Goal: Task Accomplishment & Management: Manage account settings

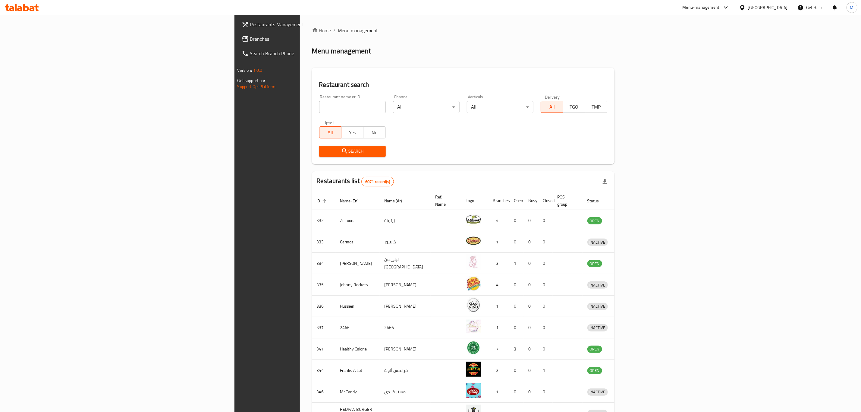
type input "https://portal.talabat.com/bh/p/restaurant-management#/search-branch-phone-numb…"
click at [319, 106] on input "https://portal.talabat.com/bh/p/restaurant-management#/search-branch-phone-numb…" at bounding box center [352, 107] width 67 height 12
type input "Little Caesars"
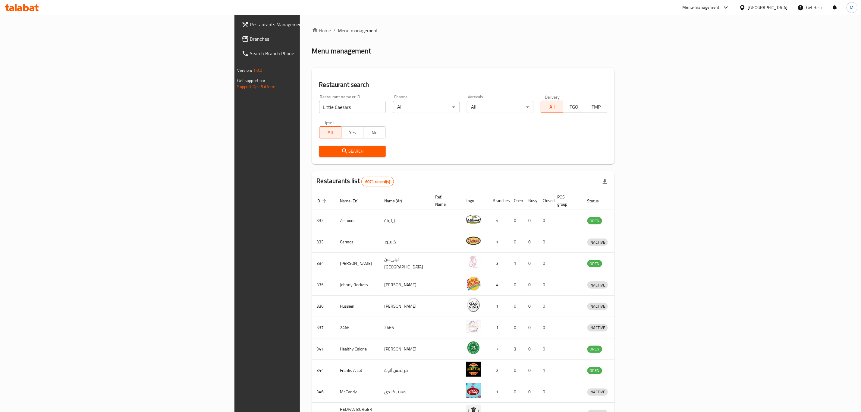
click at [324, 151] on span "Search" at bounding box center [352, 151] width 57 height 8
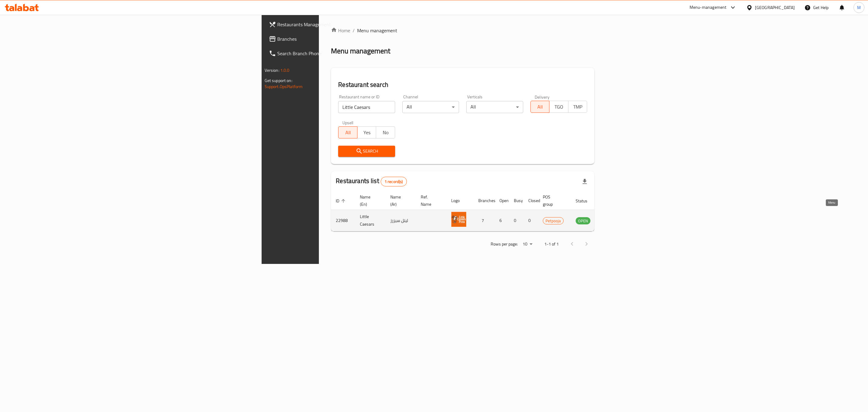
click at [618, 217] on link "enhanced table" at bounding box center [612, 220] width 11 height 7
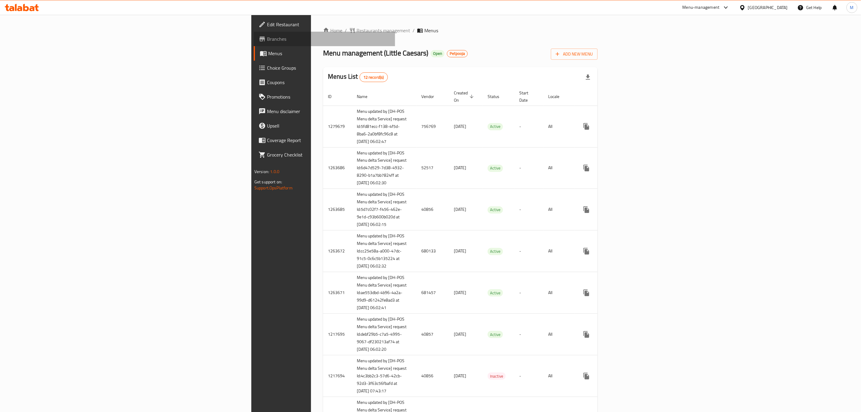
click at [267, 35] on span "Branches" at bounding box center [328, 38] width 123 height 7
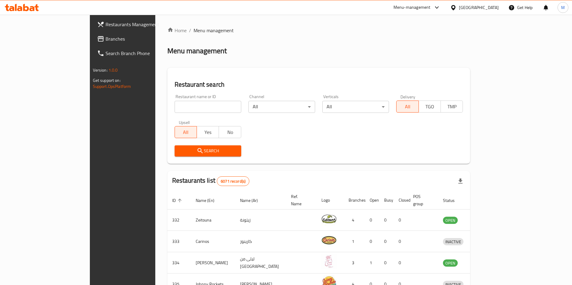
click at [174, 104] on input "search" at bounding box center [207, 107] width 67 height 12
type input "viridian"
click button "Search" at bounding box center [207, 151] width 67 height 11
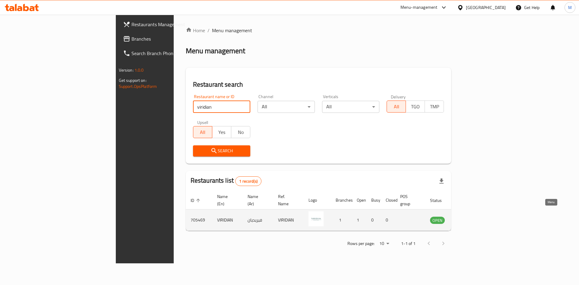
click at [473, 217] on link "enhanced table" at bounding box center [466, 220] width 11 height 7
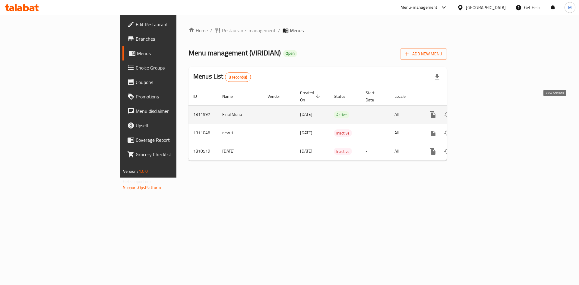
click at [479, 111] on icon "enhanced table" at bounding box center [475, 114] width 7 height 7
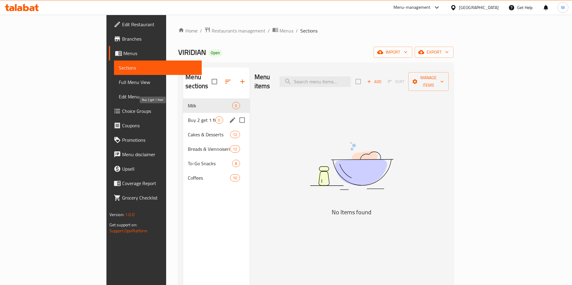
click at [188, 117] on span "Buy 2 get 1 free!" at bounding box center [201, 120] width 27 height 7
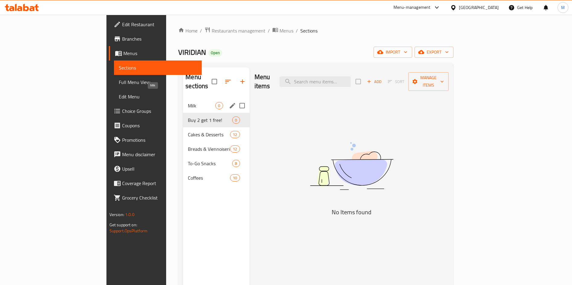
click at [188, 102] on span "Milk" at bounding box center [201, 105] width 27 height 7
click at [183, 116] on div "Buy 2 get 1 free! 0" at bounding box center [216, 120] width 66 height 14
click at [188, 102] on span "Milk" at bounding box center [201, 105] width 27 height 7
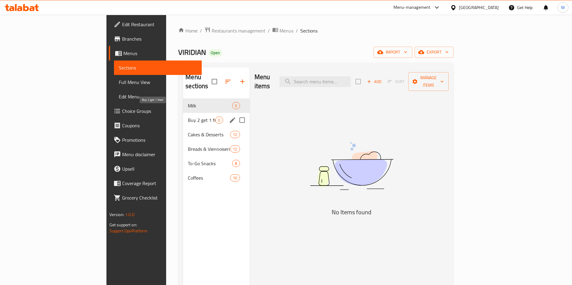
click at [188, 117] on span "Buy 2 get 1 free!" at bounding box center [201, 120] width 27 height 7
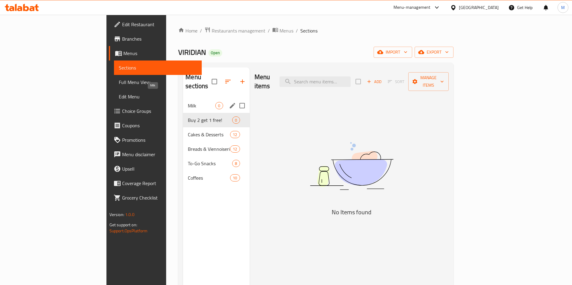
click at [188, 102] on span "Milk" at bounding box center [201, 105] width 27 height 7
click at [183, 117] on div "Buy 2 get 1 free! 0" at bounding box center [216, 120] width 66 height 14
click at [183, 99] on div "Milk 0" at bounding box center [216, 106] width 66 height 14
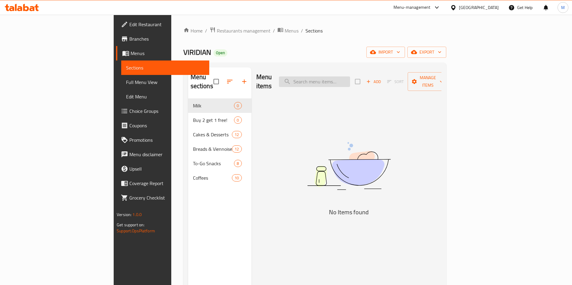
click at [350, 77] on input "search" at bounding box center [314, 82] width 71 height 11
type input "o"
type input "m"
type input "roa"
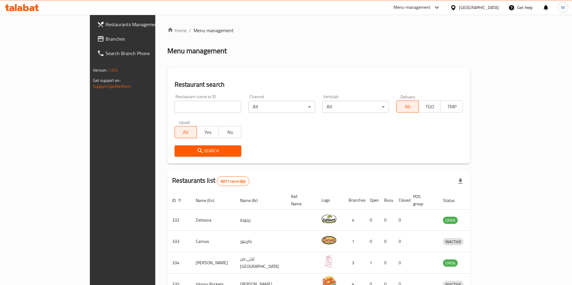
click at [174, 105] on input "search" at bounding box center [207, 107] width 67 height 12
paste input "651024"
type input "651024"
click button "Search" at bounding box center [207, 151] width 67 height 11
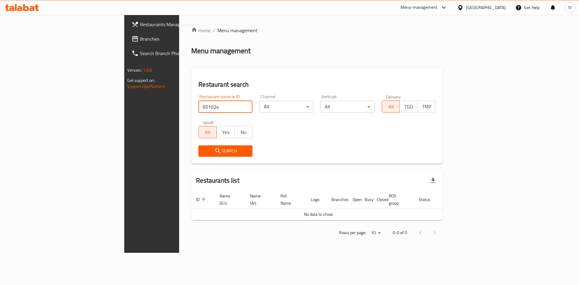
click at [198, 103] on input "651024" at bounding box center [225, 107] width 54 height 12
click at [198, 112] on input "search" at bounding box center [225, 107] width 54 height 12
paste input "mazat"
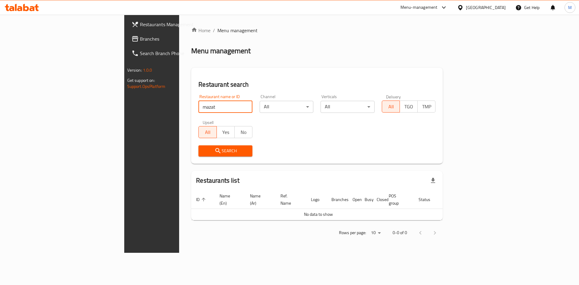
type input "mazat"
click button "Search" at bounding box center [225, 151] width 54 height 11
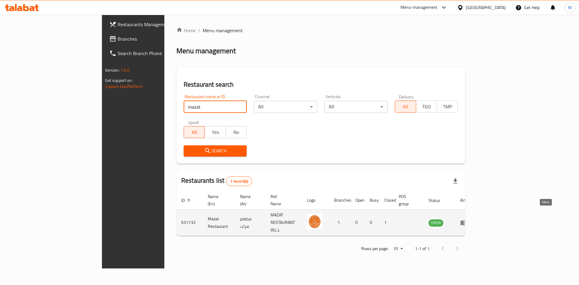
click at [471, 219] on link "enhanced table" at bounding box center [465, 222] width 11 height 7
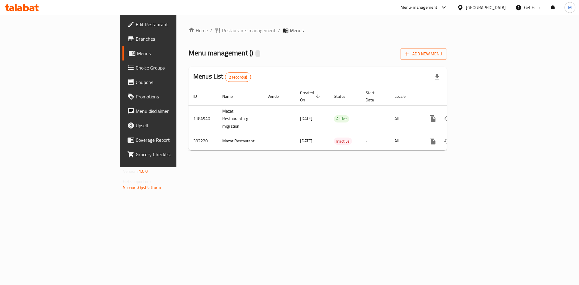
click at [136, 26] on span "Edit Restaurant" at bounding box center [174, 24] width 76 height 7
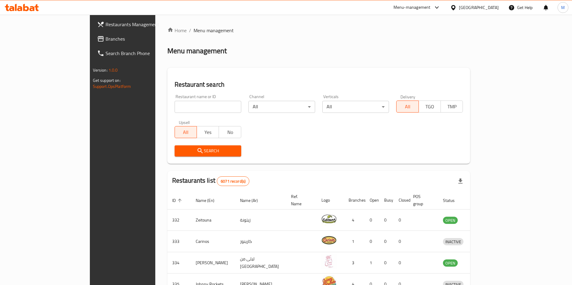
click at [182, 103] on input "search" at bounding box center [207, 107] width 67 height 12
type input "C"
type input "creamy ribbon"
click button "Search" at bounding box center [207, 151] width 67 height 11
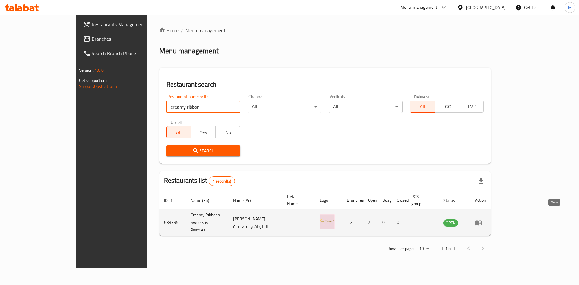
click at [486, 219] on link "enhanced table" at bounding box center [480, 222] width 11 height 7
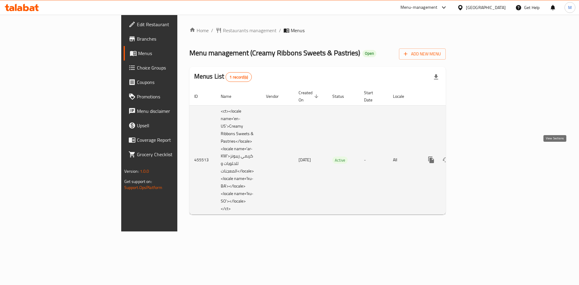
click at [482, 153] on link "enhanced table" at bounding box center [474, 160] width 14 height 14
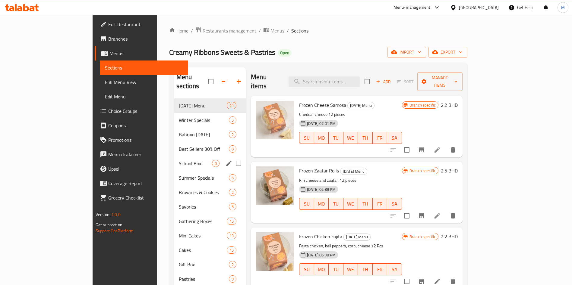
click at [174, 156] on div "School Box 0" at bounding box center [210, 163] width 72 height 14
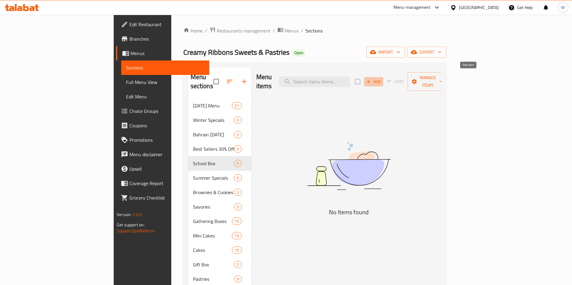
click at [382, 78] on span "Add" at bounding box center [373, 81] width 16 height 7
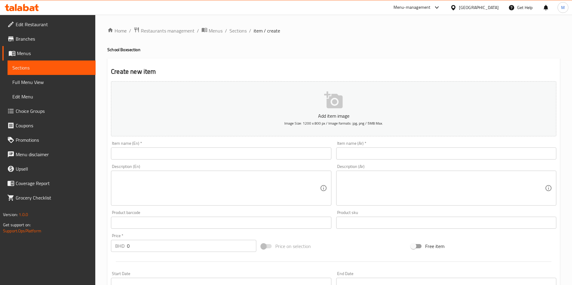
click at [232, 152] on input "text" at bounding box center [221, 154] width 220 height 12
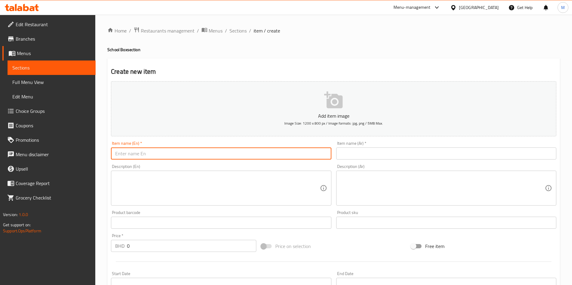
paste input "Pastries Lunch Box"
type input "Pastries Lunch Box"
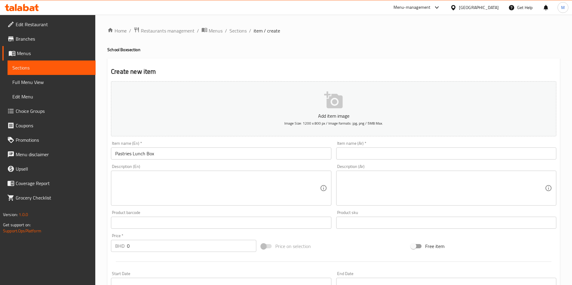
click at [244, 190] on textarea at bounding box center [217, 188] width 204 height 29
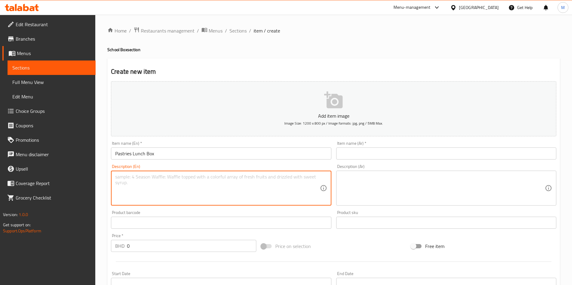
paste textarea "Contains 5 pieces individually wrapped mini pastries (pizza, labneh & zaatar, h…"
type textarea "Contains 5 pieces individually wrapped mini pastries (pizza, labneh & zaatar, h…"
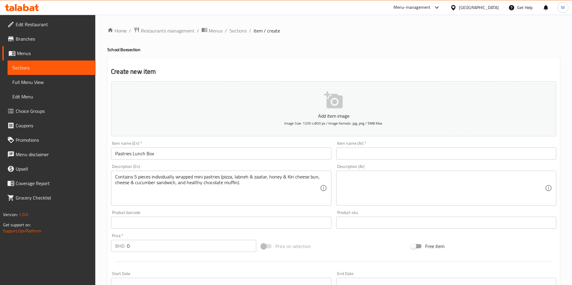
click at [390, 161] on div "Item name (Ar)   * Item name (Ar) *" at bounding box center [446, 150] width 225 height 23
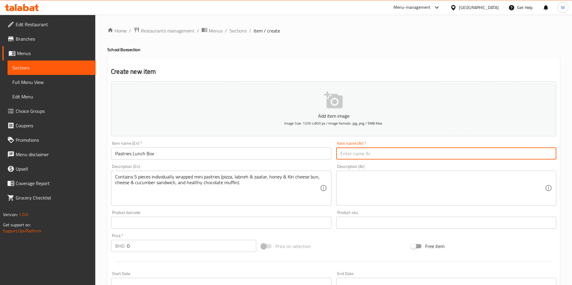
click at [389, 153] on input "text" at bounding box center [446, 154] width 220 height 12
paste input "لانج بوكس المعجنات"
type input "لانج بوكس المعجنات"
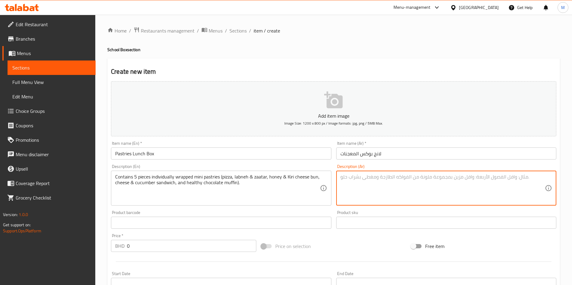
click at [370, 194] on textarea at bounding box center [442, 188] width 204 height 29
paste textarea "يحتوي على ٥ قطع من المعجنات المغلفة (بيتزا، لبنه و زعتر، خبز بجبنة الكيري و الع…"
type textarea "يحتوي على ٥ قطع من المعجنات المغلفة (بيتزا، لبنه و زعتر، خبز بجبنة الكيري و الع…"
click at [206, 239] on div "Price   * BHD 0 Price *" at bounding box center [183, 243] width 145 height 18
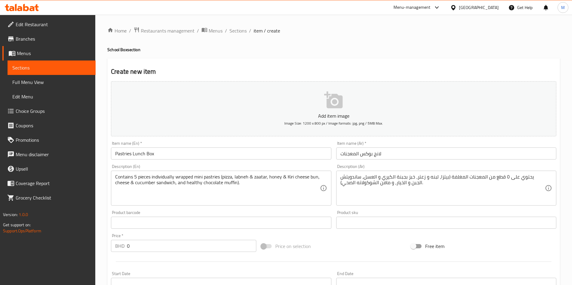
click at [206, 244] on input "0" at bounding box center [191, 246] width 129 height 12
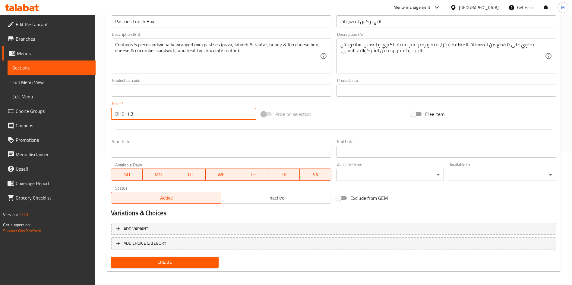
scroll to position [136, 0]
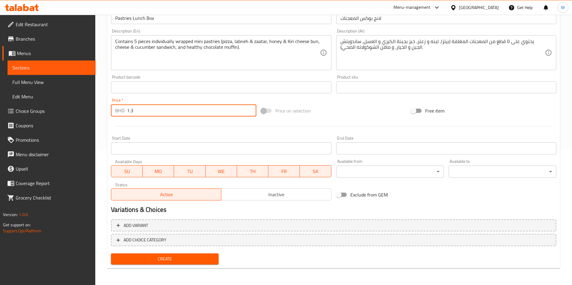
type input "1.3"
click at [203, 256] on span "Create" at bounding box center [165, 260] width 98 height 8
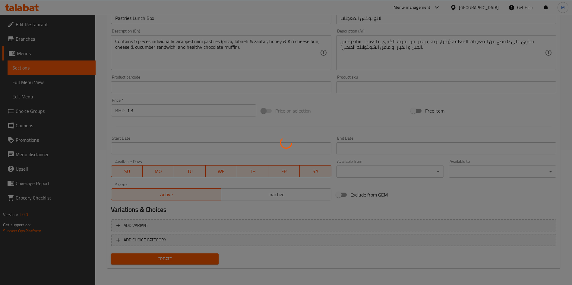
type input "0"
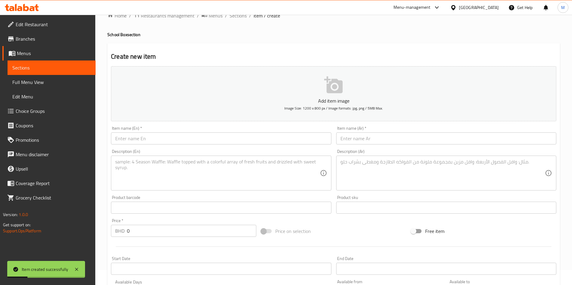
scroll to position [0, 0]
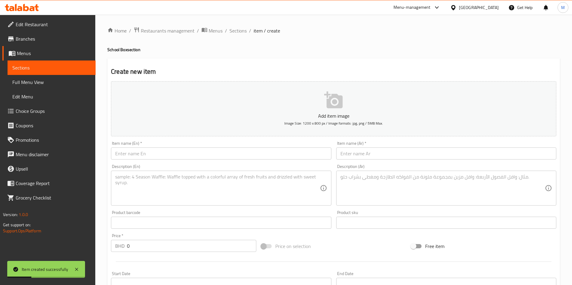
click at [143, 151] on input "text" at bounding box center [221, 154] width 220 height 12
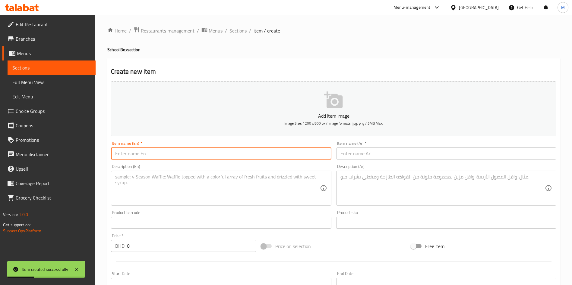
paste input "Muffins Lunch Box"
type input "Muffins Lunch Box"
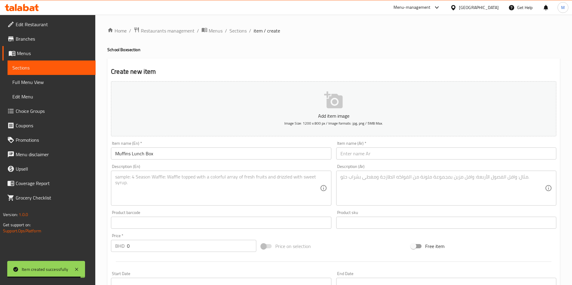
click at [156, 186] on textarea at bounding box center [217, 188] width 204 height 29
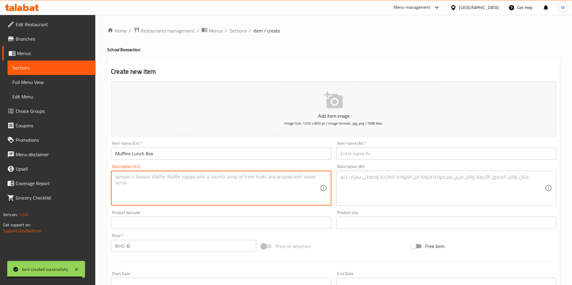
paste textarea "Contains 3 pieces individually wrapped big size healthy chocolate muffins."
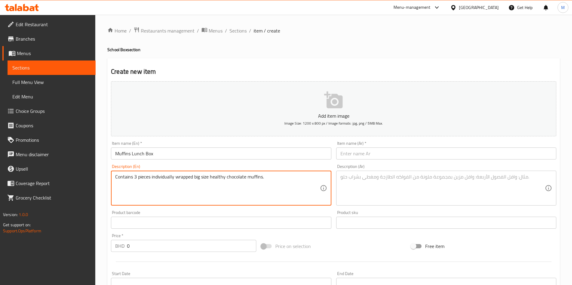
type textarea "Contains 3 pieces individually wrapped big size healthy chocolate muffins."
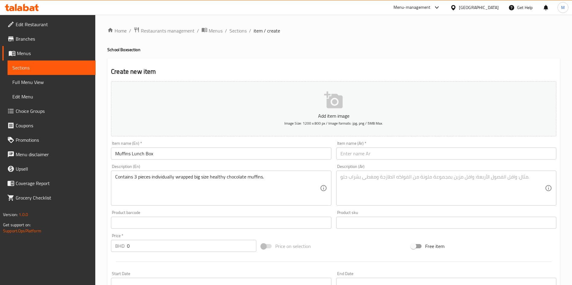
click at [345, 157] on input "text" at bounding box center [446, 154] width 220 height 12
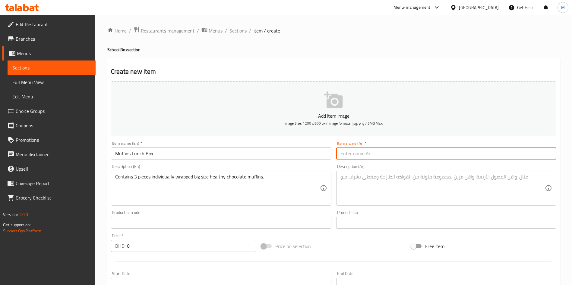
paste input "لانج بوكس المفن"
type input "لانج بوكس المفن"
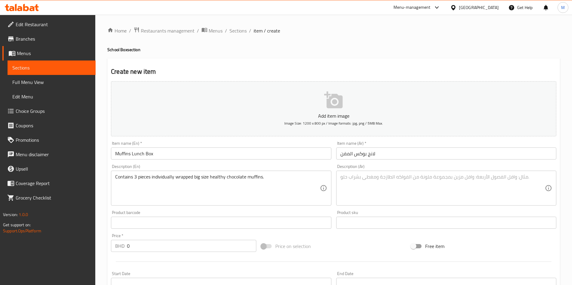
click at [468, 185] on textarea at bounding box center [442, 188] width 204 height 29
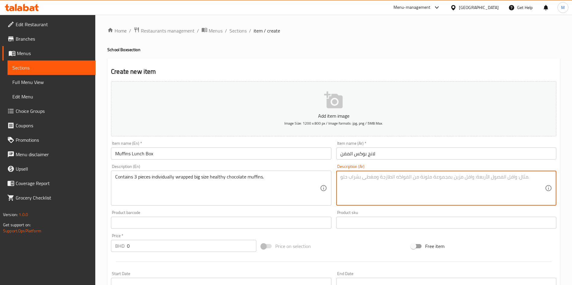
paste textarea "يحتوي على ٣ قطع مغلفة من مفن الشوكولاته الصحي الحجم الكبير."
type textarea "يحتوي على ٣ قطع مغلفة من مفن الشوكولاته الصحي الحجم الكبير."
click at [190, 237] on div "Price   * BHD 0 Price *" at bounding box center [183, 243] width 145 height 18
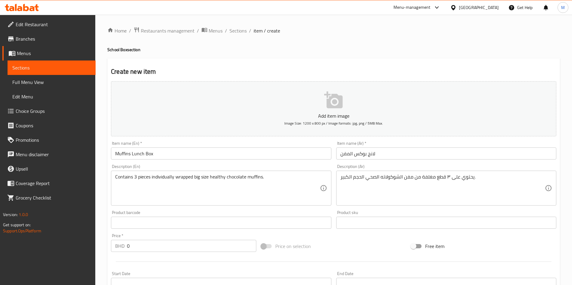
click at [188, 244] on input "0" at bounding box center [191, 246] width 129 height 12
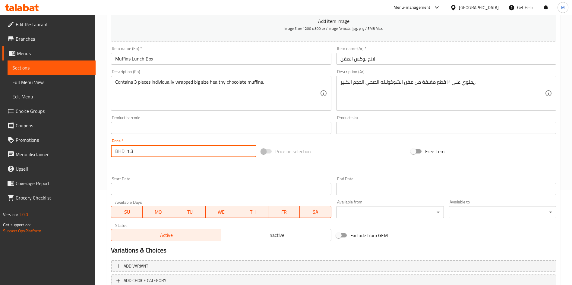
scroll to position [136, 0]
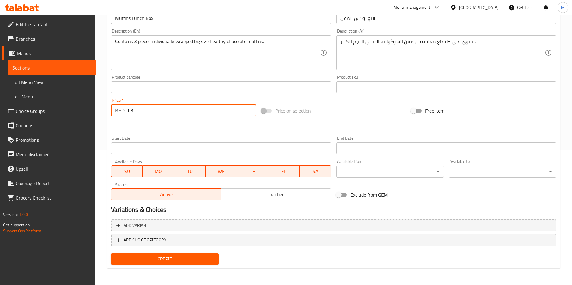
type input "1.3"
click at [195, 261] on span "Create" at bounding box center [165, 260] width 98 height 8
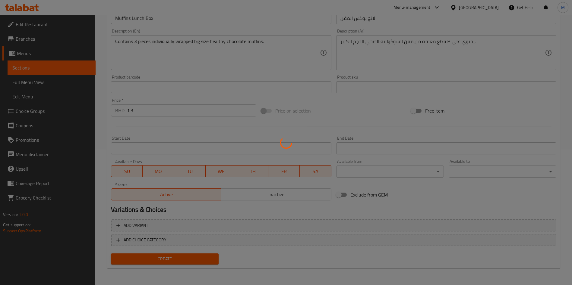
type input "0"
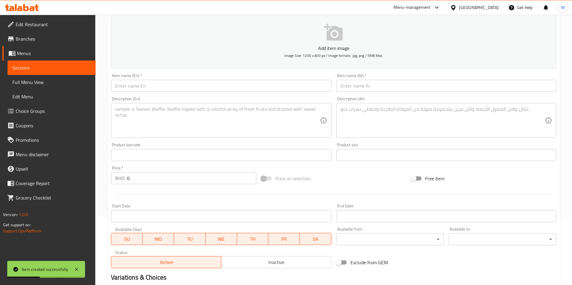
scroll to position [0, 0]
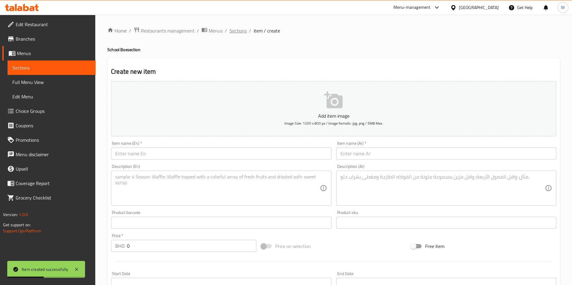
click at [241, 29] on span "Sections" at bounding box center [237, 30] width 17 height 7
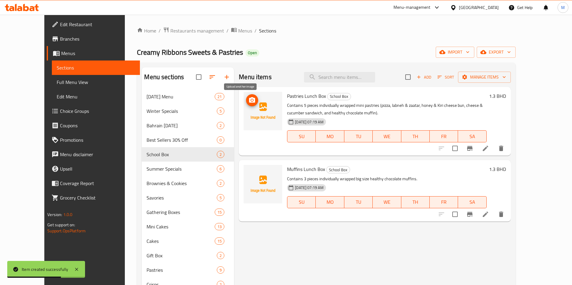
click at [249, 102] on icon "upload picture" at bounding box center [252, 99] width 6 height 5
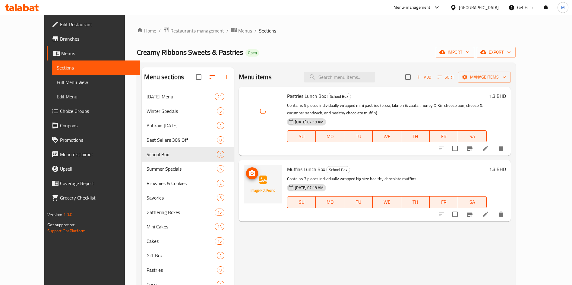
click at [249, 174] on icon "upload picture" at bounding box center [252, 173] width 6 height 5
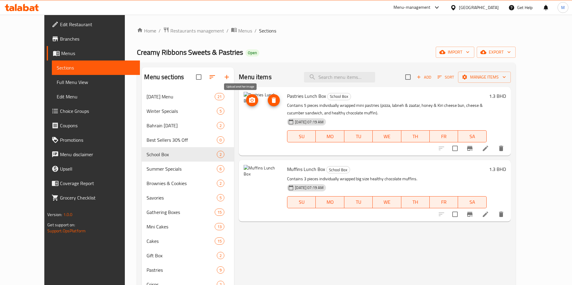
click at [248, 97] on icon "upload picture" at bounding box center [251, 100] width 7 height 7
click at [251, 100] on circle "upload picture" at bounding box center [252, 100] width 2 height 2
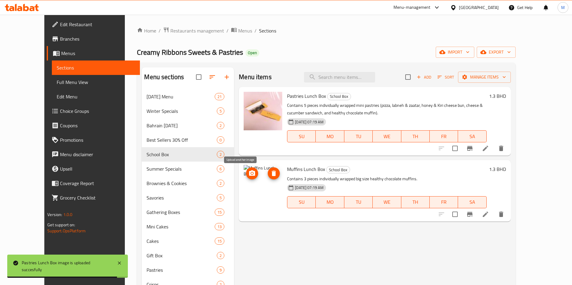
click at [251, 173] on circle "upload picture" at bounding box center [252, 174] width 2 height 2
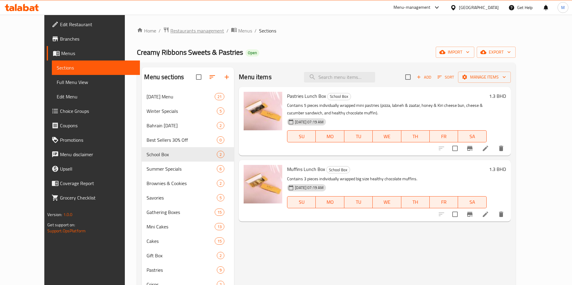
click at [171, 31] on span "Restaurants management" at bounding box center [197, 30] width 54 height 7
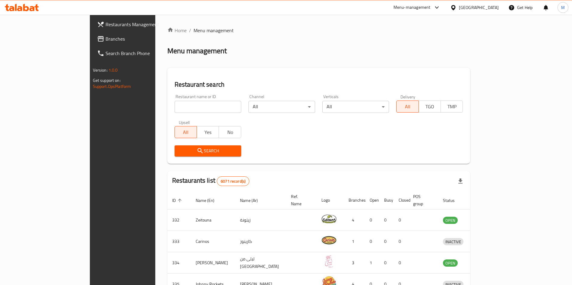
click at [174, 96] on div "Restaurant name or ID Restaurant name or ID" at bounding box center [207, 104] width 67 height 18
click at [174, 103] on input "search" at bounding box center [207, 107] width 67 height 12
paste input "Texas Chicken"
type input "Texas Chicken"
click button "Search" at bounding box center [207, 151] width 67 height 11
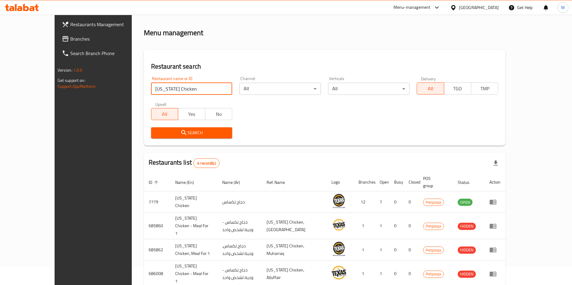
scroll to position [36, 0]
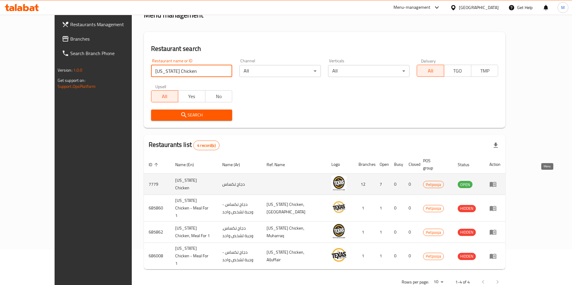
click at [500, 181] on link "enhanced table" at bounding box center [494, 184] width 11 height 7
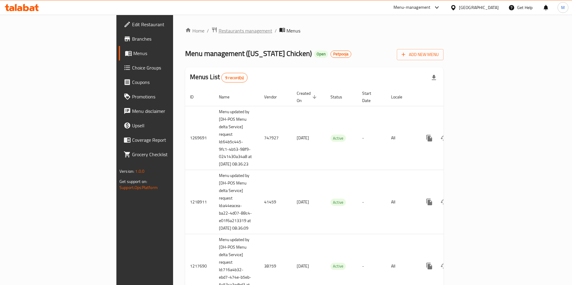
click at [218, 33] on span "Restaurants management" at bounding box center [245, 30] width 54 height 7
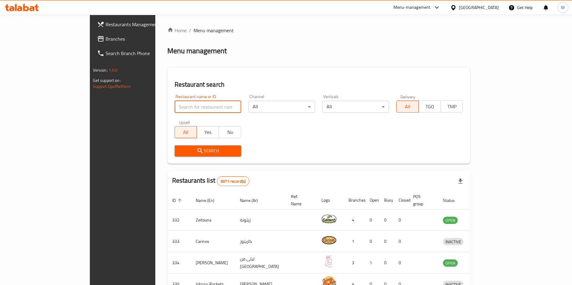
click at [174, 105] on input "search" at bounding box center [207, 107] width 67 height 12
paste input "Texas Chicken"
type input "Texas Chicken"
click button "Search" at bounding box center [207, 151] width 67 height 11
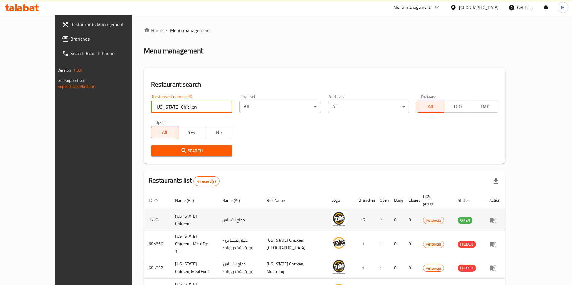
click at [144, 213] on td "7779" at bounding box center [157, 220] width 27 height 21
copy td "7779"
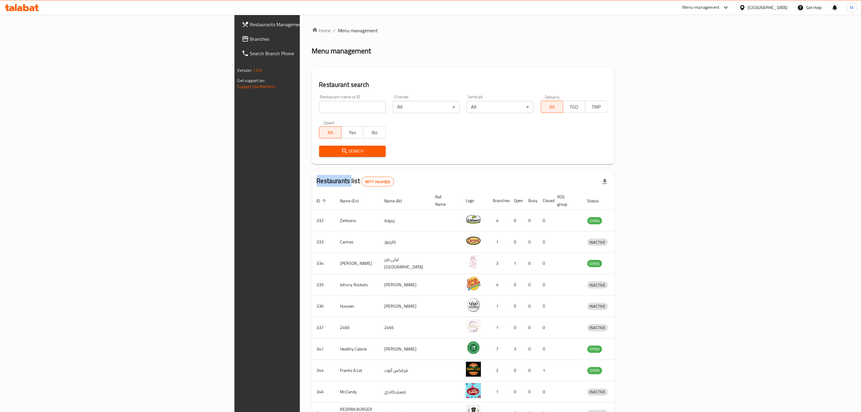
click at [319, 106] on input "search" at bounding box center [352, 107] width 67 height 12
click at [319, 104] on input "papa" at bounding box center [352, 107] width 67 height 12
click at [319, 146] on button "Search" at bounding box center [352, 151] width 67 height 11
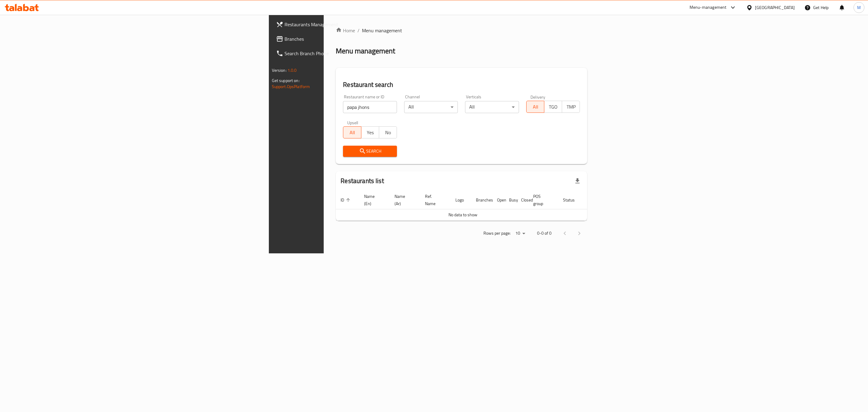
click at [343, 110] on input "papa jhons" at bounding box center [370, 107] width 54 height 12
type input "papa"
click button "Search" at bounding box center [370, 151] width 54 height 11
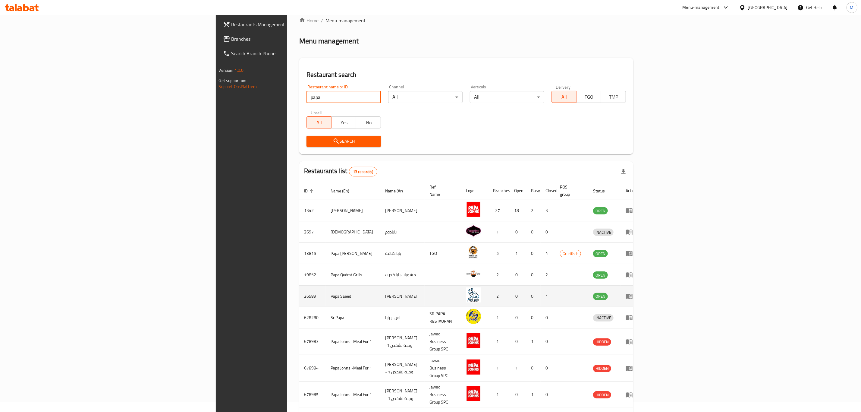
scroll to position [41, 0]
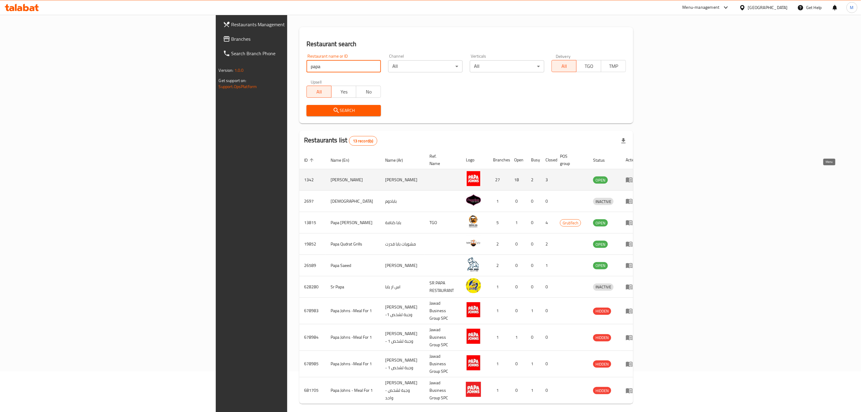
click at [637, 176] on link "enhanced table" at bounding box center [631, 179] width 11 height 7
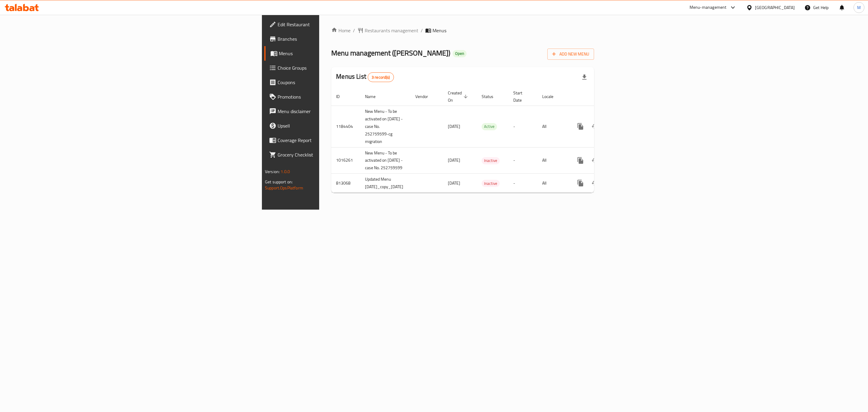
click at [278, 40] on span "Branches" at bounding box center [340, 38] width 124 height 7
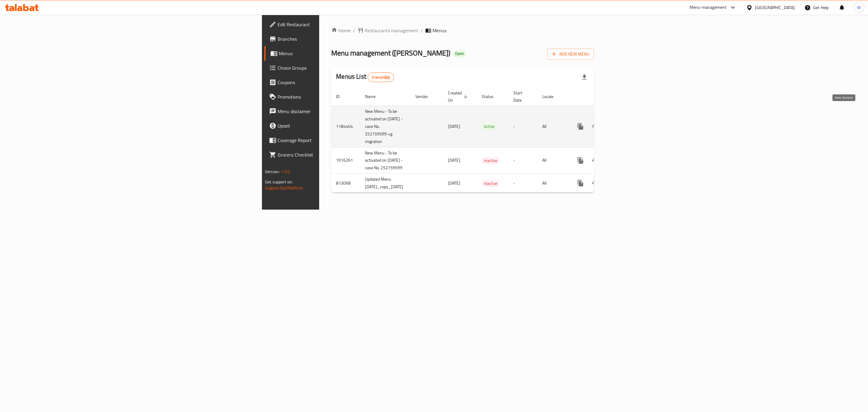
click at [627, 123] on icon "enhanced table" at bounding box center [623, 126] width 7 height 7
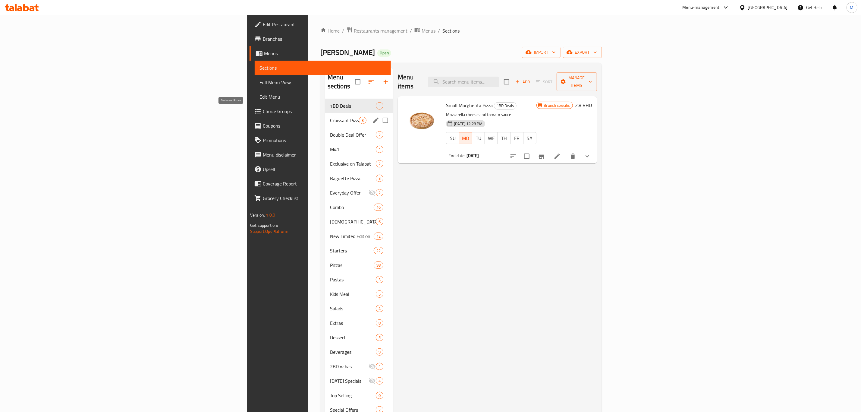
click at [330, 117] on span "Croissant Pizza" at bounding box center [344, 120] width 29 height 7
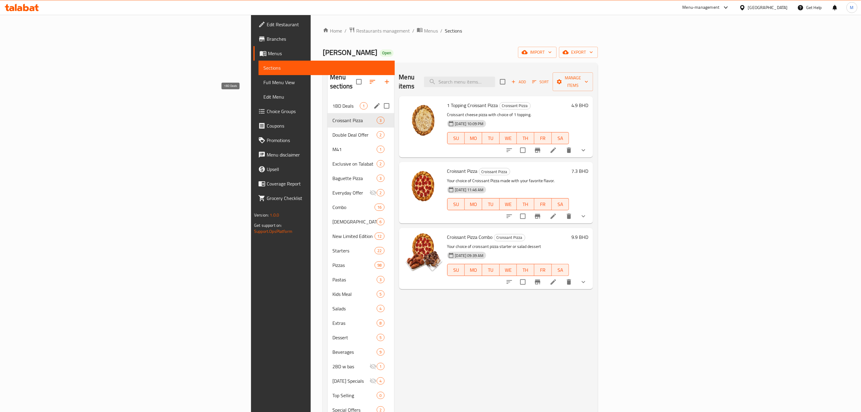
click at [332, 102] on span "1BD Deals" at bounding box center [345, 105] width 27 height 7
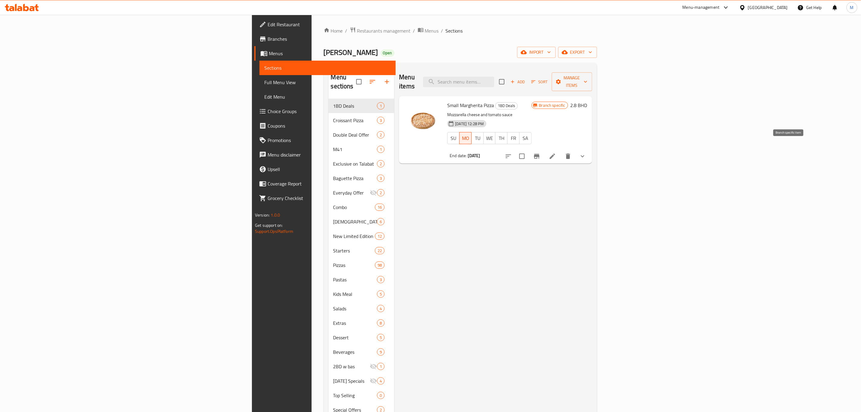
click at [540, 152] on icon "Branch-specific-item" at bounding box center [536, 155] width 7 height 7
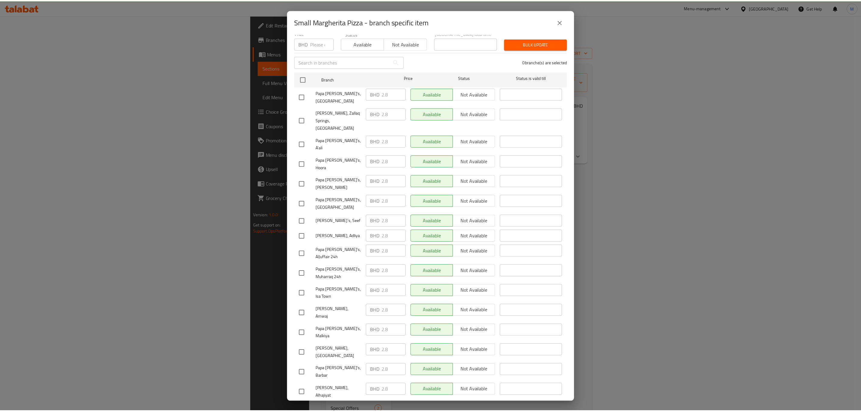
scroll to position [187, 0]
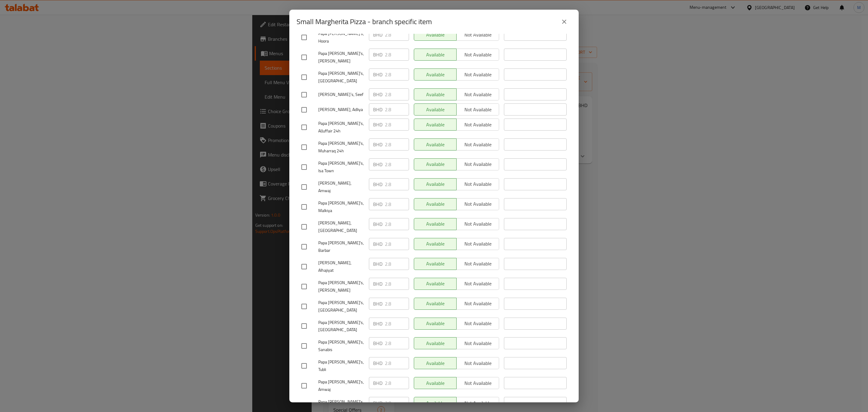
click at [565, 25] on icon "close" at bounding box center [564, 21] width 7 height 7
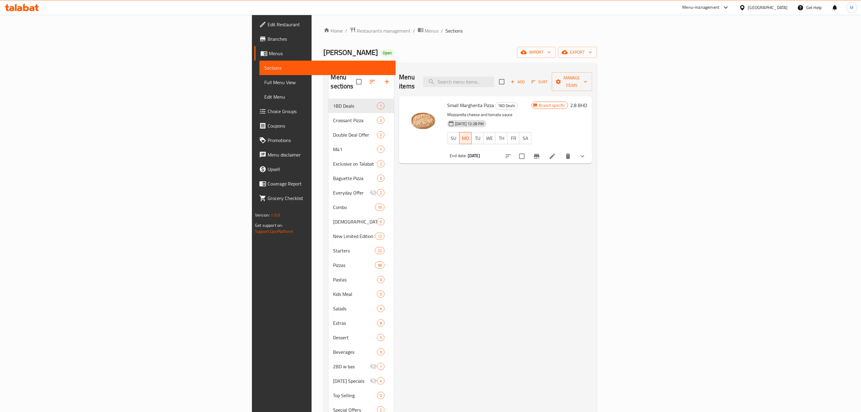
click at [561, 152] on li at bounding box center [552, 156] width 17 height 11
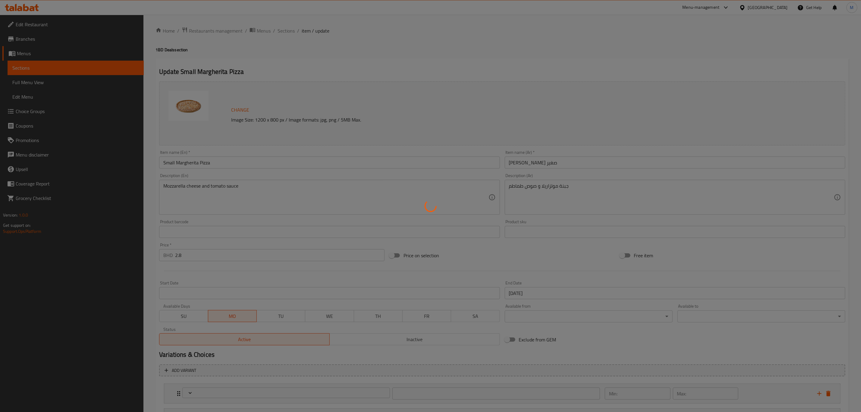
type input "اختر عجينة بيتزا ( ص )"
type input "1"
type input "إضافات إضافية (اختياري)"
type input "0"
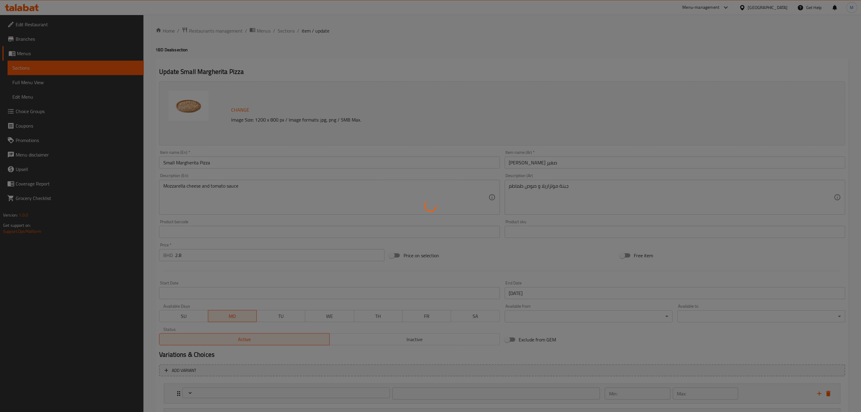
type input "10"
type input "اختر نوع الجبن (اختياري)"
type input "0"
type input "1"
type input "اختر نوع الخبز اختياري:"
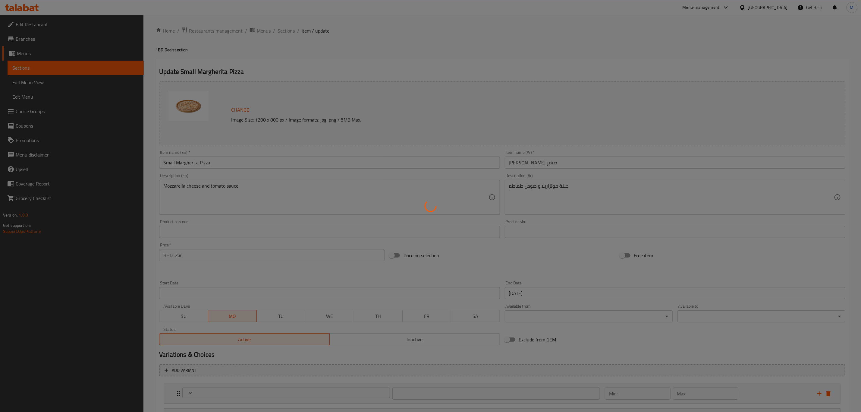
type input "0"
type input "1"
type input "اختر تقطيع البيتزا اختياري:"
type input "0"
type input "1"
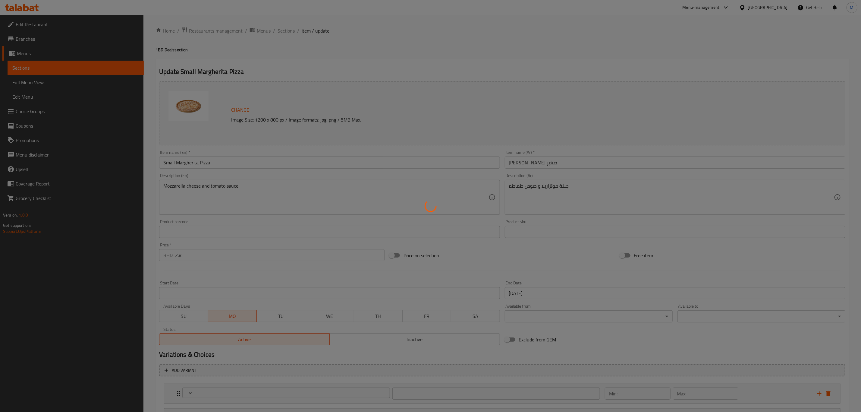
type input "إزالة الإضافات (اختياري)"
type input "0"
type input "نوع صوص البيتزا في القاعدة ص:"
type input "1"
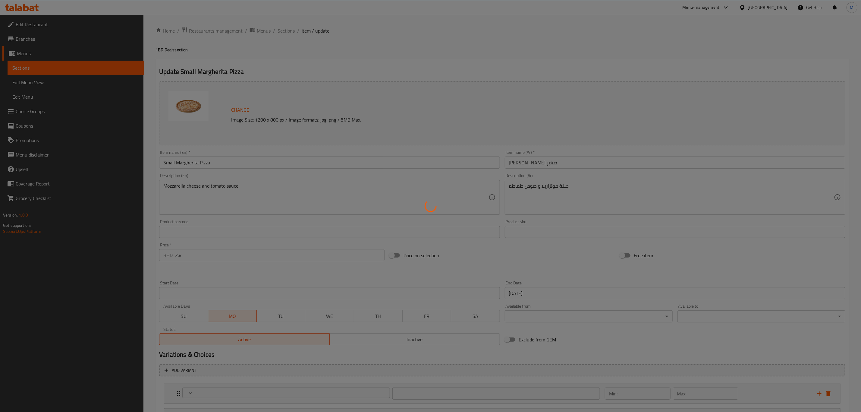
type input "1"
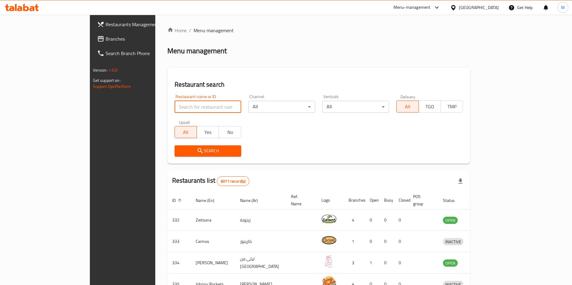
click at [174, 106] on input "search" at bounding box center [207, 107] width 67 height 12
type input "V"
type input "viridian"
click at [180, 149] on span "Search" at bounding box center [207, 151] width 57 height 8
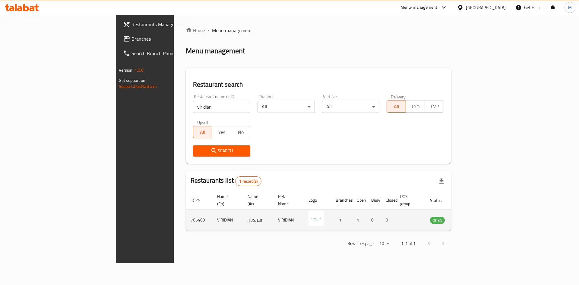
click at [473, 217] on link "enhanced table" at bounding box center [466, 220] width 11 height 7
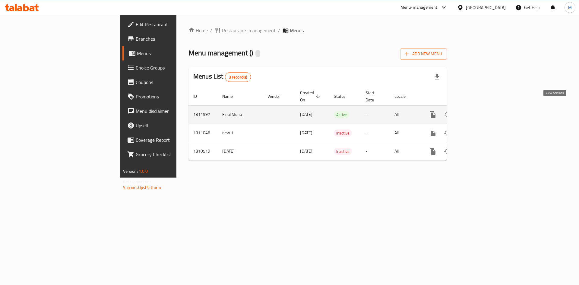
click at [479, 111] on icon "enhanced table" at bounding box center [475, 114] width 7 height 7
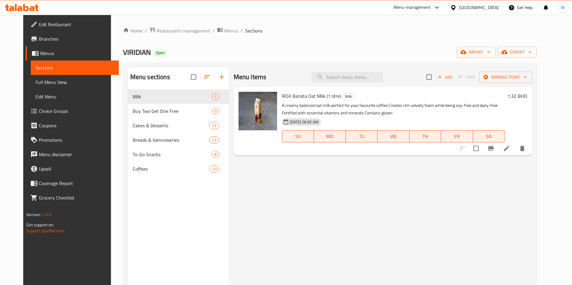
click at [314, 94] on span "ROA Barista Oat Milk (1 litre)" at bounding box center [311, 96] width 59 height 9
copy h6 "ROA Barista Oat Milk (1 litre)"
click at [527, 80] on span "Manage items" at bounding box center [505, 78] width 43 height 8
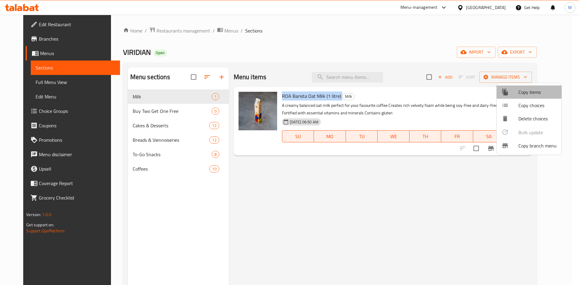
click at [531, 93] on span "Copy items" at bounding box center [537, 92] width 38 height 7
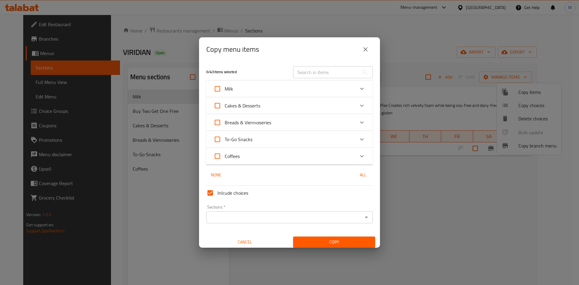
click at [305, 67] on input "text" at bounding box center [326, 72] width 66 height 12
paste input "ROA Barista Oat Milk (1 litre)"
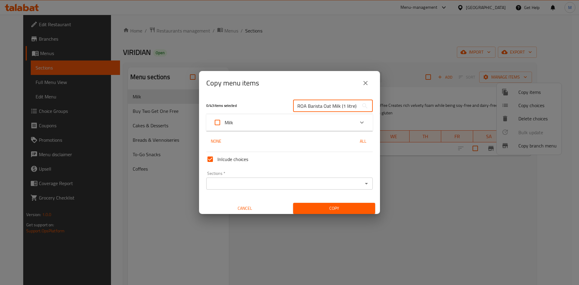
type input "ROA Barista Oat Milk (1 litre)"
click at [306, 119] on div "Milk" at bounding box center [283, 122] width 141 height 14
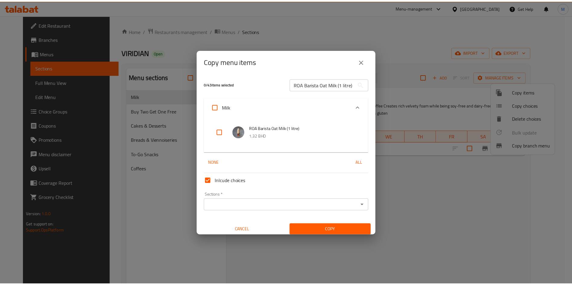
scroll to position [0, 0]
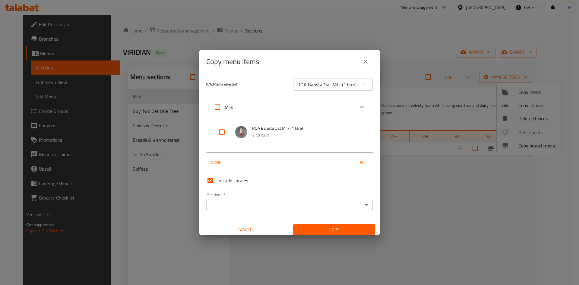
click at [223, 134] on input "checkbox" at bounding box center [222, 132] width 14 height 14
checkbox input "true"
click at [250, 204] on input "Sections   *" at bounding box center [284, 205] width 153 height 8
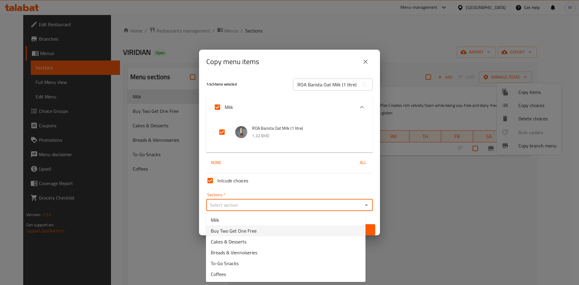
click at [269, 231] on li "Buy Two Get One Free" at bounding box center [285, 231] width 159 height 11
type input "Buy Two Get One Free"
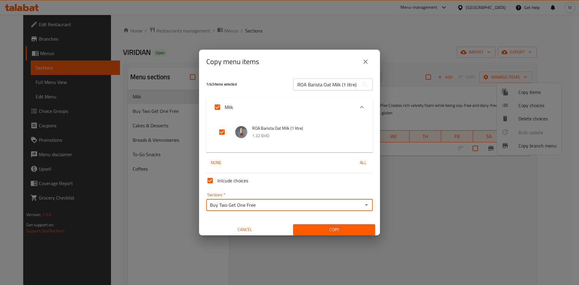
click at [352, 228] on span "Copy" at bounding box center [334, 230] width 72 height 8
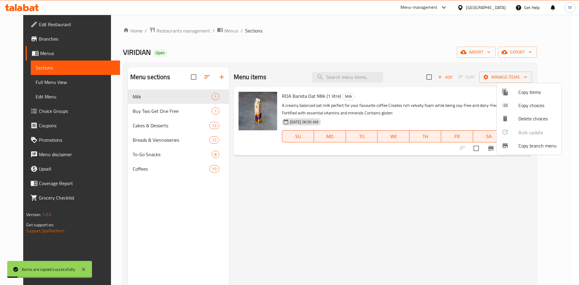
click at [156, 110] on div at bounding box center [289, 142] width 579 height 285
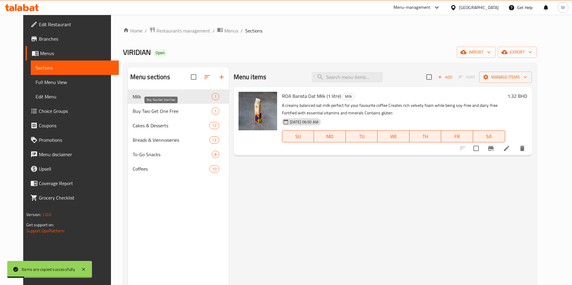
click at [156, 110] on span "Buy Two Get One Free" at bounding box center [172, 111] width 79 height 7
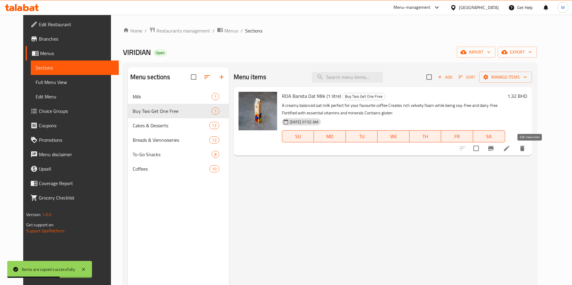
click at [509, 148] on icon at bounding box center [506, 148] width 5 height 5
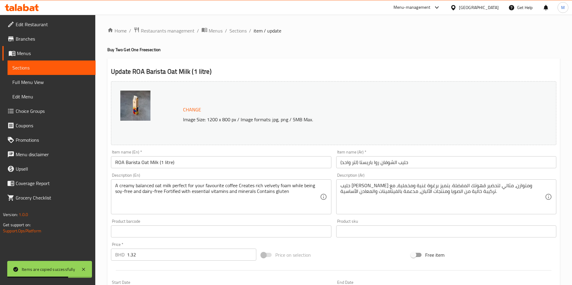
click at [133, 157] on input "ROA Barista Oat Milk (1 litre)" at bounding box center [221, 162] width 220 height 12
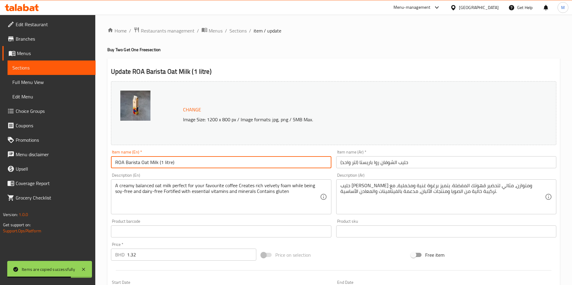
click at [133, 157] on input "ROA Barista Oat Milk (1 litre)" at bounding box center [221, 162] width 220 height 12
click at [114, 163] on input "ROA Barista Oat Milk (1 litre)" at bounding box center [221, 162] width 220 height 12
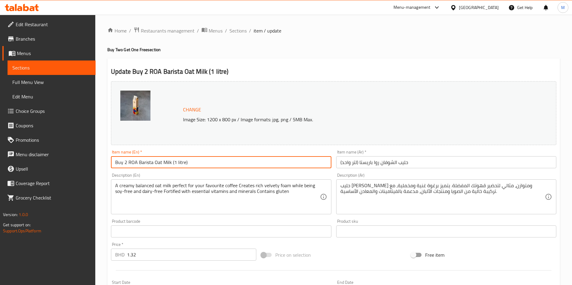
click at [202, 164] on input "Buy 2 ROA Barista Oat Milk (1 litre)" at bounding box center [221, 162] width 220 height 12
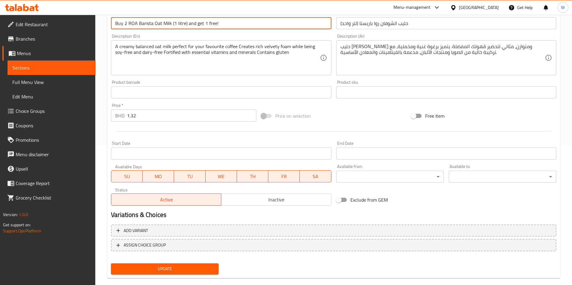
scroll to position [149, 0]
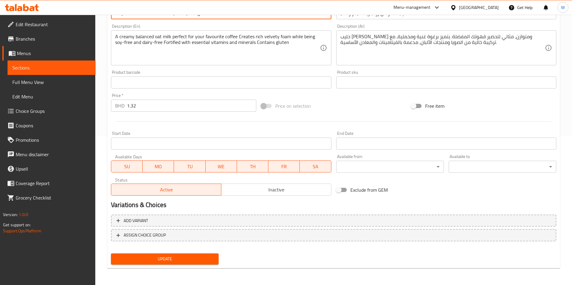
type input "Buy 2 ROA Barista Oat Milk (1 litre) and get 1 free!"
click at [184, 105] on input "1.32" at bounding box center [191, 106] width 129 height 12
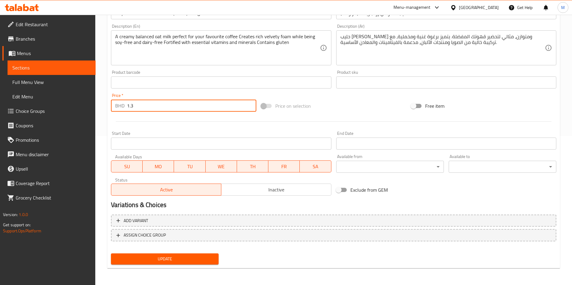
type input "1"
type input "3.96"
click at [179, 261] on span "Update" at bounding box center [165, 260] width 98 height 8
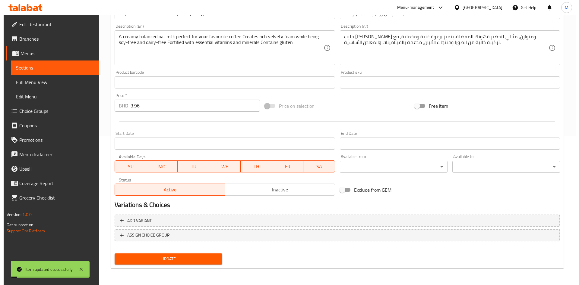
scroll to position [0, 0]
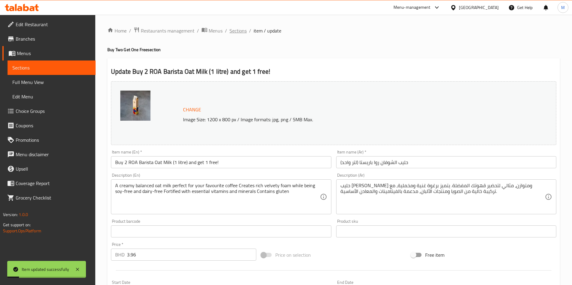
click at [241, 27] on span "Sections" at bounding box center [237, 30] width 17 height 7
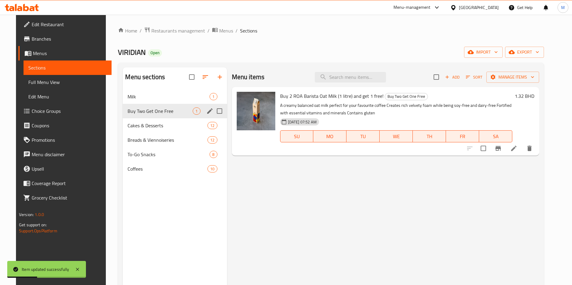
click at [165, 117] on div "Buy Two Get One Free 1" at bounding box center [175, 111] width 104 height 14
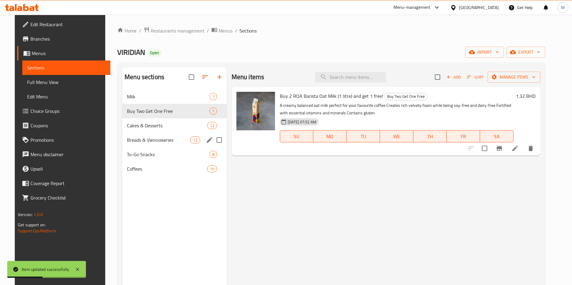
click at [170, 134] on div "Breads & Viennoiseries 12" at bounding box center [174, 140] width 105 height 14
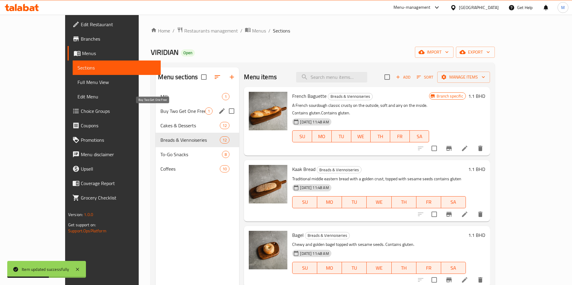
click at [164, 114] on span "Buy Two Get One Free" at bounding box center [182, 111] width 45 height 7
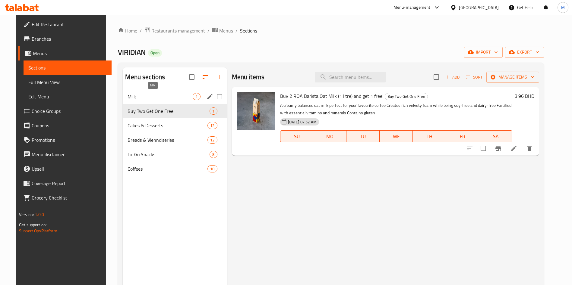
click at [140, 96] on span "Milk" at bounding box center [159, 96] width 65 height 7
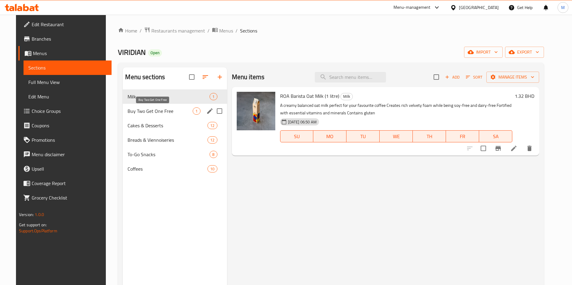
click at [146, 109] on span "Buy Two Get One Free" at bounding box center [159, 111] width 65 height 7
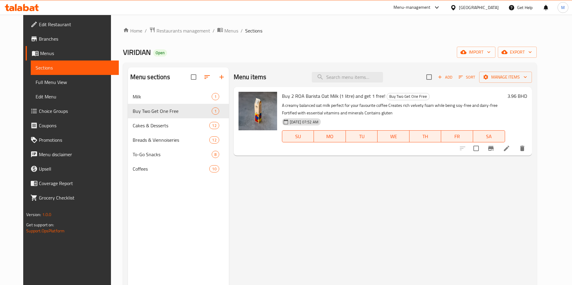
click at [123, 56] on span "VIRIDIAN" at bounding box center [137, 53] width 28 height 14
copy span "VIRIDIAN"
click at [168, 36] on div "Home / Restaurants management / Menus / Sections VIRIDIAN Open import export Me…" at bounding box center [329, 192] width 413 height 331
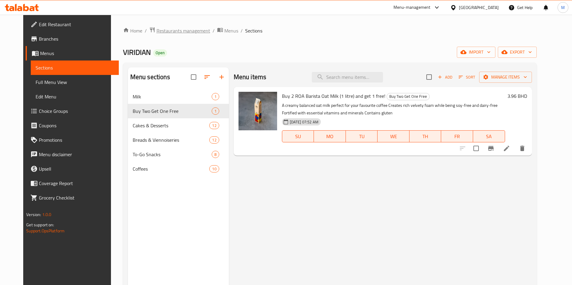
click at [166, 32] on span "Restaurants management" at bounding box center [183, 30] width 54 height 7
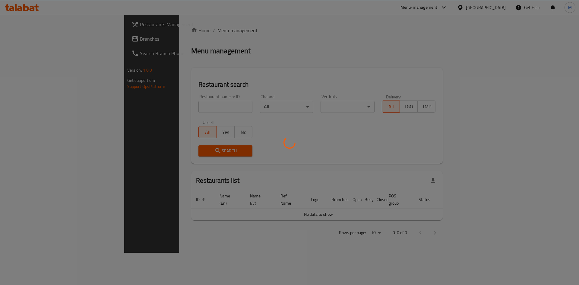
click at [161, 101] on div at bounding box center [289, 142] width 579 height 285
click at [161, 105] on div at bounding box center [289, 142] width 579 height 285
click at [161, 107] on div at bounding box center [289, 142] width 579 height 285
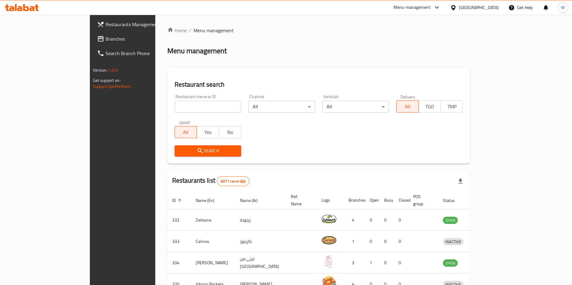
click at [174, 107] on input "search" at bounding box center [207, 107] width 67 height 12
paste input "VIRIDIAN"
type input "VIRIDIAN"
click button "Search" at bounding box center [207, 151] width 67 height 11
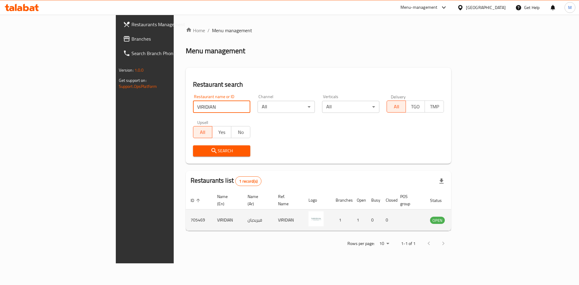
click at [186, 212] on td "705469" at bounding box center [199, 220] width 27 height 21
copy td "705469"
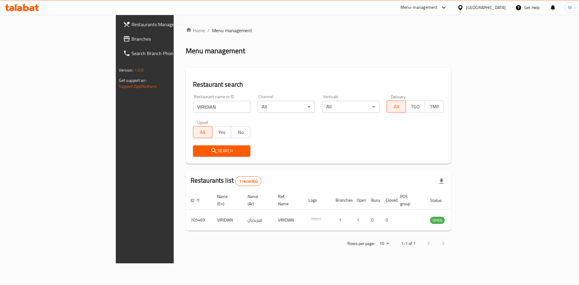
drag, startPoint x: 116, startPoint y: 212, endPoint x: 136, endPoint y: 113, distance: 101.0
click at [193, 110] on input "VIRIDIAN" at bounding box center [221, 107] width 57 height 12
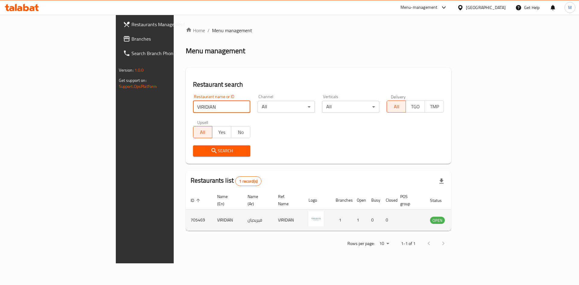
click at [186, 212] on td "705469" at bounding box center [199, 220] width 27 height 21
copy td "705469"
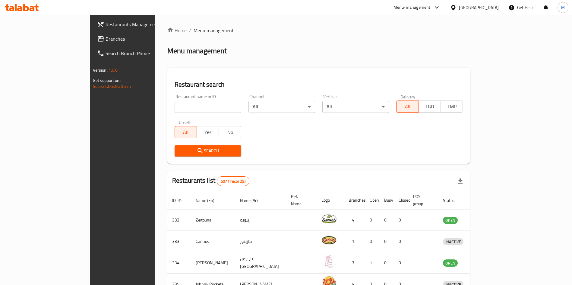
drag, startPoint x: 0, startPoint y: 0, endPoint x: 142, endPoint y: 102, distance: 174.9
click at [174, 102] on input "search" at bounding box center [207, 107] width 67 height 12
click at [174, 105] on input "search" at bounding box center [207, 107] width 67 height 12
type input "Petiole"
click at [174, 155] on button "Search" at bounding box center [207, 151] width 67 height 11
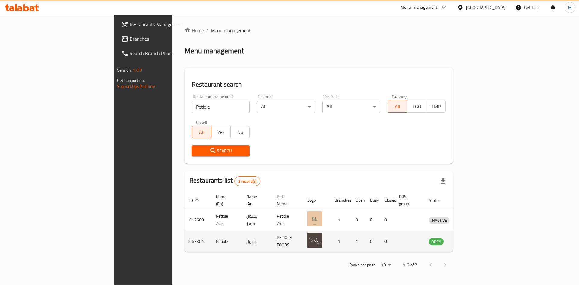
click at [472, 238] on link "enhanced table" at bounding box center [466, 241] width 11 height 7
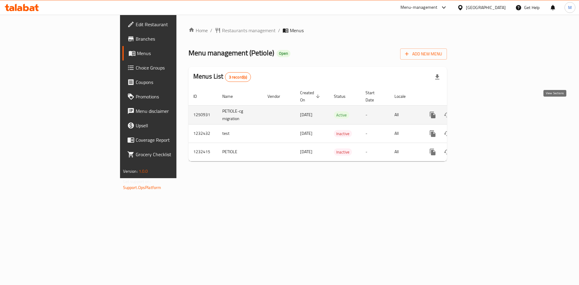
click at [479, 112] on icon "enhanced table" at bounding box center [475, 115] width 7 height 7
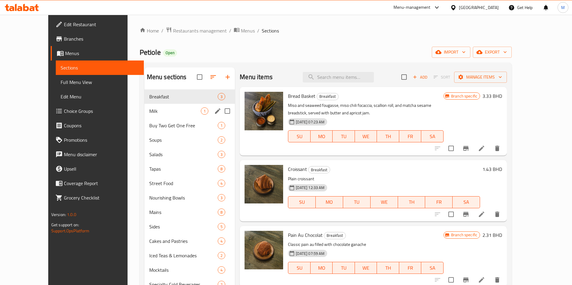
click at [160, 104] on div "Milk 1" at bounding box center [189, 111] width 91 height 14
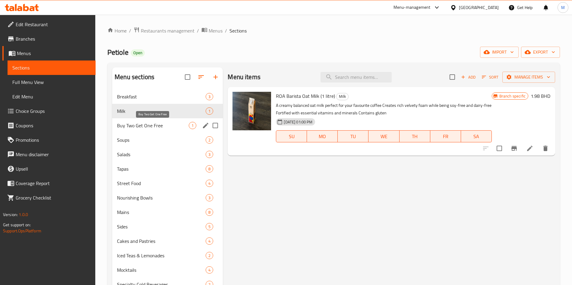
click at [130, 123] on span "Buy Two Get One Free" at bounding box center [153, 125] width 72 height 7
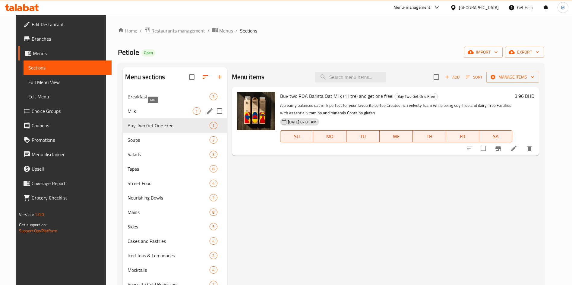
click at [134, 109] on span "Milk" at bounding box center [159, 111] width 65 height 7
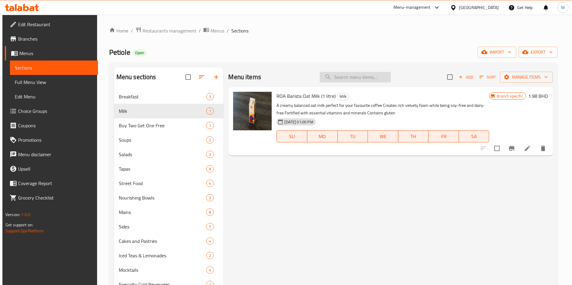
click at [330, 76] on input "search" at bounding box center [354, 77] width 71 height 11
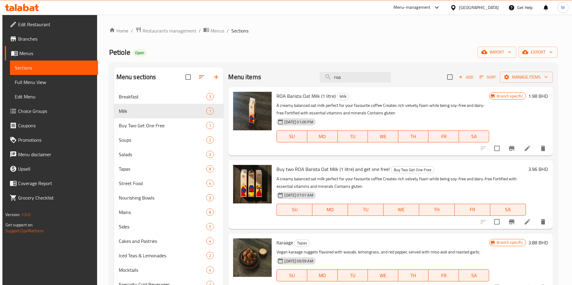
type input "roa"
click at [316, 169] on span "Buy two ROA Barista Oat Milk (1 litre) and get one free!" at bounding box center [332, 169] width 113 height 9
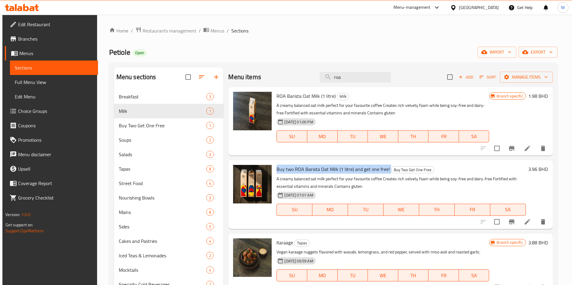
click at [316, 169] on span "Buy two ROA Barista Oat Milk (1 litre) and get one free!" at bounding box center [332, 169] width 113 height 9
click at [296, 96] on span "ROA Barista Oat Milk (1 litre)" at bounding box center [305, 96] width 59 height 9
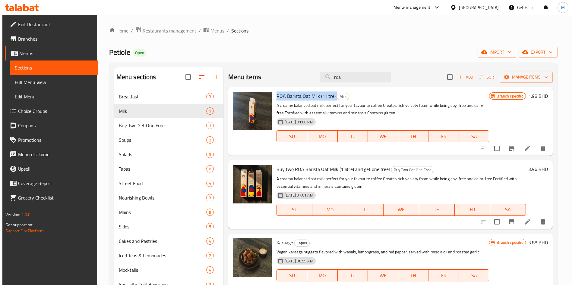
click at [296, 96] on span "ROA Barista Oat Milk (1 litre)" at bounding box center [305, 96] width 59 height 9
copy h6 "ROA Barista Oat Milk (1 litre)"
click at [507, 76] on span "Manage items" at bounding box center [525, 78] width 43 height 8
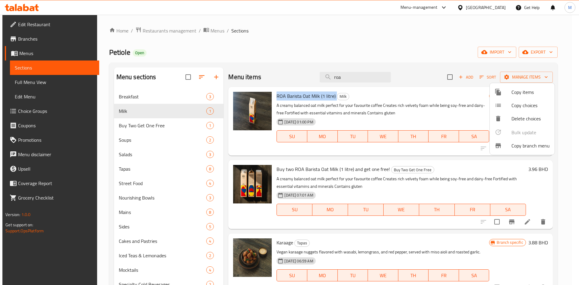
click at [505, 90] on div at bounding box center [502, 92] width 17 height 7
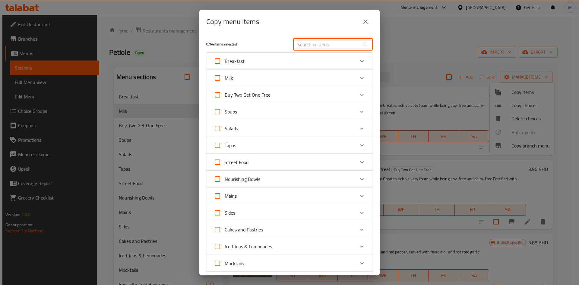
click at [306, 44] on input "text" at bounding box center [326, 45] width 66 height 12
paste input "ROA Barista Oat Milk (1 litre)"
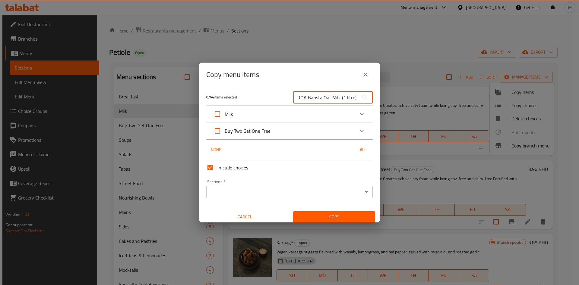
scroll to position [0, 1]
type input "ROA Barista Oat Milk (1 litre)"
click at [307, 107] on div "Milk" at bounding box center [283, 114] width 141 height 14
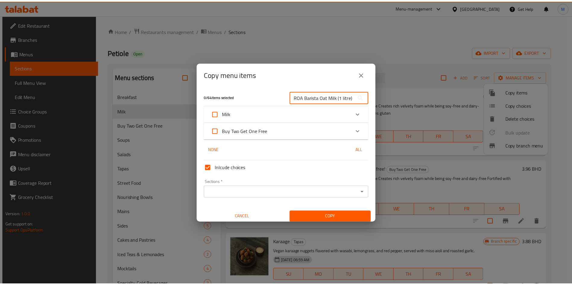
scroll to position [0, 0]
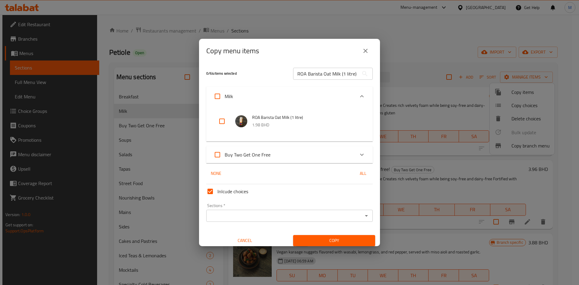
click at [222, 124] on input "checkbox" at bounding box center [222, 121] width 14 height 14
checkbox input "true"
click at [247, 222] on div "Sections *" at bounding box center [289, 216] width 166 height 12
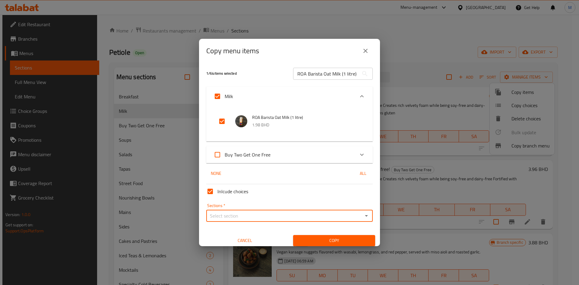
click at [246, 217] on input "Sections   *" at bounding box center [284, 216] width 153 height 8
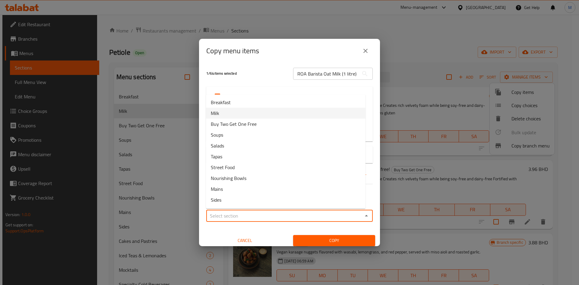
click at [226, 110] on li "Milk" at bounding box center [285, 113] width 159 height 11
type input "Milk"
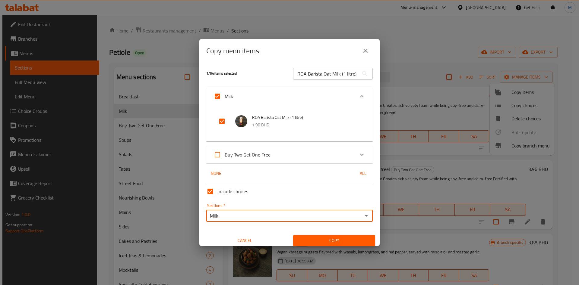
click at [319, 235] on button "Copy" at bounding box center [334, 240] width 82 height 11
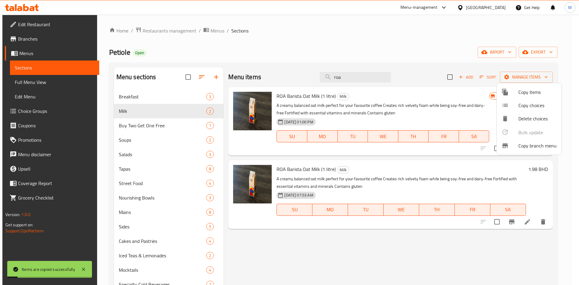
click at [162, 128] on div at bounding box center [289, 142] width 579 height 285
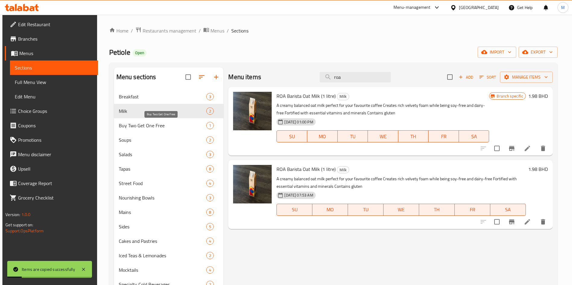
click at [161, 127] on span "Buy Two Get One Free" at bounding box center [163, 125] width 88 height 7
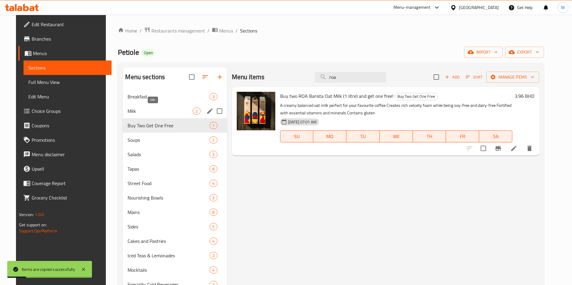
click at [157, 108] on span "Milk" at bounding box center [159, 111] width 65 height 7
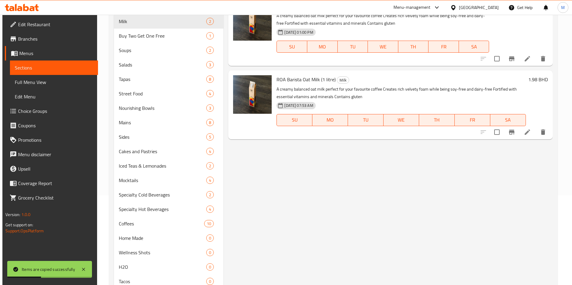
scroll to position [45, 0]
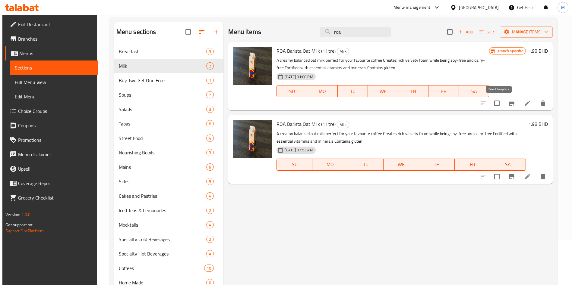
click at [501, 105] on input "checkbox" at bounding box center [496, 103] width 13 height 13
click at [500, 105] on input "checkbox" at bounding box center [496, 103] width 13 height 13
click at [495, 102] on input "checkbox" at bounding box center [496, 103] width 13 height 13
checkbox input "true"
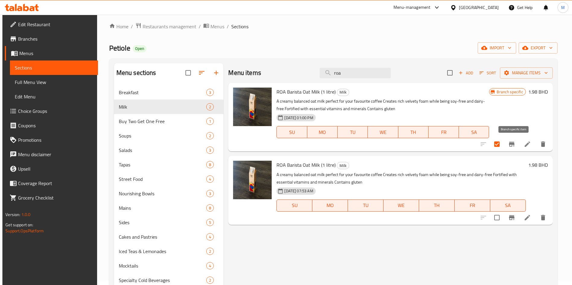
scroll to position [0, 0]
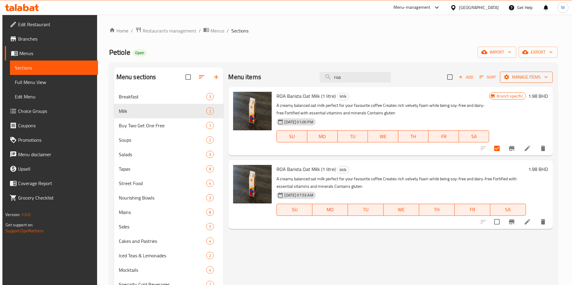
click at [522, 77] on span "Manage items" at bounding box center [525, 78] width 43 height 8
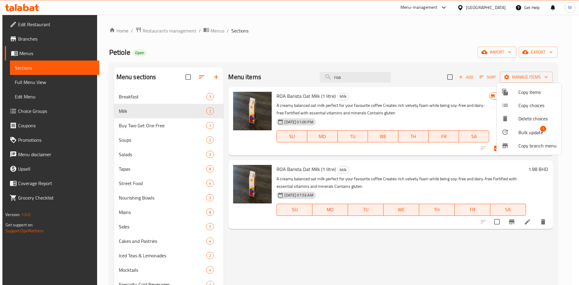
click at [531, 129] on span "Bulk update" at bounding box center [530, 132] width 25 height 7
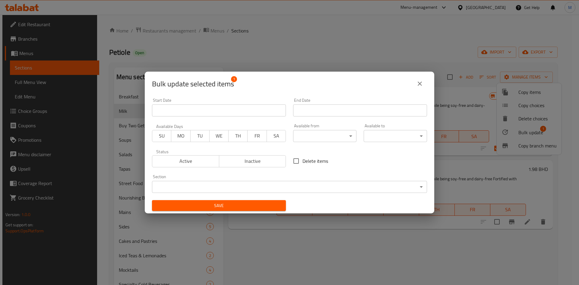
click at [304, 162] on span "Delete items" at bounding box center [315, 161] width 26 height 7
click at [302, 162] on input "Delete items" at bounding box center [296, 161] width 13 height 13
checkbox input "true"
click at [242, 205] on span "Save" at bounding box center [219, 206] width 124 height 8
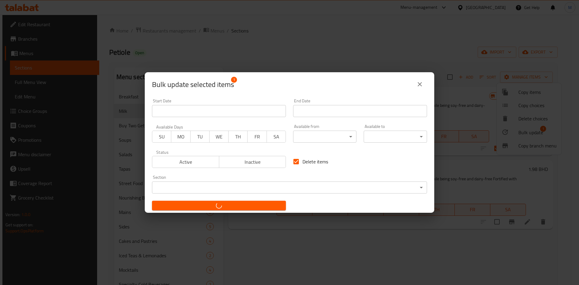
checkbox input "false"
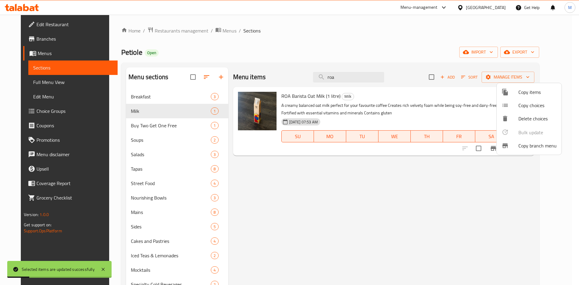
click at [168, 124] on div at bounding box center [289, 142] width 579 height 285
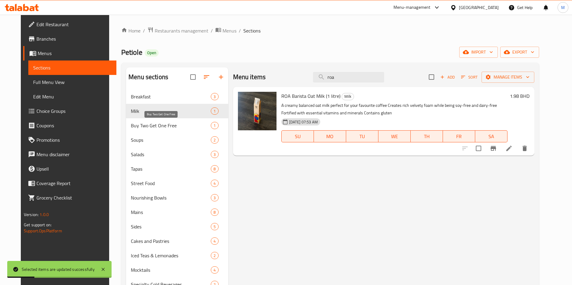
click at [167, 124] on span "Buy Two Get One Free" at bounding box center [171, 125] width 80 height 7
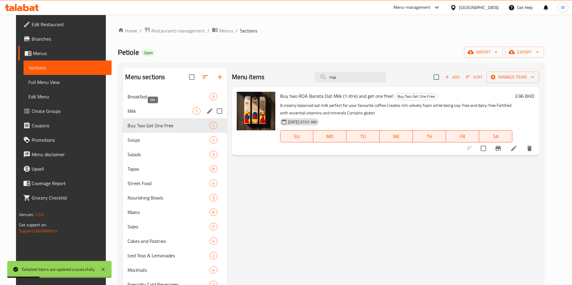
click at [165, 110] on span "Milk" at bounding box center [159, 111] width 65 height 7
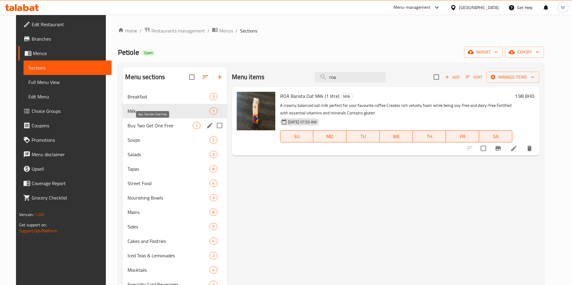
click at [162, 123] on span "Buy Two Get One Free" at bounding box center [159, 125] width 65 height 7
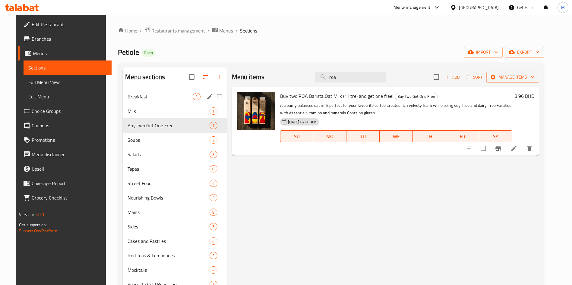
click at [155, 103] on div "Breakfast 3" at bounding box center [175, 97] width 104 height 14
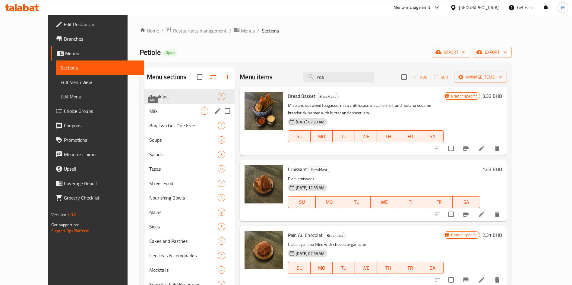
click at [153, 109] on span "Milk" at bounding box center [175, 111] width 52 height 7
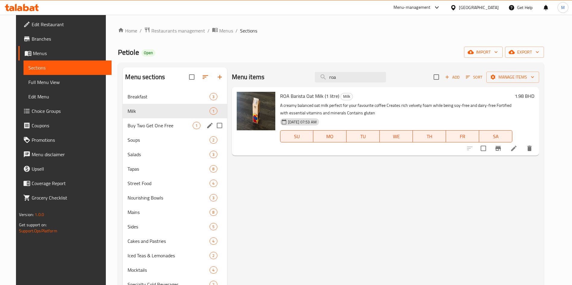
click at [157, 120] on div "Buy Two Get One Free 1" at bounding box center [175, 125] width 104 height 14
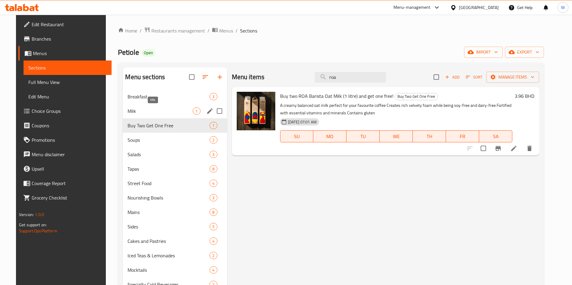
click at [159, 111] on span "Milk" at bounding box center [159, 111] width 65 height 7
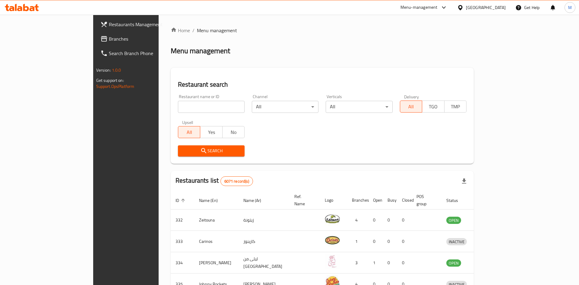
click at [164, 106] on div at bounding box center [289, 142] width 579 height 285
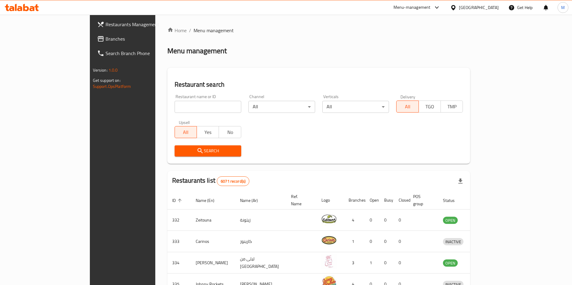
click at [174, 106] on input "search" at bounding box center [207, 107] width 67 height 12
type input "BIBA CAFE"
click button "Search" at bounding box center [207, 151] width 67 height 11
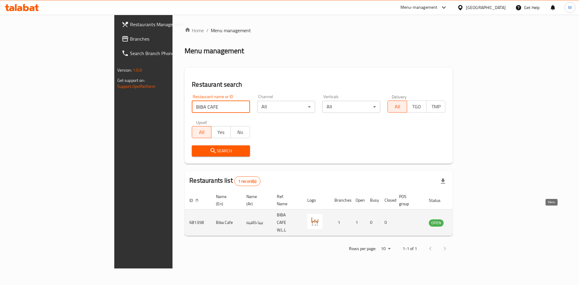
click at [471, 219] on link "enhanced table" at bounding box center [465, 222] width 11 height 7
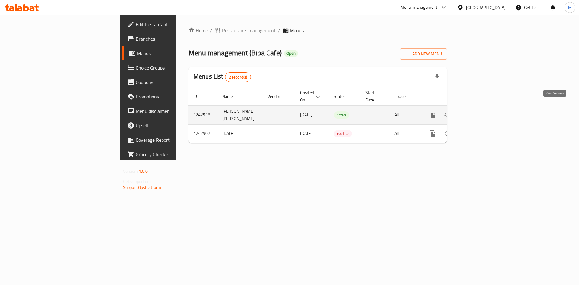
click at [479, 112] on icon "enhanced table" at bounding box center [475, 115] width 7 height 7
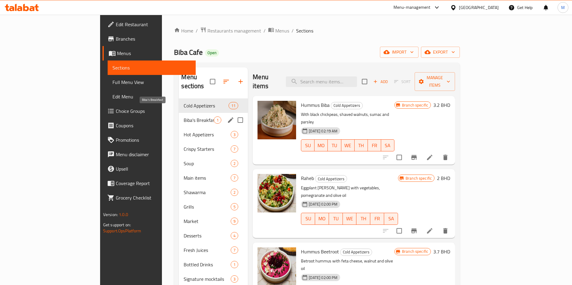
click at [184, 117] on span "Biba's Breakfast" at bounding box center [199, 120] width 30 height 7
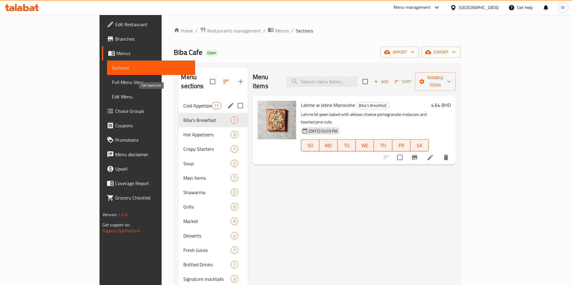
click at [183, 102] on span "Cold Appetizers" at bounding box center [197, 105] width 28 height 7
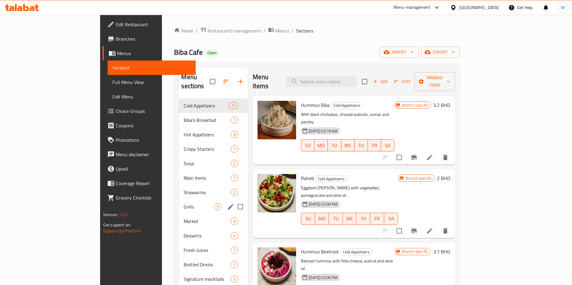
scroll to position [45, 0]
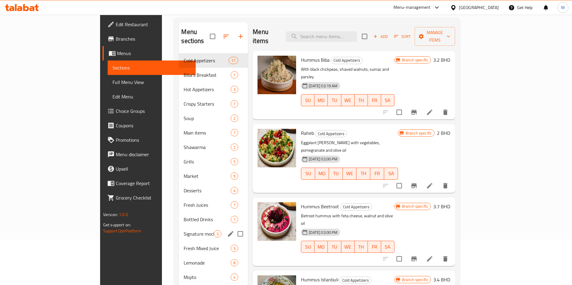
click at [179, 227] on div "Signature mocktails 3" at bounding box center [213, 234] width 69 height 14
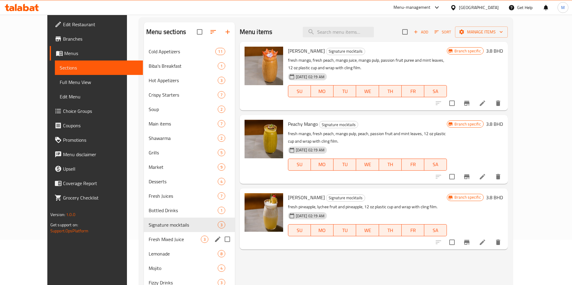
click at [152, 240] on span "Fresh Mixed Juice" at bounding box center [175, 239] width 52 height 7
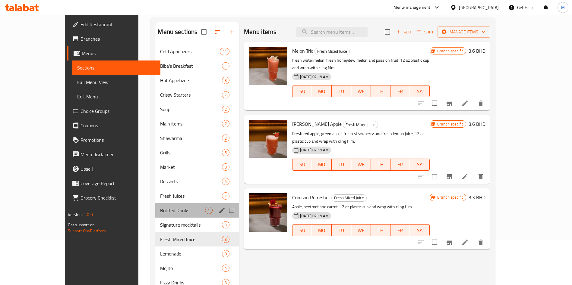
click at [155, 216] on div "Bottled Drinks 1" at bounding box center [197, 210] width 84 height 14
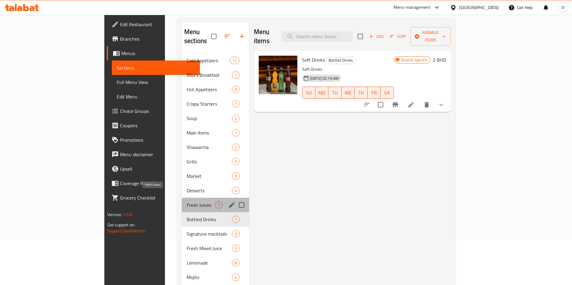
click at [187, 202] on span "Fresh Juices" at bounding box center [201, 205] width 28 height 7
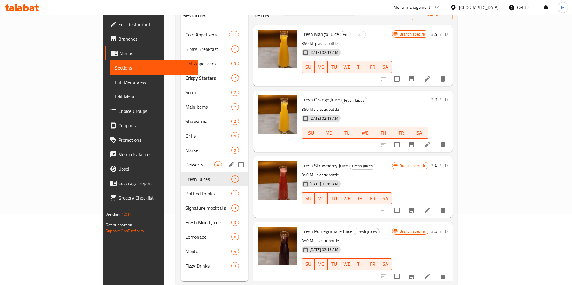
scroll to position [84, 0]
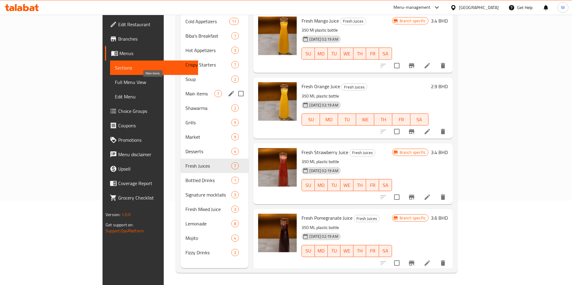
click at [185, 90] on span "Main items" at bounding box center [199, 93] width 29 height 7
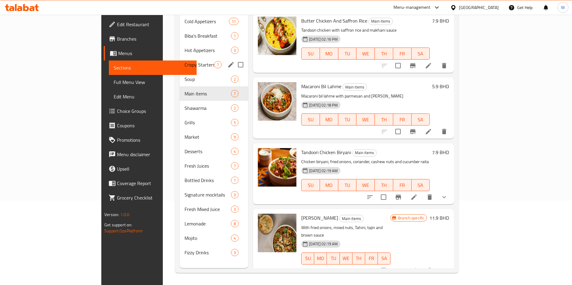
click at [180, 58] on div "Crispy Starters 7" at bounding box center [214, 65] width 68 height 14
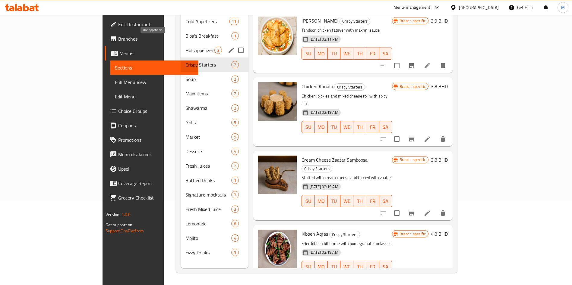
click at [185, 47] on span "Hot Appetizers" at bounding box center [199, 50] width 29 height 7
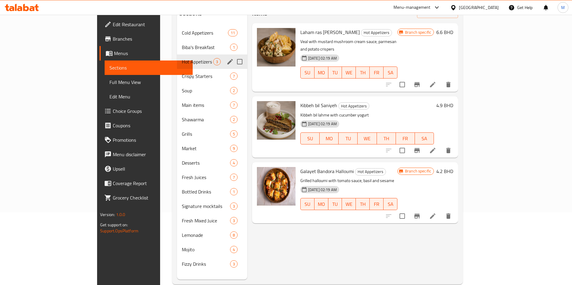
scroll to position [39, 0]
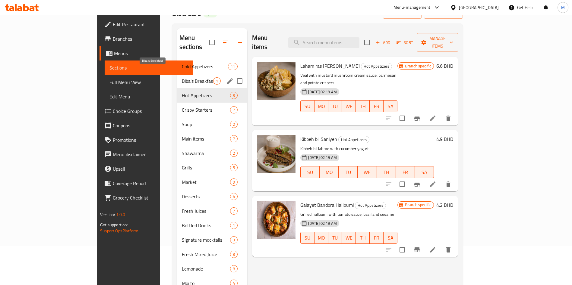
click at [182, 77] on span "Biba's Breakfast" at bounding box center [197, 80] width 31 height 7
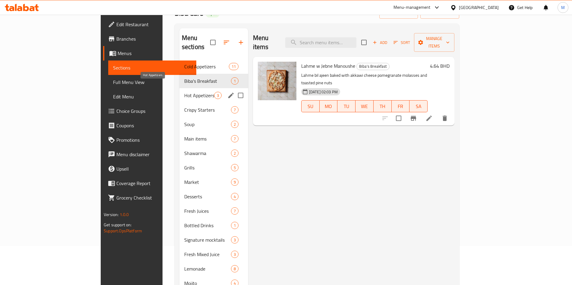
click at [184, 92] on span "Hot Appetizers" at bounding box center [199, 95] width 30 height 7
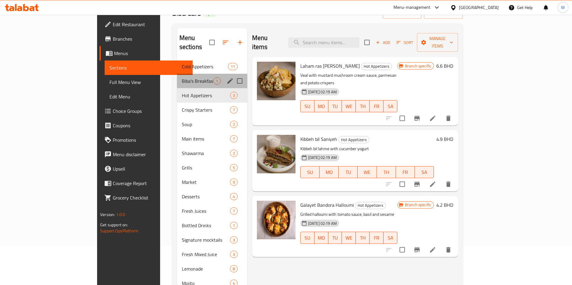
click at [177, 77] on div "Biba's Breakfast 1" at bounding box center [212, 81] width 70 height 14
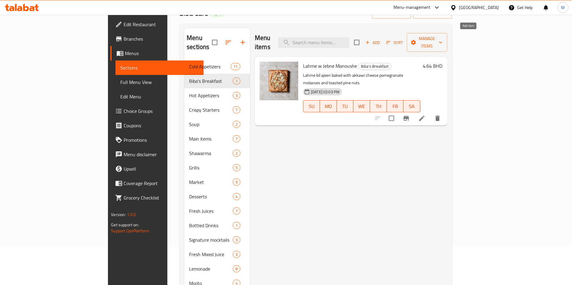
click at [381, 39] on span "Add" at bounding box center [372, 42] width 16 height 7
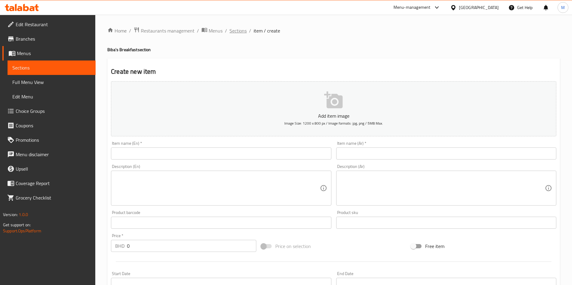
click at [235, 30] on span "Sections" at bounding box center [237, 30] width 17 height 7
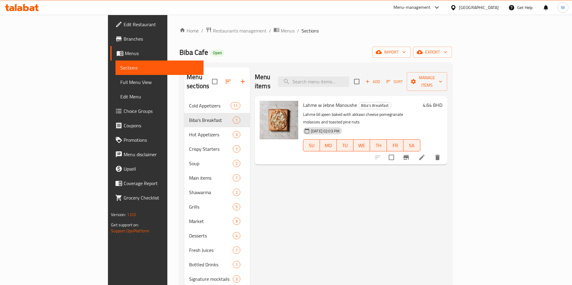
drag, startPoint x: 466, startPoint y: 71, endPoint x: 464, endPoint y: 79, distance: 8.3
click at [447, 72] on div "Add Sort Manage items" at bounding box center [400, 81] width 93 height 19
click at [370, 80] on icon "button" at bounding box center [367, 81] width 5 height 5
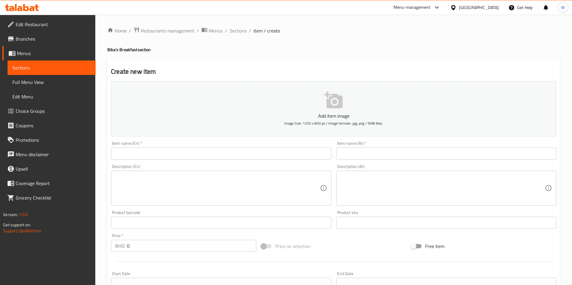
click at [199, 155] on input "text" at bounding box center [221, 154] width 220 height 12
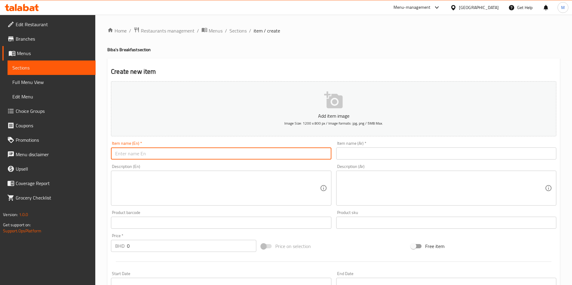
paste input "Talet Manaeesh"
type input "Talet Manaeesh"
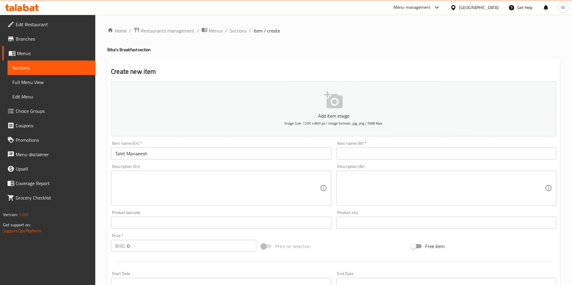
click at [348, 154] on input "text" at bounding box center [446, 154] width 220 height 12
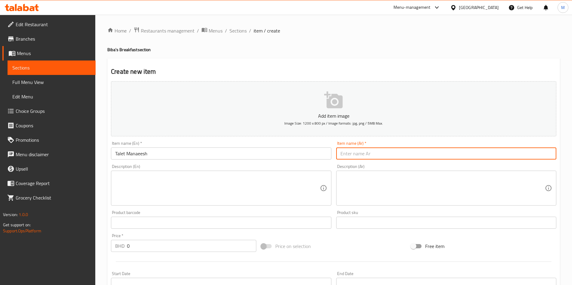
paste input "ثلاث مناقيش"
type input "ثلاث مناقيش"
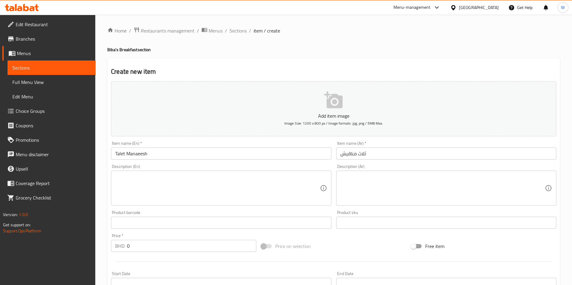
click at [221, 181] on textarea at bounding box center [217, 188] width 204 height 29
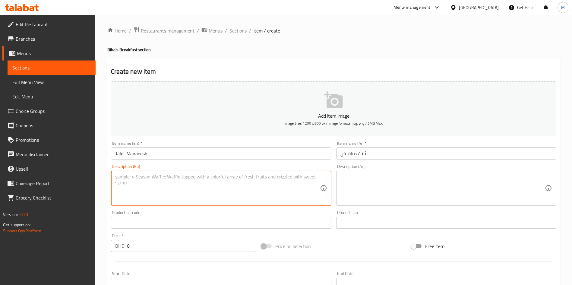
paste textarea "A trio of classic manaeesh lahme bil ajeen akkawi cheese and muhammara"
type textarea "A trio of classic manaeesh lahme bil ajeen akkawi cheese and muhammara"
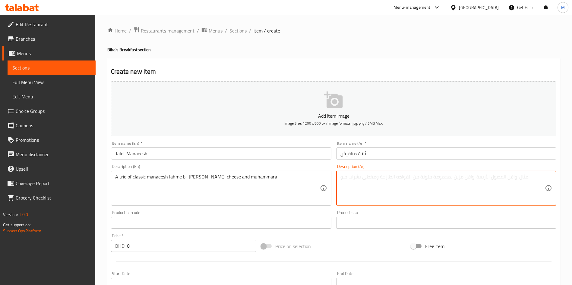
click at [397, 179] on textarea at bounding box center [442, 188] width 204 height 29
paste textarea "ثلاث مناقيش منوعة لحمة بعجين جبنة عكاوي ومحمرة"
type textarea "ثلاث مناقيش منوعة لحمة بعجين جبنة عكاوي ومحمرة"
click at [192, 244] on input "0" at bounding box center [191, 246] width 129 height 12
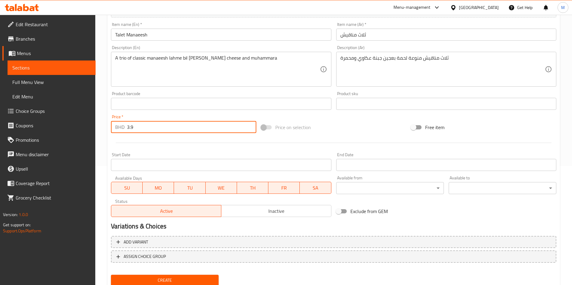
scroll to position [140, 0]
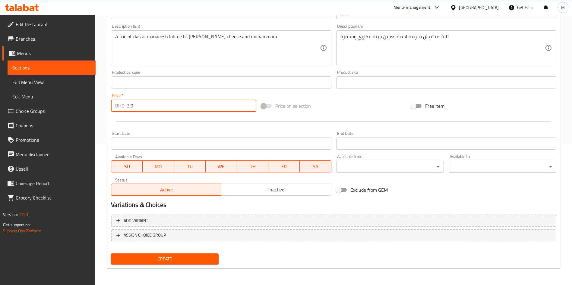
type input "3.9"
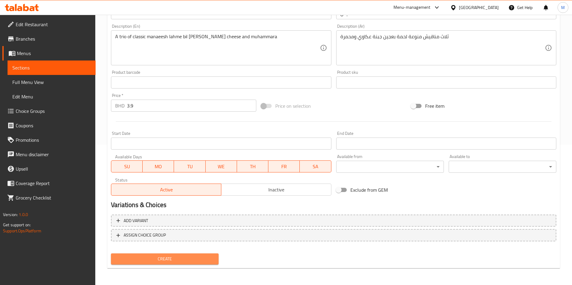
click at [201, 256] on span "Create" at bounding box center [165, 260] width 98 height 8
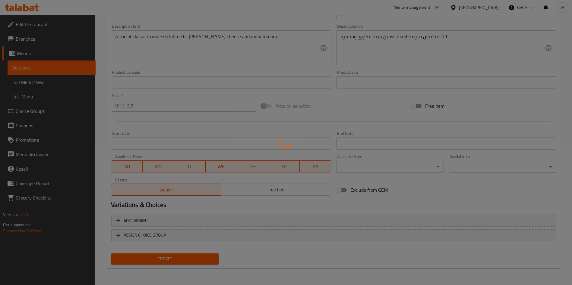
type input "0"
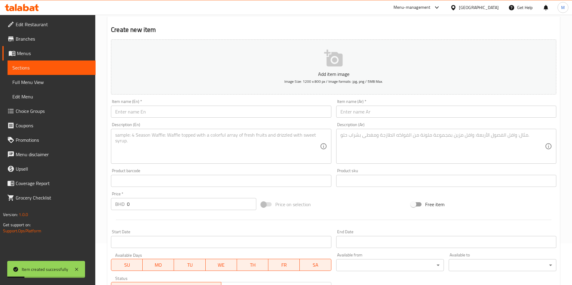
scroll to position [5, 0]
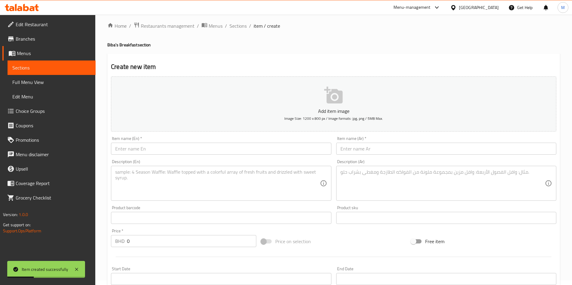
drag, startPoint x: 142, startPoint y: 142, endPoint x: 135, endPoint y: 146, distance: 8.1
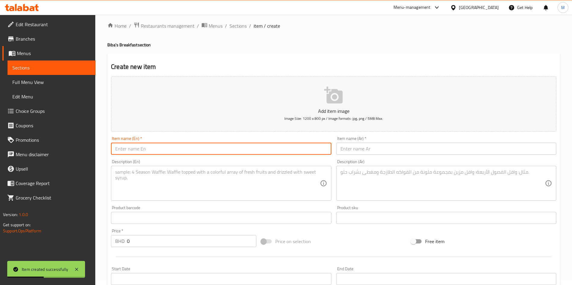
paste input "Zaatar w Jebne Manoushe"
type input "Zaatar w Jebne Manoushe"
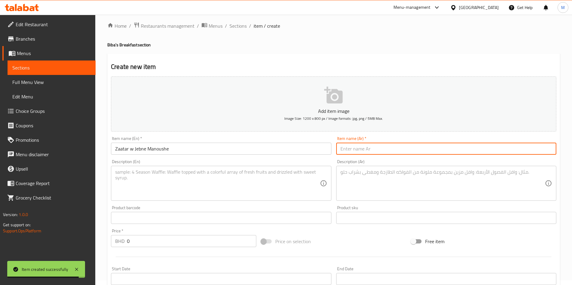
paste input "منقوشة زعتر وجبنة"
type input "منقوشة زعتر وجبنة"
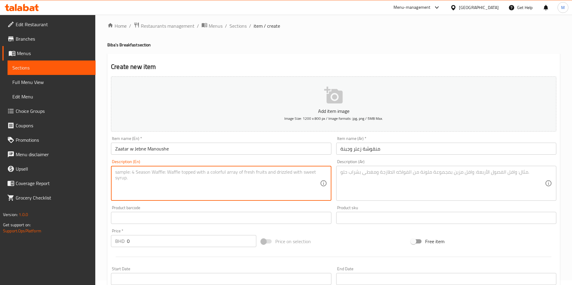
paste textarea "Manoushe with zaatar and akkawi cheese topped with pomegranate and olive oil"
type textarea "Manoushe with zaatar and akkawi cheese topped with pomegranate and olive oil"
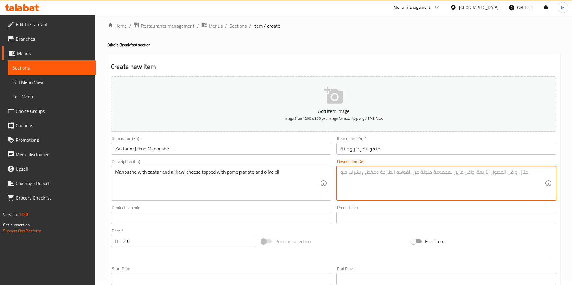
paste textarea "منقوشة زعتر وجبنة عكاوي مزينة برمان ورشة زيت زيتون"
type textarea "منقوشة زعتر وجبنة عكاوي مزينة برمان ورشة زيت زيتون"
click at [182, 239] on input "0" at bounding box center [191, 241] width 129 height 12
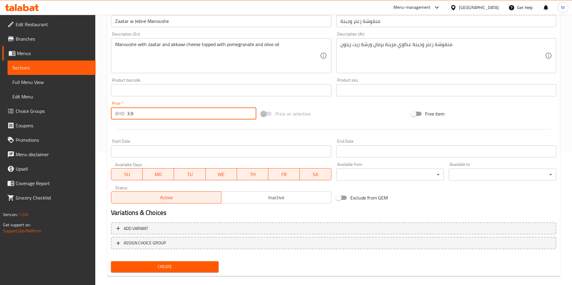
scroll to position [140, 0]
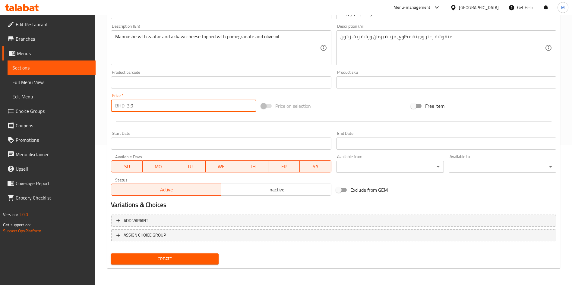
type input "3.9"
click at [183, 263] on button "Create" at bounding box center [165, 259] width 108 height 11
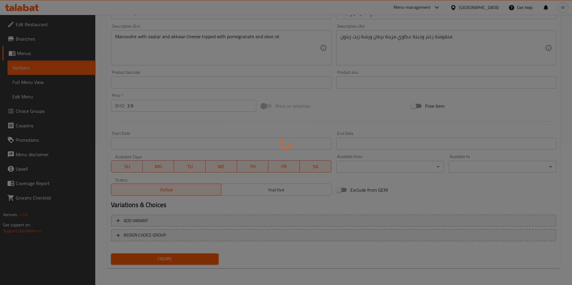
type input "0"
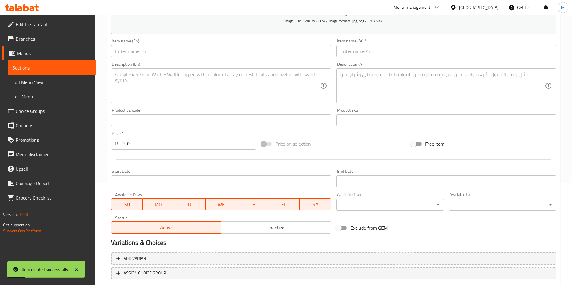
scroll to position [50, 0]
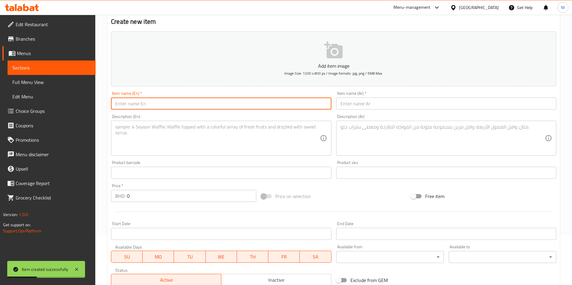
paste input "Jebne Manoushe"
type input "Jebne Manoushe"
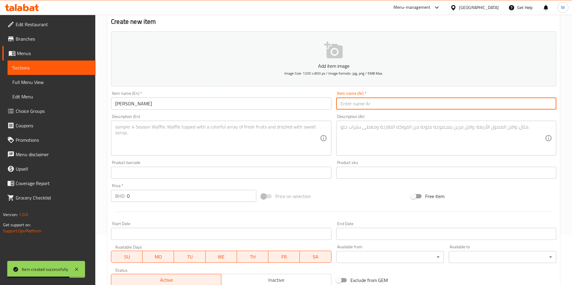
paste input "منقوشة جبنة"
type input "منقوشة جبنة"
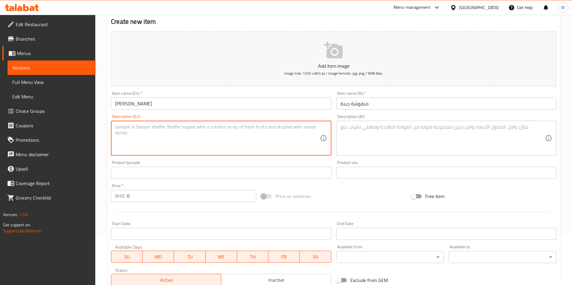
paste textarea "Classic manoushe with a mix of akkawi, halloumi, and kashkaval cheese, sprinkle…"
type textarea "Classic manoushe with a mix of akkawi, halloumi, and kashkaval cheese, sprinkle…"
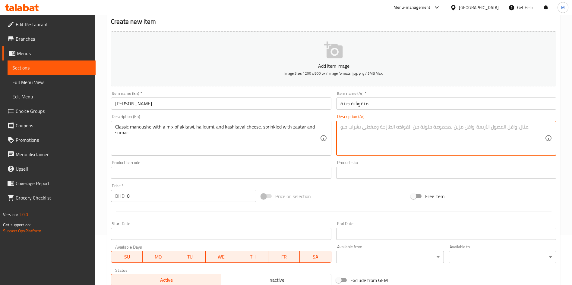
paste textarea "منقوشة جبنة عكاوي حلوم وقشقوان ومزينة بزعتر وسماق"
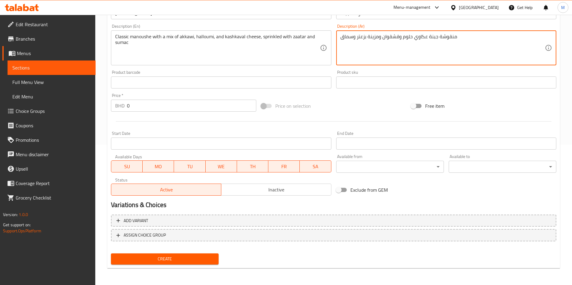
type textarea "منقوشة جبنة عكاوي حلوم وقشقوان ومزينة بزعتر وسماق"
click at [176, 108] on input "0" at bounding box center [191, 106] width 129 height 12
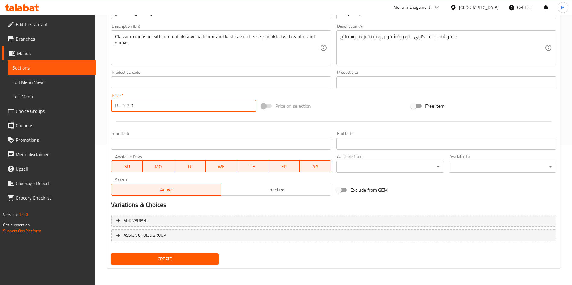
type input "3.9"
click at [174, 260] on span "Create" at bounding box center [165, 260] width 98 height 8
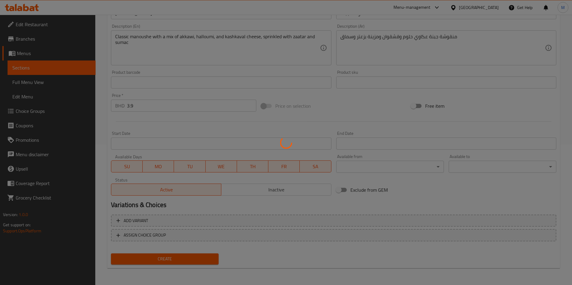
type input "0"
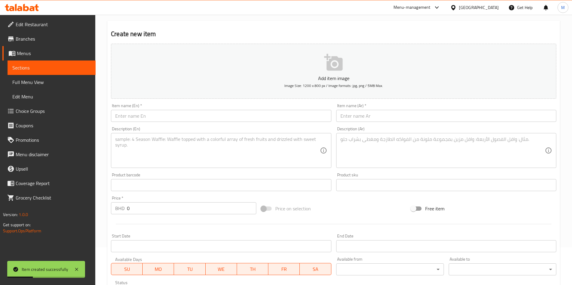
scroll to position [0, 0]
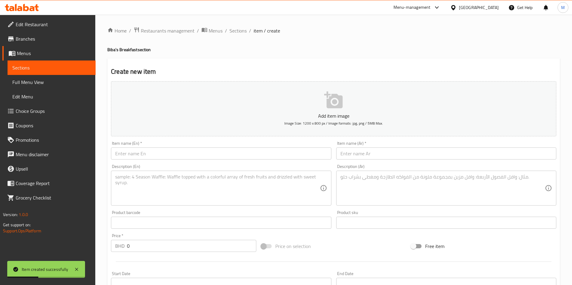
click at [247, 31] on ol "Home / Restaurants management / Menus / Sections / item / create" at bounding box center [333, 31] width 452 height 8
click at [244, 30] on span "Sections" at bounding box center [237, 30] width 17 height 7
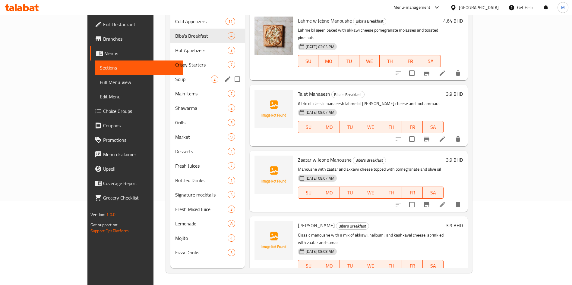
scroll to position [39, 0]
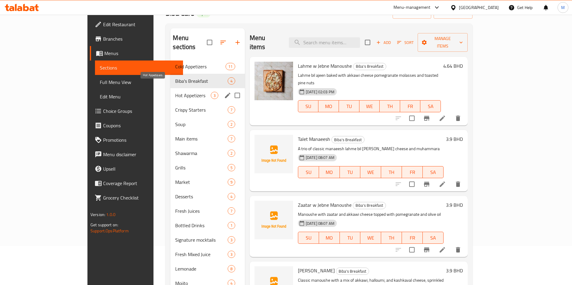
click at [175, 92] on span "Hot Appetizers" at bounding box center [192, 95] width 35 height 7
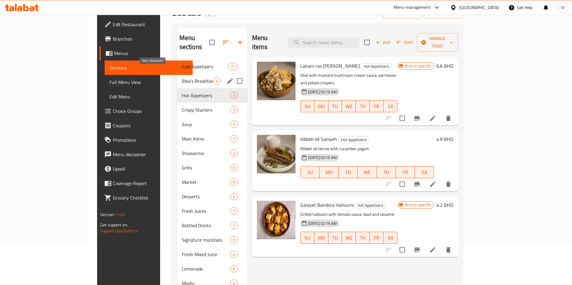
click at [182, 77] on span "Biba's Breakfast" at bounding box center [197, 80] width 31 height 7
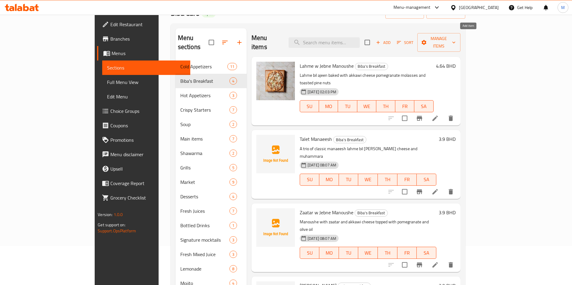
click at [393, 38] on button "Add" at bounding box center [382, 42] width 19 height 9
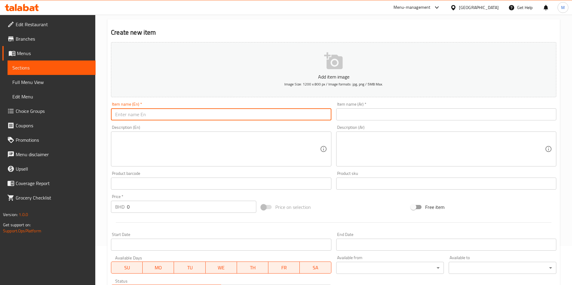
paste input "Sobhiyet Biba"
type input "Sobhiyet Biba"
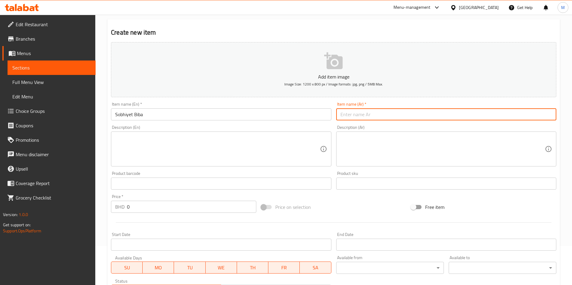
paste input "صبحية بيبا"
type input "صبحية بيبا"
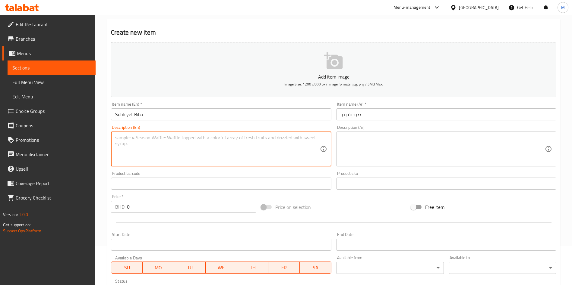
paste textarea "A Lebanese breakfast spread with hummus, shakshuka eggs, halloumi hamsat, labne…"
type textarea "A Lebanese breakfast spread with hummus, shakshuka eggs, halloumi hamsat, labne…"
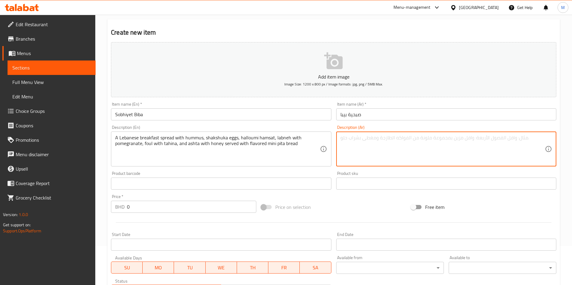
paste textarea "صينية فطور لبنانية فيها حمص، شكشوكة، حمصة حلوم، لبنة مع رمان، فول بالطحينة وقشط…"
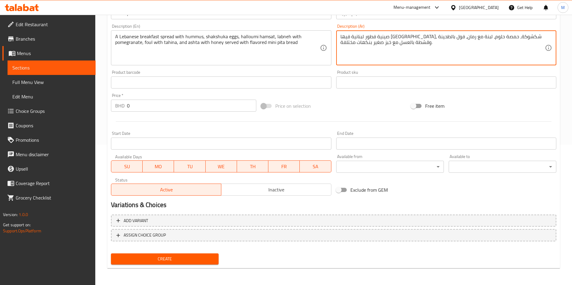
type textarea "صينية فطور لبنانية فيها حمص، شكشوكة، حمصة حلوم، لبنة مع رمان، فول بالطحينة وقشط…"
click at [148, 110] on input "0" at bounding box center [191, 106] width 129 height 12
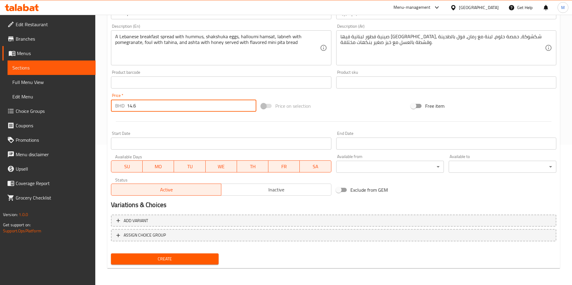
type input "14.6"
click at [191, 259] on span "Create" at bounding box center [165, 260] width 98 height 8
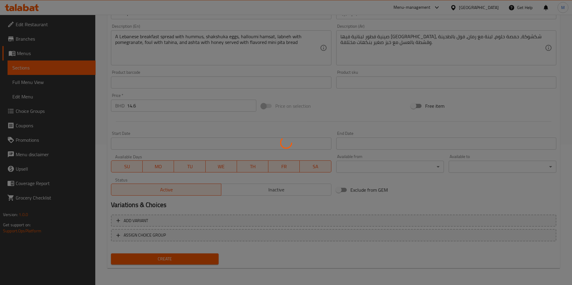
type input "0"
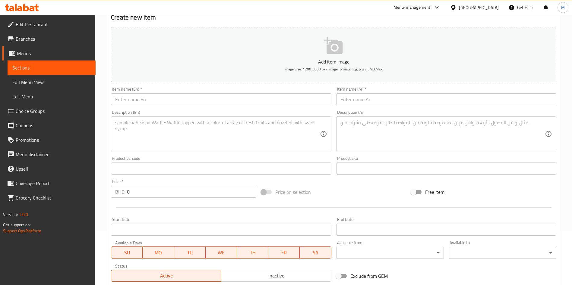
scroll to position [0, 0]
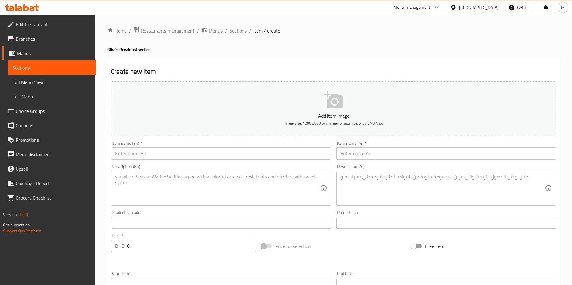
click at [235, 30] on span "Sections" at bounding box center [237, 30] width 17 height 7
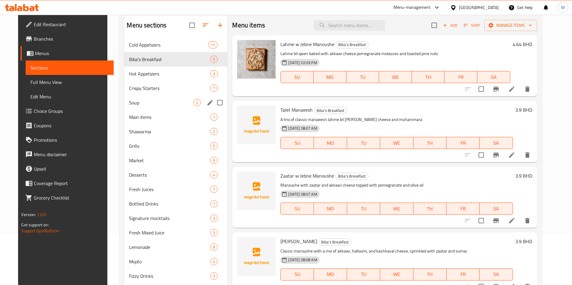
scroll to position [84, 0]
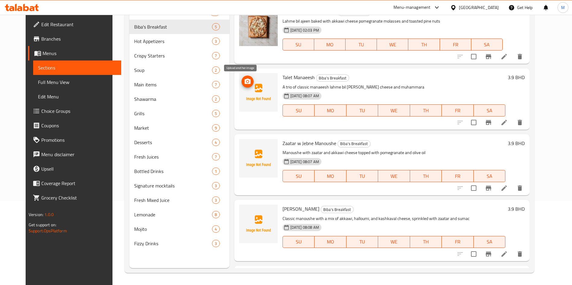
click at [244, 80] on icon "upload picture" at bounding box center [247, 81] width 7 height 7
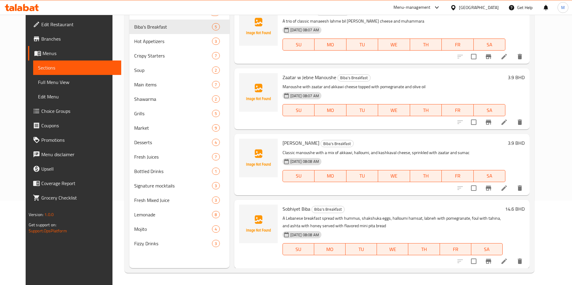
scroll to position [66, 0]
click at [246, 146] on circle "upload picture" at bounding box center [247, 147] width 2 height 2
click at [241, 86] on button "upload picture" at bounding box center [247, 81] width 12 height 12
click at [244, 210] on icon "upload picture" at bounding box center [247, 212] width 7 height 7
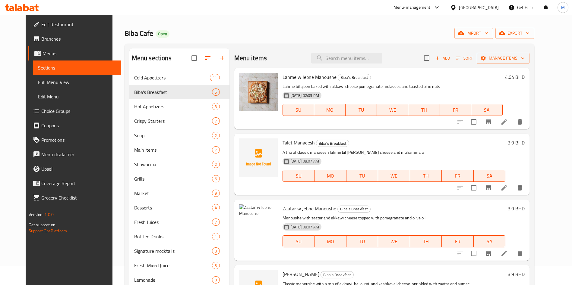
scroll to position [0, 0]
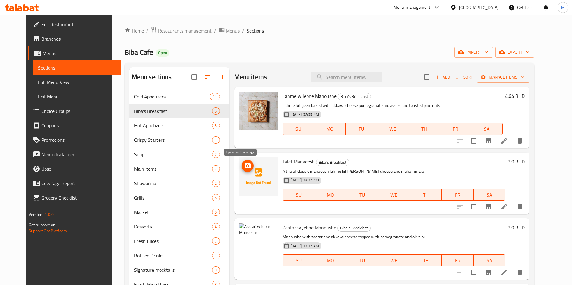
click at [244, 167] on icon "upload picture" at bounding box center [247, 165] width 7 height 7
click at [244, 162] on icon "upload picture" at bounding box center [247, 165] width 7 height 7
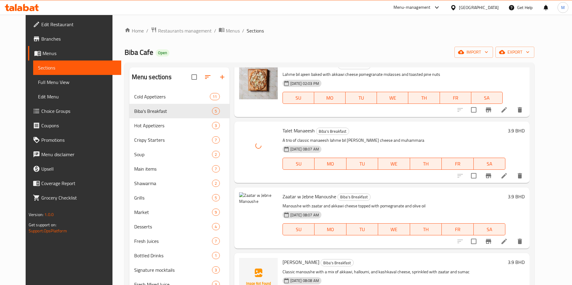
scroll to position [45, 0]
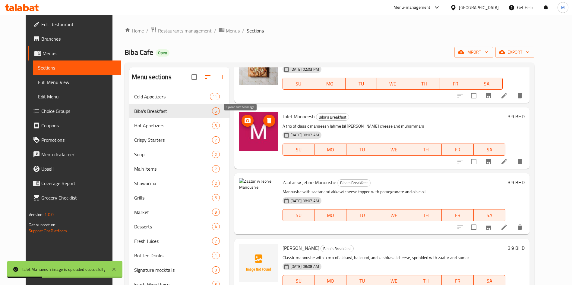
click at [244, 118] on icon "upload picture" at bounding box center [247, 120] width 6 height 5
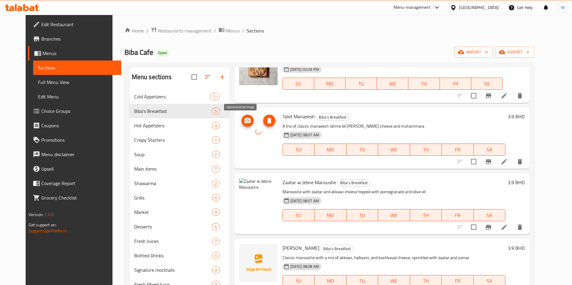
click at [244, 121] on icon "upload picture" at bounding box center [247, 120] width 7 height 7
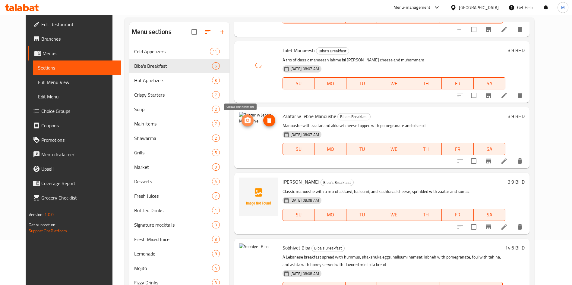
click at [244, 118] on icon "upload picture" at bounding box center [247, 120] width 6 height 5
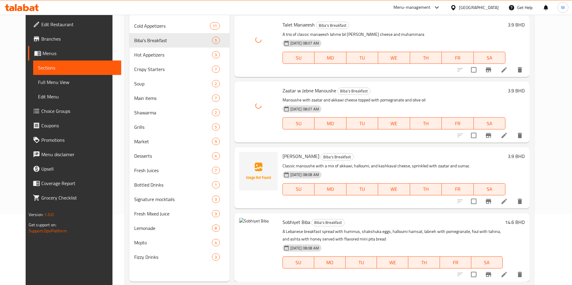
scroll to position [84, 0]
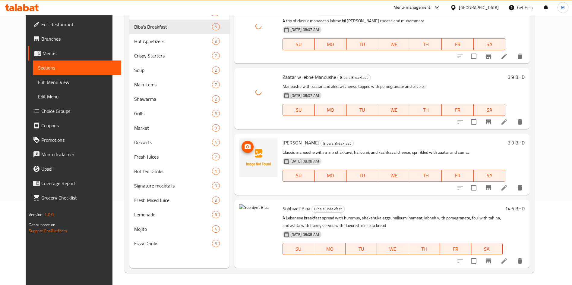
click at [239, 154] on img at bounding box center [258, 158] width 39 height 39
click at [244, 145] on icon "upload picture" at bounding box center [247, 146] width 6 height 5
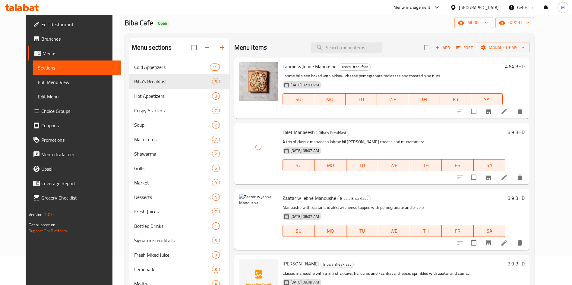
scroll to position [0, 0]
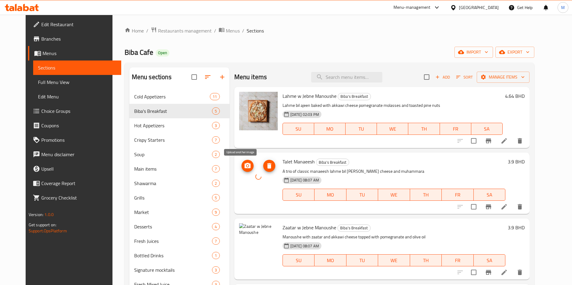
click at [244, 166] on icon "upload picture" at bounding box center [247, 165] width 6 height 5
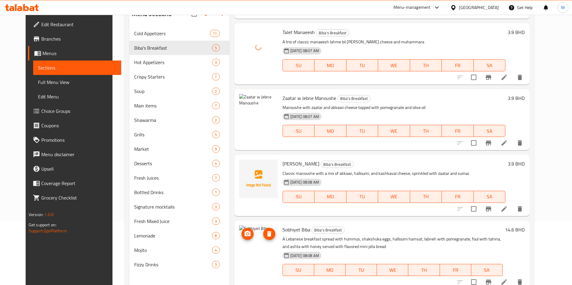
scroll to position [84, 0]
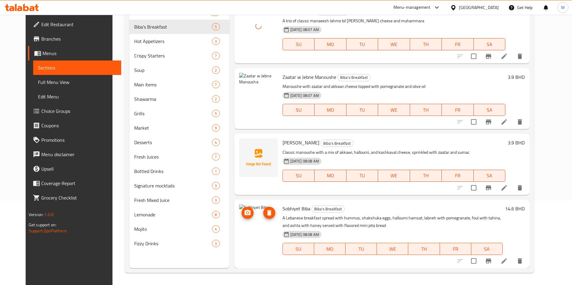
click at [244, 210] on icon "upload picture" at bounding box center [247, 212] width 6 height 5
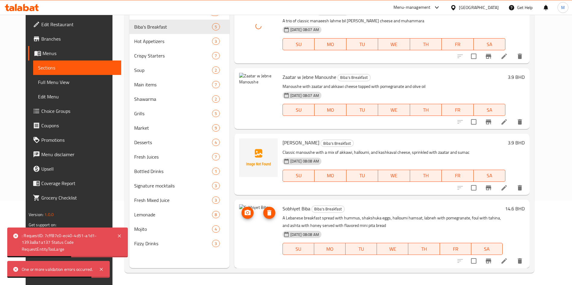
click at [244, 213] on icon "upload picture" at bounding box center [247, 212] width 7 height 7
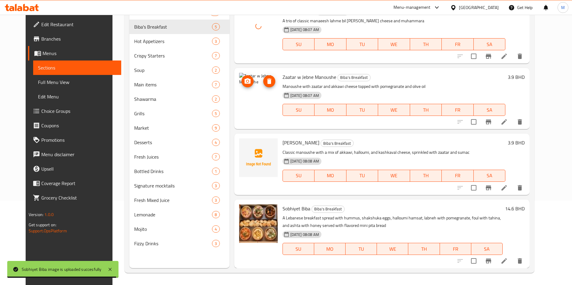
click at [244, 84] on icon "upload picture" at bounding box center [247, 81] width 7 height 7
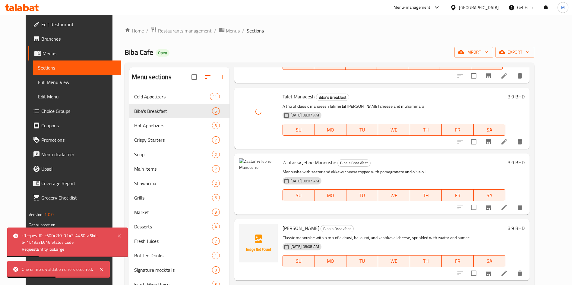
scroll to position [66, 0]
click at [241, 168] on span "upload picture" at bounding box center [247, 165] width 12 height 7
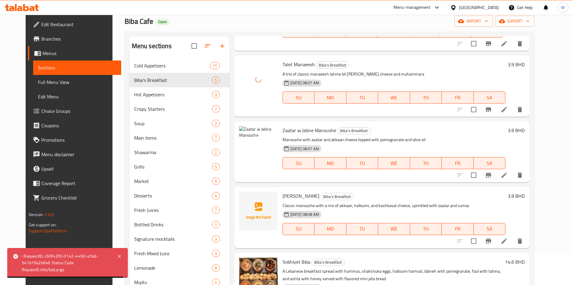
scroll to position [45, 0]
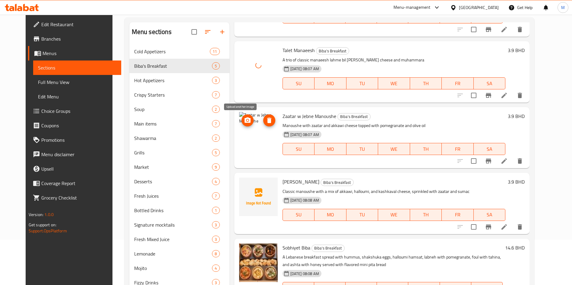
click at [244, 120] on icon "upload picture" at bounding box center [247, 120] width 7 height 7
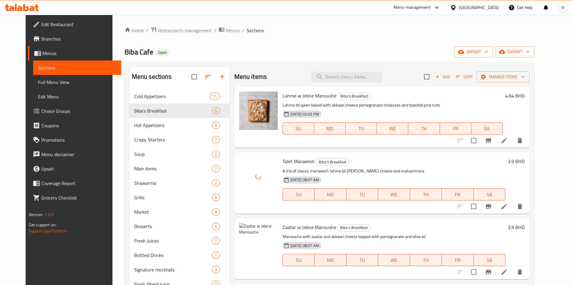
scroll to position [0, 0]
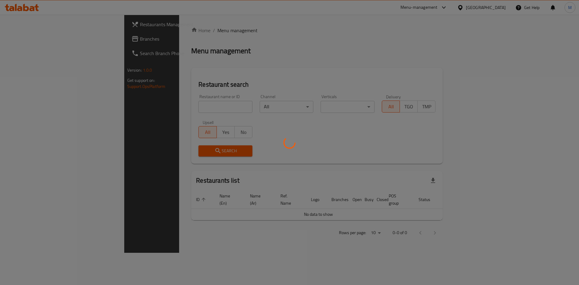
click at [179, 110] on div at bounding box center [289, 142] width 579 height 285
click at [172, 110] on div at bounding box center [289, 142] width 579 height 285
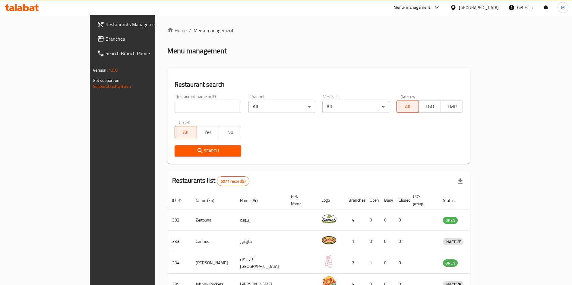
click at [174, 103] on input "search" at bounding box center [207, 107] width 67 height 12
paste input "[PERSON_NAME] Chaat Cafeteria, 779410"
type input "[PERSON_NAME] Chaat Cafeteri"
click button "Search" at bounding box center [207, 151] width 67 height 11
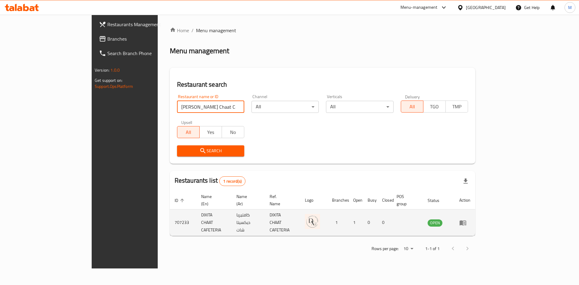
click at [475, 213] on td "enhanced table" at bounding box center [464, 223] width 21 height 27
click at [470, 219] on link "enhanced table" at bounding box center [464, 222] width 11 height 7
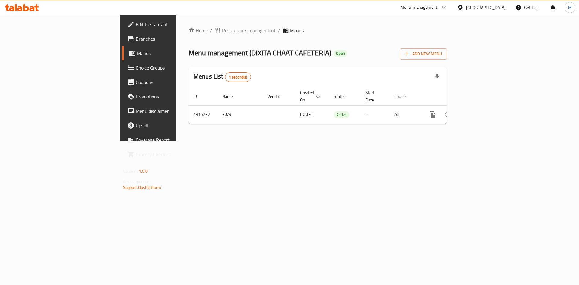
click at [136, 23] on span "Edit Restaurant" at bounding box center [174, 24] width 76 height 7
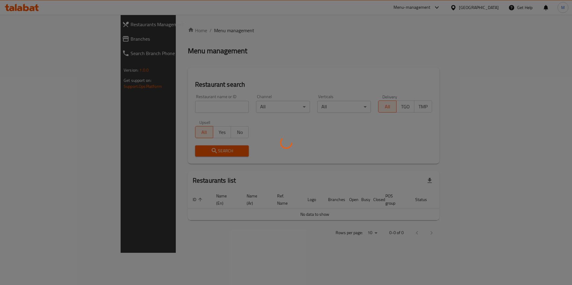
click at [165, 109] on div at bounding box center [286, 142] width 572 height 285
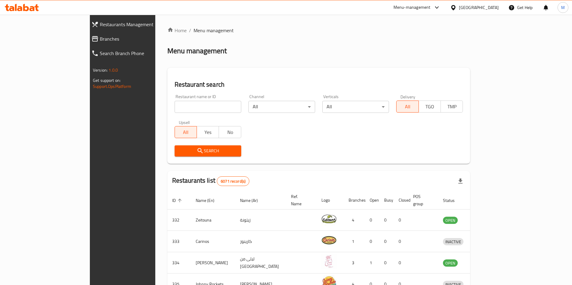
click at [174, 105] on input "search" at bounding box center [207, 107] width 67 height 12
type input "la roma"
click button "Search" at bounding box center [207, 151] width 67 height 11
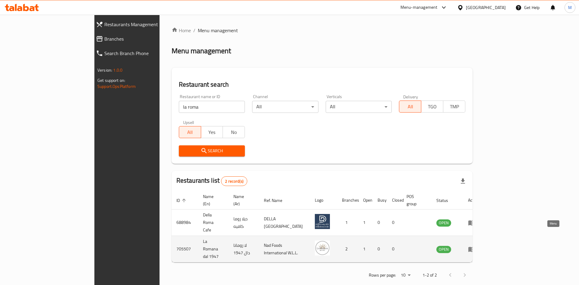
click at [479, 246] on link "enhanced table" at bounding box center [473, 249] width 11 height 7
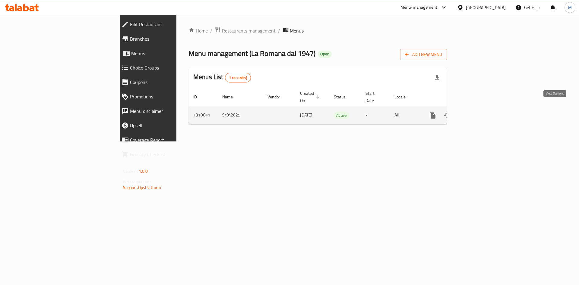
click at [479, 112] on icon "enhanced table" at bounding box center [475, 115] width 7 height 7
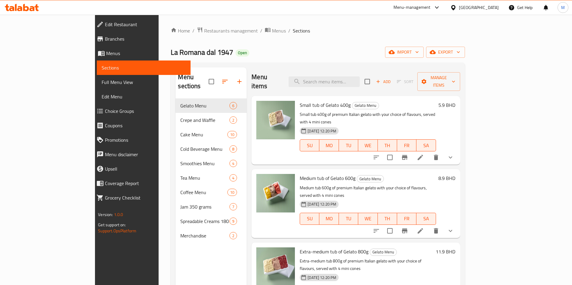
click at [286, 56] on div "La Romana dal 1947 Open import export" at bounding box center [318, 52] width 294 height 11
click at [360, 77] on input "search" at bounding box center [323, 82] width 71 height 11
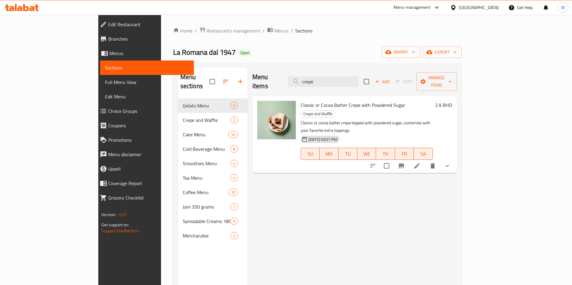
type input "crepe"
click at [338, 80] on input "crepe" at bounding box center [323, 82] width 71 height 11
click at [339, 80] on input "crepe" at bounding box center [323, 82] width 71 height 11
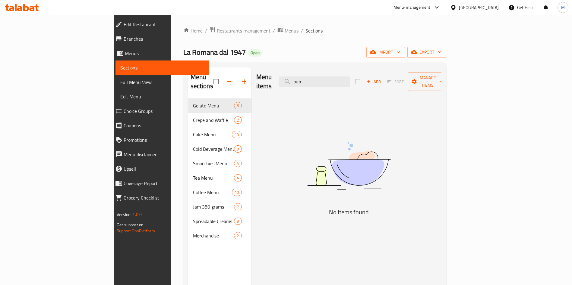
type input "pup"
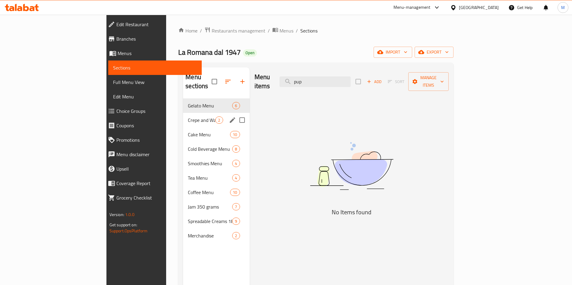
click at [188, 117] on span "Crepe and Waffle" at bounding box center [201, 120] width 27 height 7
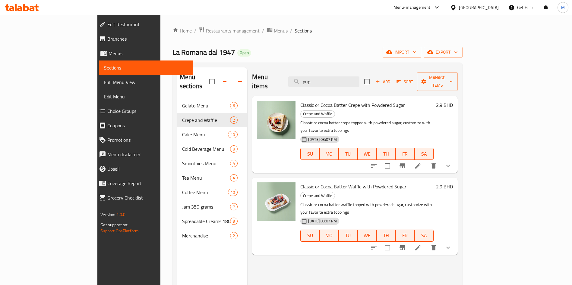
click at [426, 161] on li at bounding box center [417, 166] width 17 height 11
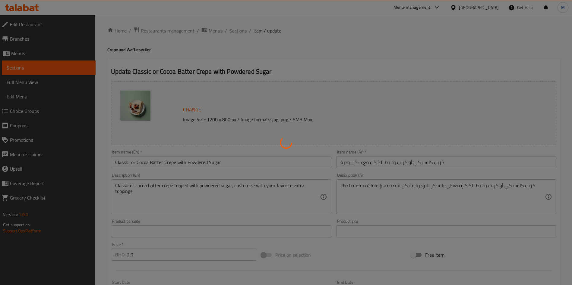
type input "اختيارات الإضافات:"
type input "0"
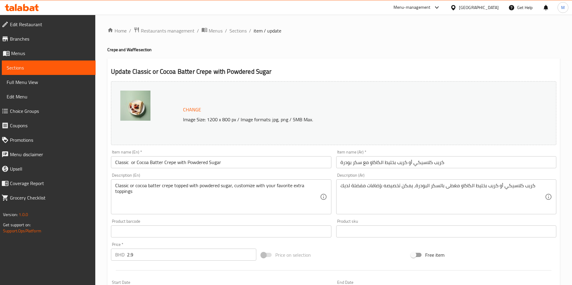
scroll to position [159, 0]
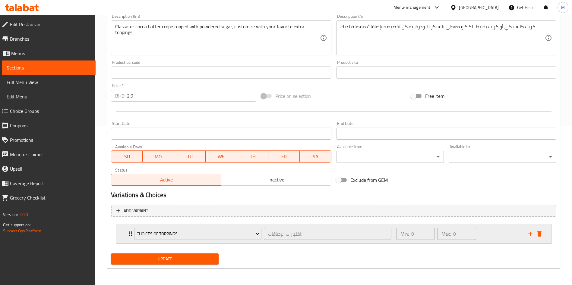
click at [124, 235] on div "Choices of toppings: اختيارات الإضافات: ​ Min: 0 ​ Max: 0 ​" at bounding box center [333, 234] width 435 height 19
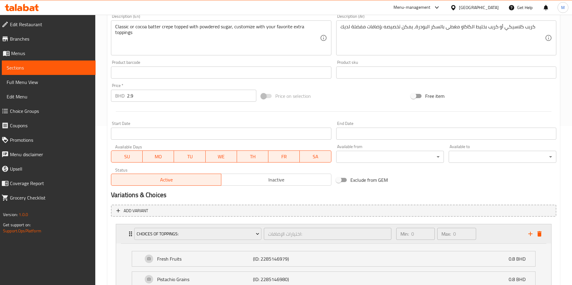
click at [124, 235] on div "Choices of toppings: اختيارات الإضافات: ​ Min: 0 ​ Max: 0 ​" at bounding box center [333, 234] width 435 height 19
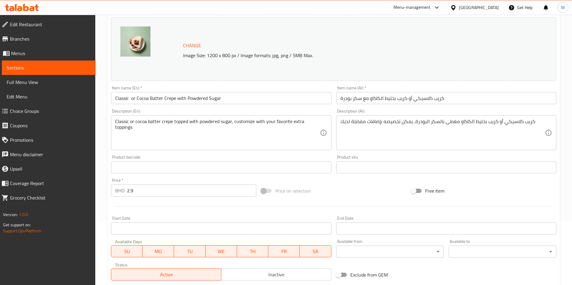
scroll to position [24, 0]
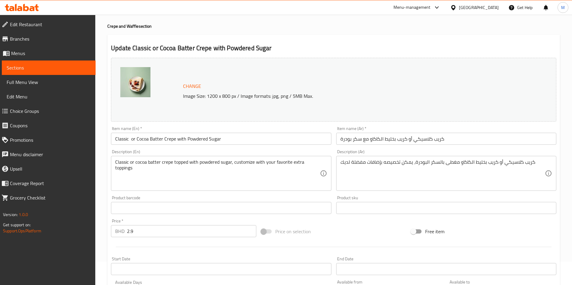
click at [184, 137] on input "Classic or Cocoa Batter Crepe with Powdered Sugar" at bounding box center [221, 139] width 220 height 12
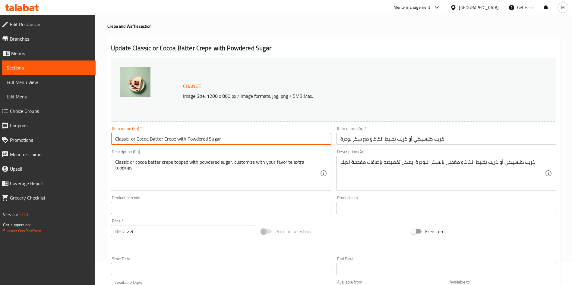
click at [184, 137] on input "Classic or Cocoa Batter Crepe with Powdered Sugar" at bounding box center [221, 139] width 220 height 12
paste input "Crepe with powdered sugar – guest to choose one: Classic or Cacao"
type input "Crepe with powdered sugar"
click at [426, 140] on input "كريب كلاسيكي أو كريب بخليط الكاكاو مع سكر بودرة" at bounding box center [446, 139] width 220 height 12
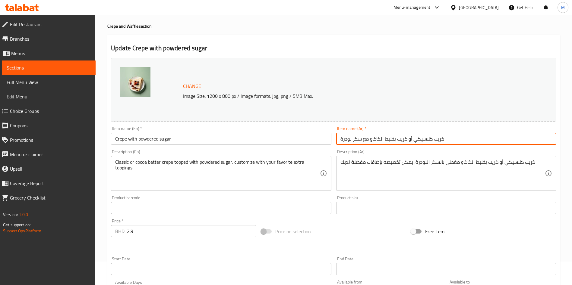
click at [426, 140] on input "كريب كلاسيكي أو كريب بخليط الكاكاو مع سكر بودرة" at bounding box center [446, 139] width 220 height 12
type input "كريب أو كريب بخليط الكاكاو مع سكر بودرة"
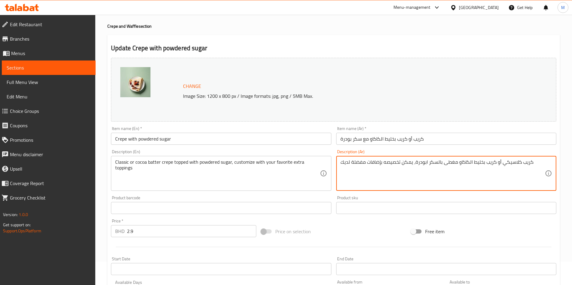
type textarea "كريب كلاسيكي أو كريب بخليط الكاكاو مغطى بالسكر ابودرة، يمكن تخصيصه بإضافات مفضل…"
click at [383, 134] on input "كريب أو كريب بخليط الكاكاو مع سكر بودرة" at bounding box center [446, 139] width 220 height 12
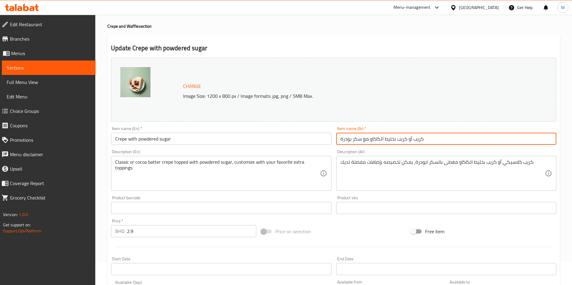
drag, startPoint x: 386, startPoint y: 140, endPoint x: 398, endPoint y: 138, distance: 12.1
click at [397, 139] on input "كريب أو كريب بخليط الكاكاو مع سكر بودرة" at bounding box center [446, 139] width 220 height 12
drag, startPoint x: 406, startPoint y: 138, endPoint x: 412, endPoint y: 138, distance: 6.0
click at [412, 138] on input "كريب أو كريب بخليط الكاكاو مع سكر بودرة" at bounding box center [446, 139] width 220 height 12
click at [390, 140] on input "كريب ريب بخليط الكاكاو مع سكر بودرة" at bounding box center [446, 139] width 220 height 12
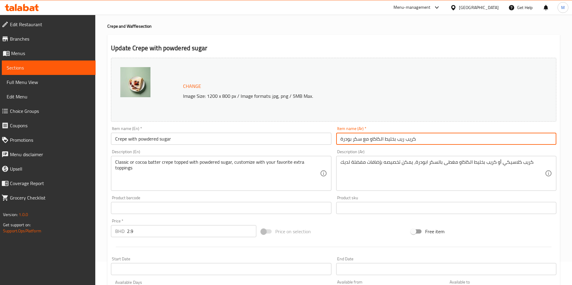
click at [390, 140] on input "كريب ريب بخليط الكاكاو مع سكر بودرة" at bounding box center [446, 139] width 220 height 12
click at [378, 139] on input "كريب ريب الكاكاو مع سكر بودرة" at bounding box center [446, 139] width 220 height 12
click at [419, 138] on input "كريب ريب مع سكر بودرة" at bounding box center [446, 139] width 220 height 12
click at [374, 138] on input "كريب ريب مع سكر بودرة" at bounding box center [446, 139] width 220 height 12
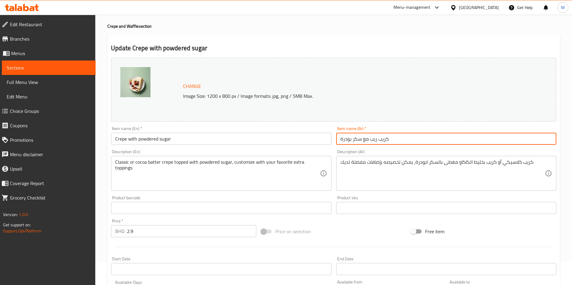
click at [374, 138] on input "كريب ريب مع سكر بودرة" at bounding box center [446, 139] width 220 height 12
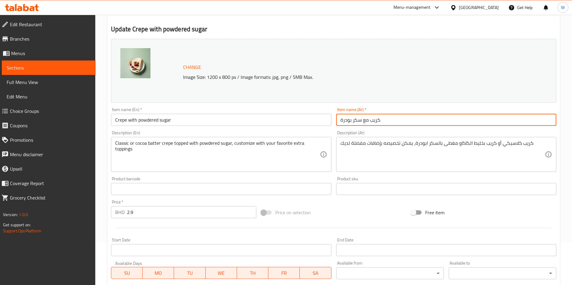
scroll to position [159, 0]
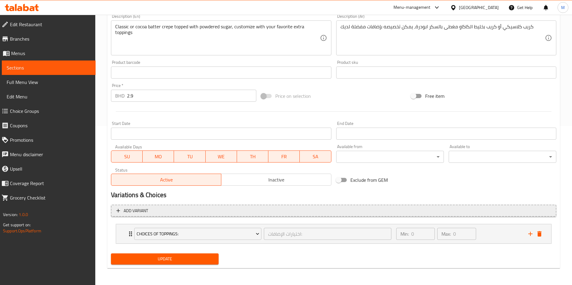
type input "كريب مع سكر بودرة"
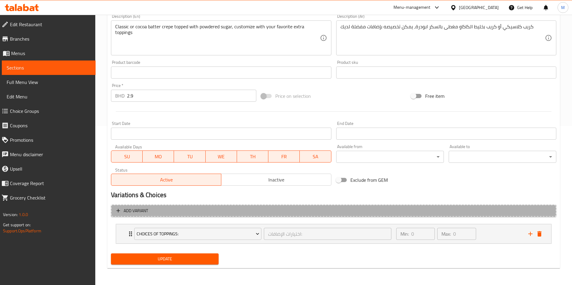
click at [518, 217] on button "Add variant" at bounding box center [333, 211] width 445 height 12
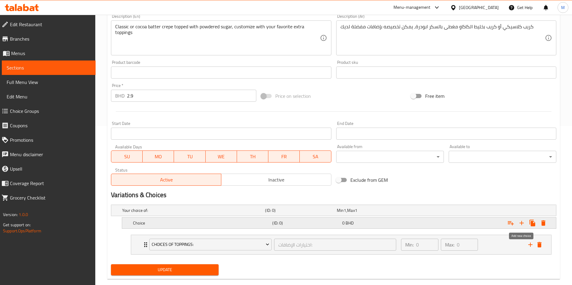
click at [523, 222] on icon "Expand" at bounding box center [521, 223] width 7 height 7
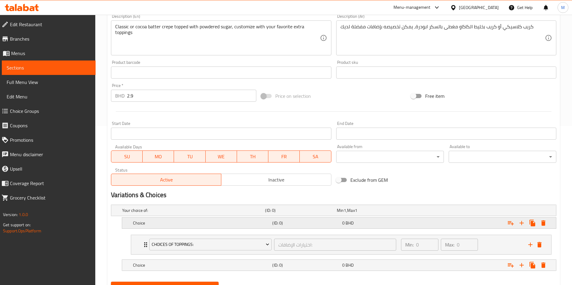
click at [227, 219] on div "Choice" at bounding box center [201, 223] width 139 height 8
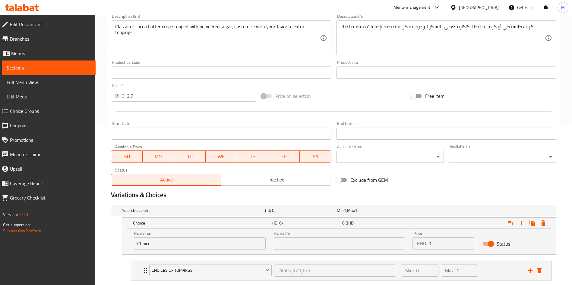
click at [166, 243] on input "Choice" at bounding box center [199, 244] width 133 height 12
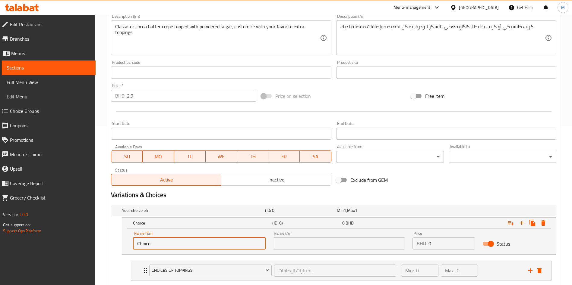
click at [166, 243] on input "Choice" at bounding box center [199, 244] width 133 height 12
click at [540, 226] on icon "Expand" at bounding box center [542, 223] width 7 height 7
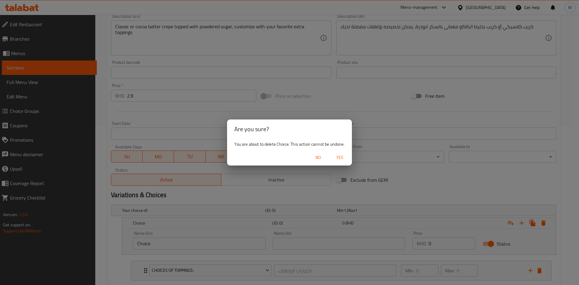
click at [341, 156] on span "Yes" at bounding box center [339, 158] width 14 height 8
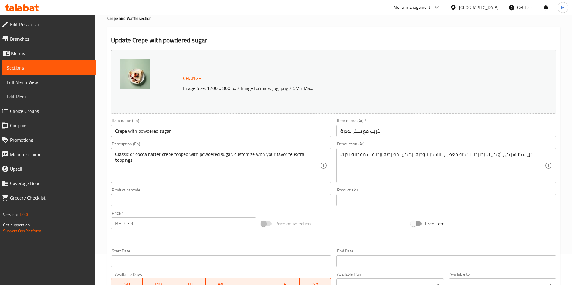
scroll to position [0, 0]
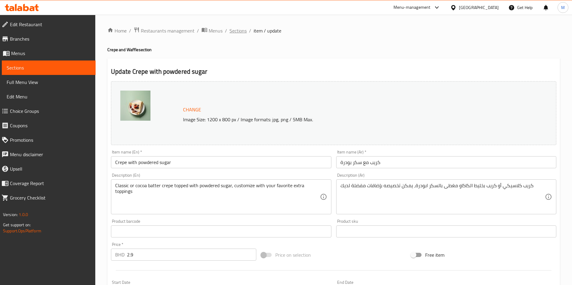
click at [237, 31] on span "Sections" at bounding box center [237, 30] width 17 height 7
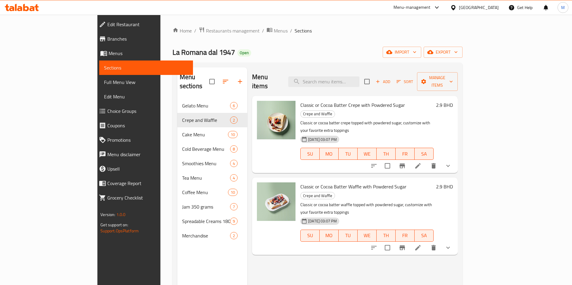
click at [421, 162] on icon at bounding box center [417, 165] width 7 height 7
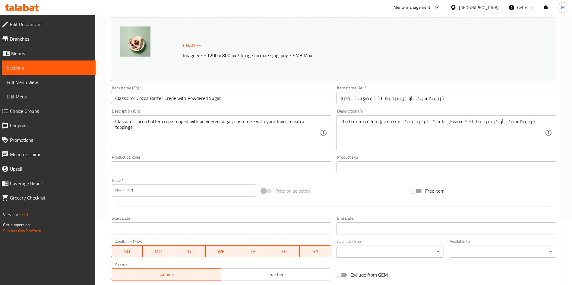
scroll to position [24, 0]
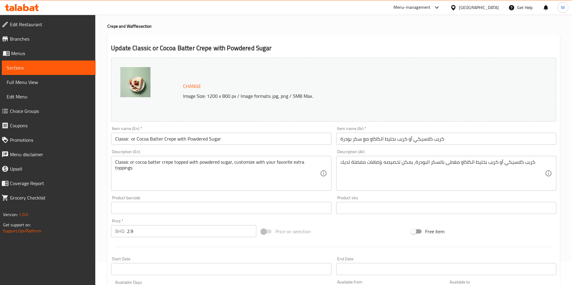
click at [155, 132] on div "Item name (En)   * Classic or Cocoa Batter Crepe with Powdered Sugar Item name …" at bounding box center [221, 136] width 220 height 18
click at [154, 134] on input "Classic or Cocoa Batter Crepe with Powdered Sugar" at bounding box center [221, 139] width 220 height 12
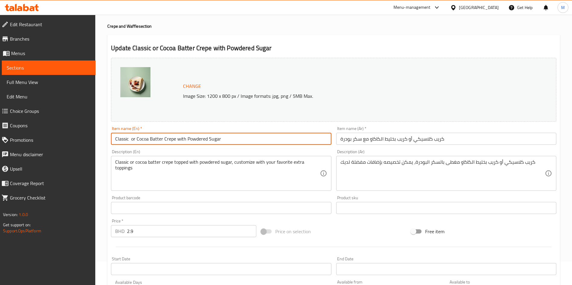
click at [154, 134] on input "Classic or Cocoa Batter Crepe with Powdered Sugar" at bounding box center [221, 139] width 220 height 12
paste input "Crepe with powdered sugar – guest to choose one: Classic or Cacao"
type input "Crepe with powdered sugar"
click at [447, 139] on input "كريب كلاسيكي أو كريب بخليط الكاكاو مع سكر بودرة" at bounding box center [446, 139] width 220 height 12
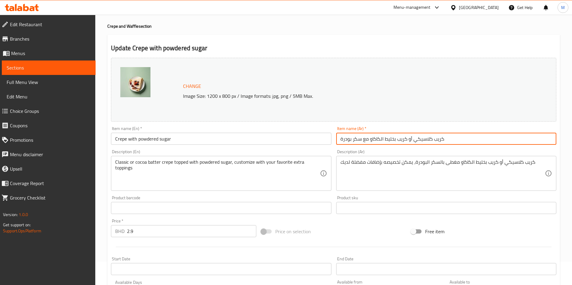
click at [422, 136] on input "كريب كلاسيكي أو كريب بخليط الكاكاو مع سكر بودرة" at bounding box center [446, 139] width 220 height 12
click at [403, 139] on input "كريب أو كريب بخليط الكاكاو مع سكر بودرة" at bounding box center [446, 139] width 220 height 12
click at [391, 139] on input "كريب أو بخليط الكاكاو مع سكر بودرة" at bounding box center [446, 139] width 220 height 12
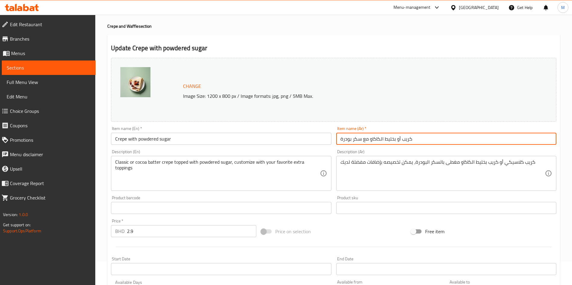
click at [391, 139] on input "كريب أو بخليط الكاكاو مع سكر بودرة" at bounding box center [446, 139] width 220 height 12
click at [376, 138] on input "كريب أو الكاكاو مع سكر بودرة" at bounding box center [446, 139] width 220 height 12
click at [372, 139] on input "كريب أو مع سكر بودرة" at bounding box center [446, 139] width 220 height 12
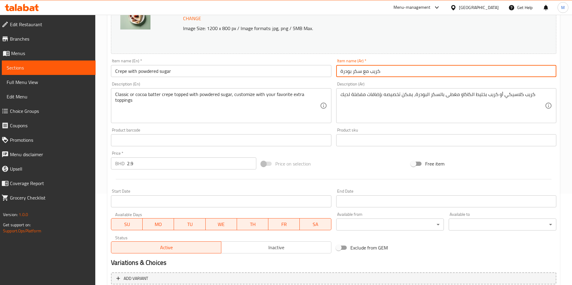
scroll to position [159, 0]
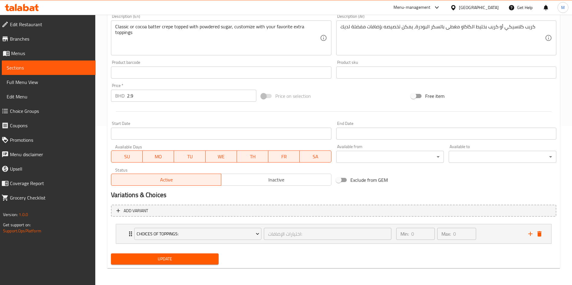
type input "كريب مع سكر بودرة"
click at [202, 259] on span "Update" at bounding box center [165, 260] width 98 height 8
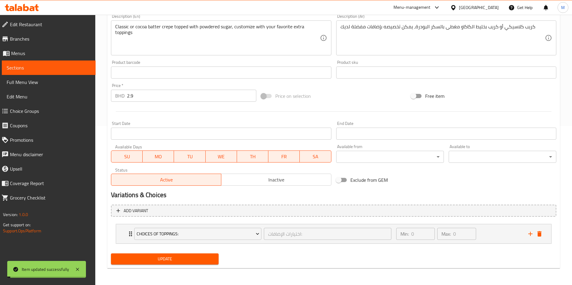
scroll to position [0, 0]
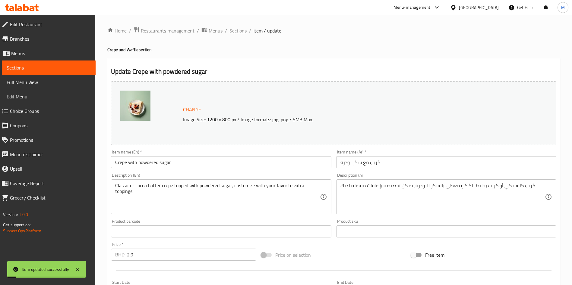
click at [236, 27] on span "Sections" at bounding box center [237, 30] width 17 height 7
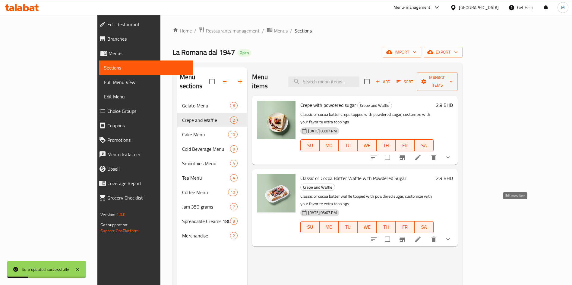
click at [421, 236] on icon at bounding box center [417, 239] width 7 height 7
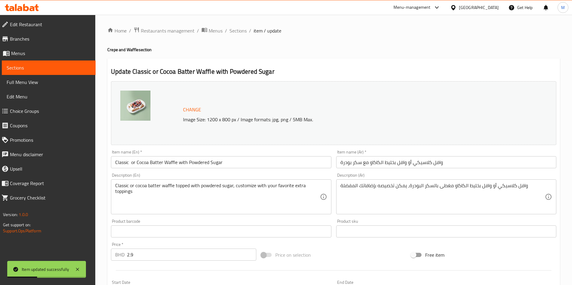
click at [185, 162] on input "Classic or Cocoa Batter Waffle with Powdered Sugar" at bounding box center [221, 162] width 220 height 12
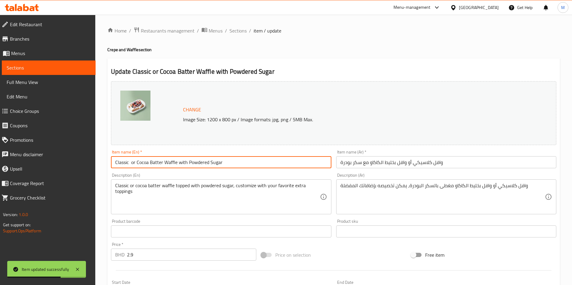
click at [164, 163] on input "Classic or Cocoa Batter Waffle with Powdered Sugar" at bounding box center [221, 162] width 220 height 12
type input "Waffle with Powdered Sugar"
click at [424, 161] on input "وافل كلاسيكي أو وافل بخليط الكاكاو مع سكر بودرة" at bounding box center [446, 162] width 220 height 12
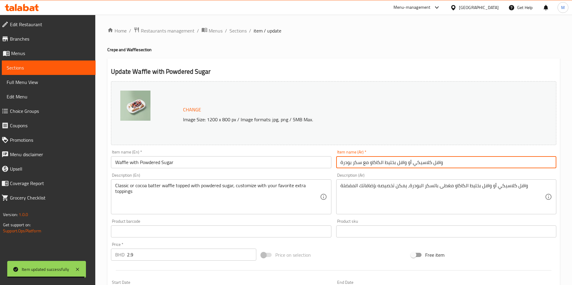
click at [424, 161] on input "وافل كلاسيكي أو وافل بخليط الكاكاو مع سكر بودرة" at bounding box center [446, 162] width 220 height 12
click at [397, 162] on input "وافل أو وافل بخليط الكاكاو مع سكر بودرة" at bounding box center [446, 162] width 220 height 12
click at [399, 164] on input "وافل أو وافل بخليط الكاكاو مع سكر بودرة" at bounding box center [446, 162] width 220 height 12
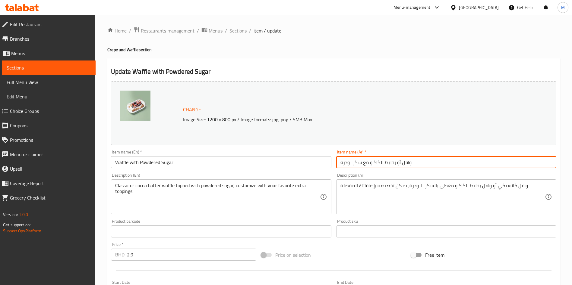
click at [391, 161] on input "وافل أو بخليط الكاكاو مع سكر بودرة" at bounding box center [446, 162] width 220 height 12
click at [386, 162] on input "وافل أو الكاكاو مع سكر بودرة" at bounding box center [446, 162] width 220 height 12
click at [378, 162] on input "وافل الكاكاو مع سكر بودرة" at bounding box center [446, 162] width 220 height 12
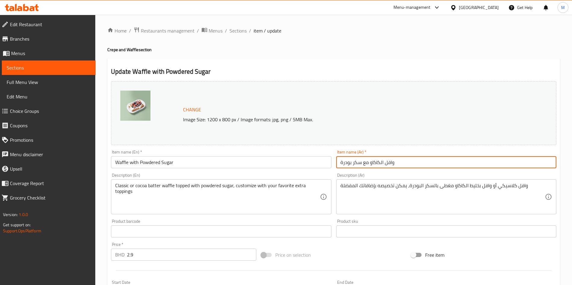
click at [378, 162] on input "وافل الكاكاو مع سكر بودرة" at bounding box center [446, 162] width 220 height 12
type input "وافل مع سكر بودرة"
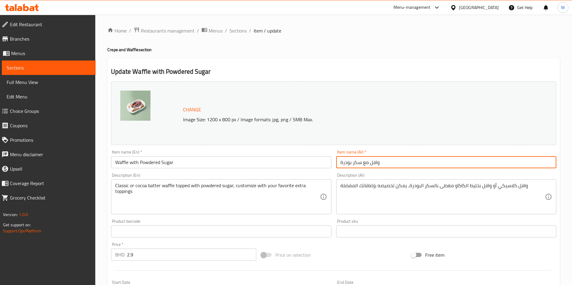
click at [412, 174] on div "Description (Ar) وافل كلاسيكي أو وافل بخليط الكاكاو مغطى بالسكر البودرة، يمكن ت…" at bounding box center [446, 193] width 220 height 41
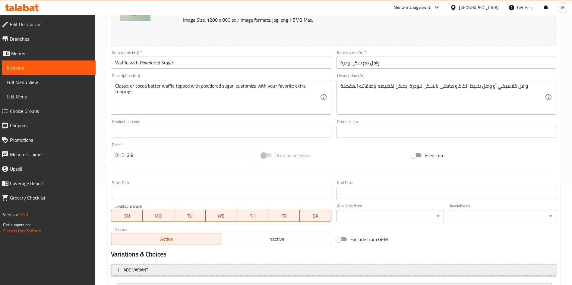
scroll to position [159, 0]
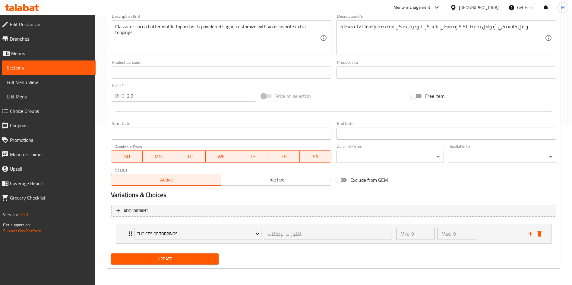
click at [183, 256] on span "Update" at bounding box center [165, 260] width 98 height 8
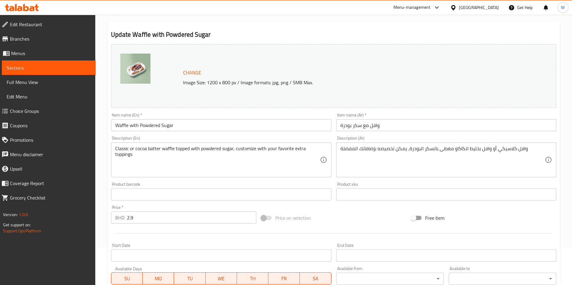
scroll to position [0, 0]
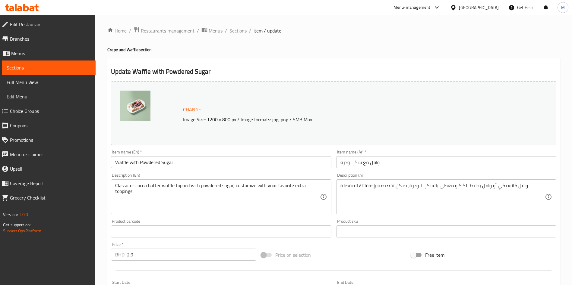
drag, startPoint x: 240, startPoint y: 31, endPoint x: 257, endPoint y: 46, distance: 22.4
click at [240, 31] on span "Sections" at bounding box center [237, 30] width 17 height 7
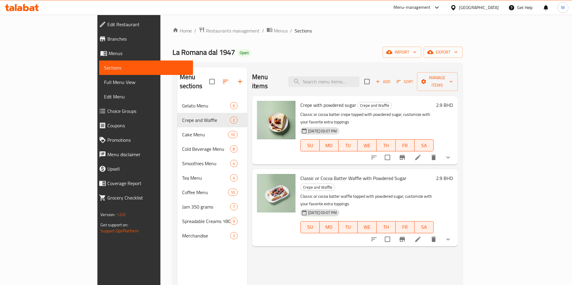
click at [426, 152] on li at bounding box center [417, 157] width 17 height 11
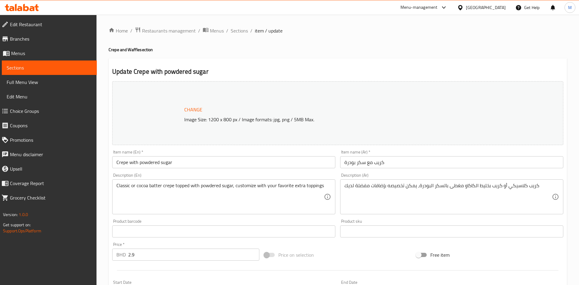
type input "اختيارك من"
type input "1"
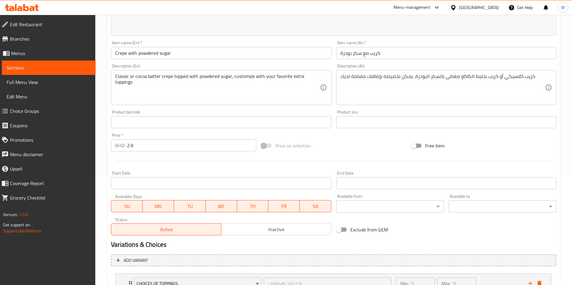
scroll to position [184, 0]
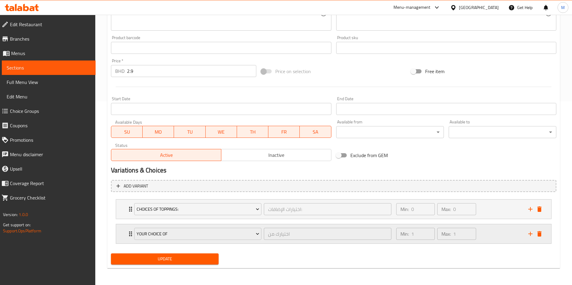
click at [123, 228] on div "your choice of اختيارك من ​ Min: 1 ​ Max: 1 ​" at bounding box center [333, 234] width 435 height 19
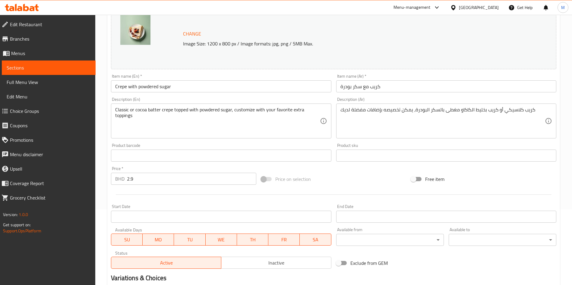
scroll to position [0, 0]
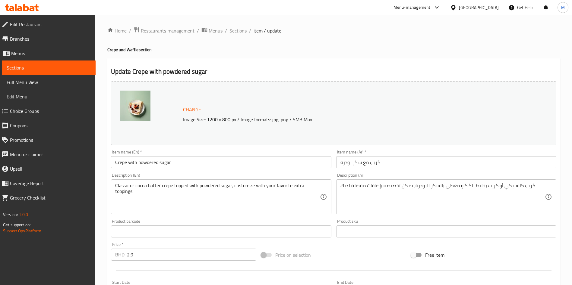
click at [239, 33] on span "Sections" at bounding box center [237, 30] width 17 height 7
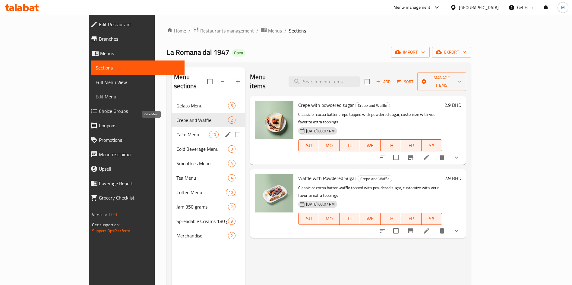
drag, startPoint x: 143, startPoint y: 123, endPoint x: 143, endPoint y: 128, distance: 4.8
click at [176, 131] on span "Cake Menu" at bounding box center [192, 134] width 33 height 7
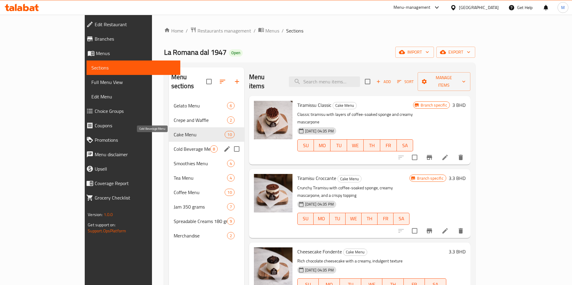
click at [174, 146] on span "Cold Beverage Menu" at bounding box center [192, 149] width 36 height 7
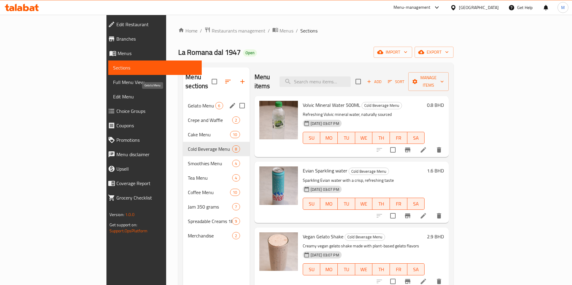
click at [188, 102] on span "Gelato Menu" at bounding box center [201, 105] width 27 height 7
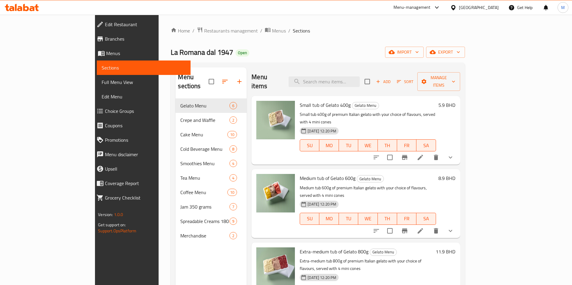
click at [457, 150] on button "show more" at bounding box center [450, 157] width 14 height 14
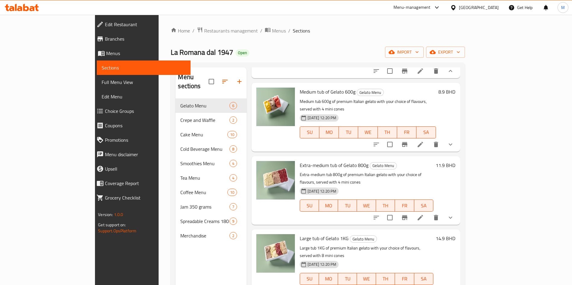
scroll to position [597, 0]
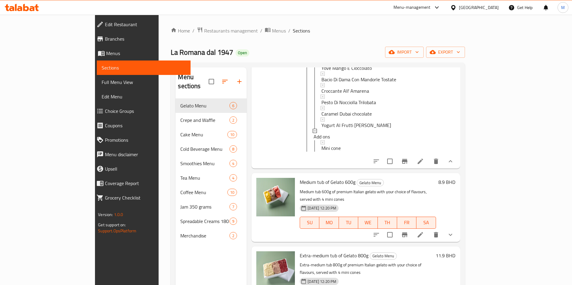
click at [424, 158] on icon at bounding box center [419, 161] width 7 height 7
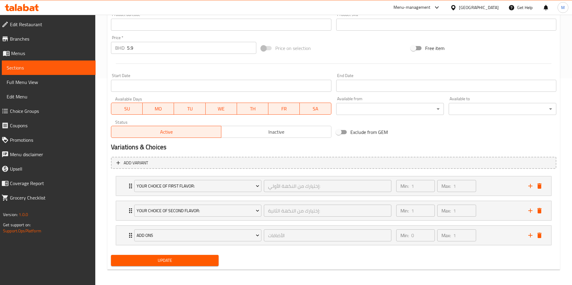
scroll to position [209, 0]
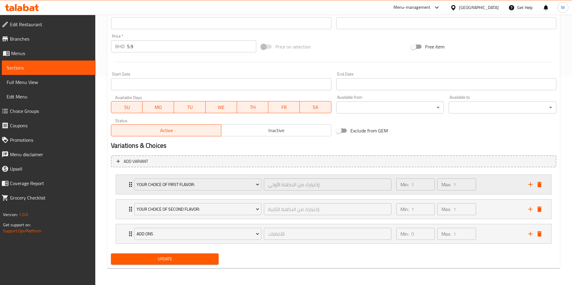
click at [119, 182] on div "Your Choice Of first flavor: إختيارك من النكهة الأولي: ​ Min: 1 ​ Max: 1 ​" at bounding box center [333, 184] width 435 height 19
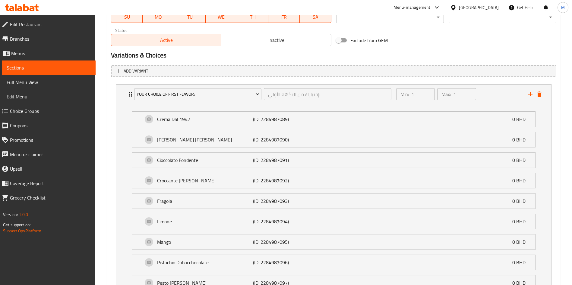
scroll to position [0, 0]
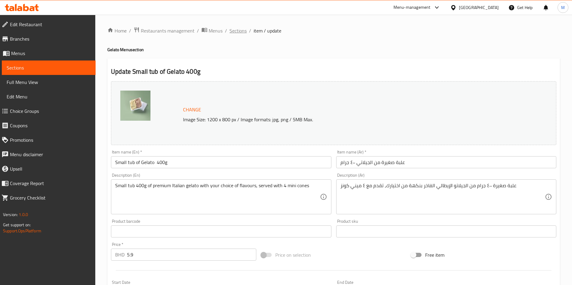
click at [242, 34] on span "Sections" at bounding box center [237, 30] width 17 height 7
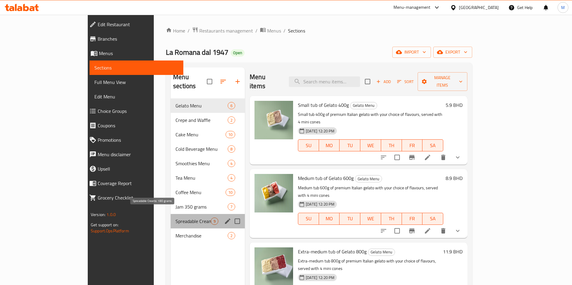
click at [175, 218] on span "Spreadable Creams 180 grams" at bounding box center [192, 221] width 35 height 7
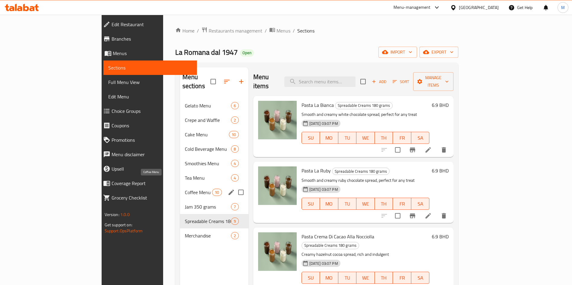
click at [185, 189] on span "Coffee Menu" at bounding box center [198, 192] width 27 height 7
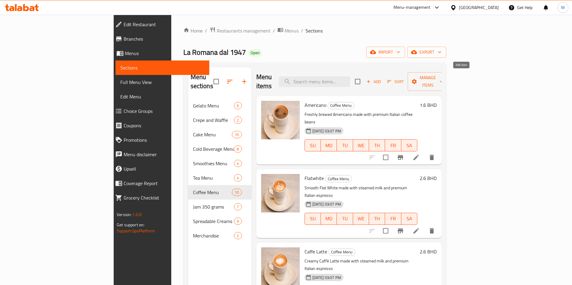
click at [382, 78] on span "Add" at bounding box center [373, 81] width 16 height 7
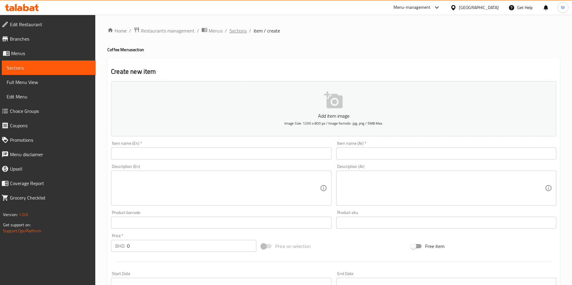
click at [238, 27] on span "Sections" at bounding box center [237, 30] width 17 height 7
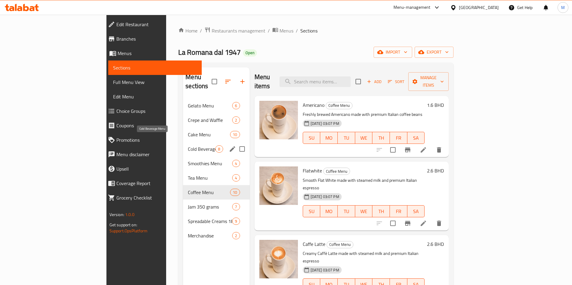
click at [188, 146] on span "Cold Beverage Menu" at bounding box center [201, 149] width 27 height 7
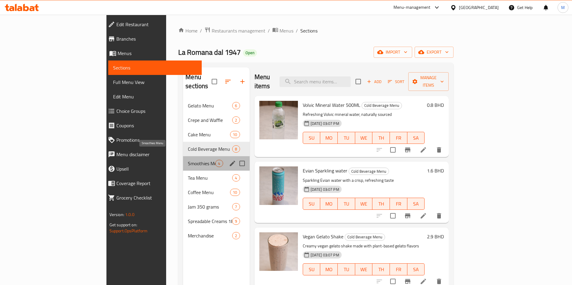
click at [188, 160] on span "Smoothies Menu" at bounding box center [201, 163] width 27 height 7
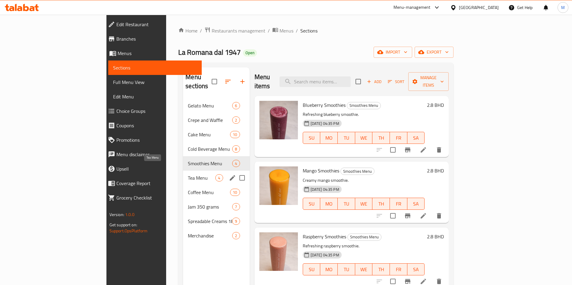
click at [188, 174] on span "Tea Menu" at bounding box center [201, 177] width 27 height 7
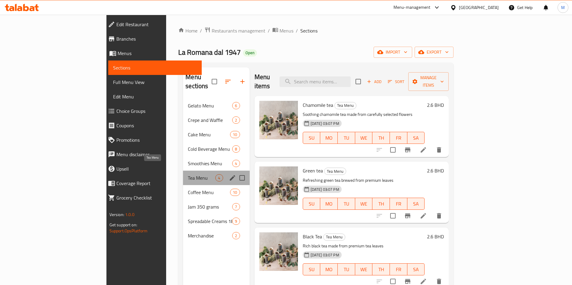
click at [188, 174] on span "Tea Menu" at bounding box center [201, 177] width 27 height 7
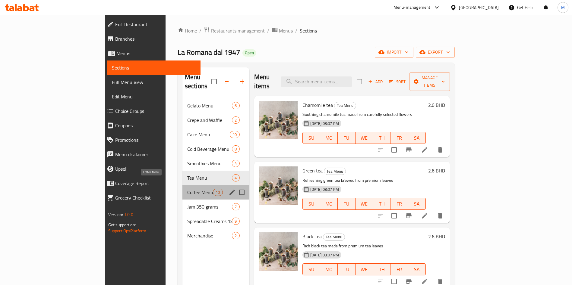
click at [187, 189] on span "Coffee Menu" at bounding box center [200, 192] width 26 height 7
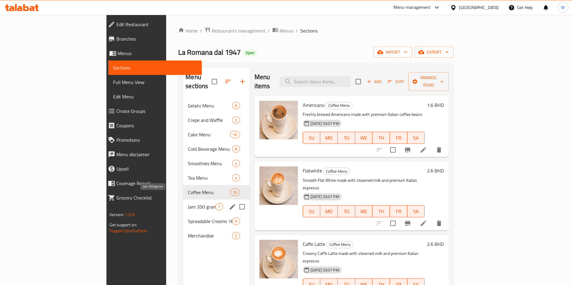
click at [188, 203] on span "Jam 350 grams" at bounding box center [201, 206] width 27 height 7
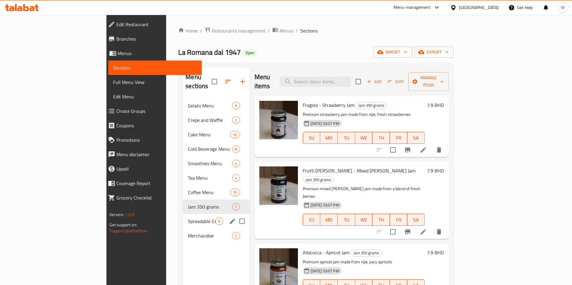
click at [183, 214] on div "Spreadable Creams 180 grams 9" at bounding box center [216, 221] width 66 height 14
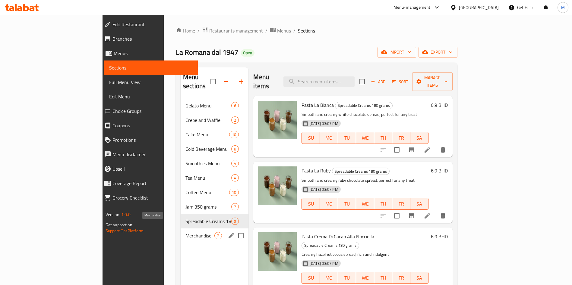
click at [185, 232] on span "Merchandise" at bounding box center [199, 235] width 29 height 7
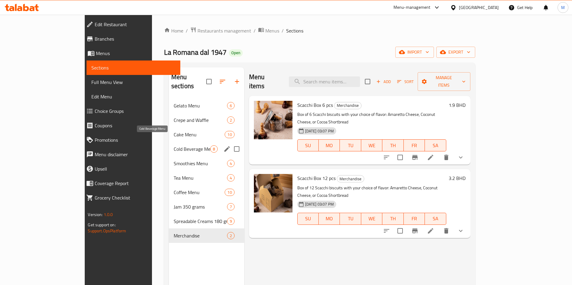
click at [174, 146] on span "Cold Beverage Menu" at bounding box center [192, 149] width 36 height 7
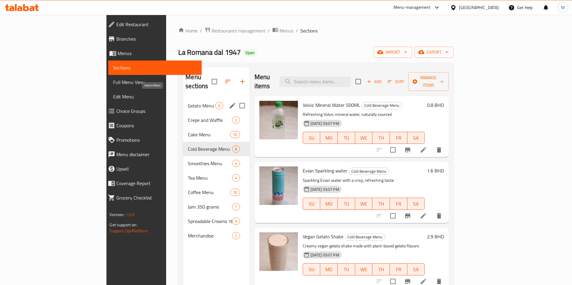
click at [188, 102] on span "Gelato Menu" at bounding box center [201, 105] width 27 height 7
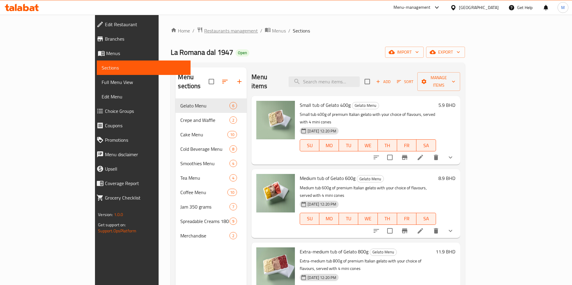
click at [204, 27] on span "Restaurants management" at bounding box center [231, 30] width 54 height 7
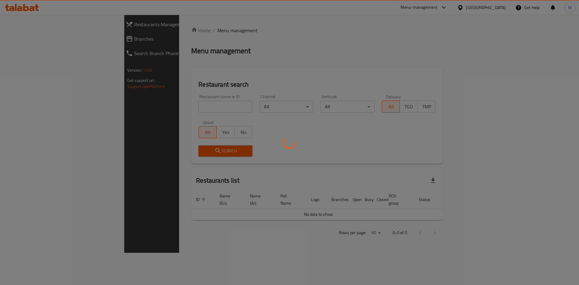
click at [162, 111] on div at bounding box center [289, 142] width 579 height 285
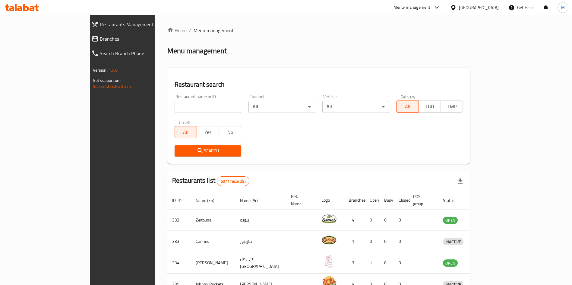
click at [174, 102] on input "search" at bounding box center [207, 107] width 67 height 12
click at [174, 103] on input "search" at bounding box center [207, 107] width 67 height 12
type input "Dunkin Donuts"
click at [179, 149] on span "Search" at bounding box center [207, 151] width 57 height 8
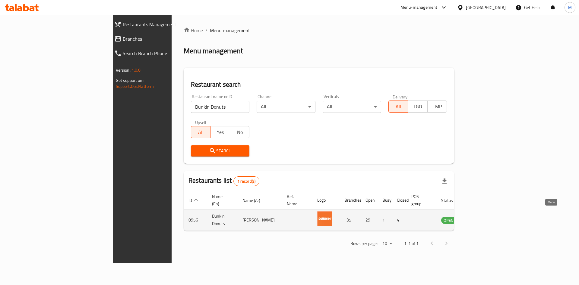
click at [484, 217] on link "enhanced table" at bounding box center [478, 220] width 11 height 7
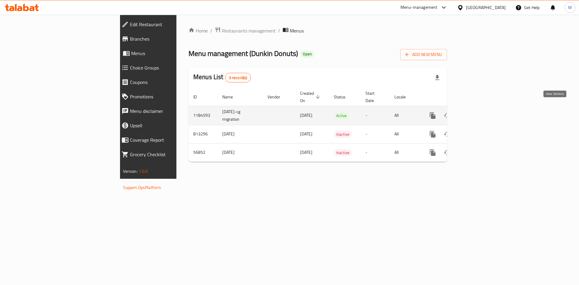
click at [483, 108] on link "enhanced table" at bounding box center [476, 115] width 14 height 14
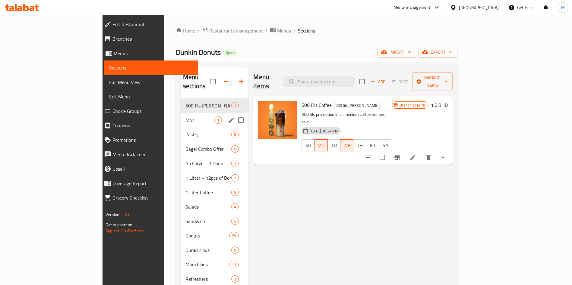
click at [181, 113] on div "M41 1" at bounding box center [215, 120] width 68 height 14
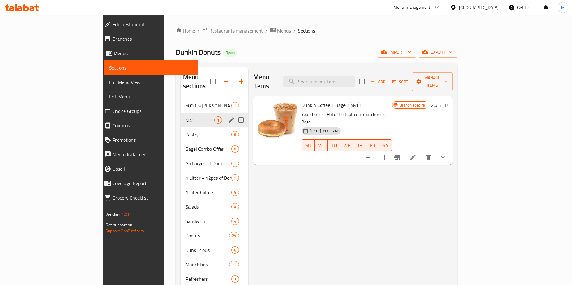
click at [181, 117] on div "M41 1" at bounding box center [215, 120] width 68 height 14
click at [181, 127] on div "Pastry 8" at bounding box center [215, 134] width 68 height 14
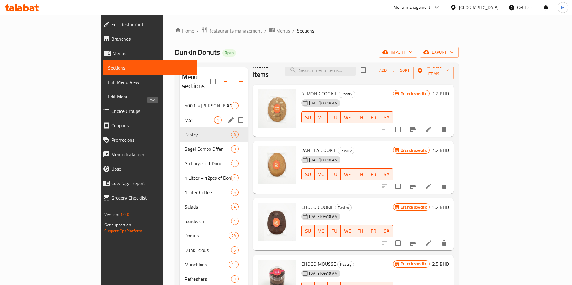
click at [180, 113] on div "M41 1" at bounding box center [214, 120] width 68 height 14
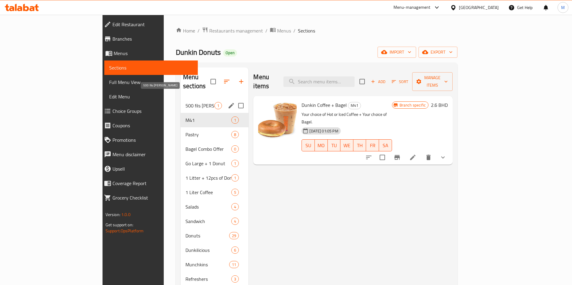
click at [185, 102] on span "500 fils Promo" at bounding box center [199, 105] width 29 height 7
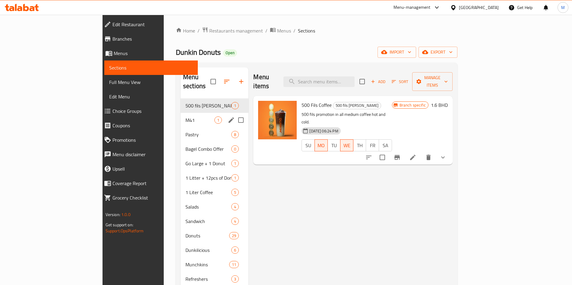
click at [181, 116] on div "M41 1" at bounding box center [215, 120] width 68 height 14
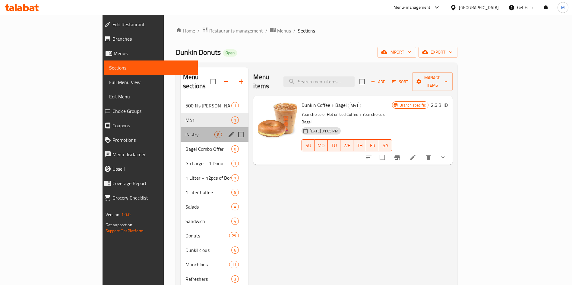
click at [181, 130] on div "Pastry 8" at bounding box center [215, 134] width 68 height 14
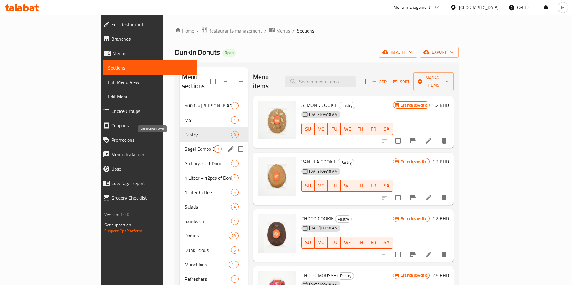
click at [184, 146] on span "Bagel Combo Offer" at bounding box center [199, 149] width 30 height 7
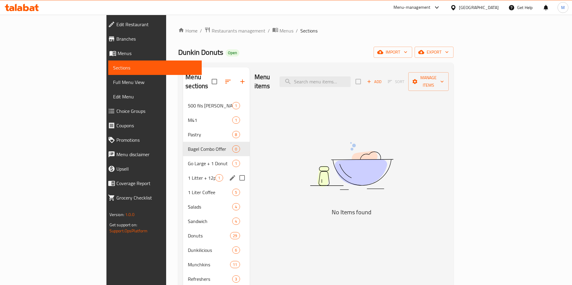
click at [183, 171] on div "1 Litter + 12pcs of Donut 1" at bounding box center [216, 178] width 66 height 14
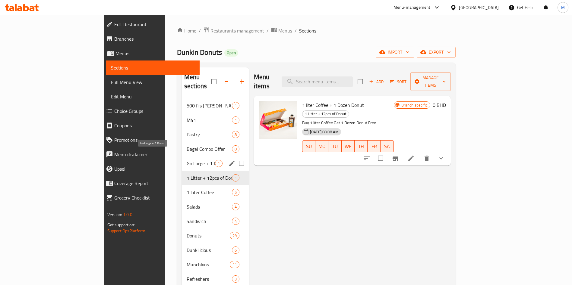
click at [187, 160] on span "Go Large + 1 Donut" at bounding box center [201, 163] width 28 height 7
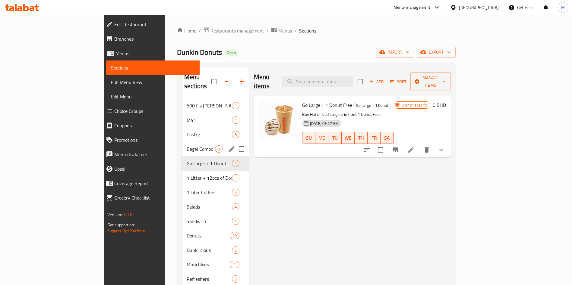
click at [182, 142] on div "Bagel Combo Offer 0" at bounding box center [215, 149] width 67 height 14
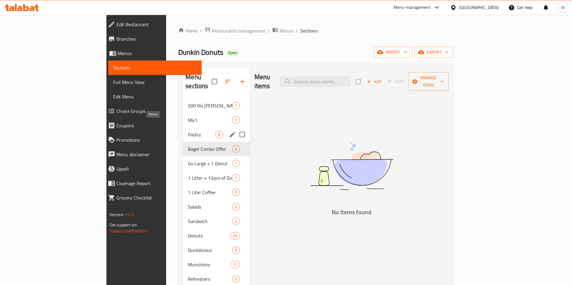
click at [188, 131] on span "Pastry" at bounding box center [201, 134] width 27 height 7
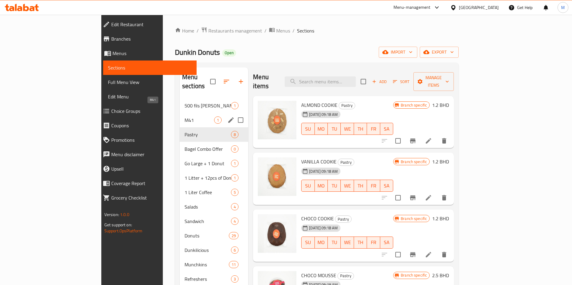
click at [184, 117] on span "M41" at bounding box center [199, 120] width 30 height 7
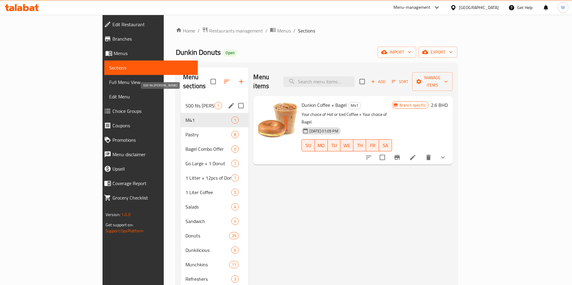
click at [185, 102] on span "500 fils Promo" at bounding box center [199, 105] width 29 height 7
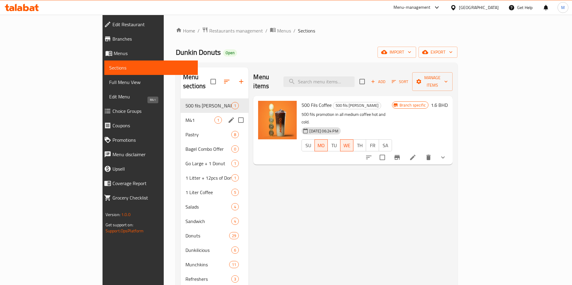
click at [185, 117] on span "M41" at bounding box center [199, 120] width 29 height 7
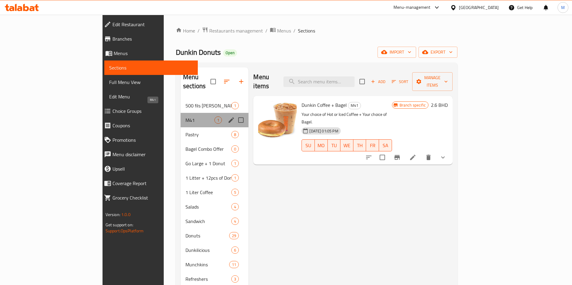
click at [185, 117] on span "M41" at bounding box center [199, 120] width 29 height 7
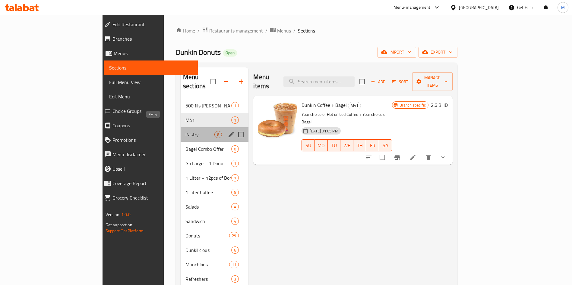
click at [185, 131] on span "Pastry" at bounding box center [199, 134] width 29 height 7
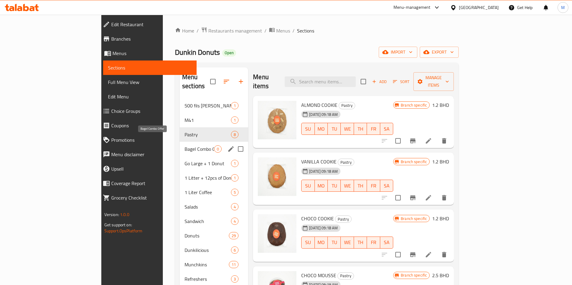
click at [184, 146] on span "Bagel Combo Offer" at bounding box center [199, 149] width 30 height 7
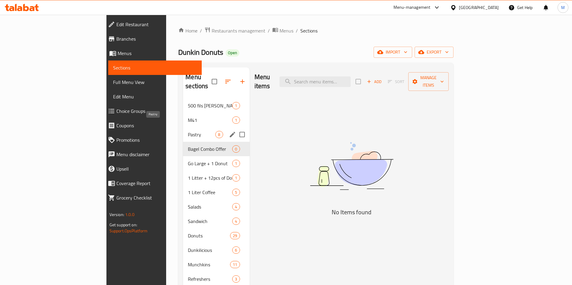
click at [188, 131] on span "Pastry" at bounding box center [201, 134] width 27 height 7
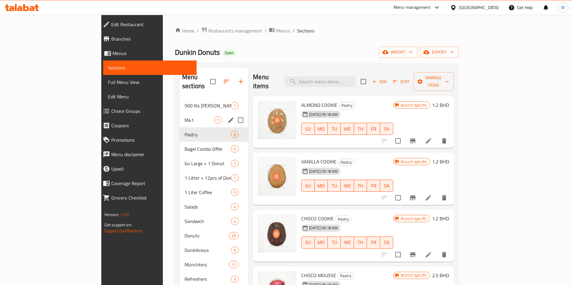
drag, startPoint x: 141, startPoint y: 118, endPoint x: 145, endPoint y: 130, distance: 13.5
click at [180, 118] on div "M41 1" at bounding box center [214, 120] width 68 height 14
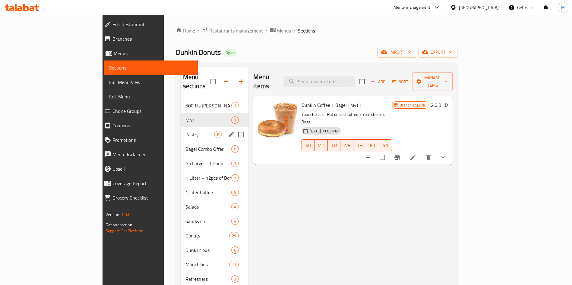
click at [181, 130] on div "Pastry 8" at bounding box center [215, 134] width 68 height 14
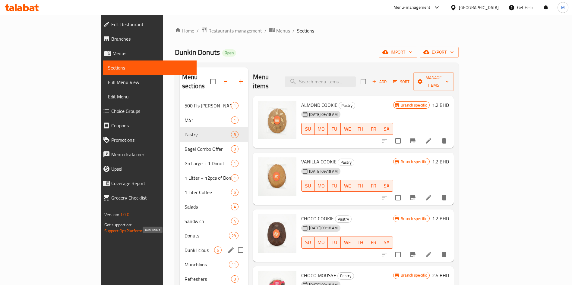
click at [184, 247] on span "Dunkilicious" at bounding box center [199, 250] width 30 height 7
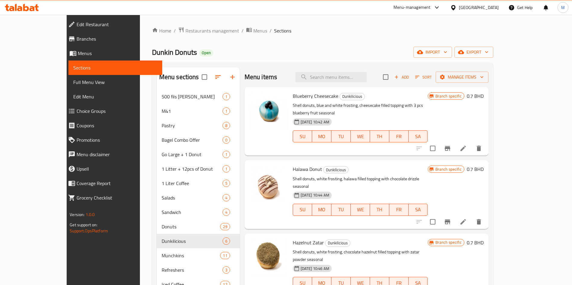
click at [278, 59] on div "Home / Restaurants management / Menus / Sections Dunkin Donuts Open import expo…" at bounding box center [322, 279] width 341 height 504
click at [284, 53] on div "Dunkin Donuts Open import export" at bounding box center [322, 52] width 341 height 11
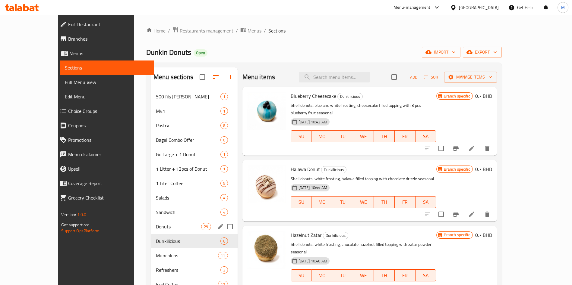
click at [151, 232] on div "Donuts 29" at bounding box center [194, 227] width 86 height 14
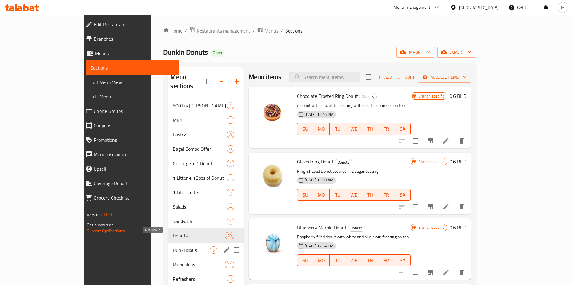
click at [173, 247] on span "Dunkilicious" at bounding box center [191, 250] width 37 height 7
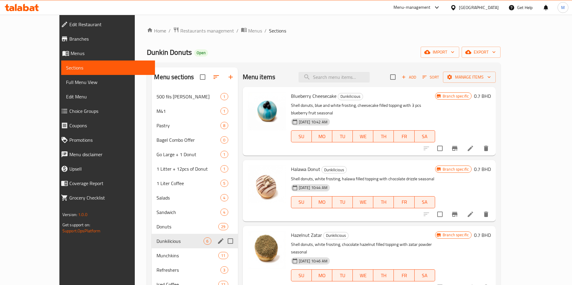
click at [152, 246] on div "Dunkilicious 6" at bounding box center [195, 241] width 86 height 14
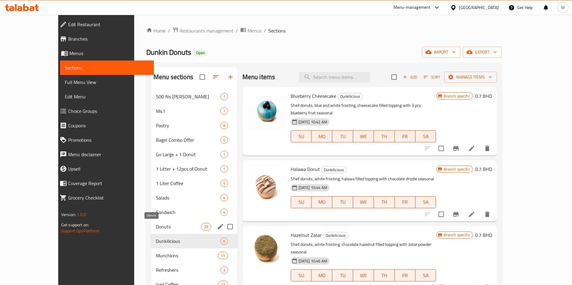
click at [156, 224] on span "Donuts" at bounding box center [178, 226] width 45 height 7
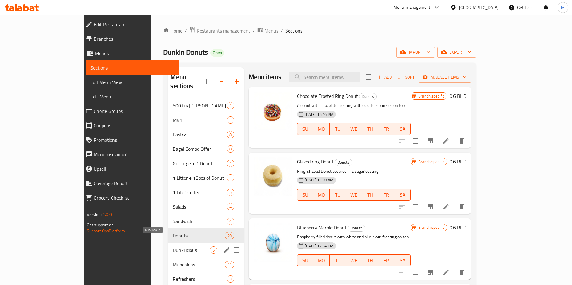
click at [173, 247] on span "Dunkilicious" at bounding box center [191, 250] width 37 height 7
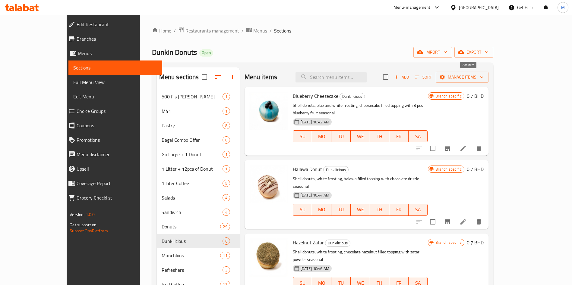
click at [399, 79] on icon "button" at bounding box center [396, 76] width 5 height 5
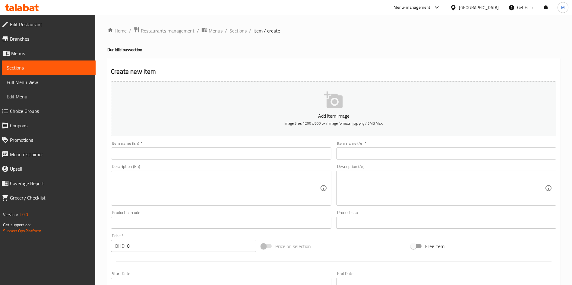
click at [218, 153] on input "text" at bounding box center [221, 154] width 220 height 12
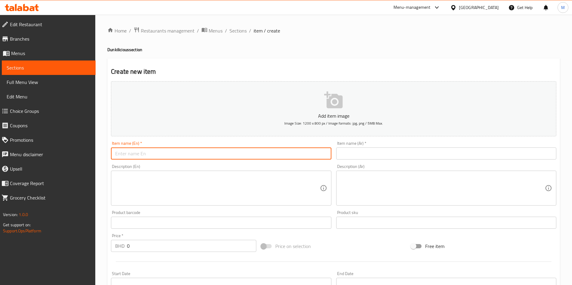
paste input "Chocolate Orange – Rich chocolate paired with a vibrant orange twist"
click at [166, 154] on input "Chocolate Orange – Rich chocolate paired with a vibrant orange twist" at bounding box center [221, 154] width 220 height 12
drag, startPoint x: 199, startPoint y: 154, endPoint x: 263, endPoint y: 158, distance: 64.3
click at [263, 158] on input "Chocolate Orange – Rich chocolate paired with a vibrant orange twist" at bounding box center [221, 154] width 220 height 12
click at [268, 153] on input "Chocolate Orange – Rich chocolate paired with a vibrant orange twist" at bounding box center [221, 154] width 220 height 12
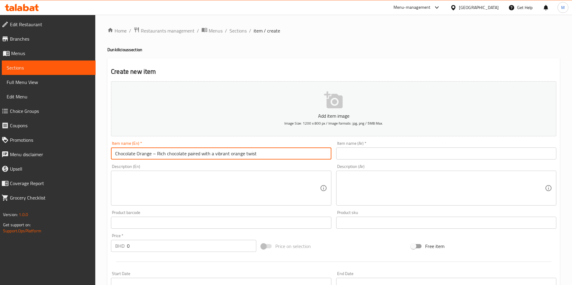
click at [253, 153] on input "Chocolate Orange – Rich chocolate paired with a vibrant orange twist" at bounding box center [221, 154] width 220 height 12
drag, startPoint x: 242, startPoint y: 153, endPoint x: 230, endPoint y: 153, distance: 12.4
click at [241, 153] on input "Chocolate Orange – Rich chocolate paired with a vibrant orange twist" at bounding box center [221, 154] width 220 height 12
click at [233, 153] on input "Chocolate Orange – Rich chocolate paired with a vibrant orange twist" at bounding box center [221, 154] width 220 height 12
drag, startPoint x: 230, startPoint y: 153, endPoint x: 221, endPoint y: 153, distance: 8.4
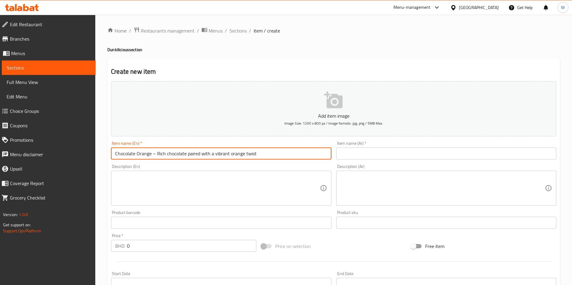
click at [221, 153] on input "Chocolate Orange – Rich chocolate paired with a vibrant orange twist" at bounding box center [221, 154] width 220 height 12
click at [218, 153] on input "Chocolate Orange – Rich chocolate paired with a vibrant orange twist" at bounding box center [221, 154] width 220 height 12
drag, startPoint x: 156, startPoint y: 152, endPoint x: 271, endPoint y: 152, distance: 115.1
click at [271, 152] on input "Chocolate Orange – Rich chocolate paired with a vibrant orange twist" at bounding box center [221, 154] width 220 height 12
type input "Chocolate Orange –"
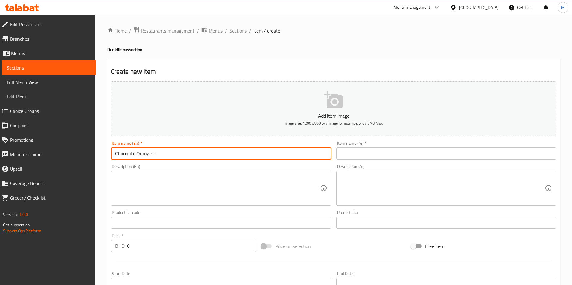
click at [199, 172] on div "Description (En) Description (En)" at bounding box center [221, 185] width 220 height 41
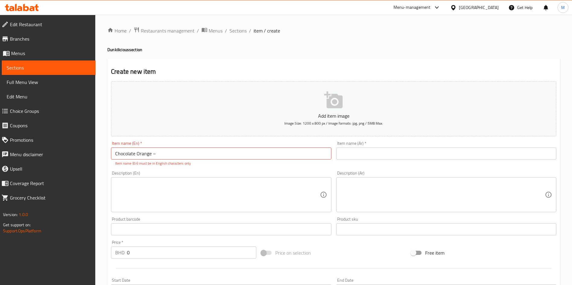
click at [201, 183] on textarea at bounding box center [217, 195] width 204 height 29
paste textarea "Rich chocolate paired with a vibrant orange twist"
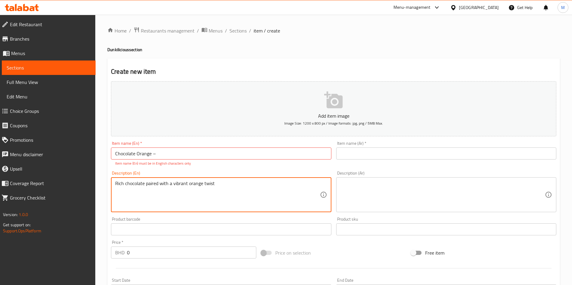
type textarea "Rich chocolate paired with a vibrant orange twist"
click at [207, 159] on input "Chocolate Orange –" at bounding box center [221, 154] width 220 height 12
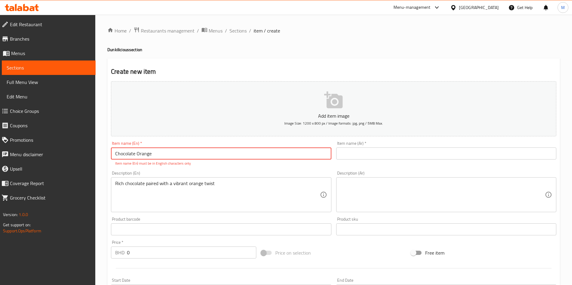
type input "Chocolate Orange"
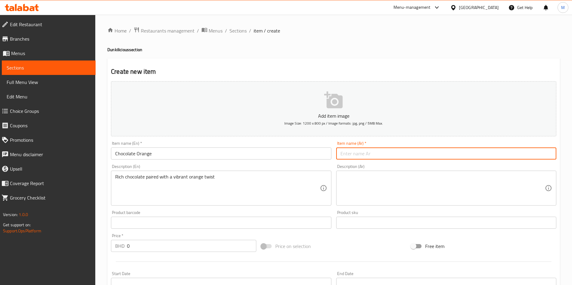
click at [367, 152] on input "text" at bounding box center [446, 154] width 220 height 12
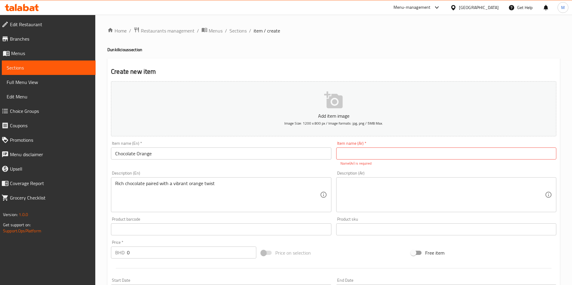
click at [385, 179] on div "Description (Ar)" at bounding box center [446, 195] width 220 height 35
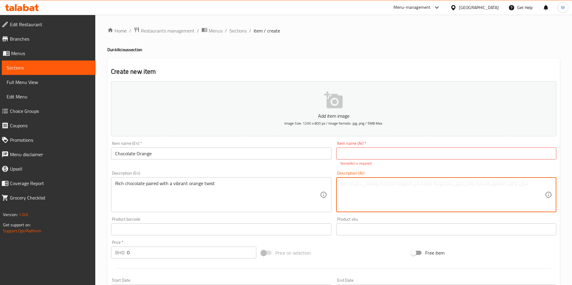
paste textarea "شوكولاتة غنية مقترنة بلمسة برتقالية نابضة بالحياة"
type textarea "شوكولاتة غنية مقترنة بلمسة برتقالية نابضة بالحياة"
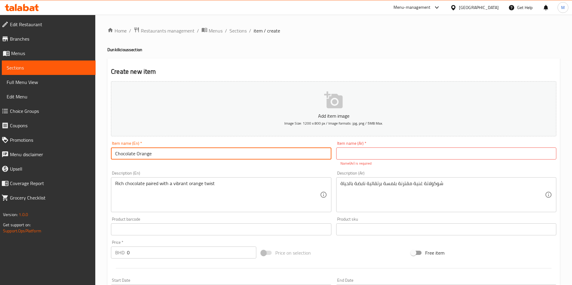
click at [213, 159] on input "Chocolate Orange" at bounding box center [221, 154] width 220 height 12
click at [368, 154] on input "text" at bounding box center [446, 154] width 220 height 12
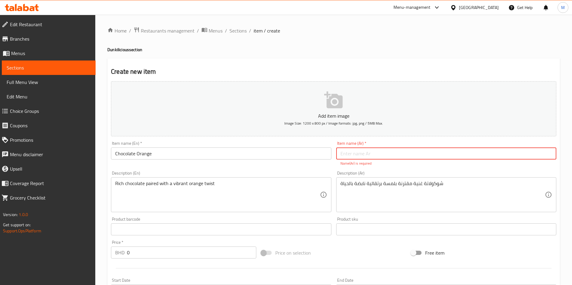
paste input "شوكولاتة برتقالية"
type input "شوكولاتة برتقالية"
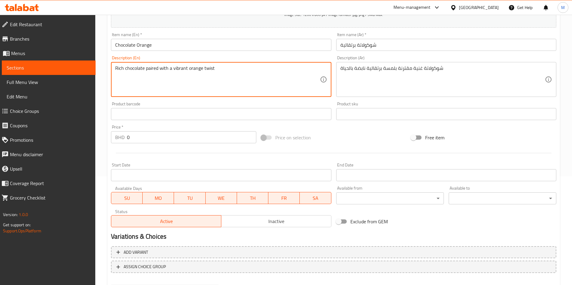
scroll to position [140, 0]
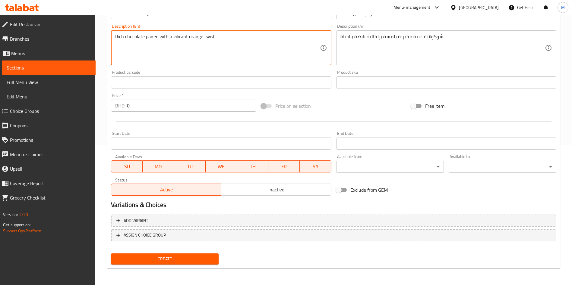
click at [272, 192] on span "Inactive" at bounding box center [276, 190] width 105 height 9
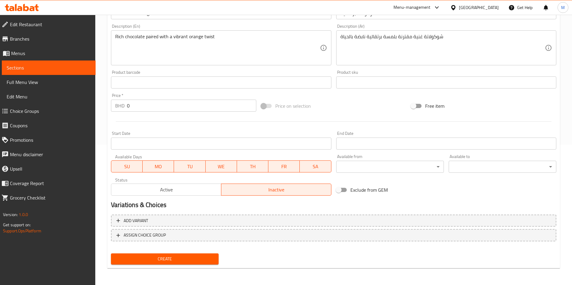
click at [201, 254] on button "Create" at bounding box center [165, 259] width 108 height 11
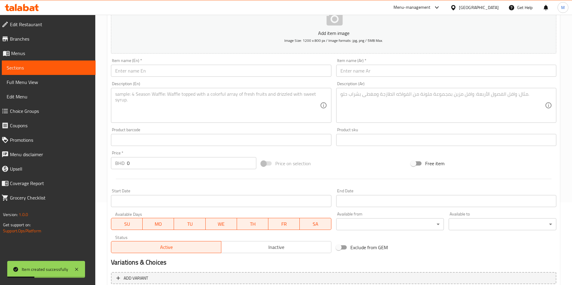
scroll to position [0, 0]
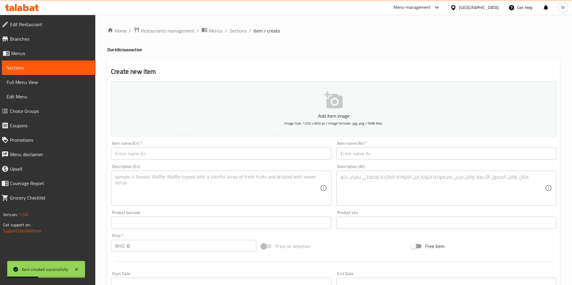
click at [167, 152] on input "text" at bounding box center [221, 154] width 220 height 12
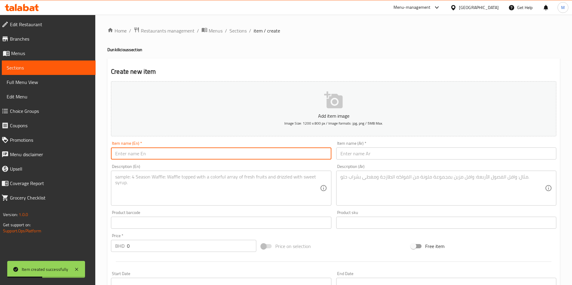
paste input "Crème Brûlée – Classic crème brûlée filling with a crackable caramelized toppin…"
type input "Crème Brûlée – Classic crème brûlée filling with a crackable caramelized toppin…"
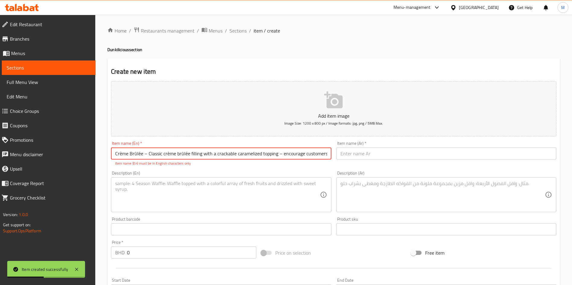
scroll to position [0, 65]
click at [310, 153] on input "Crème Brûlée – Classic crème brûlée filling with a crackable caramelized toppin…" at bounding box center [221, 154] width 220 height 12
drag, startPoint x: 291, startPoint y: 153, endPoint x: 310, endPoint y: 154, distance: 19.3
click at [299, 153] on input "Crème Brûlée – Classic crème brûlée filling with a crackable caramelized toppin…" at bounding box center [221, 154] width 220 height 12
click at [310, 154] on input "Crème Brûlée – Classic crème brûlée filling with a crackable caramelized toppin…" at bounding box center [221, 154] width 220 height 12
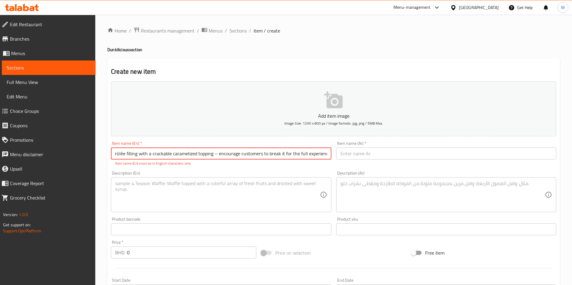
click at [288, 159] on input "Crème Brûlée – Classic crème brûlée filling with a crackable caramelized toppin…" at bounding box center [221, 154] width 220 height 12
click at [301, 151] on input "Crème Brûlée – Classic crème brûlée filling with a crackable caramelized toppin…" at bounding box center [221, 154] width 220 height 12
click at [299, 153] on input "Crème Brûlée – Classic crème brûlée filling with a crackable caramelized toppin…" at bounding box center [221, 154] width 220 height 12
click at [216, 155] on input "Crème Brûlée – Classic crème brûlée filling with a crackable caramelized toppin…" at bounding box center [221, 154] width 220 height 12
click at [326, 155] on input "Crème Brûlée – Classic crème brûlée filling with a crackable caramelized toppin…" at bounding box center [221, 154] width 220 height 12
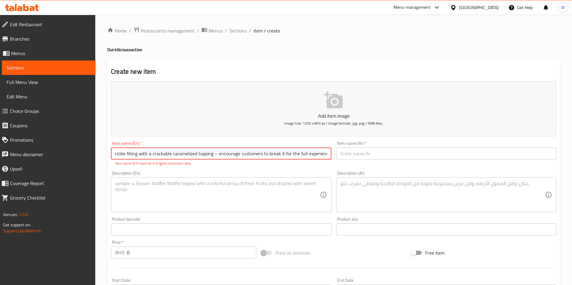
click at [285, 159] on input "Crème Brûlée – Classic crème brûlée filling with a crackable caramelized toppin…" at bounding box center [221, 154] width 220 height 12
click at [216, 155] on input "Crème Brûlée – Classic crème brûlée filling with a crackable caramelized toppin…" at bounding box center [221, 154] width 220 height 12
click at [287, 155] on input "Crème Brûlée – Classic crème brûlée filling with a crackable caramelized toppin…" at bounding box center [221, 154] width 220 height 12
click at [218, 156] on input "Crème Brûlée – Classic crème brûlée filling with a crackable caramelized toppin…" at bounding box center [221, 154] width 220 height 12
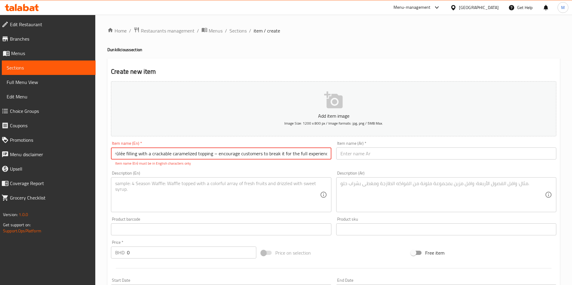
click at [324, 156] on input "Crème Brûlée – Classic crème brûlée filling with a crackable caramelized toppin…" at bounding box center [221, 154] width 220 height 12
click at [323, 155] on input "Crème Brûlée – Classic crème brûlée filling with a crackable caramelized toppin…" at bounding box center [221, 154] width 220 height 12
click at [281, 152] on input "Crème Brûlée – Classic crème brûlée filling with a crackable caramelized toppin…" at bounding box center [221, 154] width 220 height 12
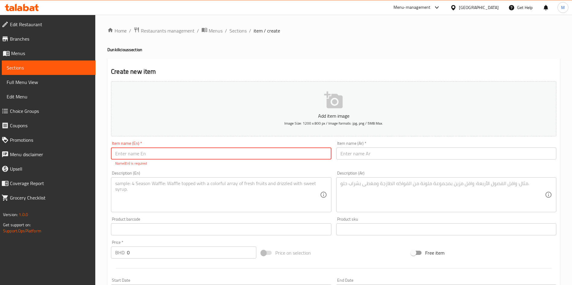
scroll to position [0, 0]
click at [272, 180] on div "Description (En)" at bounding box center [221, 195] width 220 height 35
paste textarea "Crème Brûlée – Classic crème brûlée filling with a crackable caramelized toppin…"
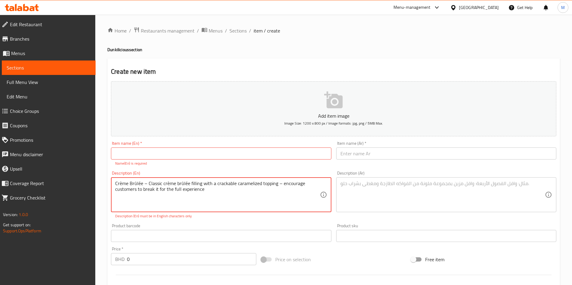
click at [236, 182] on textarea "Crème Brûlée – Classic crème brûlée filling with a crackable caramelized toppin…" at bounding box center [217, 195] width 204 height 29
click at [189, 186] on textarea "Crème Brûlée – Classic crème brûlée filling with a crackable caramelized toppin…" at bounding box center [217, 195] width 204 height 29
click at [116, 182] on textarea "Crème Brûlée – Classic crème brûlée filling with a crackable caramelized toppin…" at bounding box center [217, 195] width 204 height 29
drag, startPoint x: 116, startPoint y: 182, endPoint x: 131, endPoint y: 184, distance: 15.5
click at [131, 184] on textarea "Crème Brûlée – Classic crème brûlée filling with a crackable caramelized toppin…" at bounding box center [217, 195] width 204 height 29
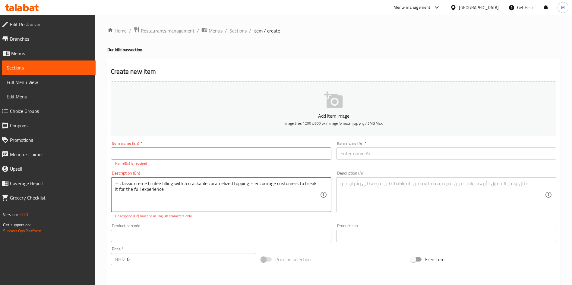
type textarea "– Classic crème brûlée filling with a crackable caramelized topping – encourage…"
click at [140, 159] on input "text" at bounding box center [221, 154] width 220 height 12
paste input "Crème Brûlée"
type input "Crème Brûlée"
click at [137, 184] on textarea "– Classic crème brûlée filling with a crackable caramelized topping – encourage…" at bounding box center [217, 195] width 204 height 29
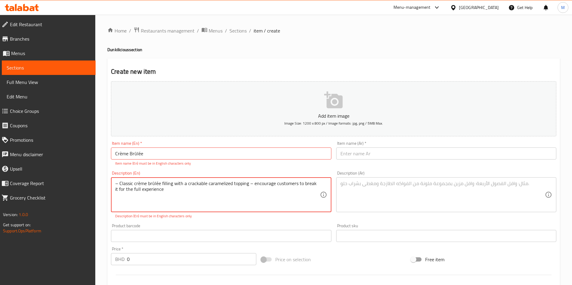
click at [137, 184] on textarea "– Classic crème brûlée filling with a crackable caramelized topping – encourage…" at bounding box center [217, 195] width 204 height 29
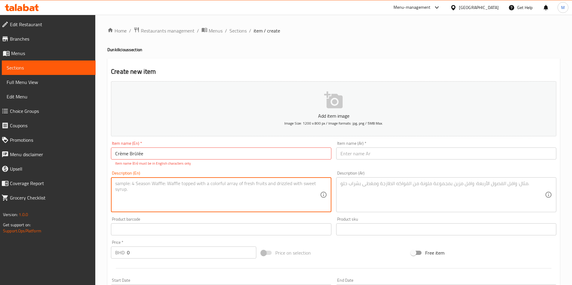
click at [137, 182] on textarea at bounding box center [217, 195] width 204 height 29
paste textarea "Crème Brûlée"
type textarea "Crème Brûlée"
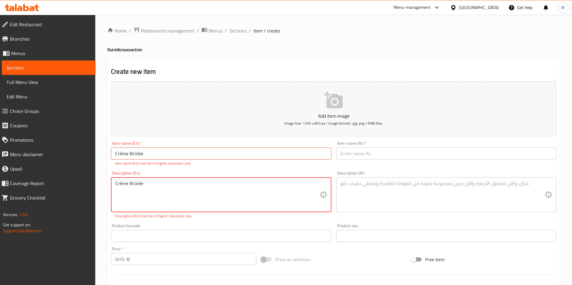
click at [151, 185] on textarea "Crème Brûlée" at bounding box center [217, 195] width 204 height 29
click at [151, 186] on textarea "Crème Brûlée" at bounding box center [217, 195] width 204 height 29
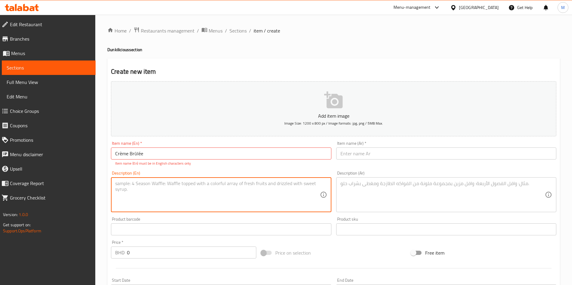
click at [170, 151] on input "Crème Brûlée" at bounding box center [221, 154] width 220 height 12
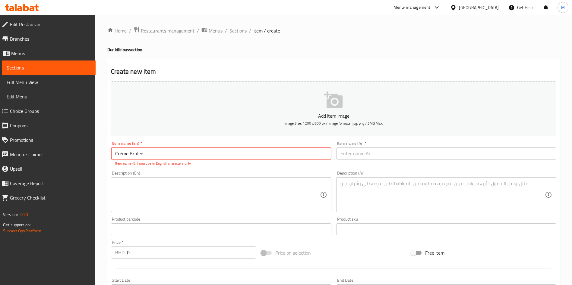
click at [354, 148] on input "text" at bounding box center [446, 154] width 220 height 12
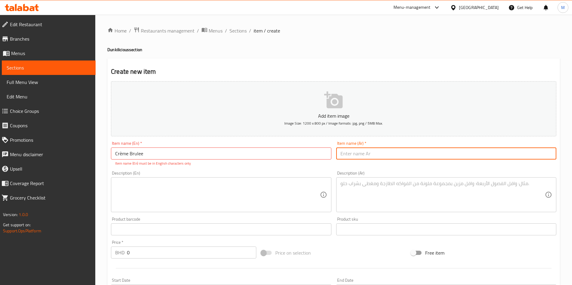
drag, startPoint x: 150, startPoint y: 155, endPoint x: 143, endPoint y: 155, distance: 7.2
click at [150, 155] on input "Crème Brulee" at bounding box center [221, 154] width 220 height 12
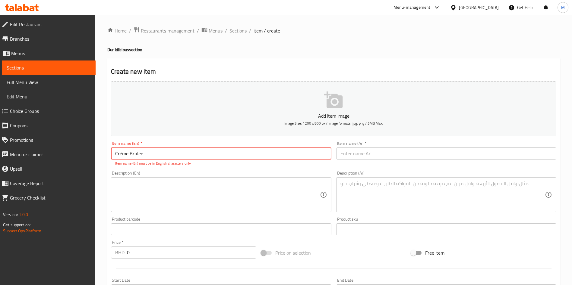
click at [122, 153] on input "Crème Brulee" at bounding box center [221, 154] width 220 height 12
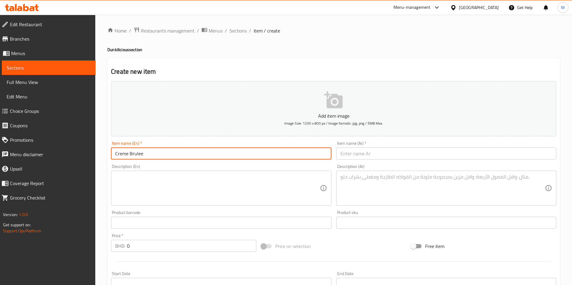
type input "Creme Brulee"
click at [363, 161] on div "Item name (Ar)   * Item name (Ar) *" at bounding box center [446, 150] width 225 height 23
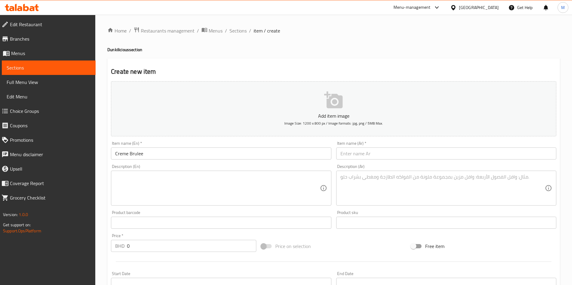
click at [359, 152] on input "text" at bounding box center [446, 154] width 220 height 12
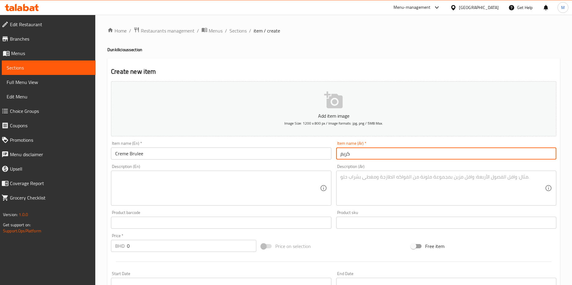
type input "كريم"
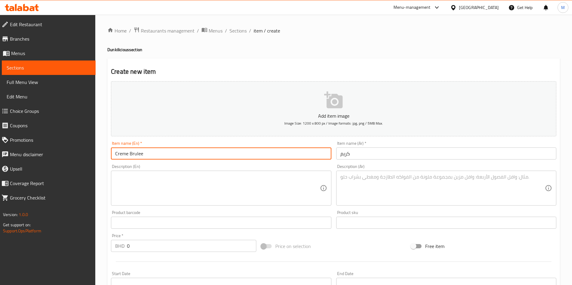
click at [197, 160] on div "Item name (En)   * Creme Brulee Item name (En) *" at bounding box center [220, 150] width 225 height 23
copy div "Item name (En) *"
click at [365, 152] on input "كريم" at bounding box center [446, 154] width 220 height 12
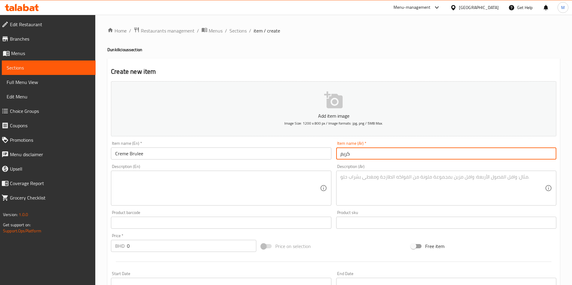
click at [365, 152] on input "كريم" at bounding box center [446, 154] width 220 height 12
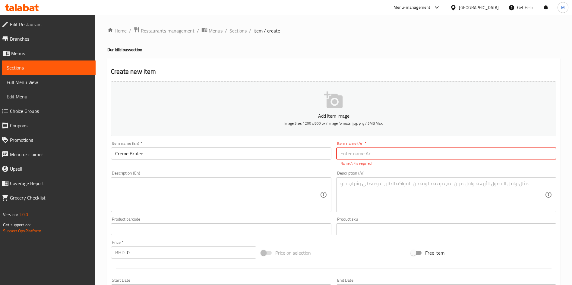
paste input "كريم برولي"
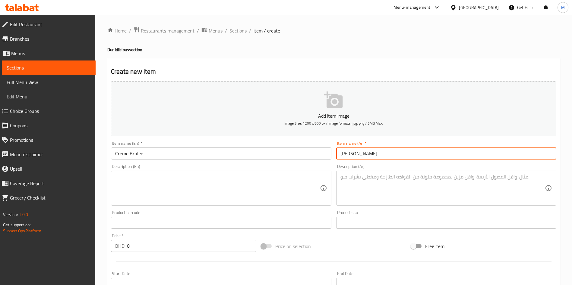
type input "كريم برولي"
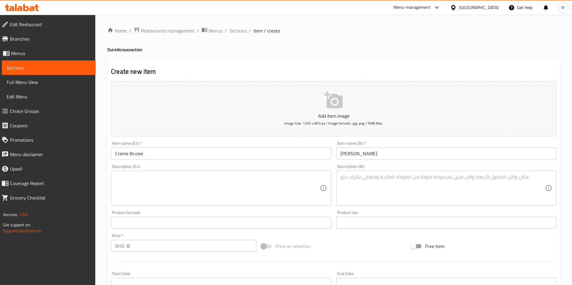
click at [168, 178] on textarea at bounding box center [217, 188] width 204 height 29
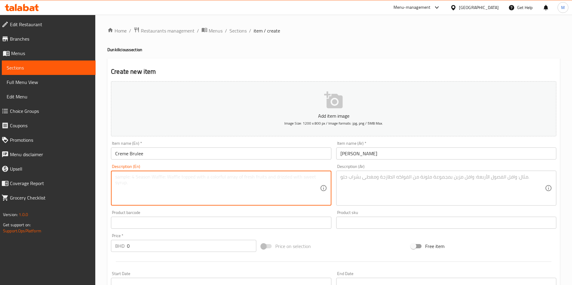
paste textarea "Crème Brûlée – Classic crème brûlée filling with a crackable caramelized toppin…"
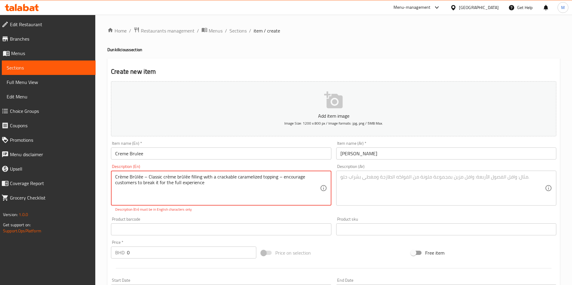
click at [148, 176] on textarea "Crème Brûlée – Classic crème brûlée filling with a crackable caramelized toppin…" at bounding box center [217, 188] width 204 height 29
click at [154, 176] on textarea "Classic crème brûlée filling with a crackable caramelized topping – encourage c…" at bounding box center [217, 188] width 204 height 29
click at [156, 179] on textarea "Classic crème brûlée filling with a crackable caramelized topping – encourage c…" at bounding box center [217, 188] width 204 height 29
click at [186, 178] on textarea "Classic creme filling with a crackable caramelized topping – encourage customer…" at bounding box center [217, 188] width 204 height 29
click at [181, 176] on textarea "Classic creme filling with a crackable caramelized topping – encourage customer…" at bounding box center [217, 188] width 204 height 29
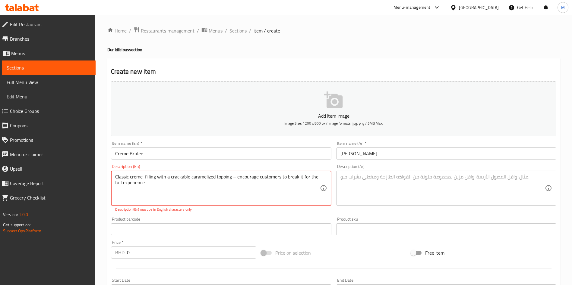
click at [181, 176] on textarea "Classic creme filling with a crackable caramelized topping – encourage customer…" at bounding box center [217, 188] width 204 height 29
click at [192, 186] on textarea "Classic creme filling with a crackable caramelized topping – encourage customer…" at bounding box center [217, 188] width 204 height 29
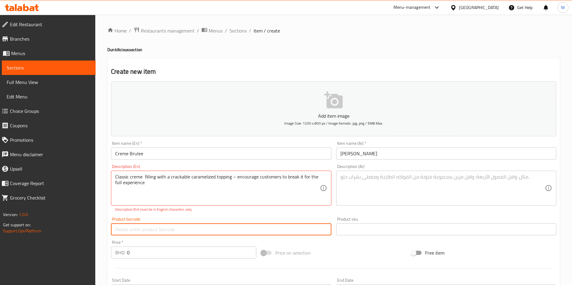
click at [228, 230] on input "text" at bounding box center [221, 230] width 220 height 12
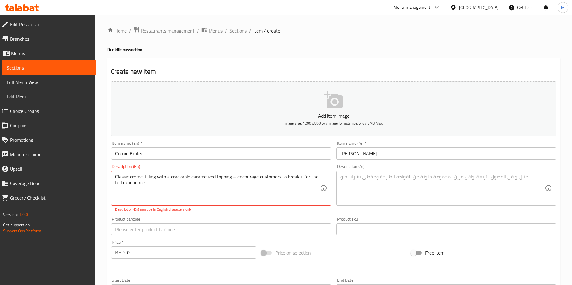
click at [228, 215] on div "Product barcode Product barcode" at bounding box center [220, 226] width 225 height 23
click at [182, 179] on textarea "Classic creme filling with a crackable caramelized topping – encourage customer…" at bounding box center [217, 188] width 204 height 29
click at [209, 205] on div "Classic creme filling with a crackable caramelized topping – encourage customer…" at bounding box center [221, 188] width 220 height 35
click at [173, 178] on textarea "Classic creme filling with a crackable caramelized topping – encourage customer…" at bounding box center [217, 188] width 204 height 29
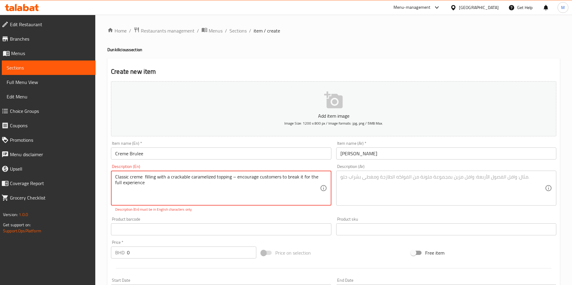
click at [234, 214] on div "Description (En) Classic creme filling with a crackable caramelized topping – e…" at bounding box center [220, 188] width 225 height 53
click at [214, 181] on textarea "Classic creme filling with a crackable caramelized topping – encourage customer…" at bounding box center [217, 188] width 204 height 29
click at [173, 181] on textarea "Classic creme filling with a crackable caramelized topping – encourage customer…" at bounding box center [217, 188] width 204 height 29
click at [176, 176] on textarea "Classic creme filling with a crackable caramelized topping – encourage customer…" at bounding box center [217, 188] width 204 height 29
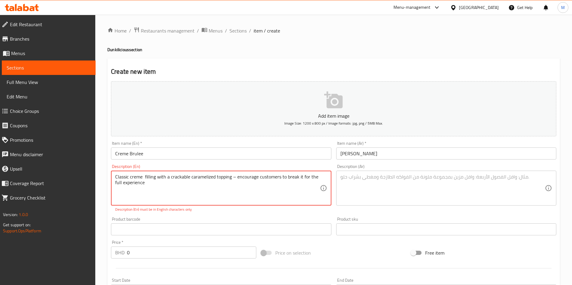
click at [176, 176] on textarea "Classic creme filling with a crackable caramelized topping – encourage customer…" at bounding box center [217, 188] width 204 height 29
type textarea "Classic creme filling with a caramelized topping – encourage customers to break…"
click at [218, 211] on p "Description (En) must be in English characters only" at bounding box center [221, 209] width 212 height 5
click at [233, 180] on textarea "Classic creme filling with a caramelized topping – encourage customers to break…" at bounding box center [217, 188] width 204 height 29
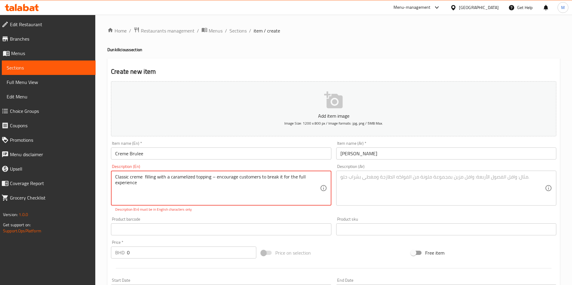
click at [233, 180] on textarea "Classic creme filling with a caramelized topping – encourage customers to break…" at bounding box center [217, 188] width 204 height 29
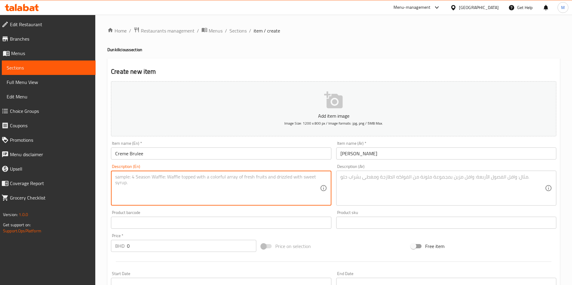
paste textarea "Crème Brûlée – Classic crème brûlée filling with a crackable caramelized toppin…"
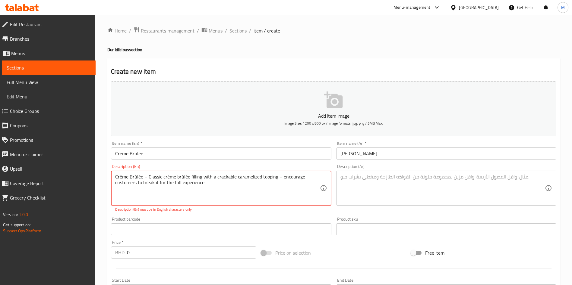
click at [149, 177] on textarea "Crème Brûlée – Classic crème brûlée filling with a crackable caramelized toppin…" at bounding box center [217, 188] width 204 height 29
click at [193, 181] on textarea "Classic crème brûlée filling with a crackable caramelized topping – encourage c…" at bounding box center [217, 188] width 204 height 29
click at [153, 175] on textarea "Classic crème brûlée filling with a crackable caramelized topping – encourage c…" at bounding box center [217, 188] width 204 height 29
click at [157, 179] on textarea "Classic crème brûlée filling with a crackable caramelized topping – encourage c…" at bounding box center [217, 188] width 204 height 29
click at [203, 213] on div "Description (En) Classic crème brulee filling with a crackable caramelized topp…" at bounding box center [220, 188] width 225 height 53
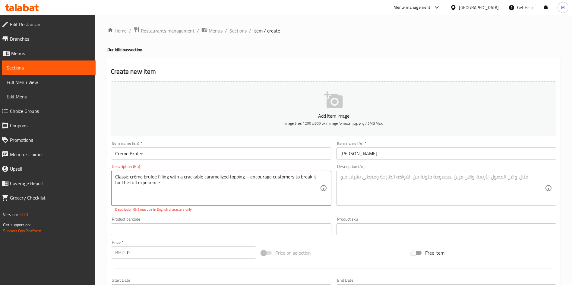
drag, startPoint x: 246, startPoint y: 174, endPoint x: 249, endPoint y: 173, distance: 3.2
click at [238, 217] on div "Product barcode Product barcode" at bounding box center [220, 226] width 225 height 23
click at [143, 177] on textarea "Classic crème brulee filling with a crackable caramelized topping encourage cus…" at bounding box center [217, 188] width 204 height 29
type textarea "Classic creme brulee filling with a crackable caramelized topping encourage cus…"
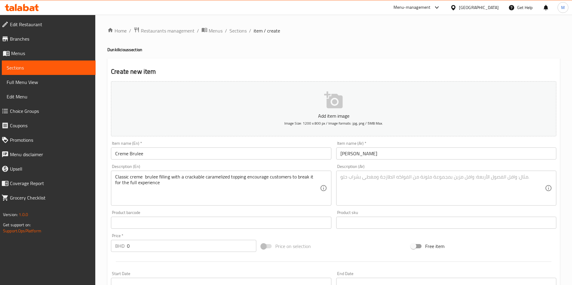
click at [174, 214] on div "Product barcode Product barcode" at bounding box center [221, 220] width 220 height 18
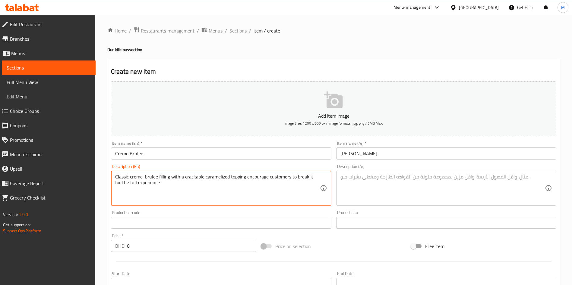
click at [287, 180] on textarea "Classic creme brulee filling with a crackable caramelized topping encourage cus…" at bounding box center [217, 188] width 204 height 29
click at [346, 187] on textarea at bounding box center [442, 188] width 204 height 29
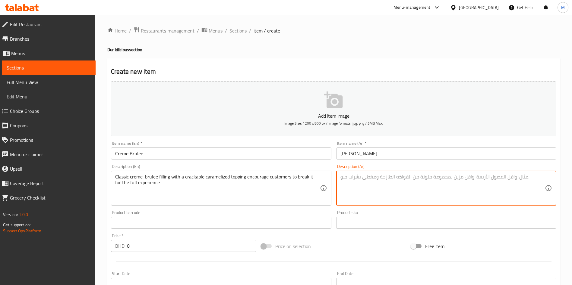
paste textarea "حشوة كريم بروليه الكلاسيكية مع طبقة كراميل قابلة للتشقق تشجع العملاء على كسرها …"
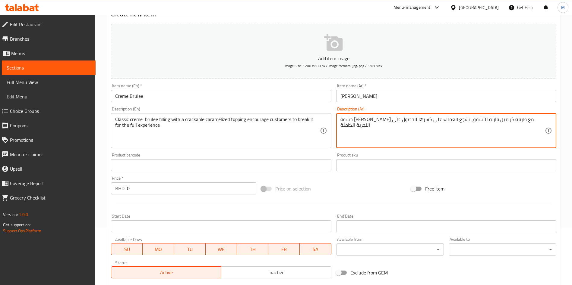
scroll to position [90, 0]
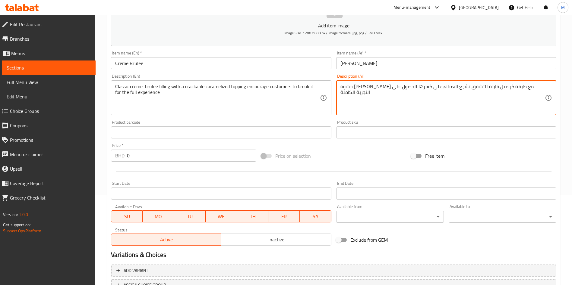
type textarea "حشوة كريم بروليه الكلاسيكية مع طبقة كراميل قابلة للتشقق تشجع العملاء على كسرها …"
click at [244, 236] on span "Inactive" at bounding box center [276, 240] width 105 height 9
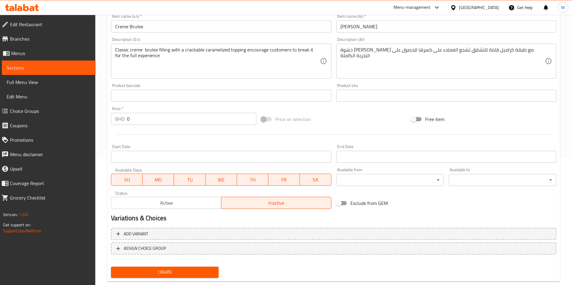
scroll to position [140, 0]
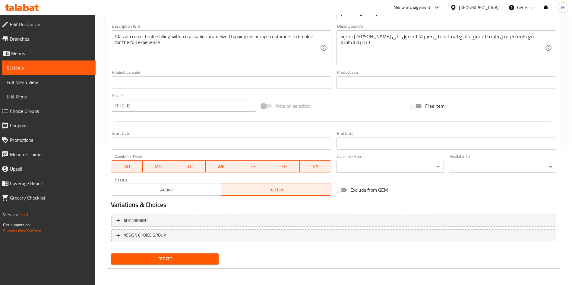
click at [209, 258] on span "Create" at bounding box center [165, 260] width 98 height 8
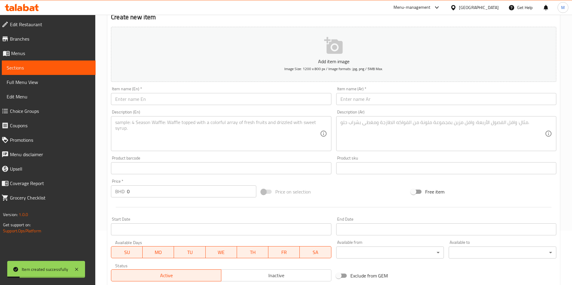
scroll to position [0, 0]
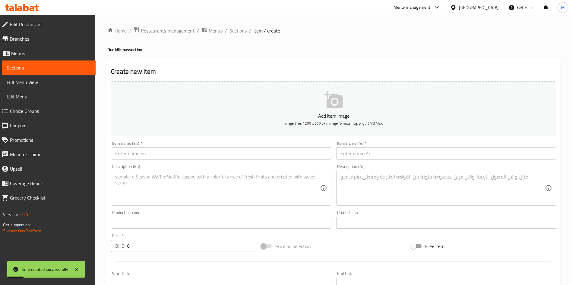
click at [206, 153] on input "text" at bounding box center [221, 154] width 220 height 12
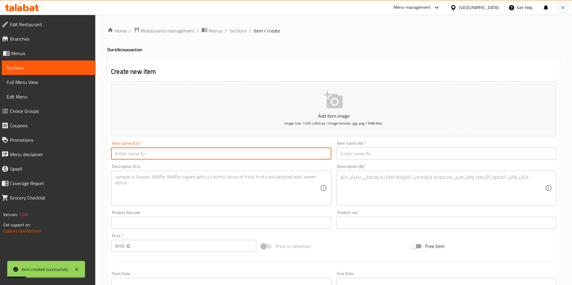
paste input "White Chocolate – Smooth white chocolate filling"
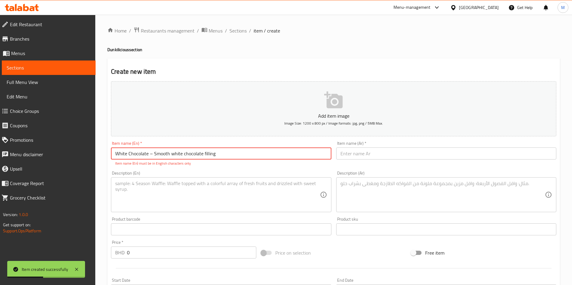
type input "White Chocolate – Smooth white chocolate filling"
click at [172, 187] on textarea at bounding box center [217, 195] width 204 height 29
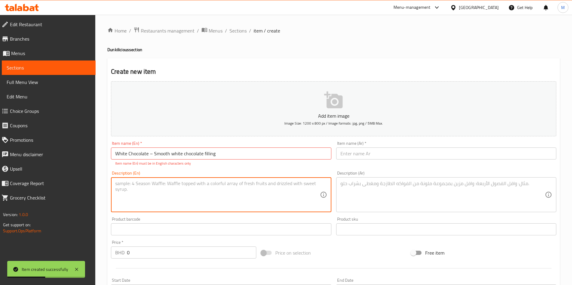
paste textarea "White Chocolate – Smooth white chocolate filling"
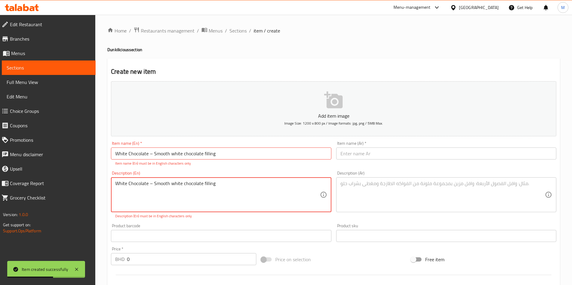
click at [153, 184] on textarea "White Chocolate – Smooth white chocolate filling" at bounding box center [217, 195] width 204 height 29
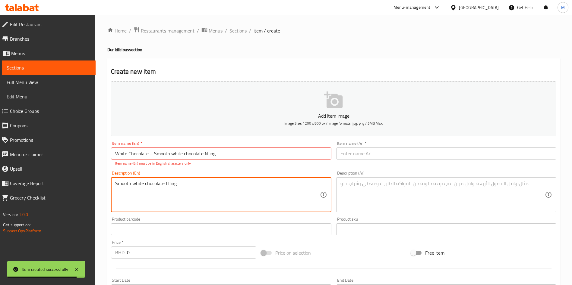
type textarea "Smooth white chocolate filling"
click at [226, 150] on input "White Chocolate – Smooth white chocolate filling" at bounding box center [221, 154] width 220 height 12
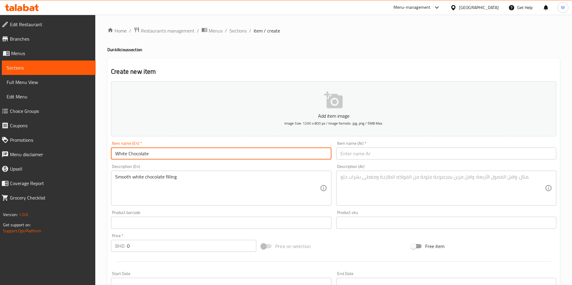
type input "White Chocolate"
click at [348, 176] on textarea at bounding box center [442, 188] width 204 height 29
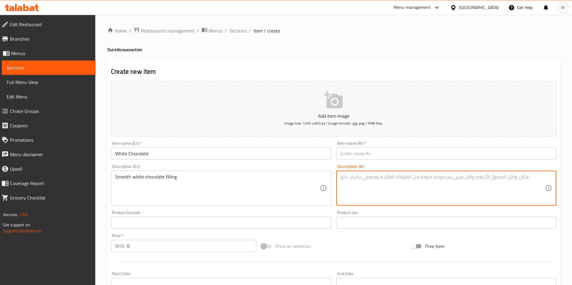
paste textarea "الشوكولاتة البيضاء – حشوة الشوكولاتة البيضاء الناعمة"
type textarea "الشوكولاتة البيضاء – حشوة الشوكولاتة البيضاء الناعمة"
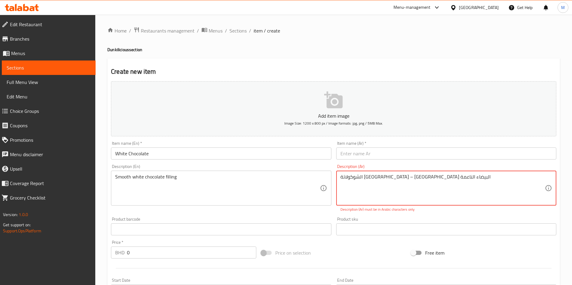
click at [417, 177] on textarea "الشوكولاتة البيضاء – حشوة الشوكولاتة البيضاء الناعمة" at bounding box center [442, 188] width 204 height 29
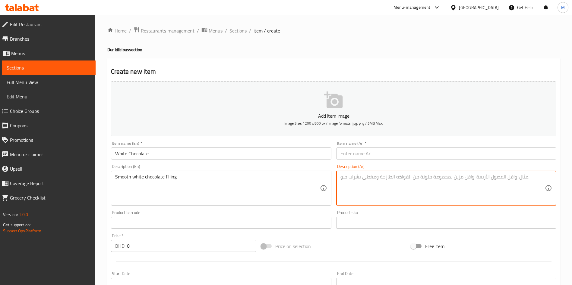
click at [446, 178] on textarea at bounding box center [442, 188] width 204 height 29
paste textarea "الشوكولاتة البيضاء – حشوة الشوكولاتة البيضاء الناعمة"
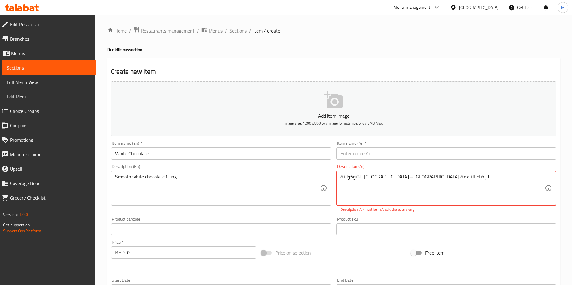
click at [436, 176] on textarea "الشوكولاتة البيضاء – حشوة الشوكولاتة البيضاء الناعمة" at bounding box center [442, 188] width 204 height 29
click at [422, 178] on textarea "البيضاء – حشوة الشوكولاتة البيضاء الناعمة" at bounding box center [442, 188] width 204 height 29
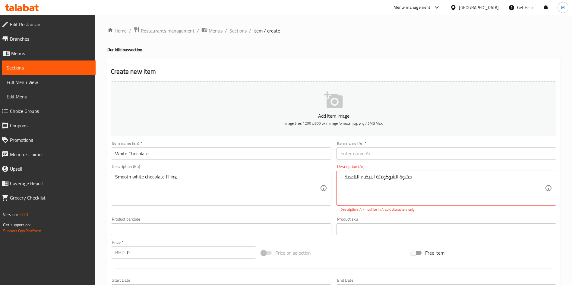
click at [340, 177] on div "– حشوة الشوكولاتة البيضاء الناعمة Description (Ar)" at bounding box center [446, 188] width 220 height 35
click at [341, 178] on textarea "– حشوة الشوكولاتة البيضاء الناعمة" at bounding box center [442, 188] width 204 height 29
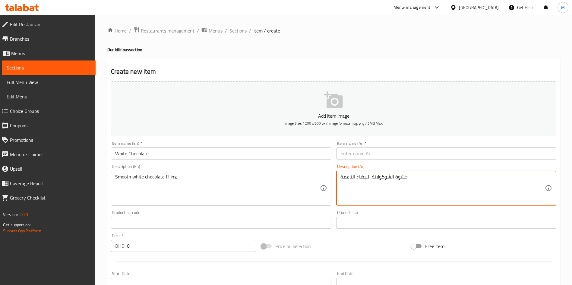
type textarea "حشوة الشوكولاتة البيضاء الناعمة"
click at [210, 153] on input "White Chocolate" at bounding box center [221, 154] width 220 height 12
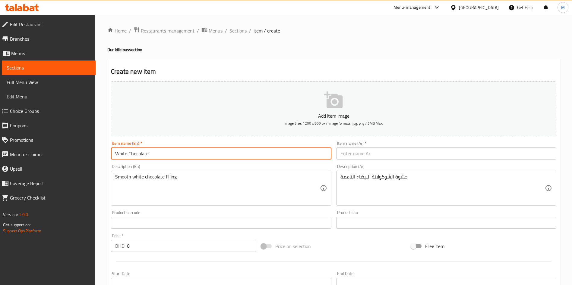
click at [210, 153] on input "White Chocolate" at bounding box center [221, 154] width 220 height 12
click at [375, 153] on input "text" at bounding box center [446, 154] width 220 height 12
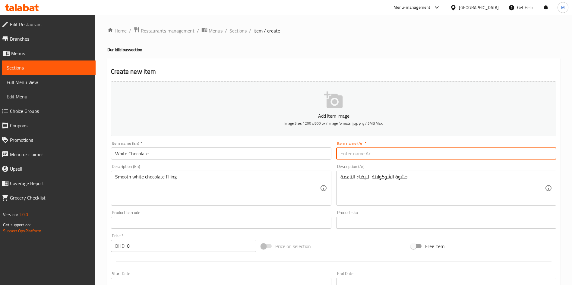
paste input "الشوكولاتة البيضاء"
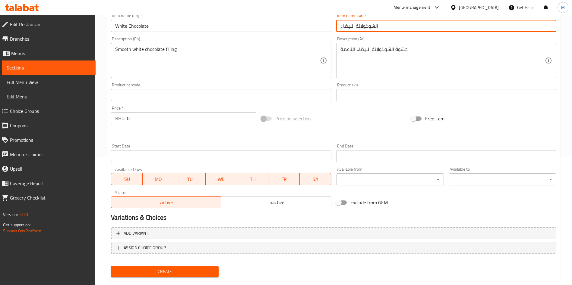
scroll to position [140, 0]
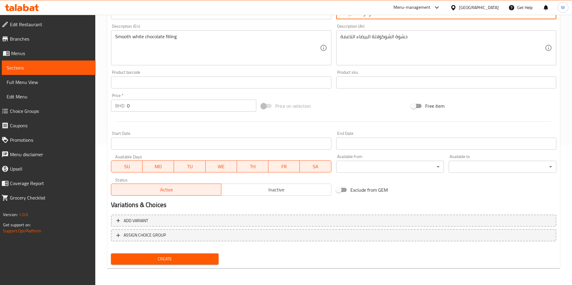
type input "الشوكولاتة البيضاء"
click at [229, 191] on span "Inactive" at bounding box center [276, 190] width 105 height 9
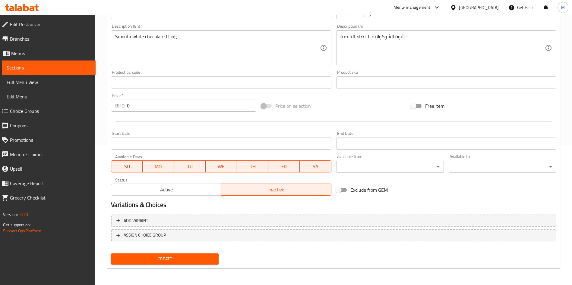
click at [187, 255] on button "Create" at bounding box center [165, 259] width 108 height 11
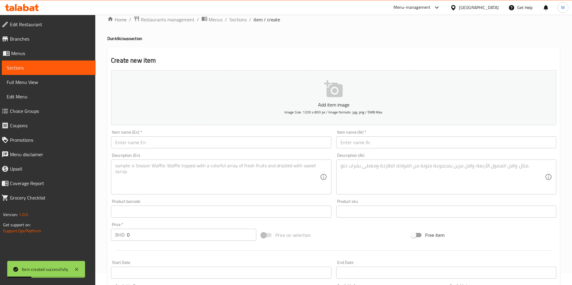
scroll to position [0, 0]
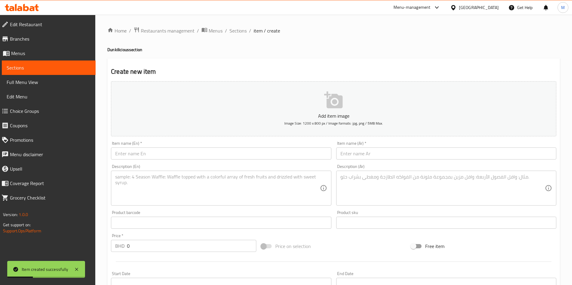
click at [159, 146] on div "Item name (En)   * Item name (En) *" at bounding box center [221, 150] width 220 height 18
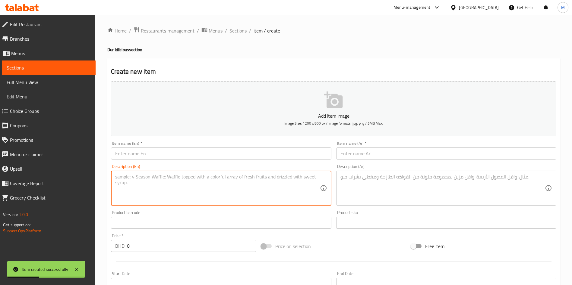
click at [156, 179] on textarea at bounding box center [217, 188] width 204 height 29
paste textarea "Cinnamon – Warm and aromatic cinnamon-infused filling"
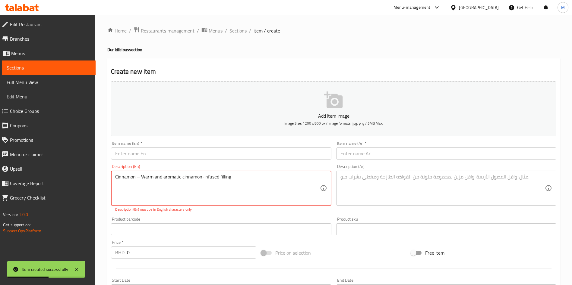
click at [139, 178] on textarea "Cinnamon – Warm and aromatic cinnamon-infused filling" at bounding box center [217, 188] width 204 height 29
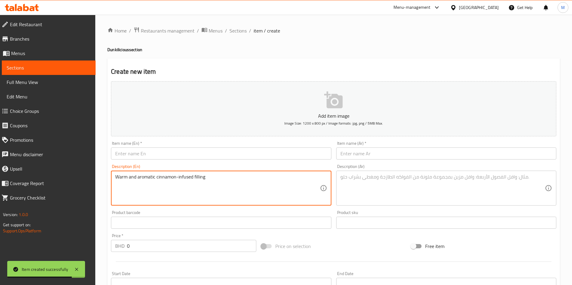
type textarea "Warm and aromatic cinnamon-infused filling"
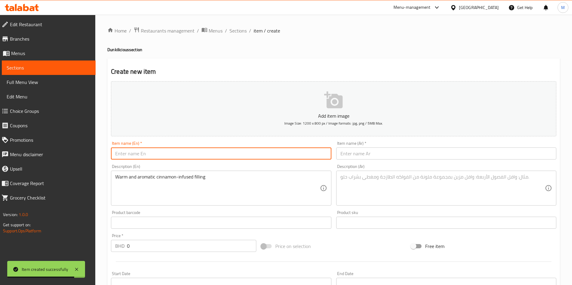
click at [162, 156] on input "text" at bounding box center [221, 154] width 220 height 12
paste input "Cinnamon – Warm and aromatic cinnamon-infused filling"
type input "Cinnamon"
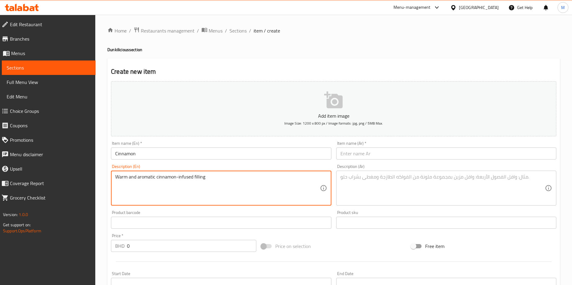
click at [153, 175] on textarea "Warm and aromatic cinnamon-infused filling" at bounding box center [217, 188] width 204 height 29
click at [360, 184] on textarea at bounding box center [442, 188] width 204 height 29
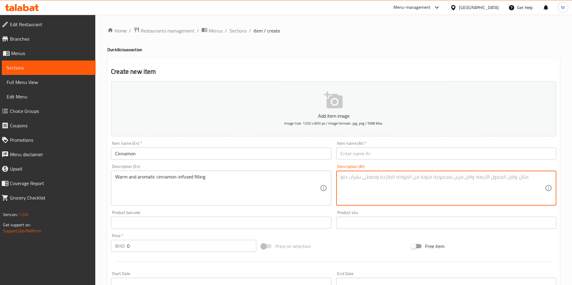
paste textarea "حشوة دافئة وعطرية بنكهة القرفة"
type textarea "حشوة دافئة وعطرية بنكهة القرفة"
click at [238, 150] on input "Cinnamon" at bounding box center [221, 154] width 220 height 12
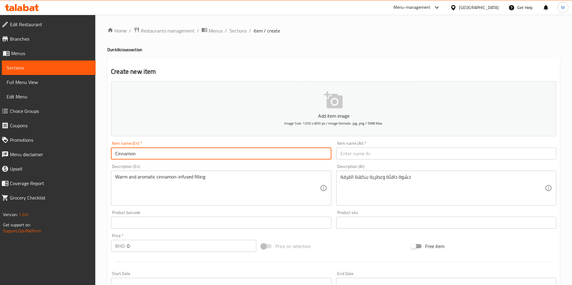
click at [238, 150] on input "Cinnamon" at bounding box center [221, 154] width 220 height 12
drag, startPoint x: 374, startPoint y: 164, endPoint x: 372, endPoint y: 161, distance: 3.4
click at [373, 164] on div "Description (Ar) حشوة دافئة وعطرية بنكهة القرفة Description (Ar)" at bounding box center [446, 185] width 225 height 46
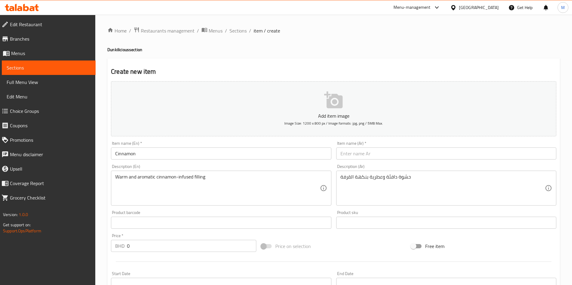
click at [371, 156] on input "text" at bounding box center [446, 154] width 220 height 12
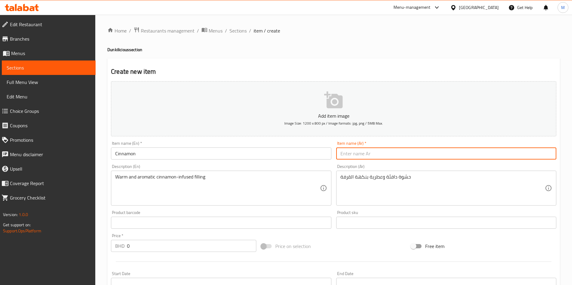
paste input "القرفة"
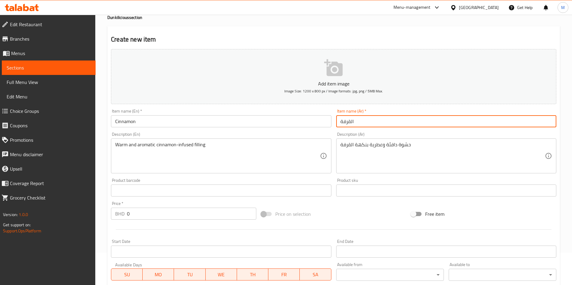
scroll to position [90, 0]
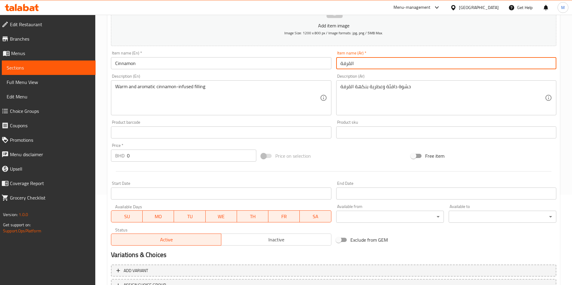
type input "القرفة"
click at [257, 249] on div "Variations & Choices" at bounding box center [333, 255] width 450 height 14
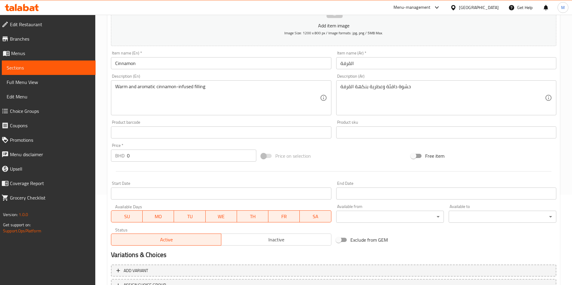
click at [258, 241] on span "Inactive" at bounding box center [276, 240] width 105 height 9
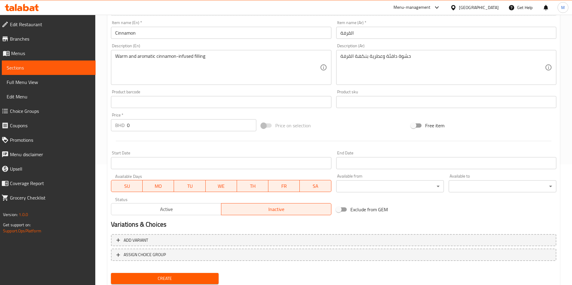
scroll to position [140, 0]
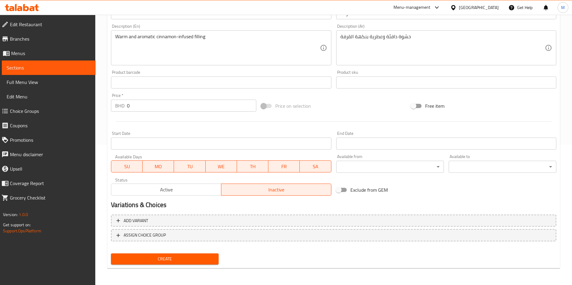
click at [183, 258] on span "Create" at bounding box center [165, 260] width 98 height 8
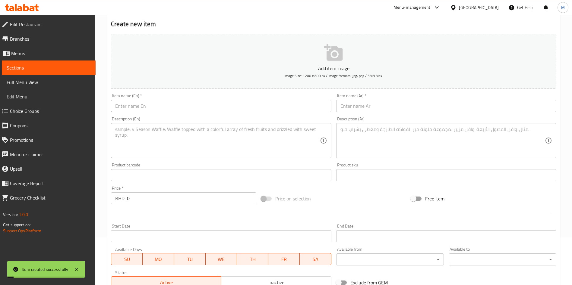
scroll to position [0, 0]
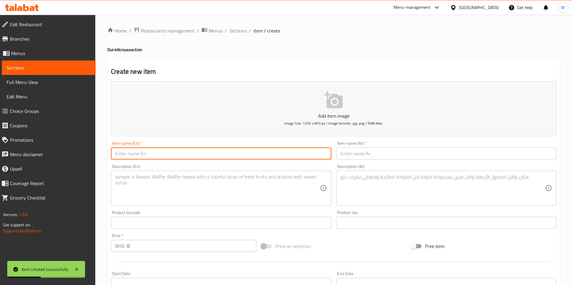
click at [215, 156] on input "text" at bounding box center [221, 154] width 220 height 12
paste input "Gingerbread – Éclair with festive gingerbread filling"
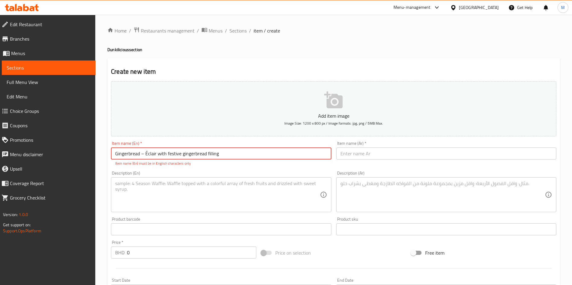
click at [176, 152] on input "Gingerbread – Éclair with festive gingerbread filling" at bounding box center [221, 154] width 220 height 12
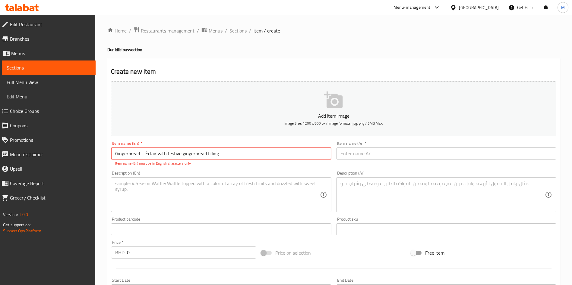
type input "Gingerbread – Éclair with festive gingerbread filling"
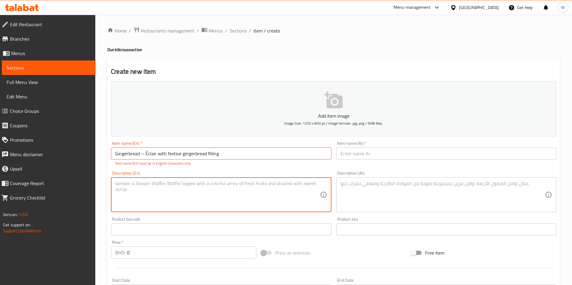
click at [161, 182] on textarea at bounding box center [217, 195] width 204 height 29
paste textarea "Gingerbread – Éclair with festive gingerbread filling"
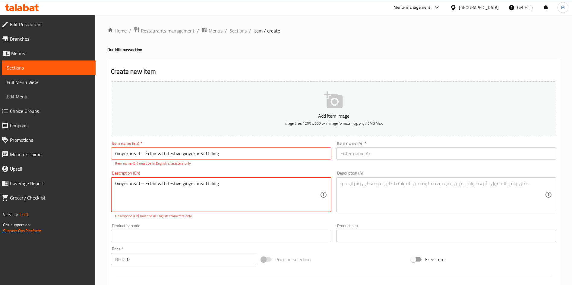
click at [139, 185] on textarea "Gingerbread – Éclair with festive gingerbread filling" at bounding box center [217, 195] width 204 height 29
click at [144, 184] on textarea "Gingerbread – Éclair with festive gingerbread filling" at bounding box center [217, 195] width 204 height 29
click at [163, 153] on input "Gingerbread – Éclair with festive gingerbread filling" at bounding box center [221, 154] width 220 height 12
click at [210, 154] on input "Gingerbread – Éclair with festive gingerbread filling" at bounding box center [221, 154] width 220 height 12
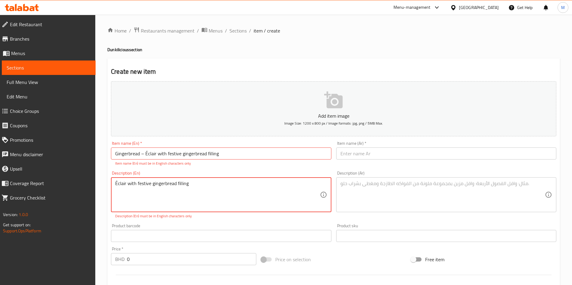
click at [133, 187] on textarea "Éclair with festive gingerbread filling" at bounding box center [217, 195] width 204 height 29
click at [176, 192] on textarea "Éclair with festive gingerbread filling" at bounding box center [217, 195] width 204 height 29
click at [119, 182] on textarea "Éclair with festive gingerbread filling" at bounding box center [217, 195] width 204 height 29
drag, startPoint x: 175, startPoint y: 186, endPoint x: 214, endPoint y: 224, distance: 53.7
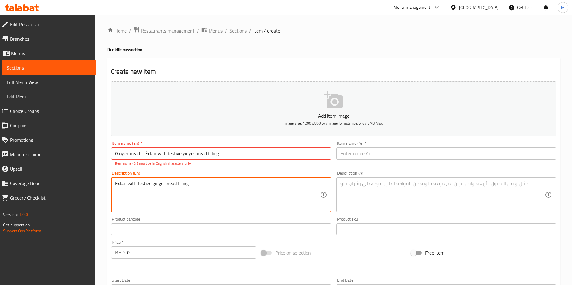
click at [214, 224] on div "Add item image Image Size: 1200 x 800 px / Image formats: jpg, png / 5MB Max. I…" at bounding box center [333, 212] width 450 height 266
type textarea "Eclair with festive gingerbread filling"
click at [214, 224] on input "text" at bounding box center [221, 230] width 220 height 12
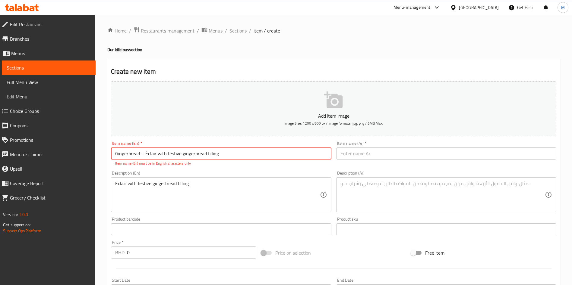
click at [239, 154] on input "Gingerbread – Éclair with festive gingerbread filling" at bounding box center [221, 154] width 220 height 12
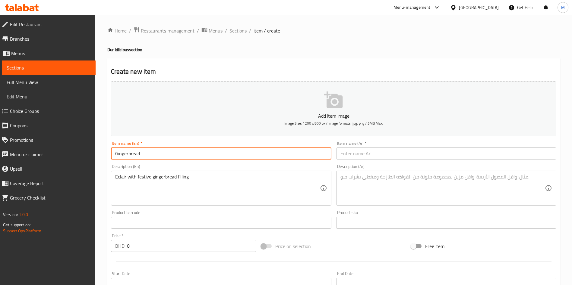
type input "Gingerbread"
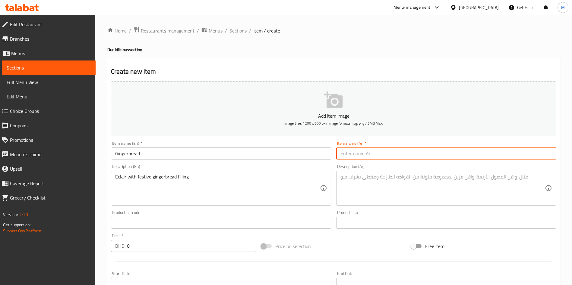
click at [387, 154] on input "text" at bounding box center [446, 154] width 220 height 12
type input "ج"
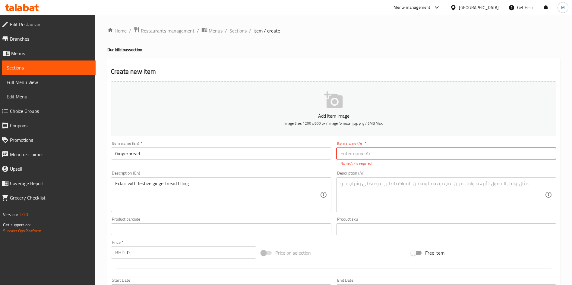
click at [151, 148] on input "Gingerbread" at bounding box center [221, 154] width 220 height 12
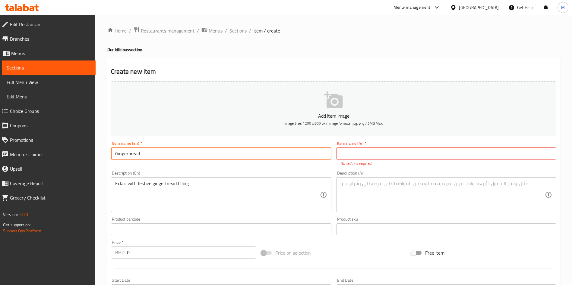
click at [151, 148] on input "Gingerbread" at bounding box center [221, 154] width 220 height 12
click at [374, 157] on input "text" at bounding box center [446, 154] width 220 height 12
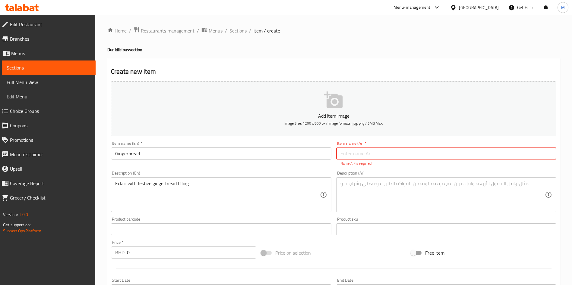
paste input "خبز الزنجبيل"
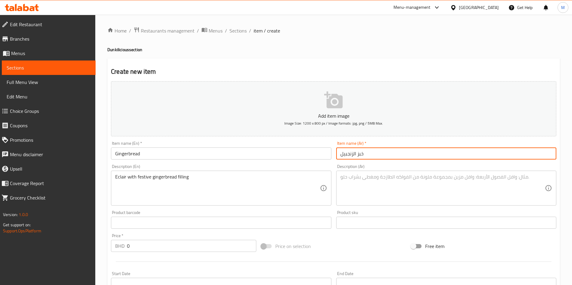
type input "خبز الزنجبيل"
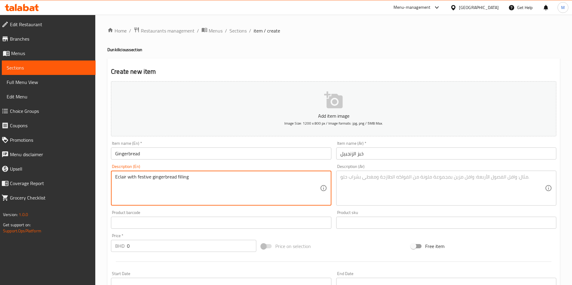
click at [269, 174] on textarea "Eclair with festive gingerbread filling" at bounding box center [217, 188] width 204 height 29
click at [230, 186] on textarea "Eclair with festive gingerbread filling" at bounding box center [217, 188] width 204 height 29
click at [384, 171] on div "Description (Ar)" at bounding box center [446, 188] width 220 height 35
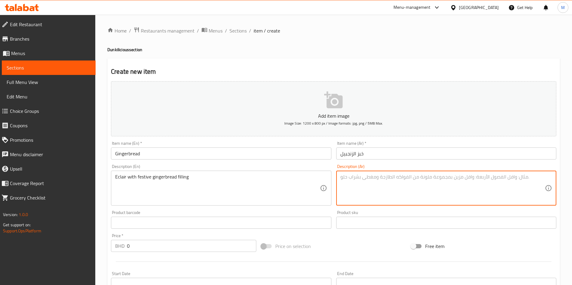
paste textarea "إكلير مع حشوة خبز الزنجبيل الاحتفالية"
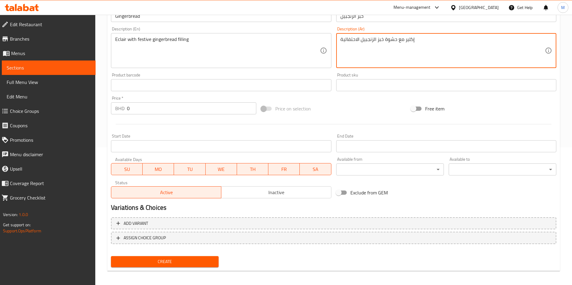
scroll to position [140, 0]
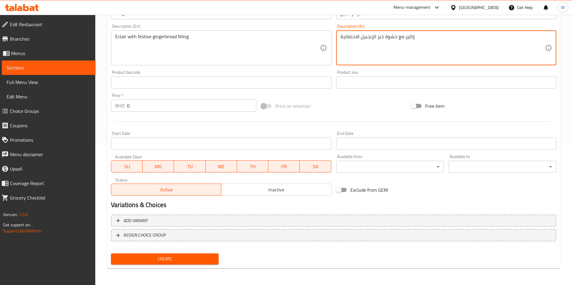
type textarea "إكلير مع حشوة خبز الزنجبيل الاحتفالية"
click at [274, 187] on span "Inactive" at bounding box center [276, 190] width 105 height 9
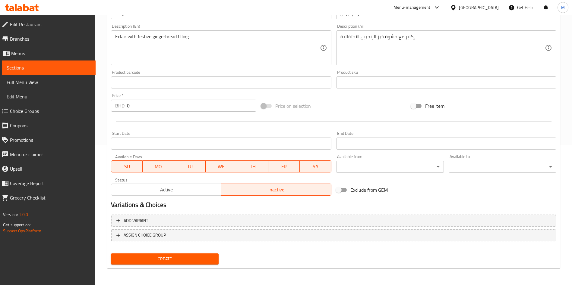
click at [180, 262] on span "Create" at bounding box center [165, 260] width 98 height 8
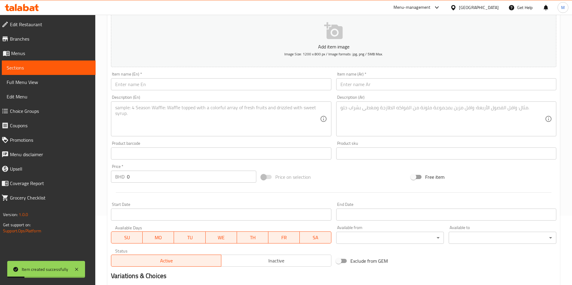
scroll to position [5, 0]
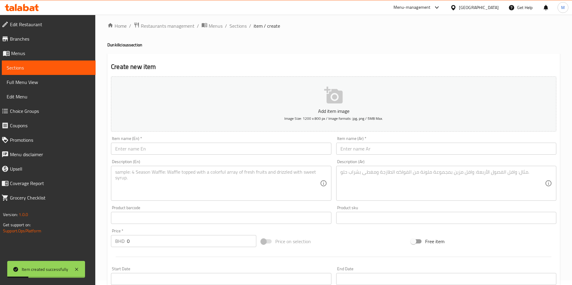
click at [150, 151] on input "text" at bounding box center [221, 149] width 220 height 12
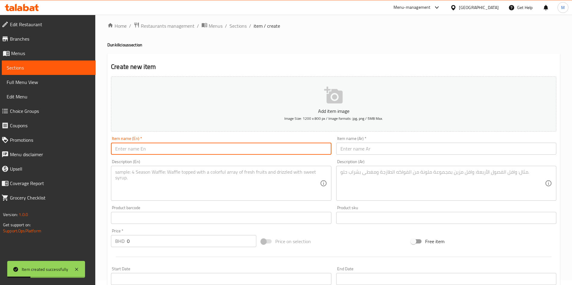
paste input "Coffee Caramel – Éclair filled with coffee and caramel flavor"
type input "Coffee Caramel"
click at [205, 180] on textarea at bounding box center [217, 183] width 204 height 29
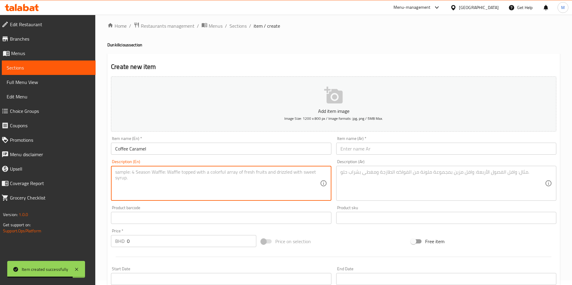
paste textarea "Coffee Caramel – Éclair filled with coffee and caramel flavor"
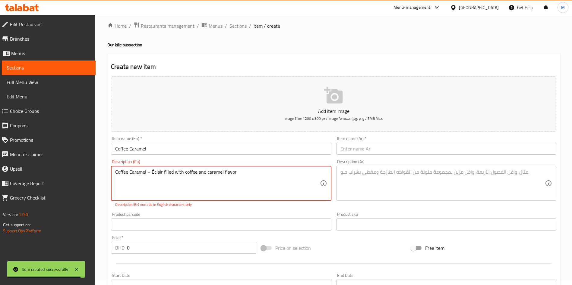
click at [152, 174] on textarea "Coffee Caramel – Éclair filled with coffee and caramel flavor" at bounding box center [217, 183] width 204 height 29
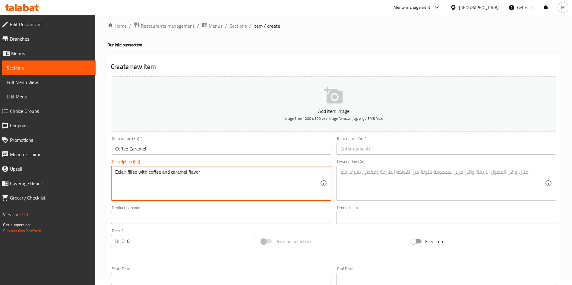
click at [166, 178] on textarea "Eclair filled with coffee and caramel flavor" at bounding box center [217, 183] width 204 height 29
type textarea "Eclair filled with coffee and caramel flavor"
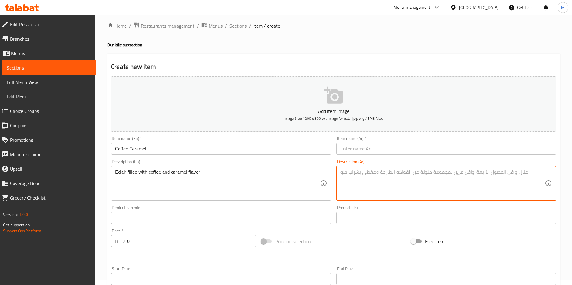
click at [353, 195] on textarea at bounding box center [442, 183] width 204 height 29
click at [256, 157] on div "Item name (En)   * Coffee Caramel Item name (En) *" at bounding box center [220, 145] width 225 height 23
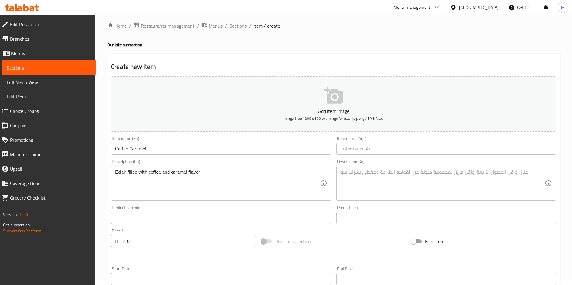
click at [254, 175] on textarea "Eclair filled with coffee and caramel flavor" at bounding box center [217, 183] width 204 height 29
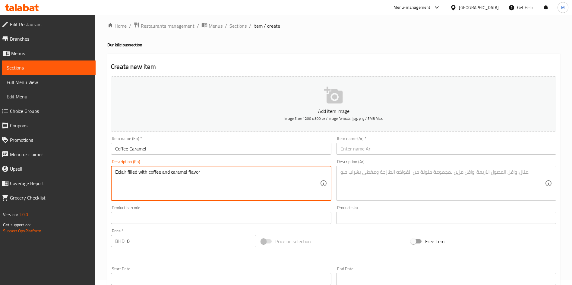
click at [254, 175] on textarea "Eclair filled with coffee and caramel flavor" at bounding box center [217, 183] width 204 height 29
click at [378, 168] on div "Description (Ar)" at bounding box center [446, 183] width 220 height 35
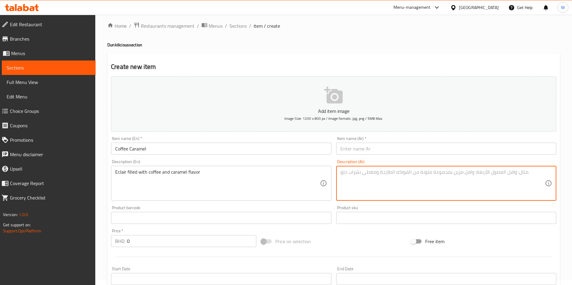
paste textarea "إكلير محشو بنكهة القهوة والكراميل"
type textarea "إكلير محشو بنكهة القهوة والكراميل"
click at [268, 149] on input "Coffee Caramel" at bounding box center [221, 149] width 220 height 12
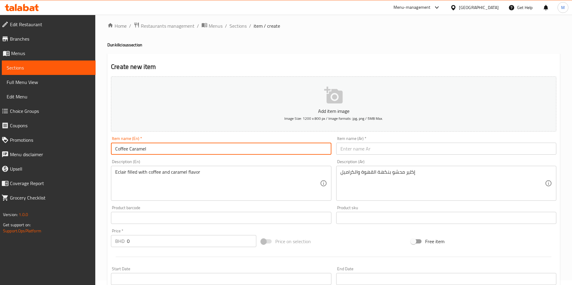
click at [268, 149] on input "Coffee Caramel" at bounding box center [221, 149] width 220 height 12
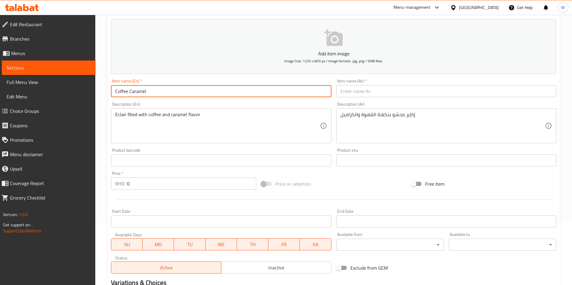
scroll to position [95, 0]
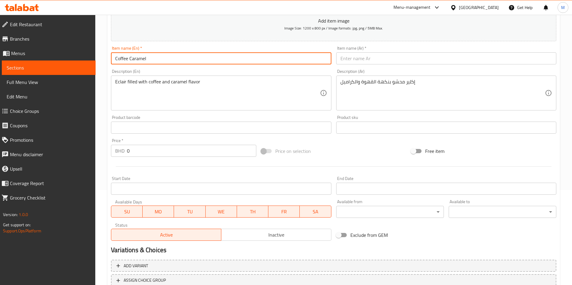
click at [250, 231] on span "Inactive" at bounding box center [276, 235] width 105 height 9
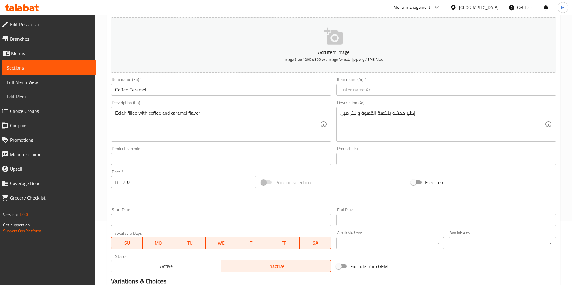
scroll to position [50, 0]
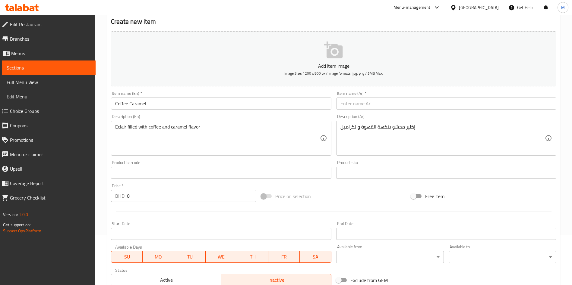
click at [365, 106] on input "text" at bounding box center [446, 104] width 220 height 12
paste input "قهوة كراميل"
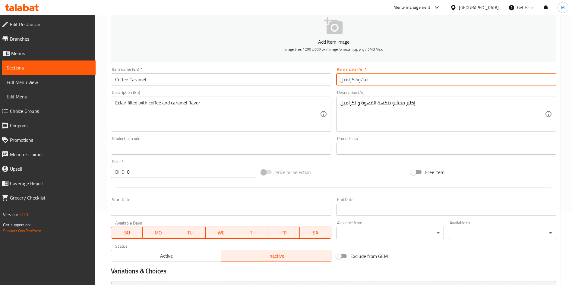
scroll to position [140, 0]
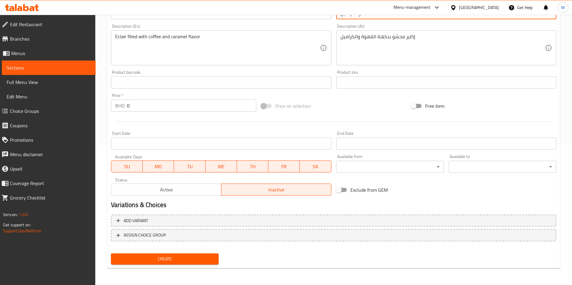
type input "قهوة كراميل"
click at [180, 255] on button "Create" at bounding box center [165, 259] width 108 height 11
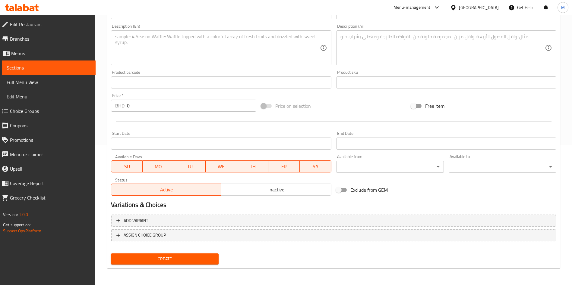
scroll to position [0, 0]
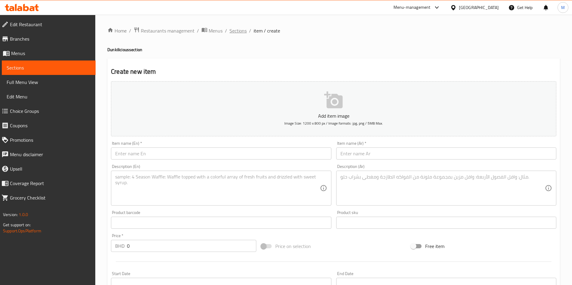
click at [234, 31] on span "Sections" at bounding box center [237, 30] width 17 height 7
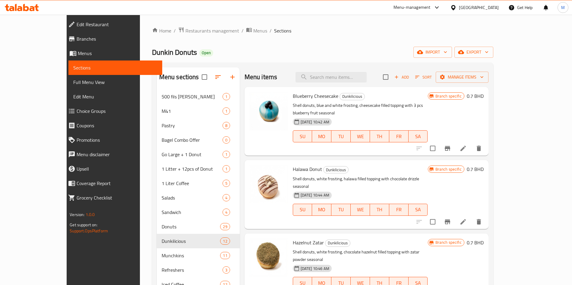
click at [165, 39] on div "Home / Restaurants management / Menus / Sections Dunkin Donuts Open import expo…" at bounding box center [322, 279] width 341 height 504
click at [185, 33] on span "Restaurants management" at bounding box center [212, 30] width 54 height 7
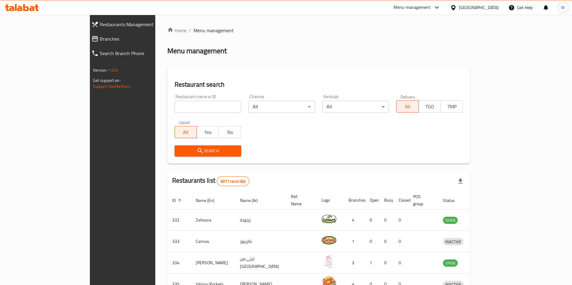
click at [174, 105] on input "search" at bounding box center [207, 107] width 67 height 12
type input "JOE & THE JUICE"
click at [179, 149] on span "Search" at bounding box center [207, 151] width 57 height 8
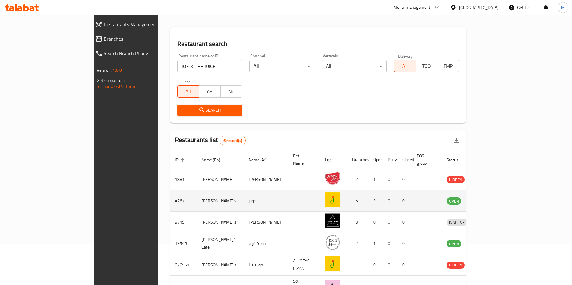
scroll to position [79, 0]
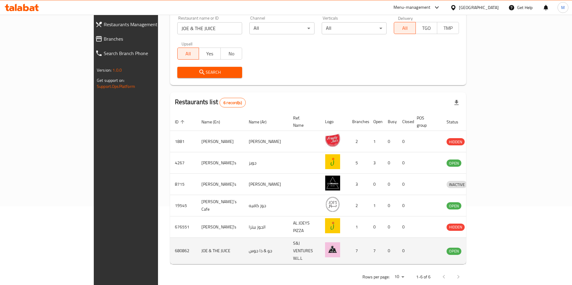
click at [495, 242] on td "enhanced table" at bounding box center [484, 251] width 21 height 27
click at [490, 248] on link "enhanced table" at bounding box center [484, 251] width 11 height 7
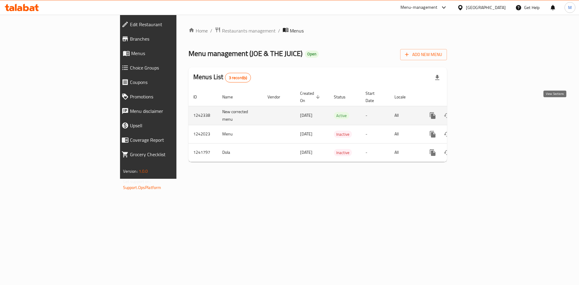
click at [479, 112] on icon "enhanced table" at bounding box center [475, 115] width 7 height 7
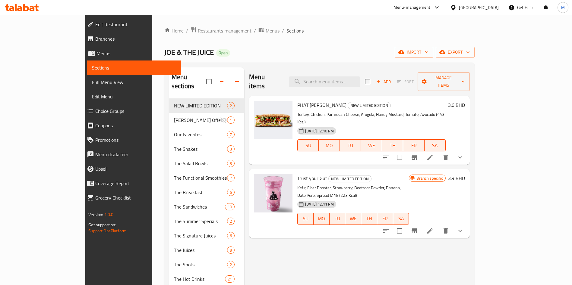
click at [82, 46] on link "Menus" at bounding box center [131, 53] width 99 height 14
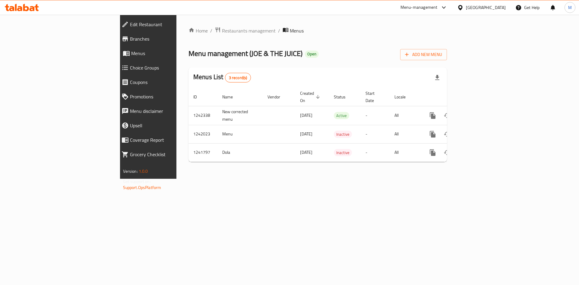
click at [130, 41] on span "Branches" at bounding box center [171, 38] width 82 height 7
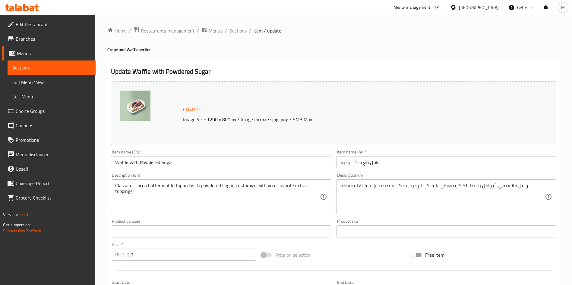
click at [22, 111] on span "Choice Groups" at bounding box center [53, 111] width 75 height 7
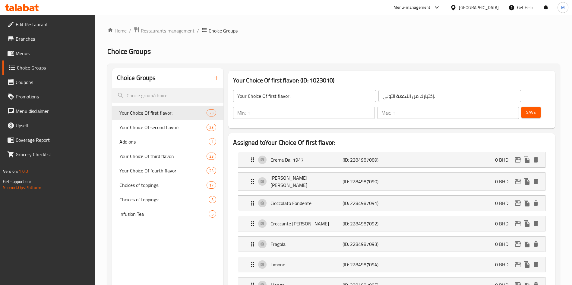
click at [212, 78] on button "button" at bounding box center [216, 78] width 14 height 14
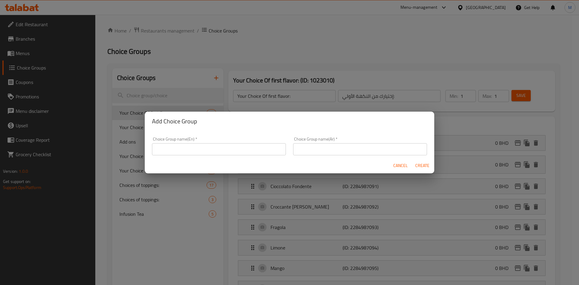
click at [205, 145] on input "text" at bounding box center [219, 149] width 134 height 12
type input "your choice of"
click at [354, 150] on input "text" at bounding box center [360, 149] width 134 height 12
type input "اختيارك من"
click at [422, 164] on span "Create" at bounding box center [422, 166] width 14 height 8
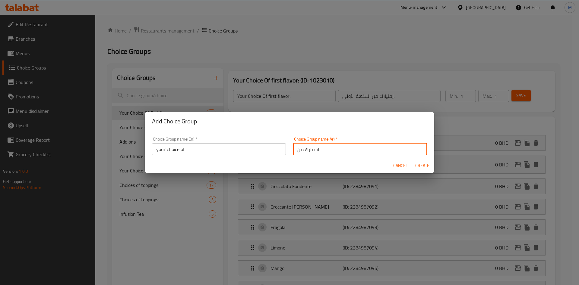
type input "your choice of"
type input "اختيارك من"
type input "0"
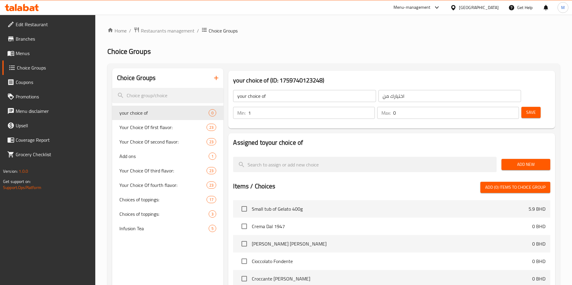
type input "1"
click at [375, 107] on input "1" at bounding box center [311, 113] width 127 height 12
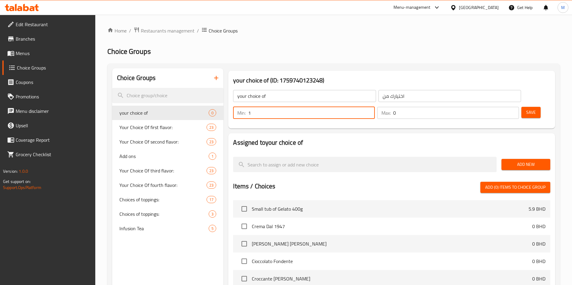
type input "1"
click at [502, 107] on input "1" at bounding box center [456, 113] width 126 height 12
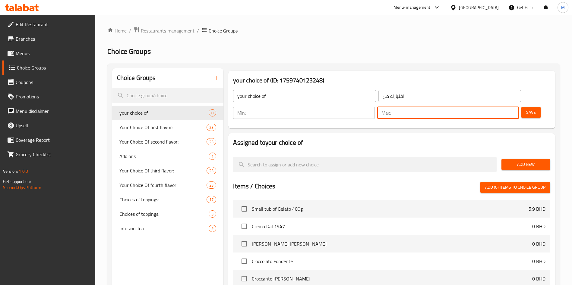
click at [521, 155] on div "Add New" at bounding box center [526, 165] width 54 height 20
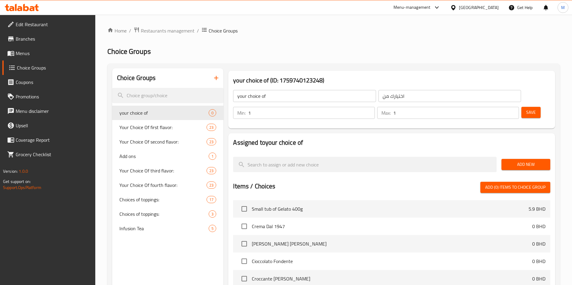
click at [522, 161] on span "Add New" at bounding box center [525, 165] width 39 height 8
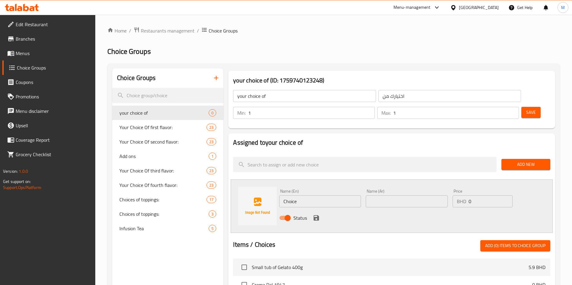
click at [349, 196] on input "Choice" at bounding box center [320, 202] width 82 height 12
click at [323, 196] on input "text" at bounding box center [320, 202] width 82 height 12
paste input "Classic"
type input "Classic"
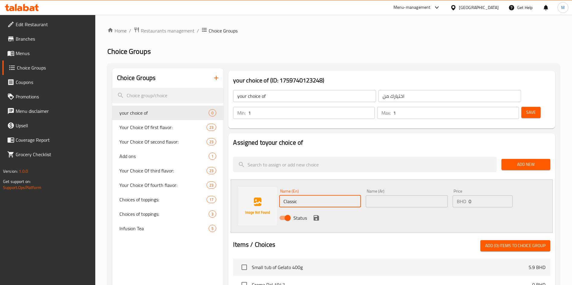
click at [400, 196] on input "text" at bounding box center [407, 202] width 82 height 12
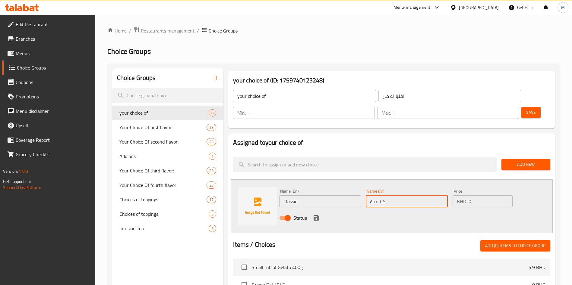
type input "كلاسيك"
click at [316, 215] on icon "save" at bounding box center [315, 217] width 5 height 5
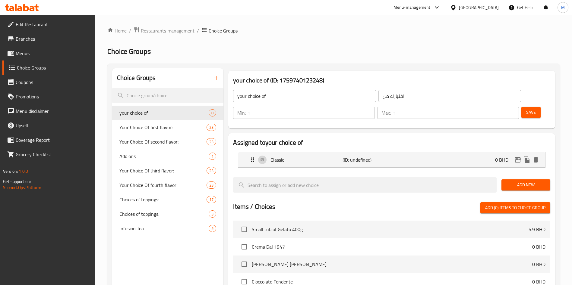
click at [520, 180] on button "Add New" at bounding box center [525, 185] width 49 height 11
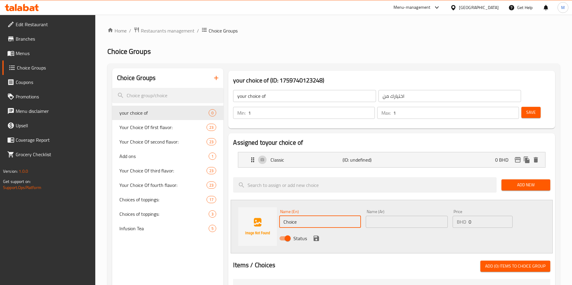
click at [333, 216] on input "Choice" at bounding box center [320, 222] width 82 height 12
type input "c"
type input "Cacao"
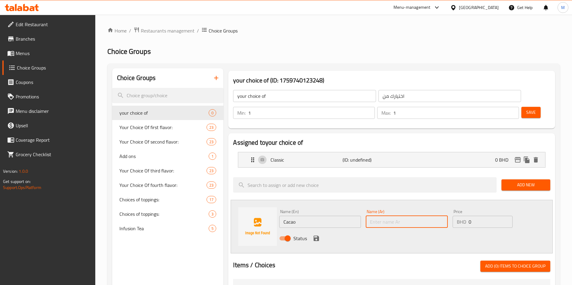
click at [392, 216] on input "text" at bounding box center [407, 222] width 82 height 12
type input "كاكو"
click at [316, 236] on icon "save" at bounding box center [315, 238] width 5 height 5
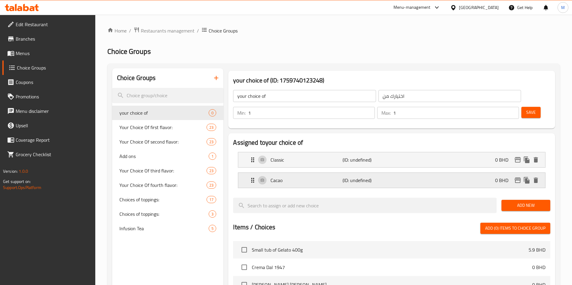
click at [393, 173] on div "Cacao (ID: undefined) 0 BHD" at bounding box center [393, 180] width 289 height 15
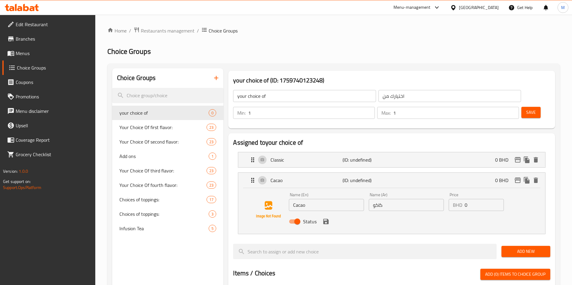
click at [388, 199] on input "كاكو" at bounding box center [406, 205] width 75 height 12
click at [327, 214] on div "Status" at bounding box center [406, 222] width 240 height 16
type input "شوكلا"
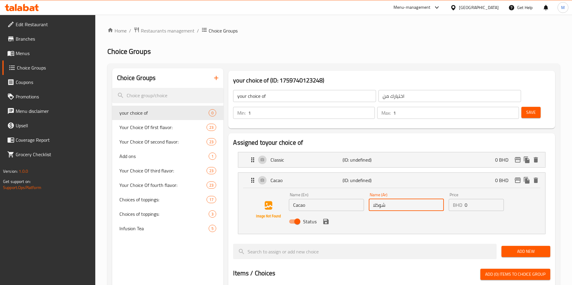
click at [322, 217] on button "save" at bounding box center [325, 221] width 9 height 9
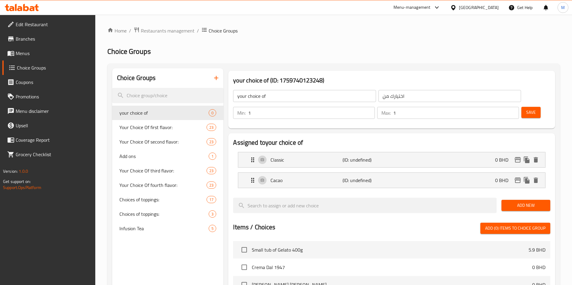
click at [531, 106] on div "Save" at bounding box center [533, 113] width 27 height 14
click at [527, 107] on button "Save" at bounding box center [530, 112] width 19 height 11
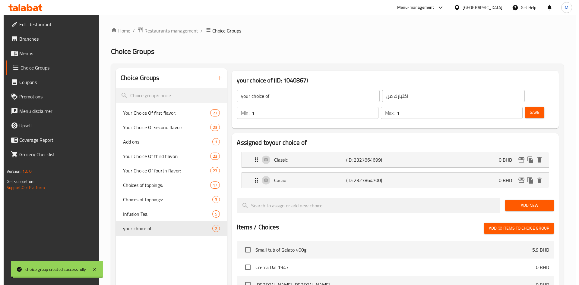
scroll to position [174, 0]
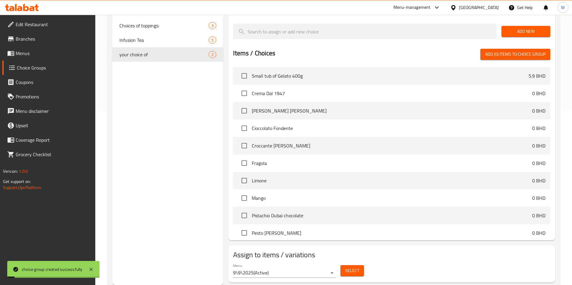
click at [353, 262] on div "Menu 9\9\2025 ( Active ) Select" at bounding box center [392, 270] width 322 height 19
click at [353, 267] on span "Select" at bounding box center [352, 271] width 14 height 8
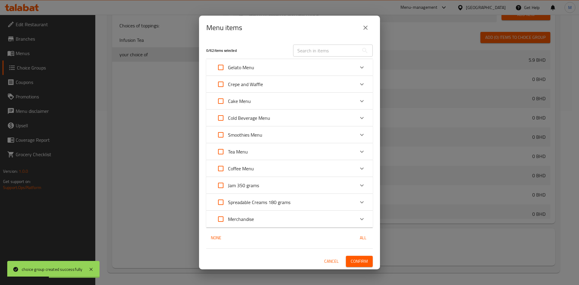
click at [348, 78] on div "Crepe and Waffle" at bounding box center [283, 84] width 141 height 14
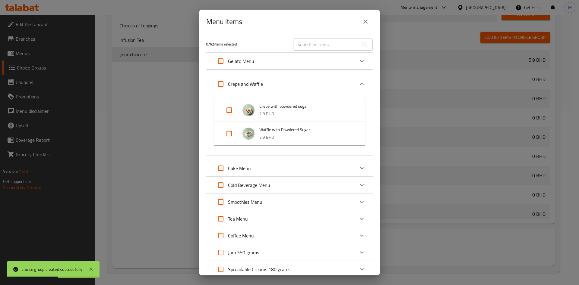
click at [225, 83] on input "Expand" at bounding box center [220, 84] width 14 height 14
checkbox input "true"
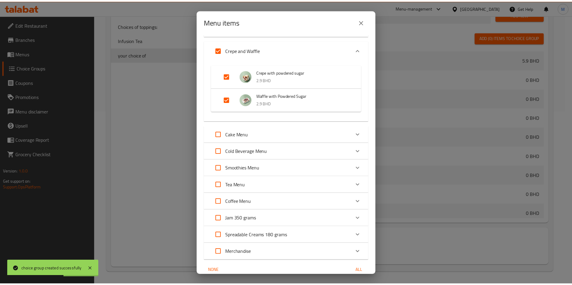
scroll to position [61, 0]
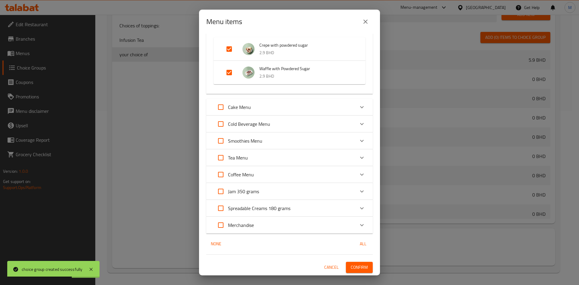
click at [350, 269] on span "Confirm" at bounding box center [358, 268] width 17 height 8
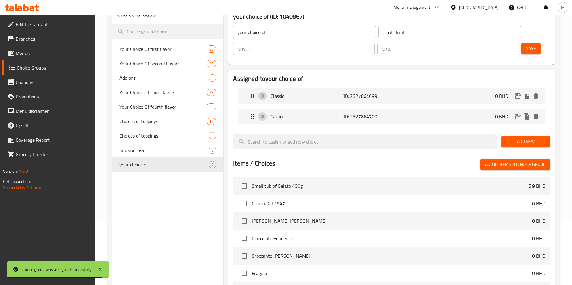
scroll to position [0, 0]
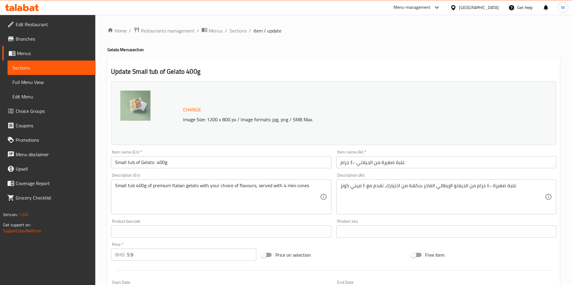
click at [44, 114] on span "Choice Groups" at bounding box center [53, 111] width 75 height 7
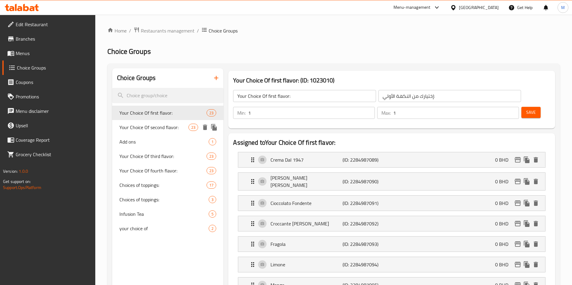
click at [166, 122] on div "Your Choice Of second flavor: 23" at bounding box center [167, 127] width 111 height 14
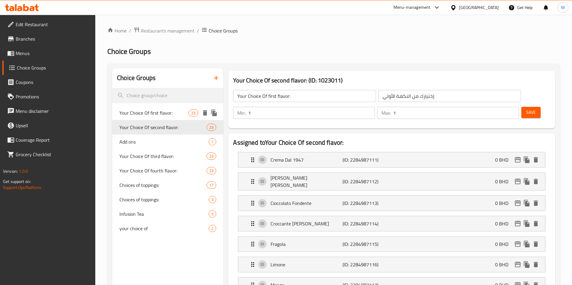
type input "Your Choice Of second flavor:"
type input "إختيارك من النكهة الثانية:"
click at [165, 113] on span "Your Choice Of first flavor:" at bounding box center [153, 112] width 69 height 7
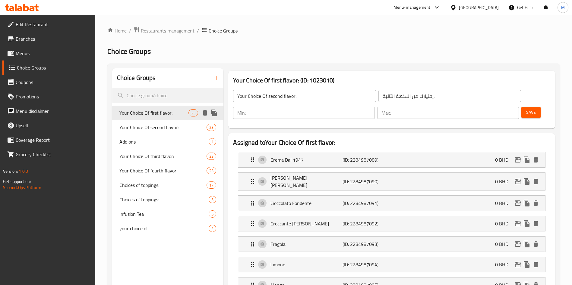
type input "Your Choice Of first flavor:"
type input "إختيارك من النكهة الأولي:"
click at [146, 127] on span "Your Choice Of second flavor:" at bounding box center [153, 127] width 69 height 7
type input "Your Choice Of second flavor:"
type input "إختيارك من النكهة الثانية:"
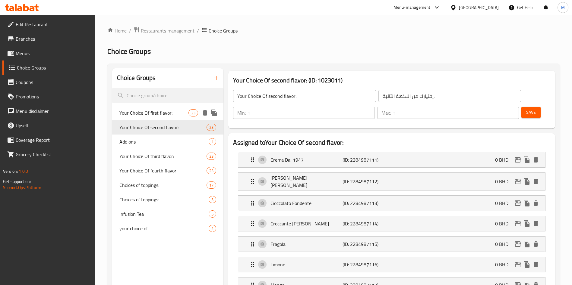
click at [160, 107] on div "Your Choice Of first flavor: 23" at bounding box center [167, 113] width 111 height 14
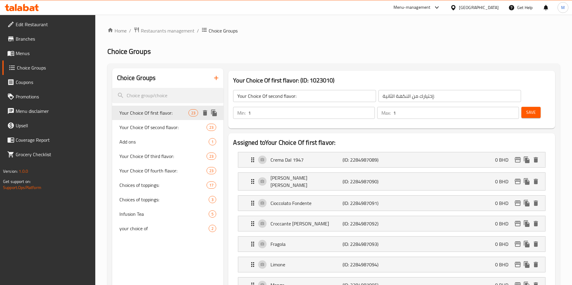
type input "Your Choice Of first flavor:"
type input "إختيارك من النكهة الأولي:"
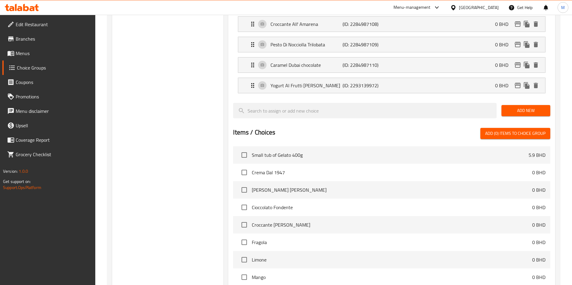
scroll to position [474, 0]
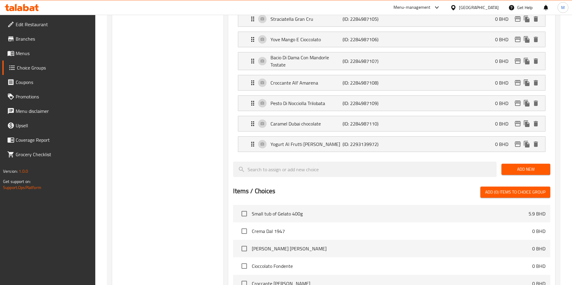
click at [539, 164] on button "Add New" at bounding box center [525, 169] width 49 height 11
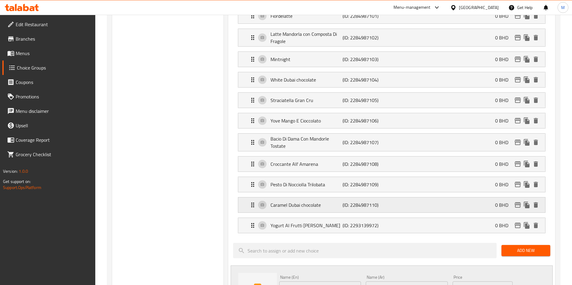
scroll to position [452, 0]
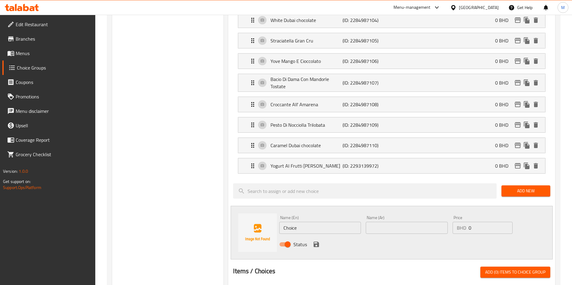
click at [281, 222] on input "Choice" at bounding box center [320, 228] width 82 height 12
click at [307, 222] on input "text" at bounding box center [320, 228] width 82 height 12
paste input "PUMPKIN CRUMBLE PIE"
type input "PUMPKIN CRUMBLE PIE"
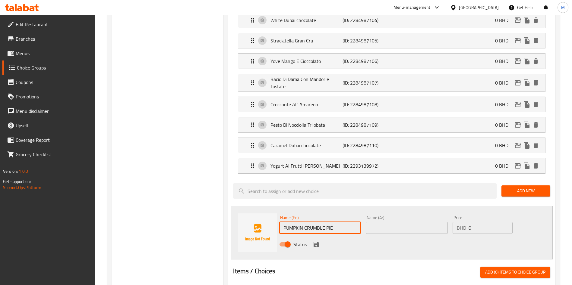
click at [394, 222] on input "text" at bounding box center [407, 228] width 82 height 12
paste input "PUMPKIN CRUMBLE PIE"
type input "PUMPKIN CRUMBLE PIE"
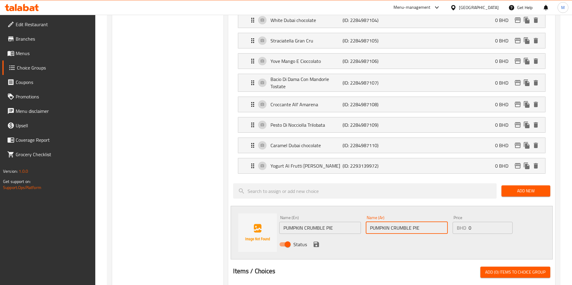
click at [314, 242] on icon "save" at bounding box center [315, 244] width 5 height 5
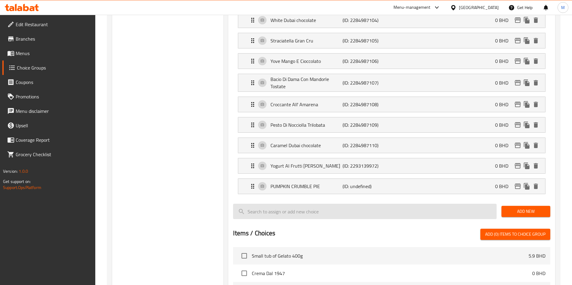
click at [511, 208] on span "Add New" at bounding box center [525, 212] width 39 height 8
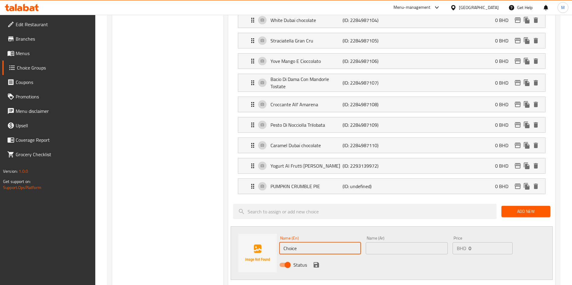
click at [315, 243] on input "Choice" at bounding box center [320, 249] width 82 height 12
paste input "FARCITO 1"
type input "ChoiceFARCITO 1"
click at [315, 243] on input "ChoiceFARCITO 1" at bounding box center [320, 249] width 82 height 12
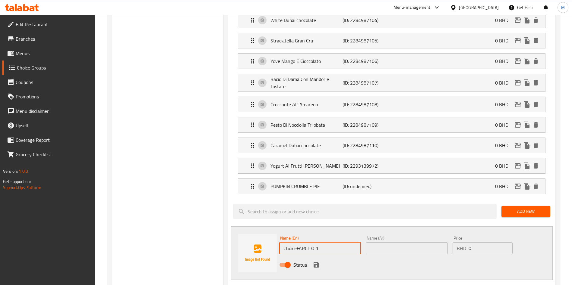
click at [315, 243] on input "ChoiceFARCITO 1" at bounding box center [320, 249] width 82 height 12
paste input "FARCITO 1"
type input "FARCITO 1"
click at [409, 243] on input "text" at bounding box center [407, 249] width 82 height 12
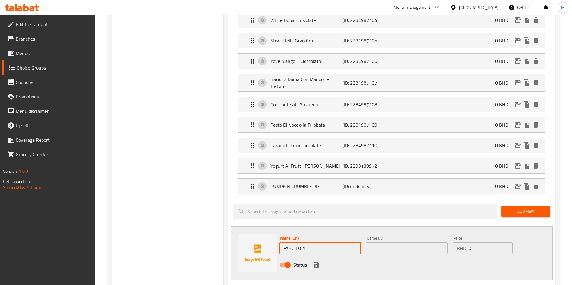
paste input "FARCITO 1"
type input "FARCITO 1"
click at [316, 262] on icon "save" at bounding box center [316, 265] width 7 height 7
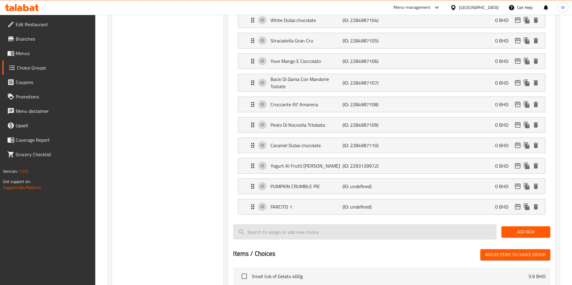
click at [515, 227] on button "Add New" at bounding box center [525, 232] width 49 height 11
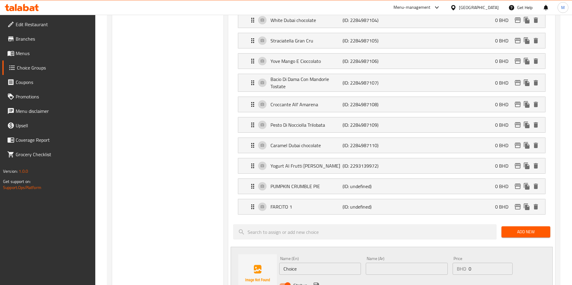
click at [313, 257] on div "Name (En) Choice Name (En)" at bounding box center [320, 265] width 86 height 23
click at [309, 263] on input "Choice" at bounding box center [320, 269] width 82 height 12
paste input "FARCITO 2"
type input "FARCITO 2"
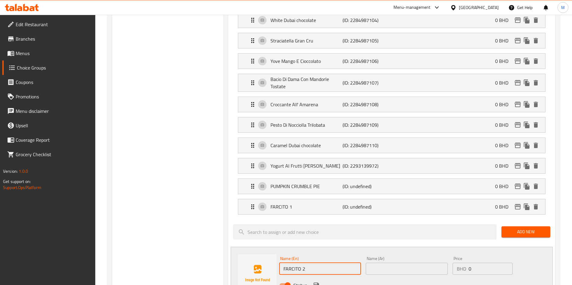
click at [380, 263] on input "text" at bounding box center [407, 269] width 82 height 12
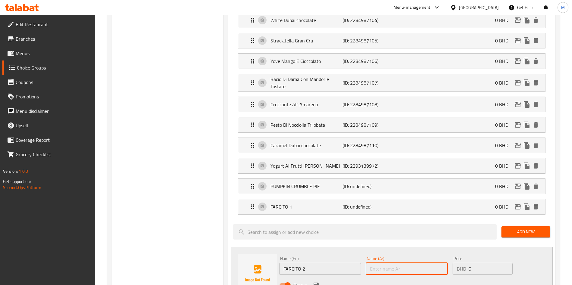
paste input "FARCITO 2"
type input "FARCITO 2"
click at [316, 282] on icon "save" at bounding box center [316, 285] width 7 height 7
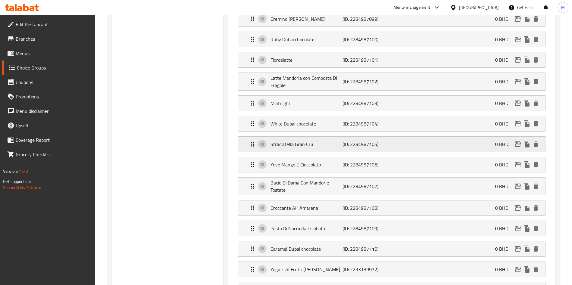
scroll to position [497, 0]
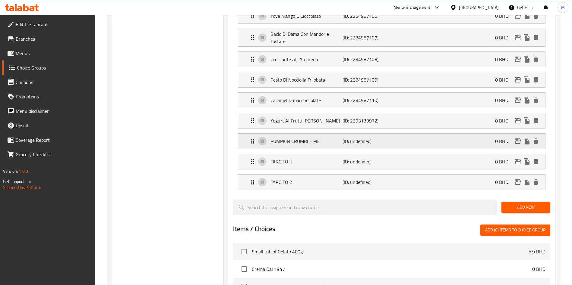
click at [317, 134] on div "PUMPKIN CRUMBLE PIE (ID: undefined) 0 BHD" at bounding box center [393, 141] width 289 height 15
click at [287, 138] on p "PUMPKIN CRUMBLE PIE" at bounding box center [306, 141] width 72 height 7
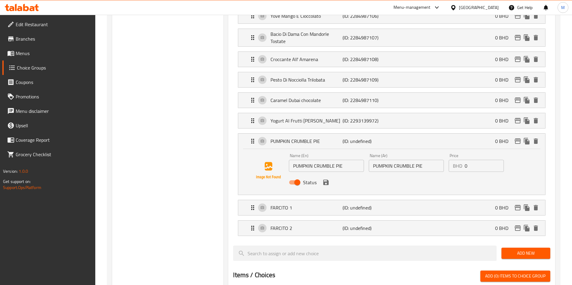
click at [301, 160] on input "PUMPKIN CRUMBLE PIE" at bounding box center [326, 166] width 75 height 12
paste input "PUMPKIN PIE GELATO WITH CINNAMON CRUMBLES"
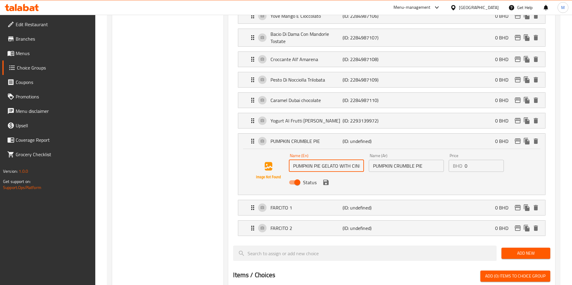
scroll to position [0, 40]
type input "PUMPKIN PIE GELATO WITH CINNAMON CRUMBLES"
click at [379, 160] on input "PUMPKIN CRUMBLE PIE" at bounding box center [406, 166] width 75 height 12
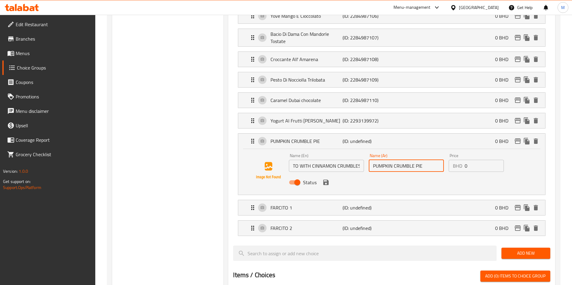
scroll to position [0, 0]
click at [379, 160] on input "PUMPKIN CRUMBLE PIE" at bounding box center [406, 166] width 75 height 12
paste input "PUMPKIN PIE GELATO WITH CINNAMON CRUMBLES"
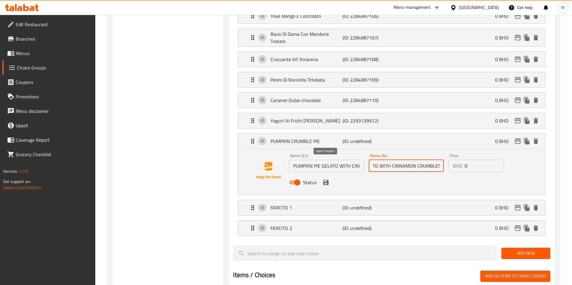
click at [329, 179] on icon "save" at bounding box center [325, 182] width 7 height 7
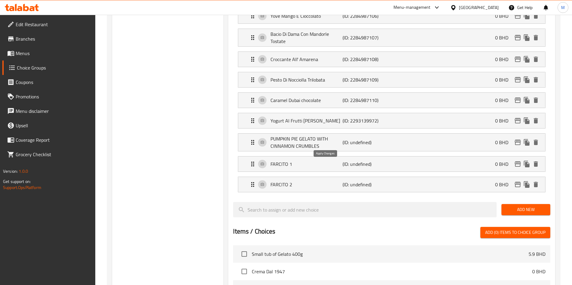
type input "PUMPKIN PIE GELATO WITH CINNAMON CRUMBLES"
click at [298, 161] on p "FARCITO 1" at bounding box center [306, 164] width 72 height 7
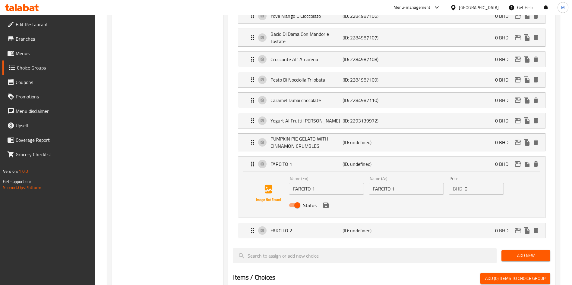
click at [310, 183] on input "FARCITO 1" at bounding box center [326, 189] width 75 height 12
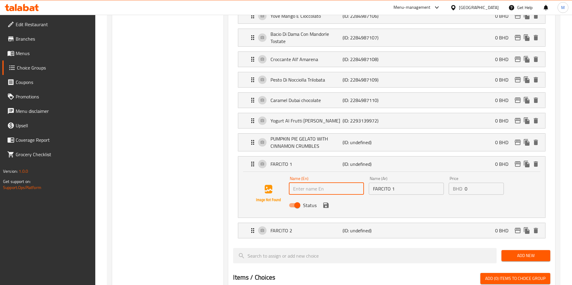
paste input "CINNAMON GELATO FILLED WITH COOKED APPLES AND"
click at [363, 183] on input "CINNAMON GELATO FILLED WITH COOKED APPLES AND" at bounding box center [326, 189] width 75 height 12
click at [361, 183] on input "CINNAMON GELATO FILLED WITH COOKED APPLES AND" at bounding box center [326, 189] width 75 height 12
click at [348, 183] on input "CINNAMON GELATO FILLED WITH COOKED APPLES AND" at bounding box center [326, 189] width 75 height 12
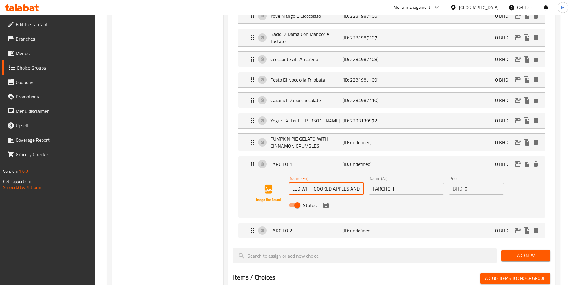
paste input "TASTY CINNAMON CRUMBLES"
click at [332, 183] on input "CINNAMON GELATO FILLED WITH COOKED APPLES AND TASTY CINNAMON CRUMBLES" at bounding box center [326, 189] width 75 height 12
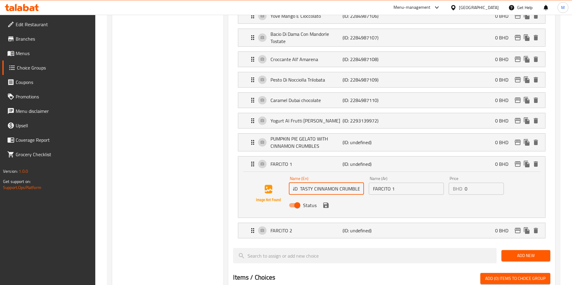
click at [332, 183] on input "CINNAMON GELATO FILLED WITH COOKED APPLES AND TASTY CINNAMON CRUMBLES" at bounding box center [326, 189] width 75 height 12
type input "CINNAMON GELATO FILLED WITH COOKED APPLES AND TASTY CINNAMON CRUMBLES"
click at [394, 183] on input "FARCITO 1" at bounding box center [406, 189] width 75 height 12
click at [393, 183] on input "FARCITO 1" at bounding box center [406, 189] width 75 height 12
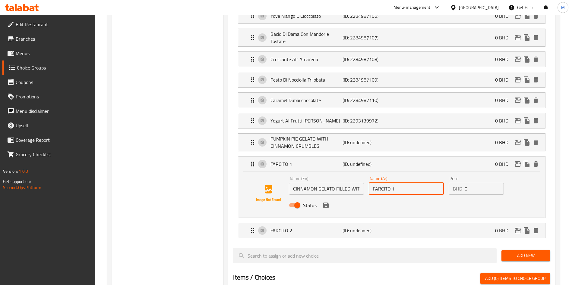
click at [393, 183] on input "FARCITO 1" at bounding box center [406, 189] width 75 height 12
paste input "CINNAMON GELATO FILLED WITH COOKED APPLES AND TASTY CINNAMON CRUMBLES"
click at [327, 203] on icon "save" at bounding box center [325, 205] width 5 height 5
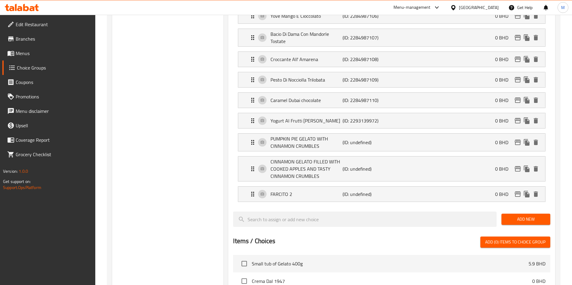
type input "CINNAMON GELATO FILLED WITH COOKED APPLES AND TASTY CINNAMON CRUMBLES"
click at [337, 191] on p "FARCITO 2" at bounding box center [306, 194] width 72 height 7
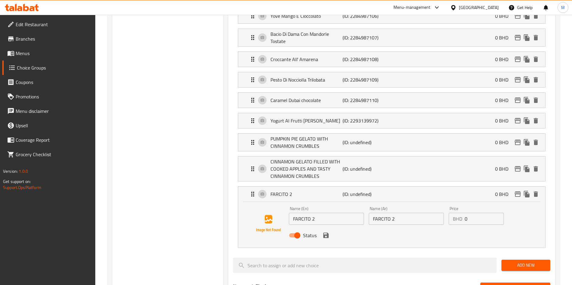
click at [318, 213] on input "FARCITO 2" at bounding box center [326, 219] width 75 height 12
paste input "CRUNCHY PISTACHIO CHEESECAKE"
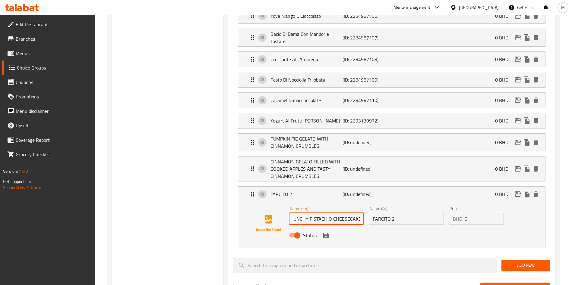
type input "CRUNCHY PISTACHIO CHEESECAKE"
click at [379, 213] on input "FARCITO 2" at bounding box center [406, 219] width 75 height 12
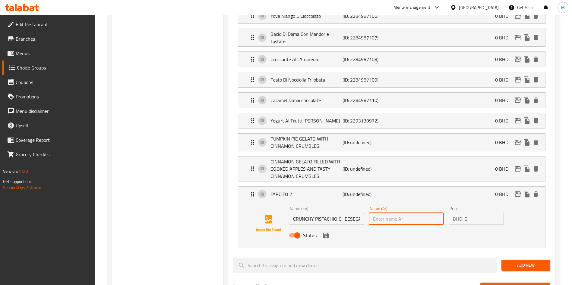
paste input "CRUNCHY PISTACHIO CHEESECAKE"
click at [322, 232] on icon "save" at bounding box center [325, 235] width 7 height 7
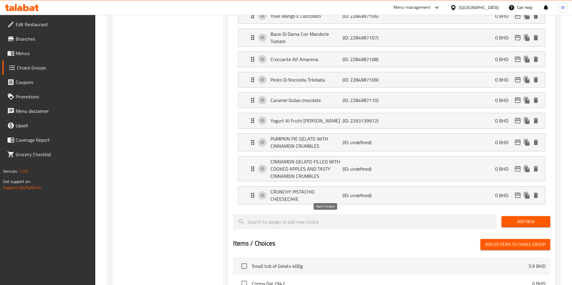
type input "CRUNCHY PISTACHIO CHEESECAKE"
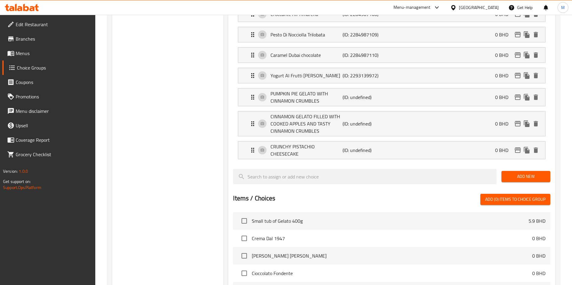
click at [512, 167] on div "Add New" at bounding box center [526, 177] width 54 height 20
click at [514, 173] on span "Add New" at bounding box center [525, 177] width 39 height 8
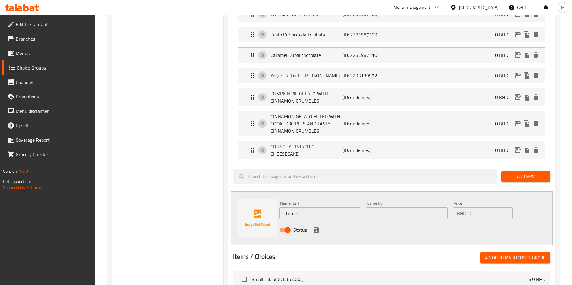
click at [308, 208] on input "Choice" at bounding box center [320, 214] width 82 height 12
paste input "BANANA GELATO FILLED WITH CARAMEL TOFFEE,"
click at [339, 208] on input "BANANA GELATO FILLED WITH CARAMEL TOFFEE," at bounding box center [320, 214] width 82 height 12
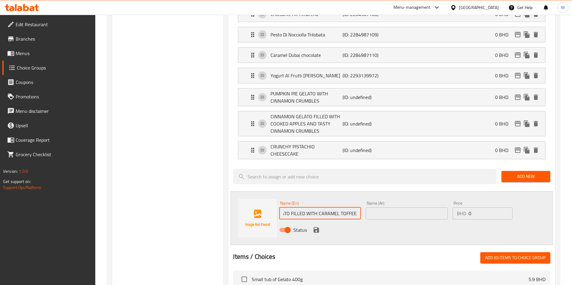
paste input "MILK CHOCOLATE AND TASTY CRUMBLES"
click at [322, 208] on input "BANANA GELATO FILLED WITH CARAMEL TOFFEE, MILK CHOCOLATE AND TASTY CRUMBLES" at bounding box center [320, 214] width 82 height 12
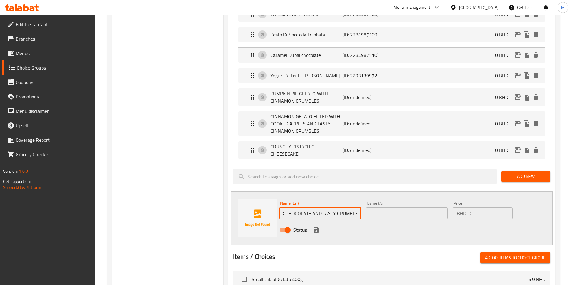
type input "BANANA GELATO FILLED WITH CARAMEL TOFFEE, MILK CHOCOLATE AND TASTY CRUMBLES"
click at [408, 208] on input "text" at bounding box center [407, 214] width 82 height 12
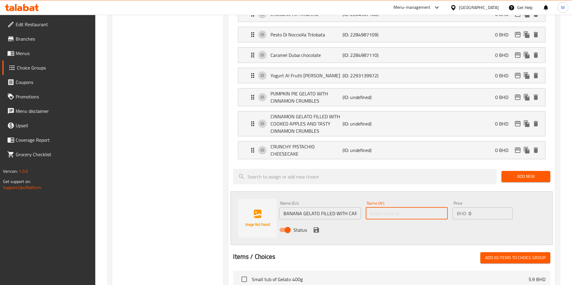
paste input "BANANA GELATO FILLED WITH CARAMEL TOFFEE, MILK CHOCOLATE AND TASTY CRUMBLES"
type input "BANANA GELATO FILLED WITH CARAMEL TOFFEE, MILK CHOCOLATE AND TASTY CRUMBLES"
click at [316, 227] on icon "save" at bounding box center [316, 230] width 7 height 7
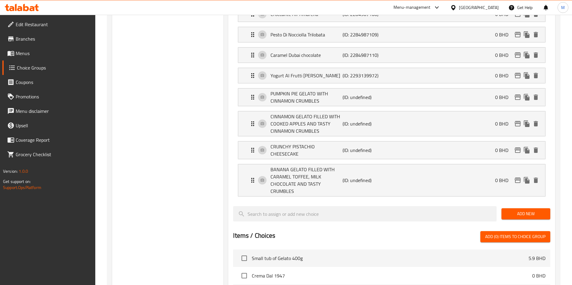
click at [534, 209] on button "Add New" at bounding box center [525, 214] width 49 height 11
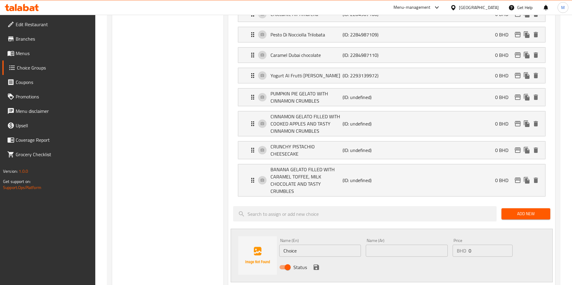
click at [343, 245] on input "Choice" at bounding box center [320, 251] width 82 height 12
paste input "CARAMEL GELATO FILLED WITH WHITE CHOCOLATE"
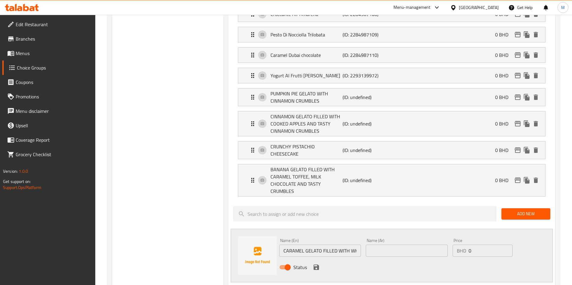
click at [324, 245] on input "CARAMEL GELATO FILLED WITH WHITE CHOCOLATE" at bounding box center [320, 251] width 82 height 12
click at [334, 245] on input "CARAMEL GELATO FILLED WITH WHITE CHOCOLATE" at bounding box center [320, 251] width 82 height 12
paste input "HAZELNUT SPREAD AND PEANUT CRUMBLES"
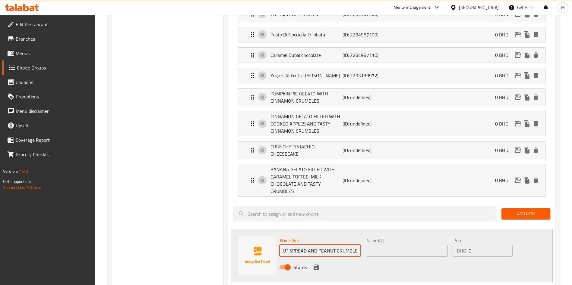
click at [347, 245] on input "CARAMEL GELATO FILLED WITH WHITE CHOCOLATE HAZELNUT SPREAD AND PEANUT CRUMBLES" at bounding box center [320, 251] width 82 height 12
type input "CARAMEL GELATO FILLED WITH WHITE CHOCOLATE HAZELNUT SPREAD AND PEANUT CRUMBLES"
click at [390, 245] on input "text" at bounding box center [407, 251] width 82 height 12
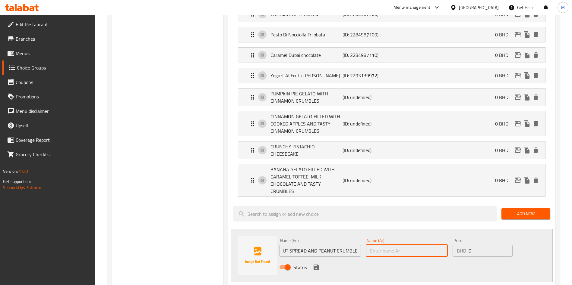
scroll to position [0, 0]
paste input "CARAMEL GELATO FILLED WITH WHITE CHOCOLATE HAZELNUT SPREAD AND PEANUT CRUMBLES"
type input "CARAMEL GELATO FILLED WITH WHITE CHOCOLATE HAZELNUT SPREAD AND PEANUT CRUMBLES"
click at [319, 264] on icon "save" at bounding box center [316, 267] width 7 height 7
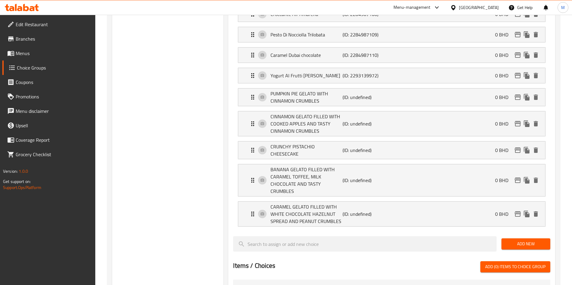
drag, startPoint x: 532, startPoint y: 228, endPoint x: 508, endPoint y: 228, distance: 23.5
click at [532, 240] on span "Add New" at bounding box center [525, 244] width 39 height 8
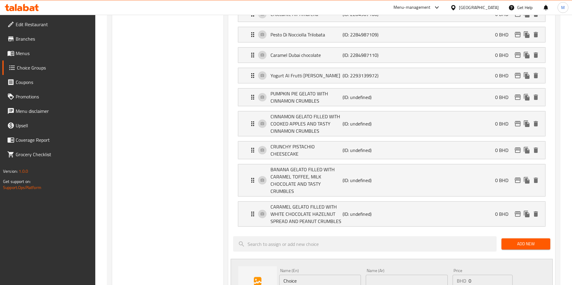
click at [311, 275] on input "Choice" at bounding box center [320, 281] width 82 height 12
paste input "COLD COFFEE GELATO"
type input "COLD COFFEE GELATO"
click at [378, 275] on input "text" at bounding box center [407, 281] width 82 height 12
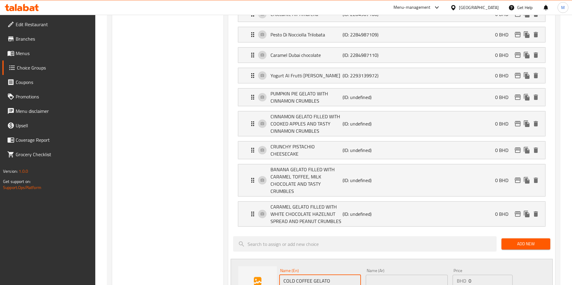
paste input "COLD COFFEE GELATO"
type input "COLD COFFEE GELATO"
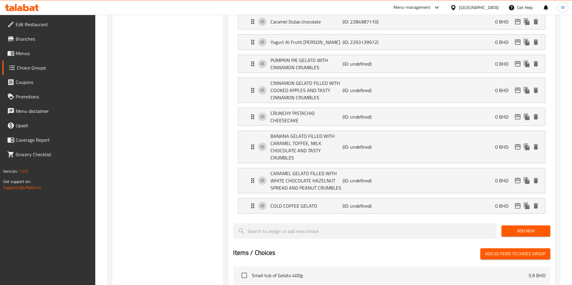
scroll to position [633, 0]
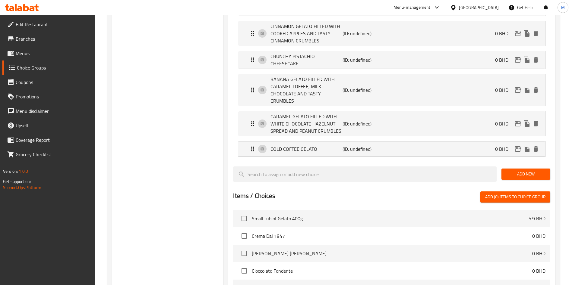
click at [514, 171] on span "Add New" at bounding box center [525, 175] width 39 height 8
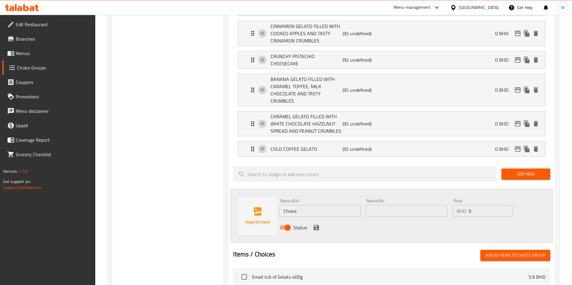
click at [297, 205] on input "Choice" at bounding box center [320, 211] width 82 height 12
paste input "Pure chocolate melted into a creamy milk gelato"
type input "Pure chocolate melted into a creamy milk gelato"
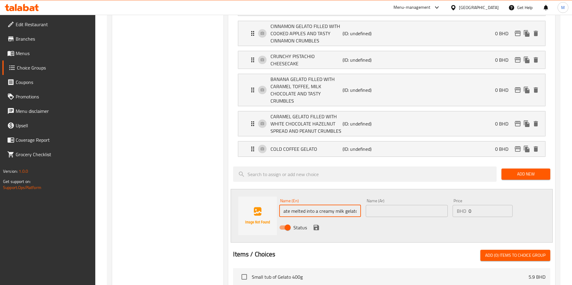
click at [382, 205] on input "text" at bounding box center [407, 211] width 82 height 12
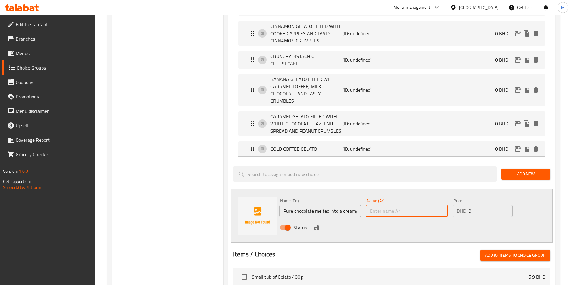
paste input "Pure chocolate melted into a creamy milk gelato"
type input "Pure chocolate melted into a creamy milk gelato"
click at [315, 225] on icon "save" at bounding box center [315, 227] width 5 height 5
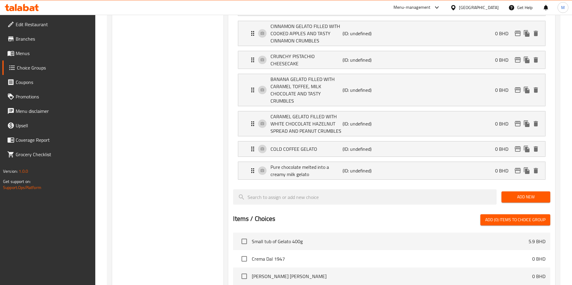
click at [520, 187] on div "Add New" at bounding box center [526, 197] width 54 height 20
click at [520, 193] on span "Add New" at bounding box center [525, 197] width 39 height 8
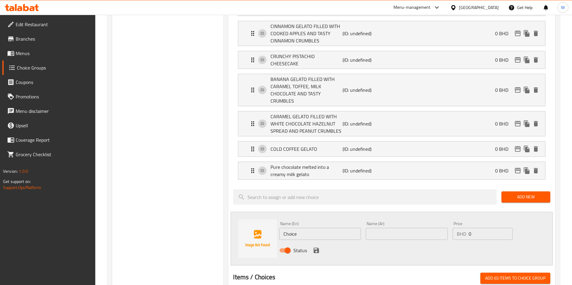
click at [294, 228] on input "Choice" at bounding box center [320, 234] width 82 height 12
paste input "Arachide Pralinata Al Cioccolato"
type input "Arachide Pralinata Al Cioccolato"
click at [430, 228] on input "text" at bounding box center [407, 234] width 82 height 12
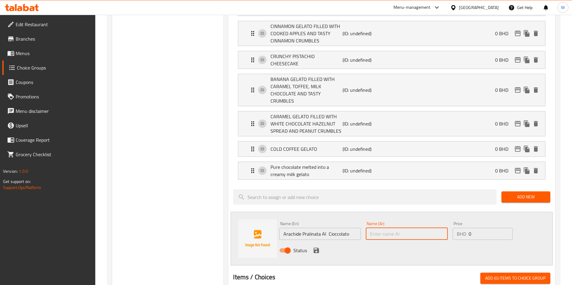
paste input "Arachide Pralinata Al Cioccolato"
type input "Arachide Pralinata Al Cioccolato"
click at [316, 246] on button "save" at bounding box center [316, 250] width 9 height 9
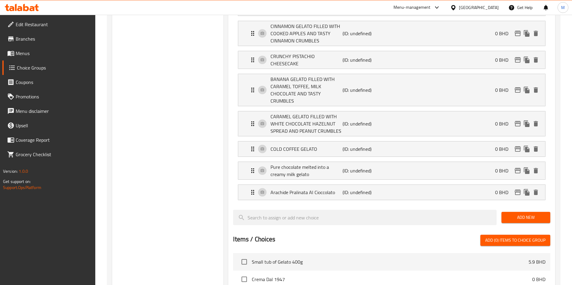
drag, startPoint x: 511, startPoint y: 199, endPoint x: 409, endPoint y: 205, distance: 102.3
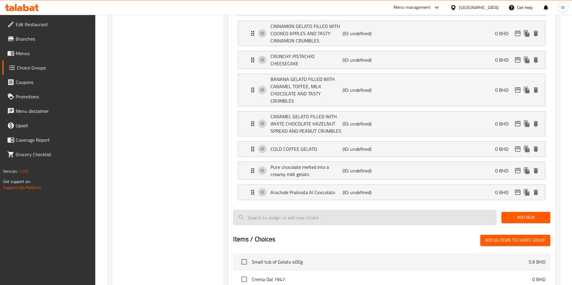
click at [511, 214] on span "Add New" at bounding box center [525, 218] width 39 height 8
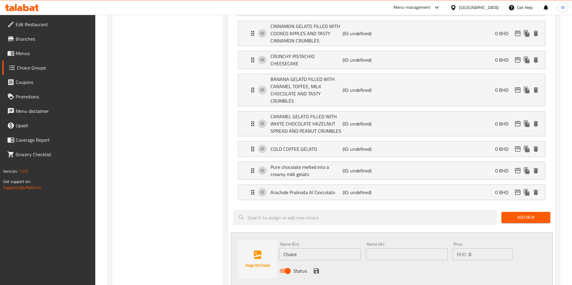
click at [307, 249] on input "Choice" at bounding box center [320, 255] width 82 height 12
paste input "L'Altro Bacio Di Dama"
type input "L'Altro Bacio Di Dama"
click at [368, 249] on input "text" at bounding box center [407, 255] width 82 height 12
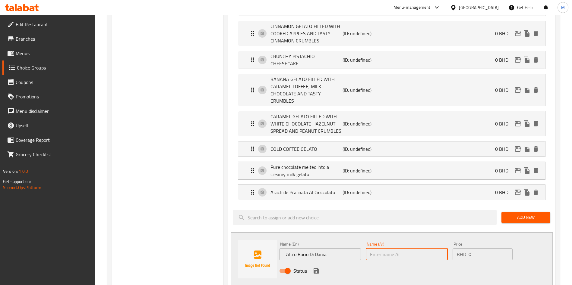
paste input "L'Altro Bacio Di Dama"
type input "L'Altro Bacio Di Dama"
drag, startPoint x: 341, startPoint y: 251, endPoint x: 315, endPoint y: 252, distance: 26.2
click at [318, 263] on div "Status" at bounding box center [406, 271] width 259 height 16
click at [316, 269] on icon "save" at bounding box center [315, 271] width 5 height 5
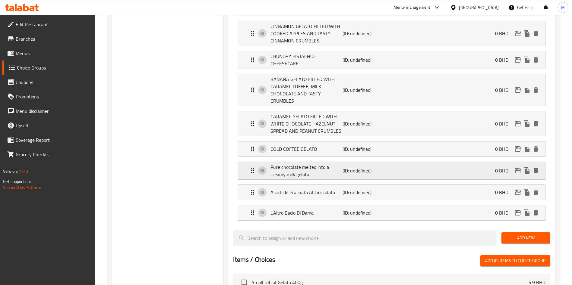
click at [338, 164] on p "Pure chocolate melted into a creamy milk gelato" at bounding box center [306, 171] width 72 height 14
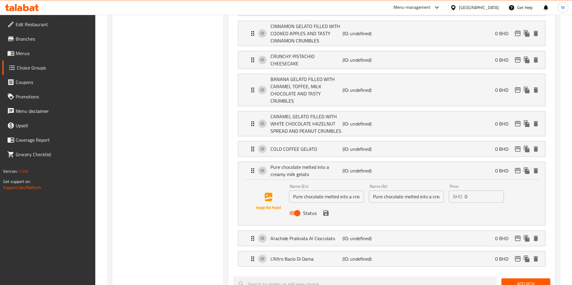
drag, startPoint x: 322, startPoint y: 181, endPoint x: 329, endPoint y: 175, distance: 9.6
click at [326, 191] on input "Pure chocolate melted into a creamy milk gelato" at bounding box center [326, 197] width 75 height 12
click at [331, 191] on input "Pure chocolate melted into a creamy milk gelato" at bounding box center [326, 197] width 75 height 12
click at [334, 184] on div "Name (En) Pure chocolate melted into a creamy milk gelato Name (En)" at bounding box center [326, 193] width 75 height 18
click at [336, 191] on input "Pure chocolate melted into a creamy milk gelato" at bounding box center [326, 197] width 75 height 12
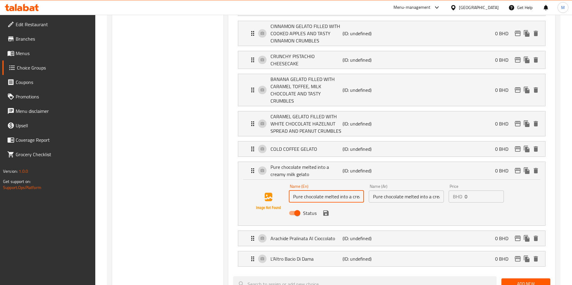
click at [336, 191] on input "Pure chocolate melted into a creamy milk gelato" at bounding box center [326, 197] width 75 height 12
paste input "CIOCCOLATO AL LATTE"
type input "CIOCCOLATO AL LATTE"
drag, startPoint x: 336, startPoint y: 173, endPoint x: 393, endPoint y: 176, distance: 57.0
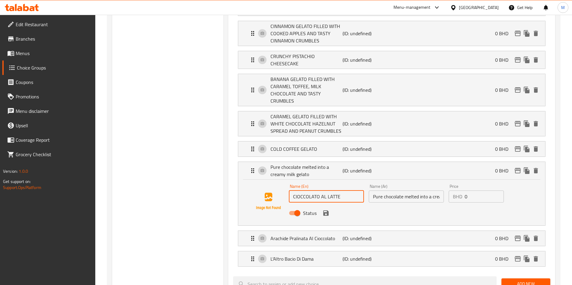
click at [392, 191] on input "Pure chocolate melted into a creamy milk gelato" at bounding box center [406, 197] width 75 height 12
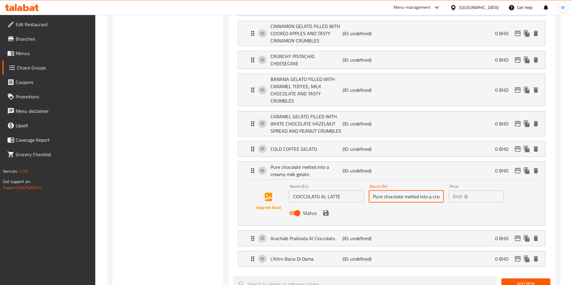
click at [393, 191] on input "Pure chocolate melted into a creamy milk gelato" at bounding box center [406, 197] width 75 height 12
paste input "CIOCCOLATO AL LATTE"
click at [324, 211] on icon "save" at bounding box center [325, 213] width 5 height 5
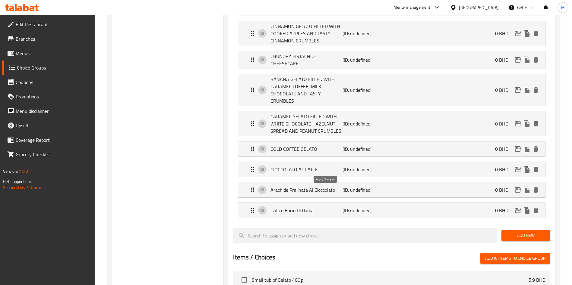
type input "CIOCCOLATO AL LATTE"
click at [323, 142] on div "COLD COFFEE GELATO (ID: undefined) 0 BHD" at bounding box center [393, 149] width 289 height 15
click at [323, 146] on p "COLD COFFEE GELATO" at bounding box center [306, 149] width 72 height 7
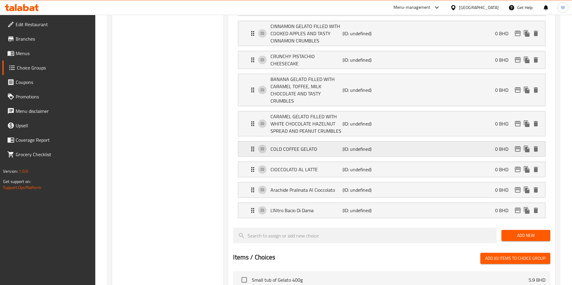
click at [323, 146] on p "COLD COFFEE GELATO" at bounding box center [306, 149] width 72 height 7
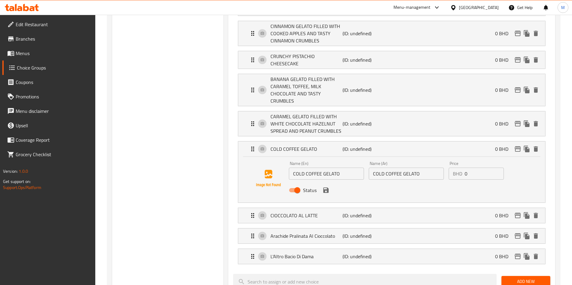
click at [318, 168] on input "COLD COFFEE GELATO" at bounding box center [326, 174] width 75 height 12
paste input "Black Coffee"
drag, startPoint x: 318, startPoint y: 156, endPoint x: 334, endPoint y: 155, distance: 15.7
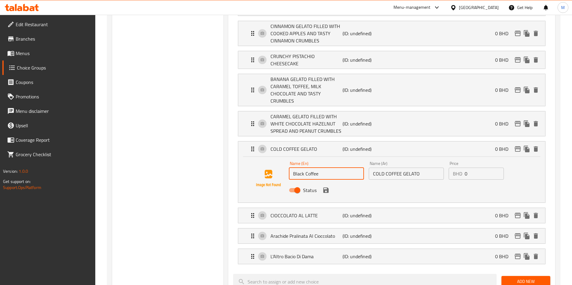
type input "Black Coffee"
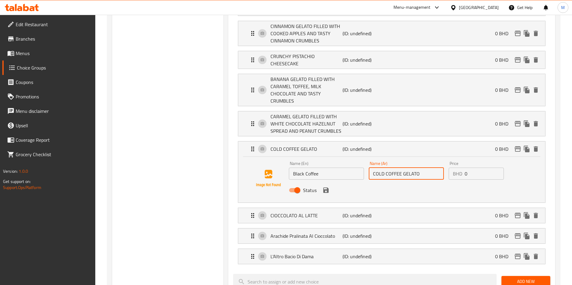
drag, startPoint x: 334, startPoint y: 155, endPoint x: 440, endPoint y: 154, distance: 106.1
click at [440, 168] on input "COLD COFFEE GELATO" at bounding box center [406, 174] width 75 height 12
click at [431, 168] on input "COLD COFFEE GELATO" at bounding box center [406, 174] width 75 height 12
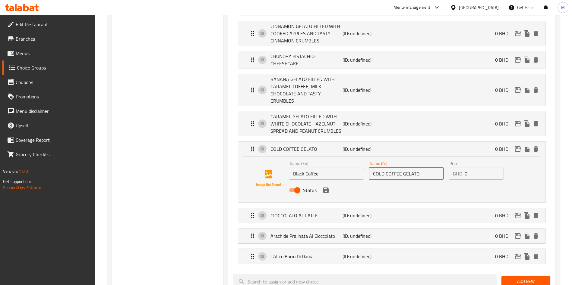
click at [431, 168] on input "COLD COFFEE GELATO" at bounding box center [406, 174] width 75 height 12
paste input "Black Coffee"
type input "Black Coffee"
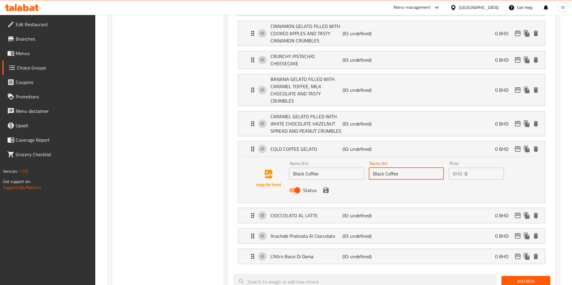
click at [329, 186] on button "save" at bounding box center [325, 190] width 9 height 9
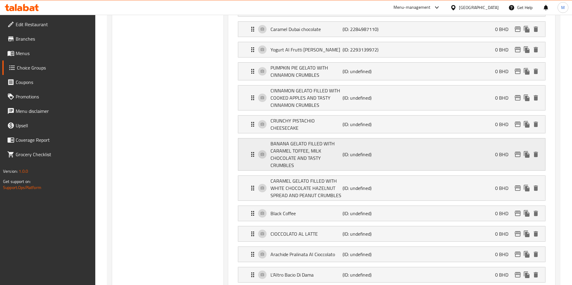
scroll to position [588, 0]
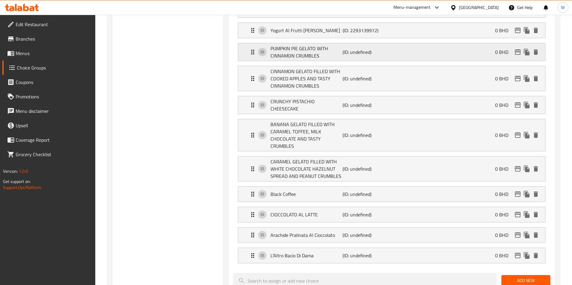
click at [303, 45] on p "PUMPKIN PIE GELATO WITH CINNAMON CRUMBLES" at bounding box center [306, 52] width 72 height 14
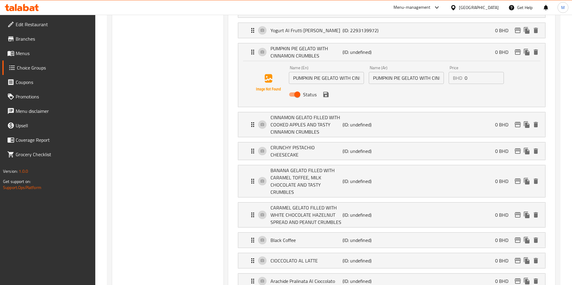
click at [308, 72] on input "PUMPKIN PIE GELATO WITH CINNAMON CRUMBLES" at bounding box center [326, 78] width 75 height 12
paste input "PUMPKIN CRUMBLE PIE"
type input "PUMPKIN CRUMBLE PIE"
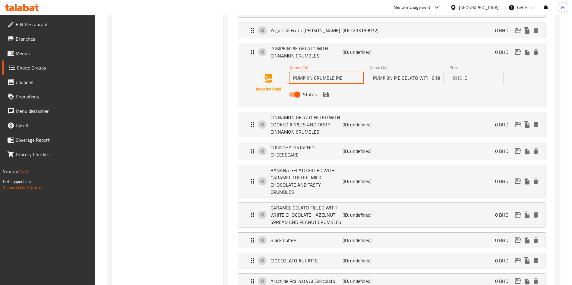
click at [375, 72] on input "PUMPKIN PIE GELATO WITH CINNAMON CRUMBLES" at bounding box center [406, 78] width 75 height 12
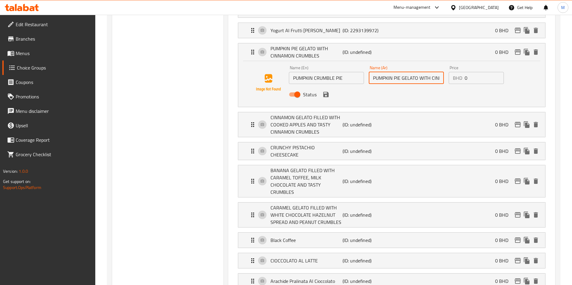
click at [375, 72] on input "PUMPKIN PIE GELATO WITH CINNAMON CRUMBLES" at bounding box center [406, 78] width 75 height 12
paste input "PUMPKIN CRUMBLE PIE"
click at [325, 91] on icon "save" at bounding box center [325, 94] width 7 height 7
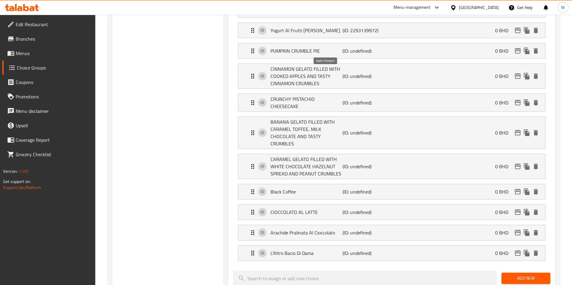
type input "PUMPKIN CRUMBLE PIE"
click at [318, 65] on p "CINNAMON GELATO FILLED WITH COOKED APPLES AND TASTY CINNAMON CRUMBLES" at bounding box center [306, 76] width 72 height 22
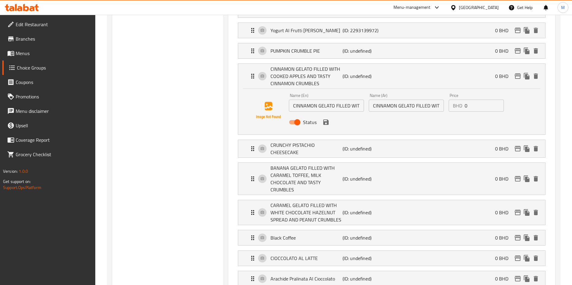
click at [312, 100] on input "CINNAMON GELATO FILLED WITH COOKED APPLES AND TASTY CINNAMON CRUMBLES" at bounding box center [326, 106] width 75 height 12
paste input "FARCITO 1"
type input "FARCITO 1"
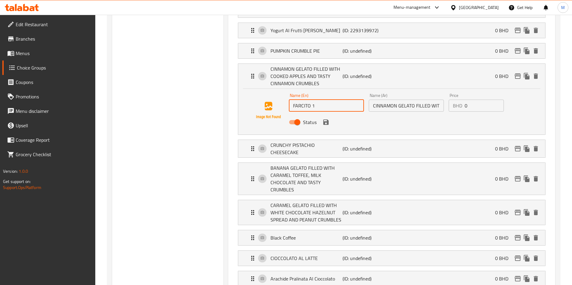
click at [404, 100] on input "CINNAMON GELATO FILLED WITH COOKED APPLES AND TASTY CINNAMON CRUMBLES" at bounding box center [406, 106] width 75 height 12
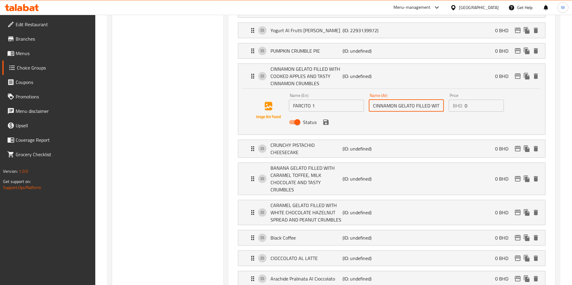
click at [404, 100] on input "CINNAMON GELATO FILLED WITH COOKED APPLES AND TASTY CINNAMON CRUMBLES" at bounding box center [406, 106] width 75 height 12
paste input "FARCITO 1"
click at [329, 119] on icon "save" at bounding box center [325, 122] width 7 height 7
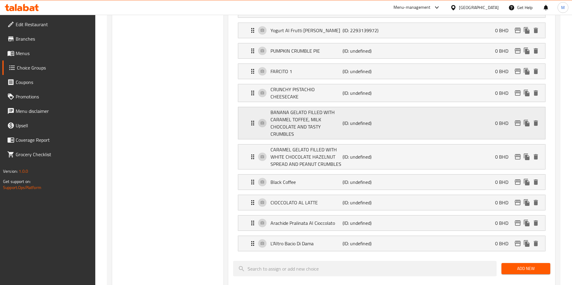
type input "FARCITO 1"
click at [317, 86] on p "CRUNCHY PISTACHIO CHEESECAKE" at bounding box center [306, 93] width 72 height 14
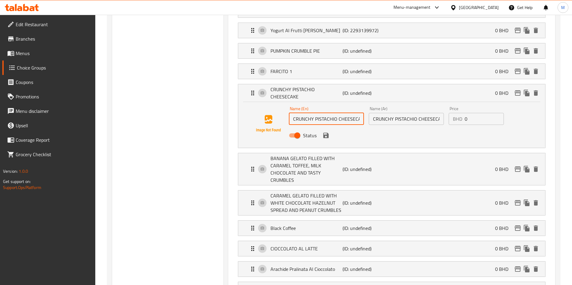
click at [328, 113] on input "CRUNCHY PISTACHIO CHEESECAKE" at bounding box center [326, 119] width 75 height 12
paste input "FARCITO 2"
type input "FARCITO 2"
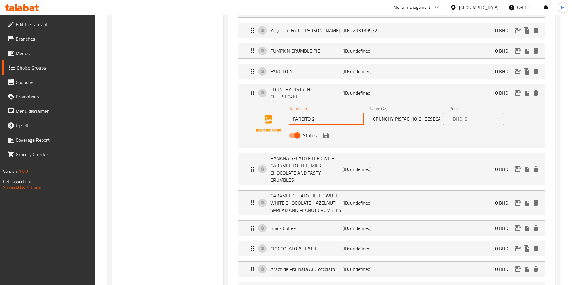
click at [382, 113] on input "CRUNCHY PISTACHIO CHEESECAKE" at bounding box center [406, 119] width 75 height 12
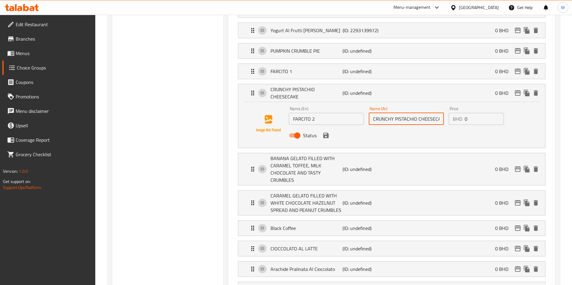
click at [382, 113] on input "CRUNCHY PISTACHIO CHEESECAKE" at bounding box center [406, 119] width 75 height 12
paste input "FARCITO 2"
click at [330, 127] on div "Status" at bounding box center [406, 135] width 240 height 16
type input "FARCITO 2"
click at [325, 131] on button "save" at bounding box center [325, 135] width 9 height 9
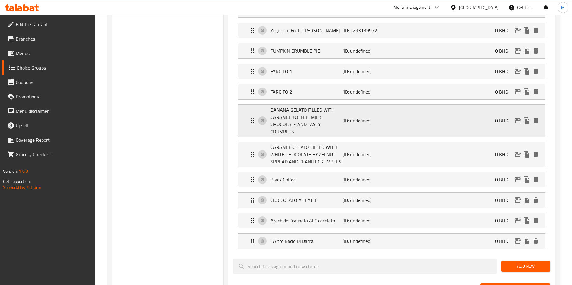
click at [316, 106] on p "BANANA GELATO FILLED WITH CARAMEL TOFFEE, MILK CHOCOLATE AND TASTY CRUMBLES" at bounding box center [306, 120] width 72 height 29
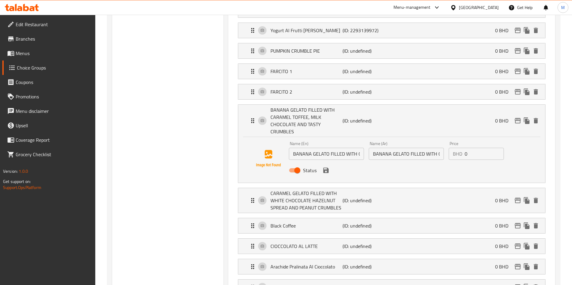
click at [319, 148] on input "BANANA GELATO FILLED WITH CARAMEL TOFFEE, MILK CHOCOLATE AND TASTY CRUMBLES" at bounding box center [326, 154] width 75 height 12
paste input "FARCITO 3"
type input "FARCITO 3"
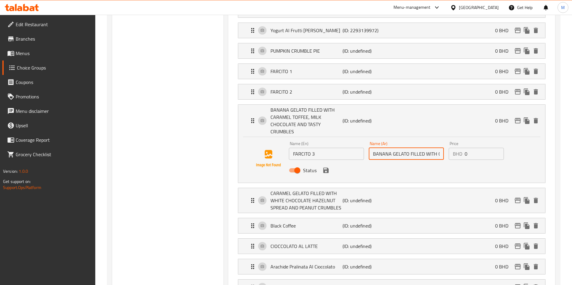
click at [406, 148] on input "BANANA GELATO FILLED WITH CARAMEL TOFFEE, MILK CHOCOLATE AND TASTY CRUMBLES" at bounding box center [406, 154] width 75 height 12
paste input "FARCITO 3"
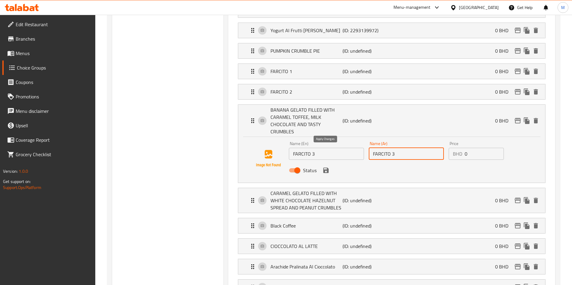
click at [324, 167] on icon "save" at bounding box center [325, 170] width 7 height 7
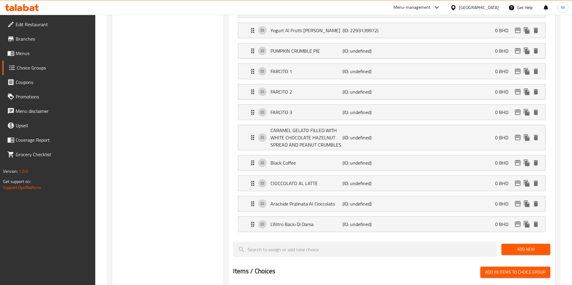
type input "FARCITO 3"
drag, startPoint x: 293, startPoint y: 105, endPoint x: 294, endPoint y: 111, distance: 5.9
click at [293, 125] on div "CARAMEL GELATO FILLED WITH WHITE CHOCOLATE HAZELNUT SPREAD AND PEANUT CRUMBLES …" at bounding box center [391, 137] width 307 height 25
click at [297, 127] on p "CARAMEL GELATO FILLED WITH WHITE CHOCOLATE HAZELNUT SPREAD AND PEANUT CRUMBLES" at bounding box center [306, 138] width 72 height 22
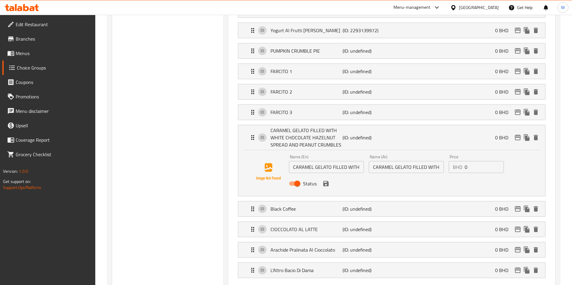
click at [306, 161] on input "CARAMEL GELATO FILLED WITH WHITE CHOCOLATE HAZELNUT SPREAD AND PEANUT CRUMBLES" at bounding box center [326, 167] width 75 height 12
paste input "FARCITO 4"
click at [393, 155] on div "Name (Ar) CARAMEL GELATO FILLED WITH WHITE CHOCOLATE HAZELNUT SPREAD AND PEANUT…" at bounding box center [406, 164] width 75 height 18
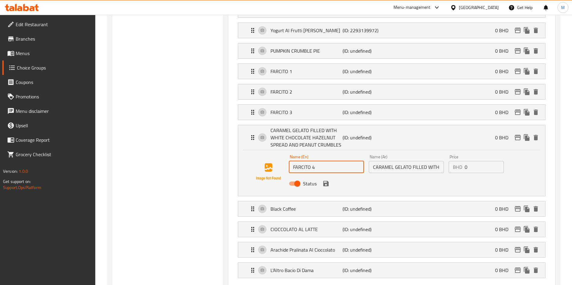
type input "FARCITO 4"
click at [395, 161] on input "CARAMEL GELATO FILLED WITH WHITE CHOCOLATE HAZELNUT SPREAD AND PEANUT CRUMBLES" at bounding box center [406, 167] width 75 height 12
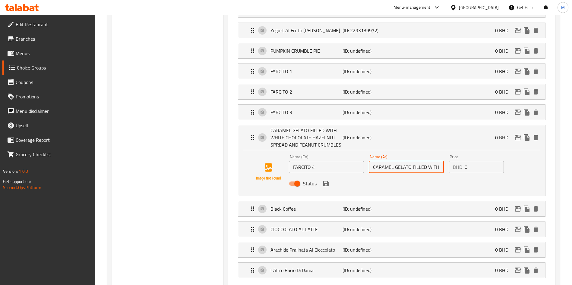
click at [395, 161] on input "CARAMEL GELATO FILLED WITH WHITE CHOCOLATE HAZELNUT SPREAD AND PEANUT CRUMBLES" at bounding box center [406, 167] width 75 height 12
paste input "FARCITO 4"
click at [330, 176] on div "Status" at bounding box center [406, 184] width 240 height 16
click at [327, 180] on icon "save" at bounding box center [325, 183] width 7 height 7
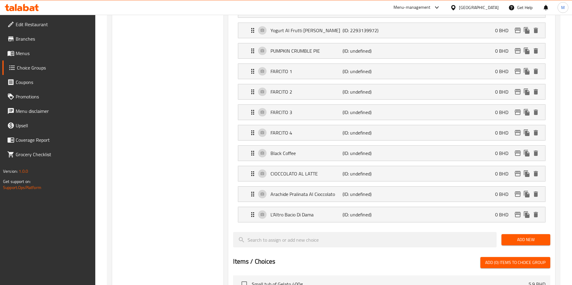
type input "FARCITO 4"
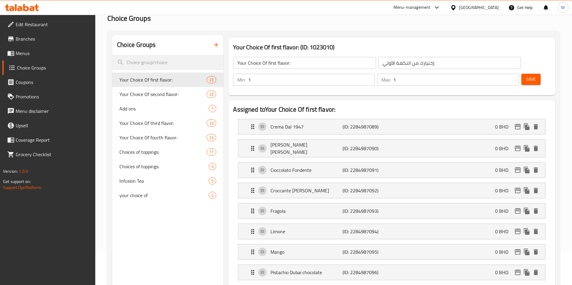
scroll to position [0, 0]
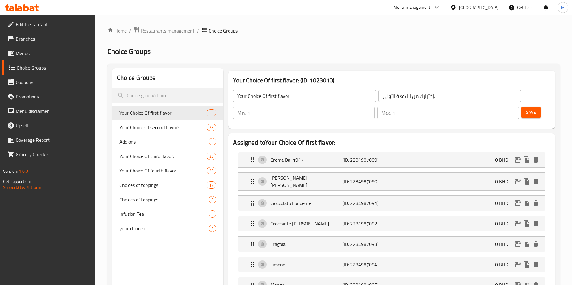
click at [526, 109] on span "Save" at bounding box center [531, 113] width 10 height 8
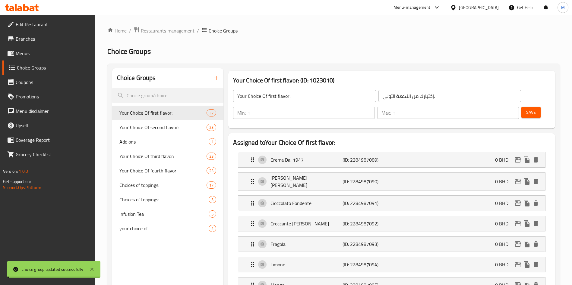
click at [162, 127] on span "Your Choice Of second flavor:" at bounding box center [153, 127] width 69 height 7
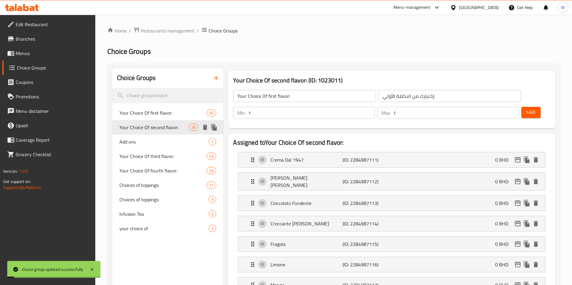
type input "Your Choice Of second flavor:"
type input "إختيارك من النكهة الثانية:"
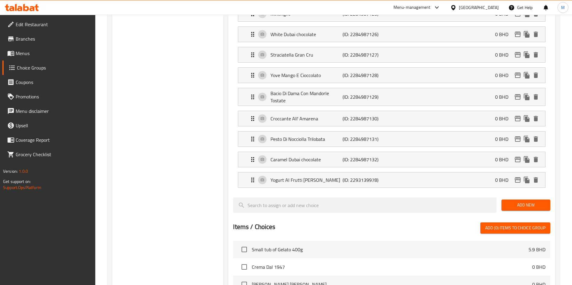
scroll to position [452, 0]
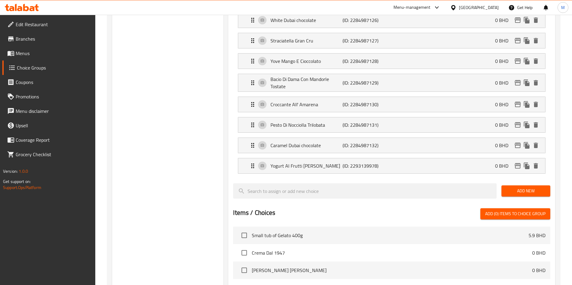
click at [519, 187] on span "Add New" at bounding box center [525, 191] width 39 height 8
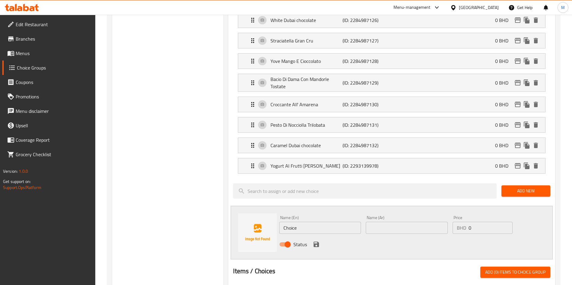
click at [331, 222] on input "Choice" at bounding box center [320, 228] width 82 height 12
click at [299, 222] on input "text" at bounding box center [320, 228] width 82 height 12
paste input "PUMPKIN CRUMBLE PIE"
type input "PUMPKIN CRUMBLE PIE"
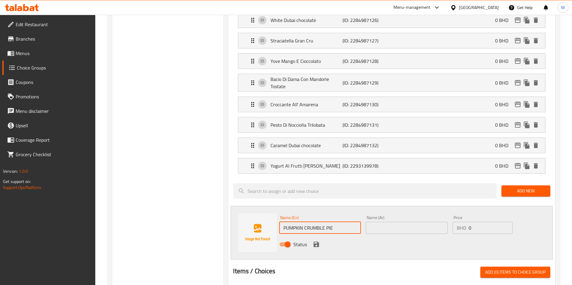
click at [379, 222] on input "text" at bounding box center [407, 228] width 82 height 12
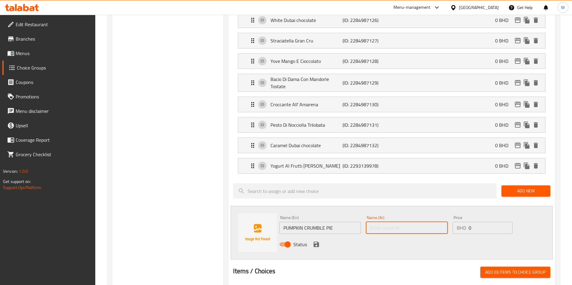
paste input "PUMPKIN CRUMBLE PIE"
type input "PUMPKIN CRUMBLE PIE"
click at [313, 241] on icon "save" at bounding box center [316, 244] width 7 height 7
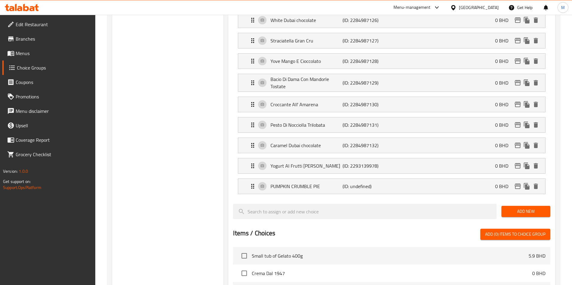
click at [560, 191] on div "Home / Restaurants management / Choice Groups Choice Groups Choice Groups Your …" at bounding box center [333, 23] width 476 height 920
click at [535, 208] on span "Add New" at bounding box center [525, 212] width 39 height 8
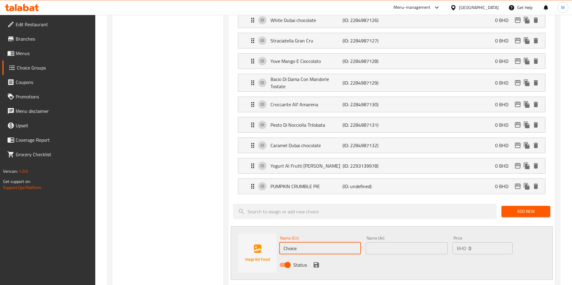
click at [310, 243] on input "Choice" at bounding box center [320, 249] width 82 height 12
paste input "FARCITO 1"
type input "FARCITO 1"
click at [364, 234] on div "Name (Ar) Name (Ar)" at bounding box center [406, 245] width 86 height 23
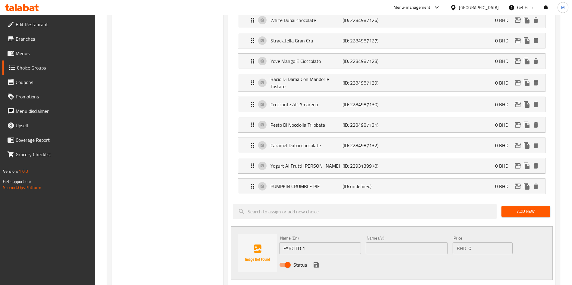
click at [371, 243] on input "text" at bounding box center [407, 249] width 82 height 12
paste input "FARCITO 1"
type input "FARCITO 1"
click at [315, 262] on icon "save" at bounding box center [316, 265] width 7 height 7
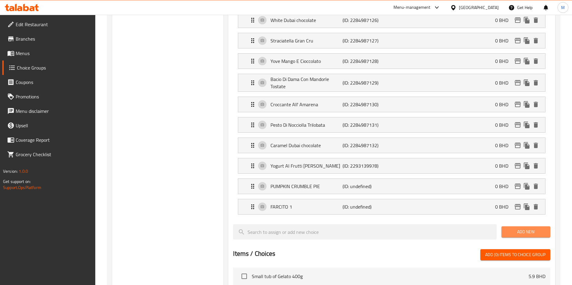
click at [529, 228] on span "Add New" at bounding box center [525, 232] width 39 height 8
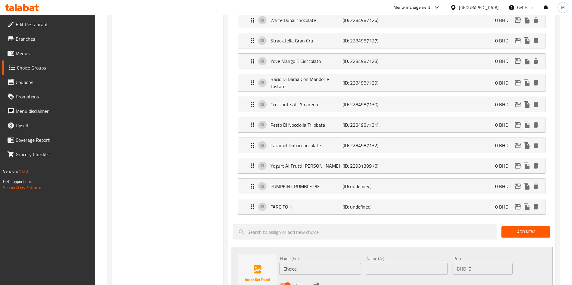
click at [303, 263] on input "Choice" at bounding box center [320, 269] width 82 height 12
paste input "FARCITO 2"
type input "FARCITO 2"
click at [388, 263] on input "text" at bounding box center [407, 269] width 82 height 12
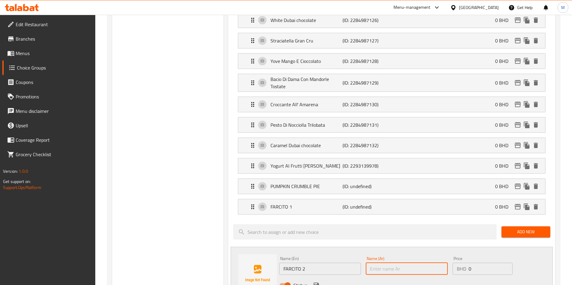
paste input "FARCITO 2"
type input "FARCITO 2"
click at [316, 282] on icon "save" at bounding box center [316, 285] width 7 height 7
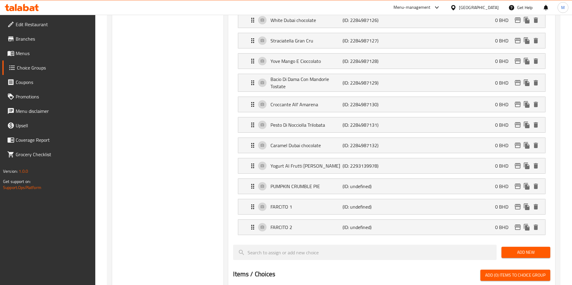
click at [528, 247] on button "Add New" at bounding box center [525, 252] width 49 height 11
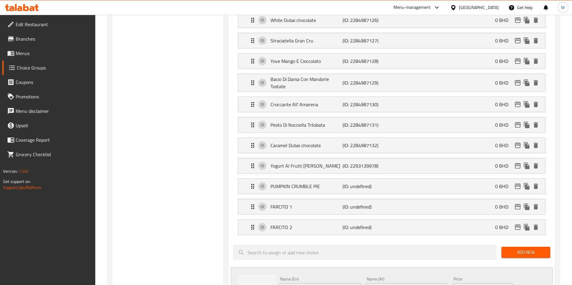
click at [528, 249] on span "Add New" at bounding box center [525, 253] width 39 height 8
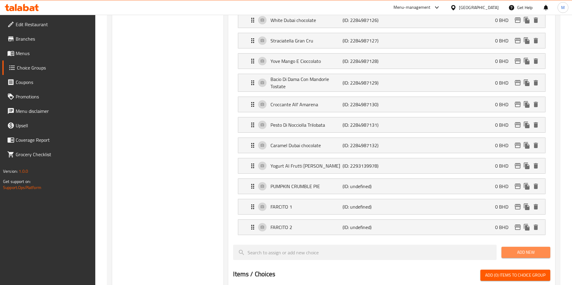
click at [532, 249] on span "Add New" at bounding box center [525, 253] width 39 height 8
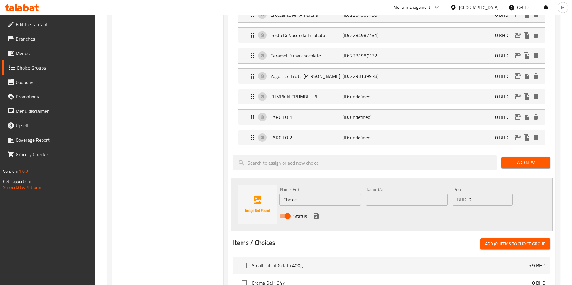
scroll to position [542, 0]
click at [314, 187] on div "Name (En) Choice Name (En)" at bounding box center [320, 196] width 82 height 18
click at [314, 193] on input "Choice" at bounding box center [320, 199] width 82 height 12
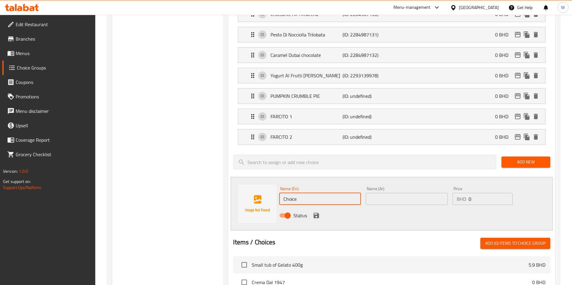
click at [314, 193] on input "Choice" at bounding box center [320, 199] width 82 height 12
paste input "FARCITO 3"
type input "FARCITO 3"
click at [404, 193] on input "text" at bounding box center [407, 199] width 82 height 12
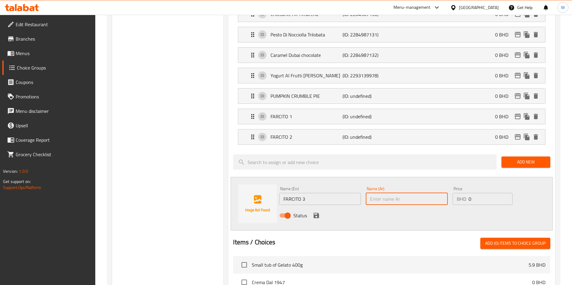
paste input "FARCITO 3"
type input "FARCITO 3"
click at [313, 212] on icon "save" at bounding box center [316, 215] width 7 height 7
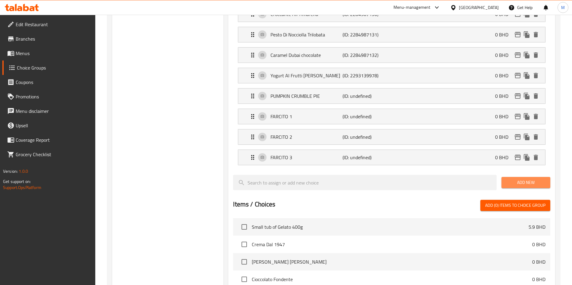
drag, startPoint x: 521, startPoint y: 159, endPoint x: 502, endPoint y: 163, distance: 19.4
click at [521, 179] on span "Add New" at bounding box center [525, 183] width 39 height 8
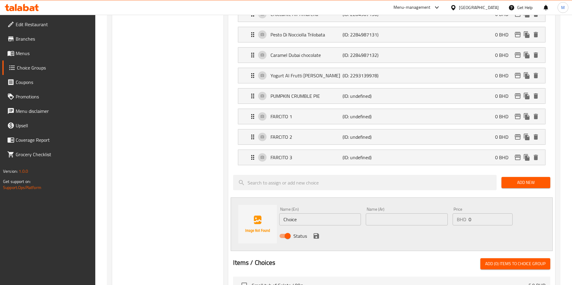
click at [334, 214] on input "Choice" at bounding box center [320, 220] width 82 height 12
paste input "FARCITO 4"
type input "FARCITO 4"
click at [382, 214] on input "text" at bounding box center [407, 220] width 82 height 12
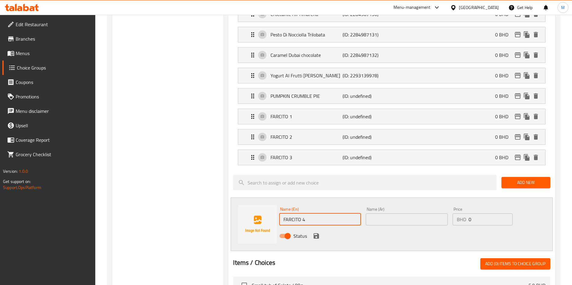
paste input "FARCITO 4"
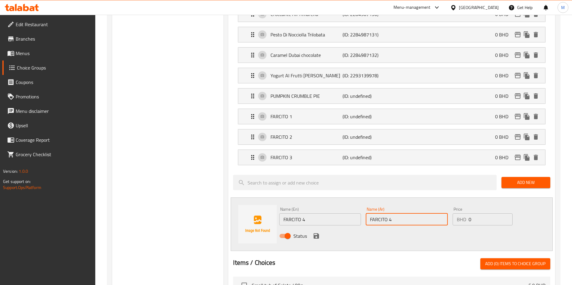
type input "FARCITO 4"
click at [314, 234] on icon "save" at bounding box center [315, 236] width 5 height 5
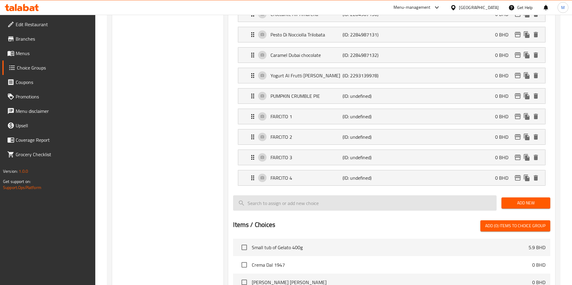
drag, startPoint x: 533, startPoint y: 184, endPoint x: 475, endPoint y: 181, distance: 57.6
click at [533, 200] on span "Add New" at bounding box center [525, 204] width 39 height 8
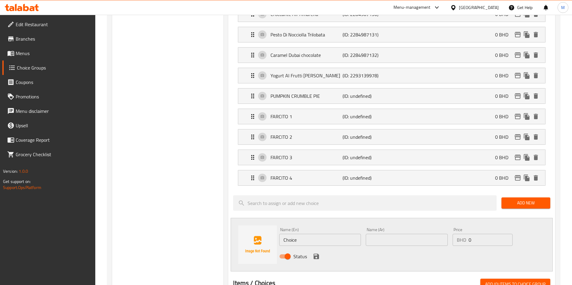
click at [310, 234] on input "Choice" at bounding box center [320, 240] width 82 height 12
paste input "Black Coffee"
type input "Black Coffee"
click at [372, 234] on input "text" at bounding box center [407, 240] width 82 height 12
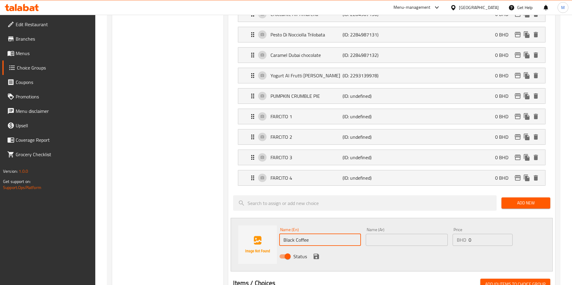
paste input "Black Coffee"
type input "Black Coffee"
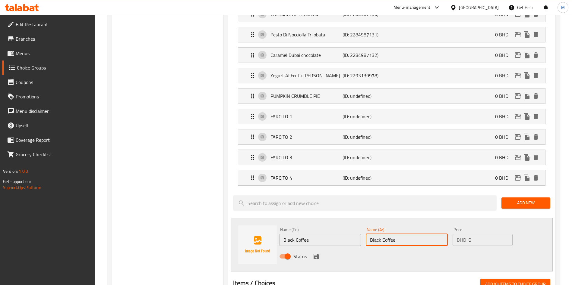
click at [317, 254] on icon "save" at bounding box center [315, 256] width 5 height 5
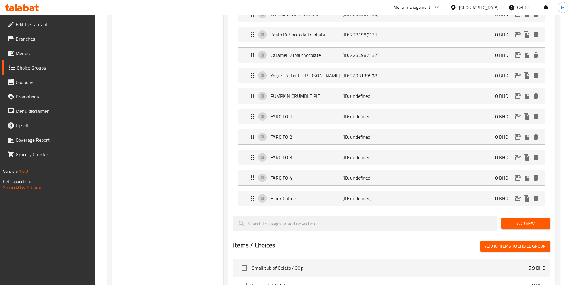
click at [519, 220] on span "Add New" at bounding box center [525, 224] width 39 height 8
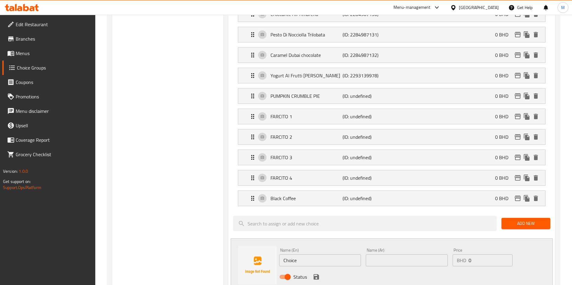
click at [309, 255] on input "Choice" at bounding box center [320, 261] width 82 height 12
paste input "CIOCCOLATO AL LATTE"
type input "CIOCCOLATO AL LATTE"
click at [434, 269] on div "Status" at bounding box center [406, 277] width 259 height 16
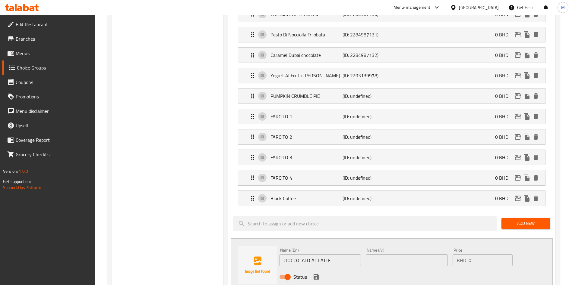
click at [424, 255] on input "text" at bounding box center [407, 261] width 82 height 12
paste input "CIOCCOLATO AL LATTE"
type input "CIOCCOLATO AL LATTE"
click at [316, 274] on icon "save" at bounding box center [316, 277] width 7 height 7
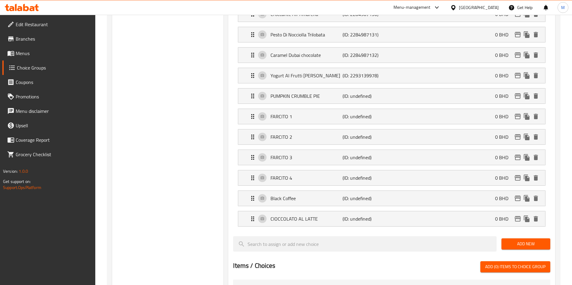
drag, startPoint x: 508, startPoint y: 227, endPoint x: 497, endPoint y: 226, distance: 11.5
click at [508, 240] on span "Add New" at bounding box center [525, 244] width 39 height 8
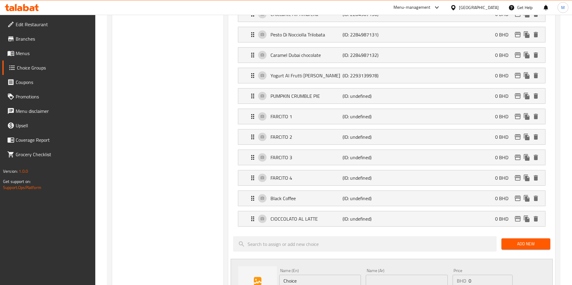
click at [334, 269] on div "Name (En) Choice Name (En)" at bounding box center [320, 278] width 82 height 18
drag, startPoint x: 334, startPoint y: 252, endPoint x: 330, endPoint y: 258, distance: 7.2
click at [334, 269] on div "Name (En) Choice Name (En)" at bounding box center [320, 278] width 82 height 18
click at [329, 275] on input "Choice" at bounding box center [320, 281] width 82 height 12
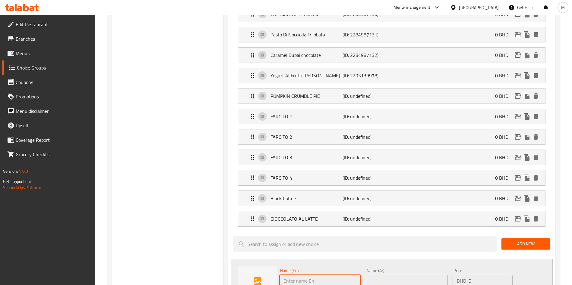
paste input "Arachide Pralinata Al Cioccolato"
type input "Arachide Pralinata Al Cioccolato"
click at [379, 275] on input "text" at bounding box center [407, 281] width 82 height 12
paste input "Arachide Pralinata Al Cioccolato"
type input "Arachide Pralinata Al Cioccolato"
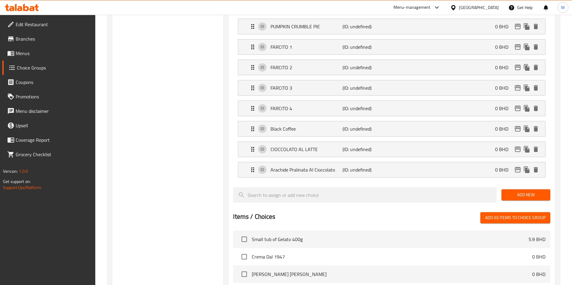
scroll to position [633, 0]
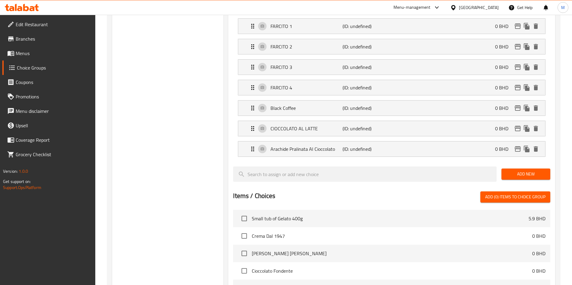
drag, startPoint x: 514, startPoint y: 152, endPoint x: 409, endPoint y: 164, distance: 105.8
click at [514, 171] on span "Add New" at bounding box center [525, 175] width 39 height 8
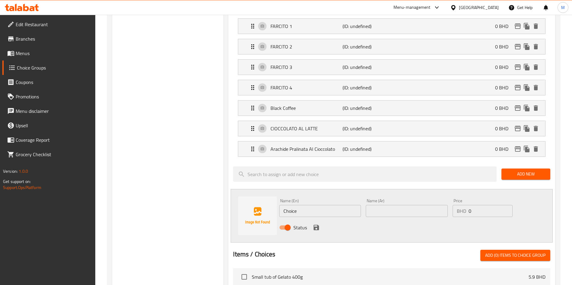
click at [295, 205] on input "Choice" at bounding box center [320, 211] width 82 height 12
paste input "L'Altro Bacio Di Dama"
type input "L'Altro Bacio Di Dama"
click at [403, 205] on input "text" at bounding box center [407, 211] width 82 height 12
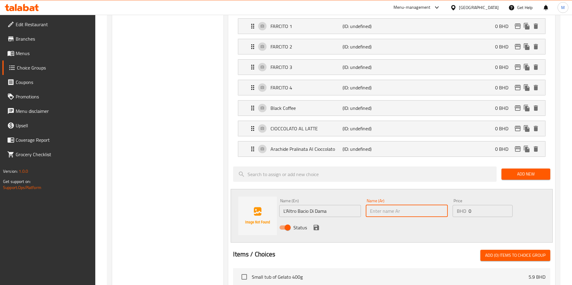
paste input "L'Altro Bacio Di Dama"
type input "L'Altro Bacio Di Dama"
click at [317, 225] on icon "save" at bounding box center [315, 227] width 5 height 5
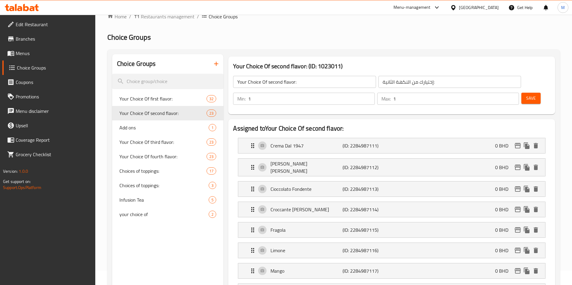
scroll to position [0, 0]
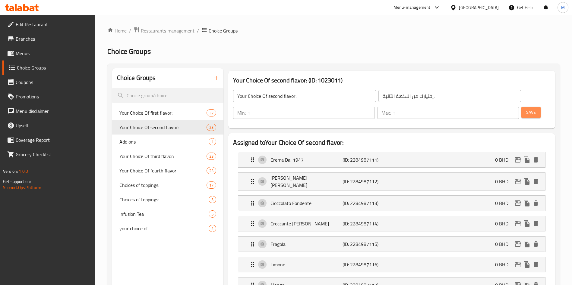
click at [526, 109] on span "Save" at bounding box center [531, 113] width 10 height 8
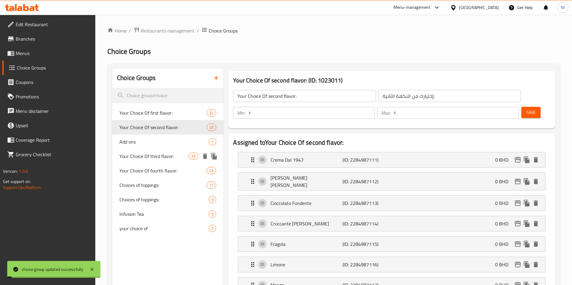
click at [153, 154] on span "Your Choice Of third flavor:" at bounding box center [153, 156] width 69 height 7
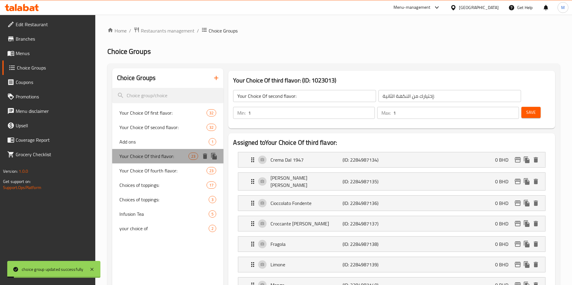
type input "Your Choice Of third flavor:"
type input "إختيارك من النكهة الثالثة:"
click at [153, 154] on span "Your Choice Of third flavor:" at bounding box center [153, 156] width 69 height 7
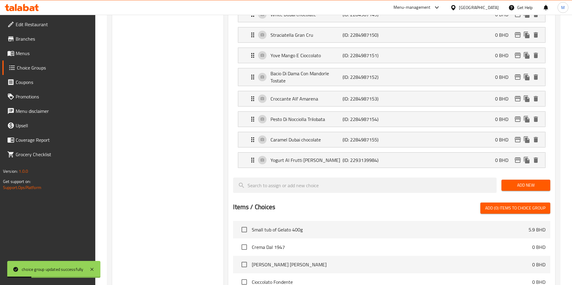
scroll to position [542, 0]
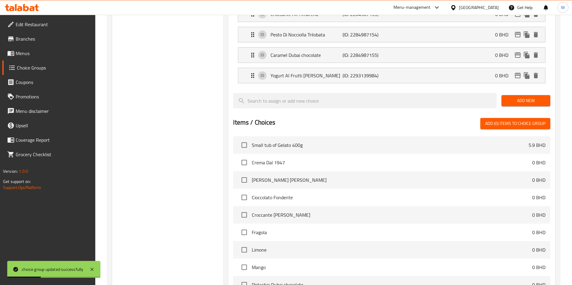
click at [533, 97] on span "Add New" at bounding box center [525, 101] width 39 height 8
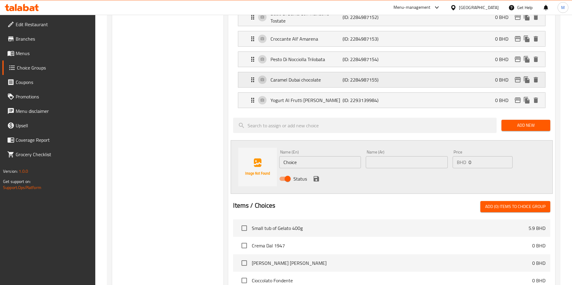
scroll to position [442, 0]
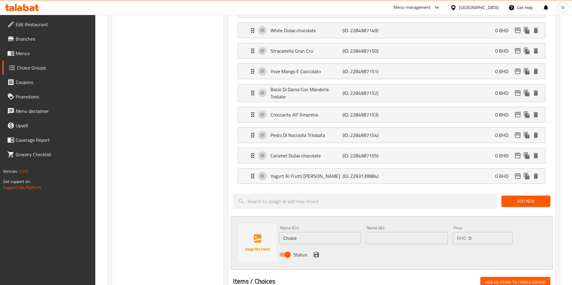
click at [302, 232] on input "Choice" at bounding box center [320, 238] width 82 height 12
paste input "PUMPKIN CRUMBLE PIE"
type input "PUMPKIN CRUMBLE PIE"
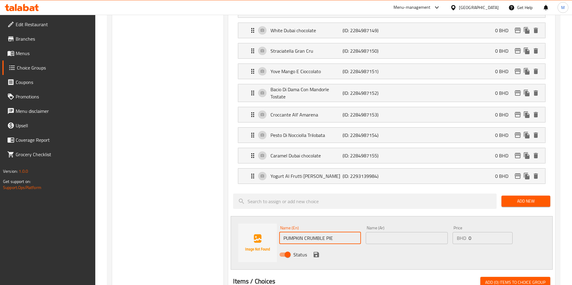
click at [369, 232] on input "text" at bounding box center [407, 238] width 82 height 12
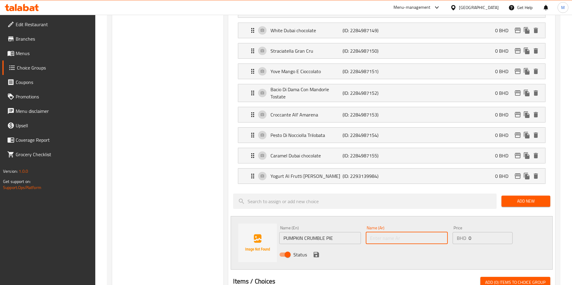
paste input "PUMPKIN CRUMBLE PIE"
type input "PUMPKIN CRUMBLE PIE"
click at [316, 251] on icon "save" at bounding box center [316, 254] width 7 height 7
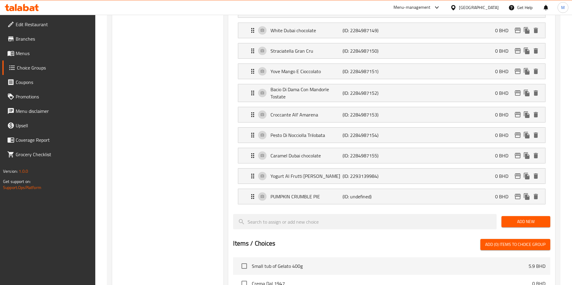
click at [520, 218] on span "Add New" at bounding box center [525, 222] width 39 height 8
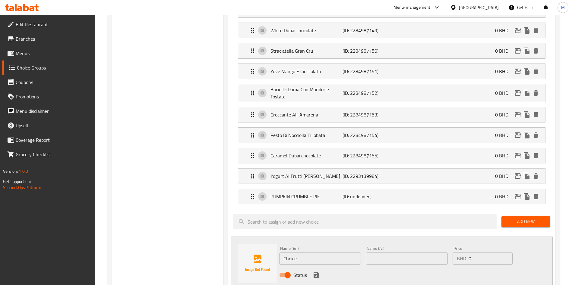
click at [291, 253] on input "Choice" at bounding box center [320, 259] width 82 height 12
paste input "FARCITO 1"
type input "FARCITO 1"
click at [386, 253] on input "text" at bounding box center [407, 259] width 82 height 12
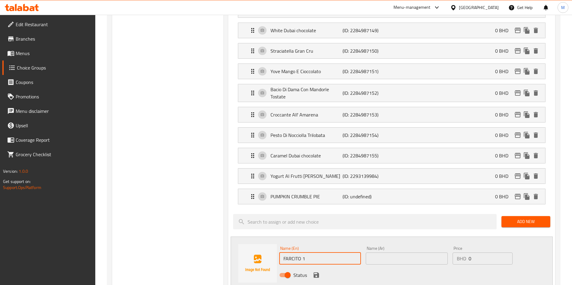
paste input "FARCITO 1"
type input "FARCITO 1"
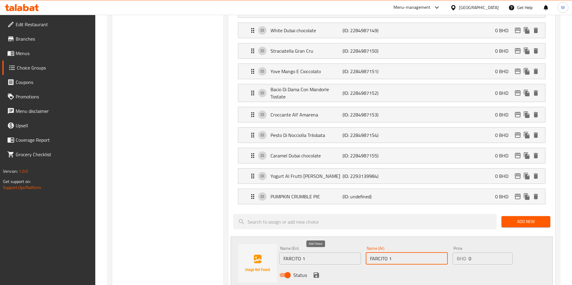
click at [315, 272] on icon "save" at bounding box center [316, 275] width 7 height 7
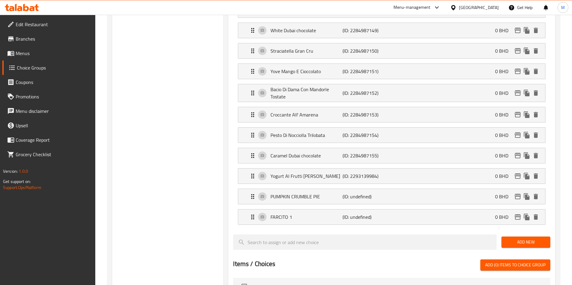
click at [524, 232] on div "Add New" at bounding box center [526, 242] width 54 height 20
click at [524, 239] on span "Add New" at bounding box center [525, 243] width 39 height 8
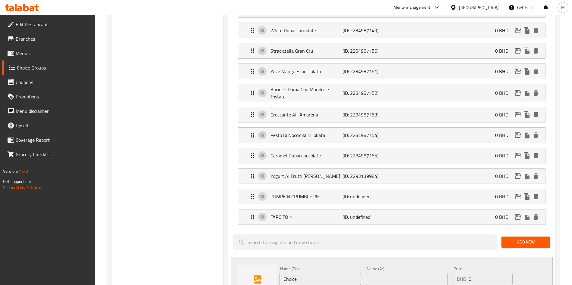
click at [305, 273] on input "Choice" at bounding box center [320, 279] width 82 height 12
paste input "FARCITO 2"
type input "FARCITO 2"
click at [380, 273] on input "text" at bounding box center [407, 279] width 82 height 12
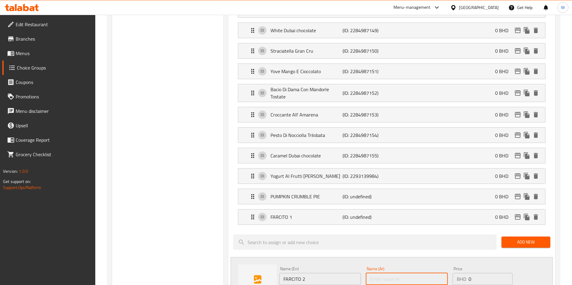
paste input "FARCITO 2"
type input "FARCITO 2"
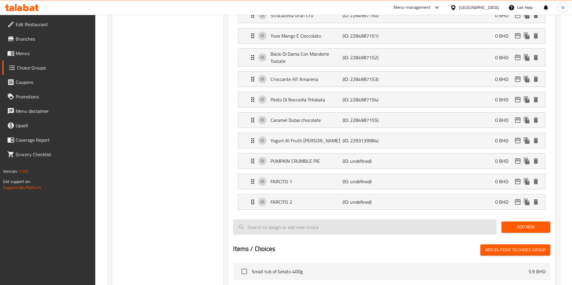
scroll to position [532, 0]
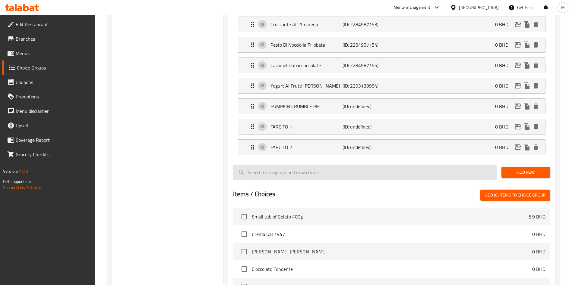
click at [521, 169] on span "Add New" at bounding box center [525, 173] width 39 height 8
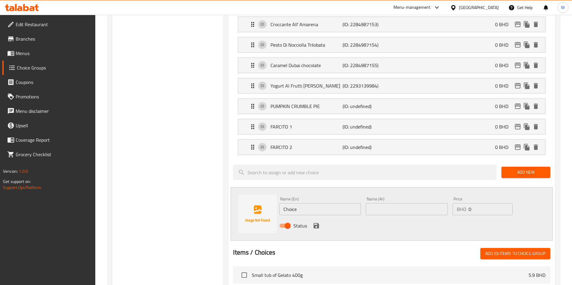
click at [291, 197] on div "Name (En) Choice Name (En)" at bounding box center [320, 206] width 82 height 18
click at [293, 203] on input "Choice" at bounding box center [320, 209] width 82 height 12
paste input "FARCITO 3"
drag, startPoint x: 293, startPoint y: 188, endPoint x: 380, endPoint y: 185, distance: 87.7
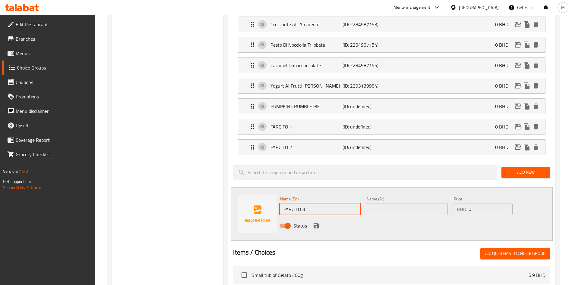
click at [368, 195] on div "Name (En) FARCITO 3 Name (En) Name (Ar) Name (Ar) Price BHD 0 Price Status" at bounding box center [406, 214] width 259 height 39
type input "FARCITO 3"
drag, startPoint x: 382, startPoint y: 185, endPoint x: 373, endPoint y: 191, distance: 11.0
click at [382, 203] on input "text" at bounding box center [407, 209] width 82 height 12
paste input "FARCITO 3"
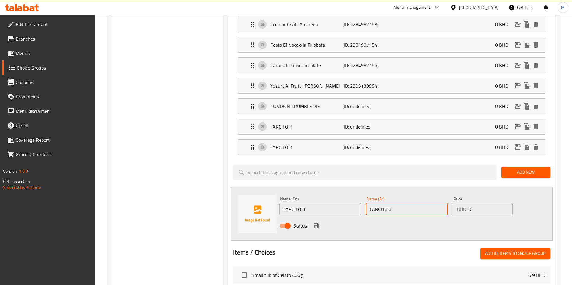
type input "FARCITO 3"
click at [312, 218] on div "Status" at bounding box center [406, 226] width 259 height 16
click at [313, 222] on icon "save" at bounding box center [316, 225] width 7 height 7
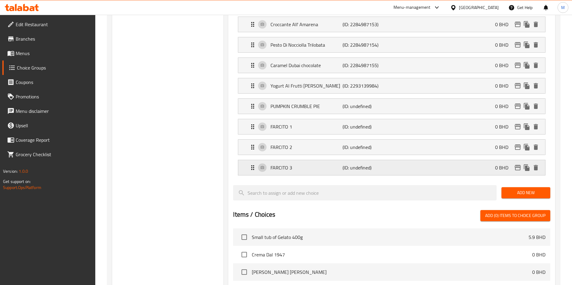
scroll to position [577, 0]
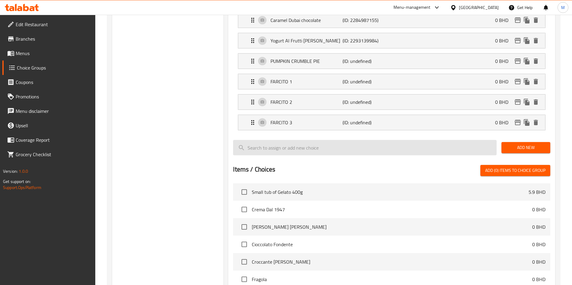
click at [510, 144] on span "Add New" at bounding box center [525, 148] width 39 height 8
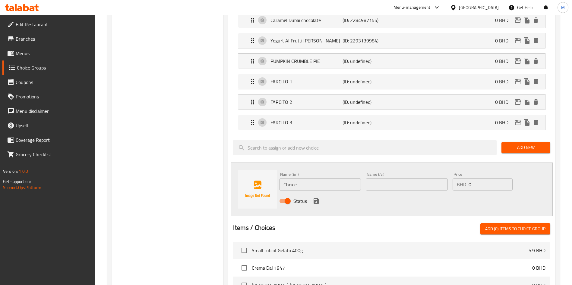
click at [300, 179] on input "Choice" at bounding box center [320, 185] width 82 height 12
paste input "FARCITO 4"
type input "FARCITO 4"
click at [407, 179] on input "text" at bounding box center [407, 185] width 82 height 12
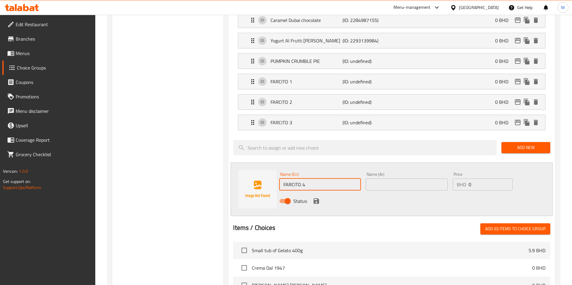
paste input "FARCITO 4"
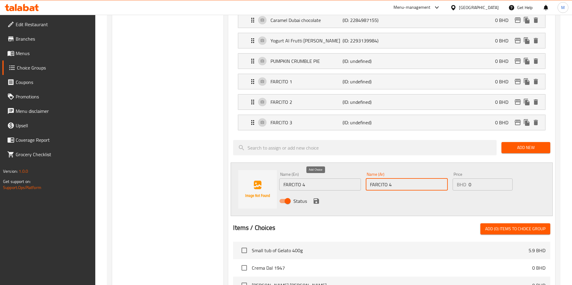
type input "FARCITO 4"
click at [318, 199] on icon "save" at bounding box center [315, 201] width 5 height 5
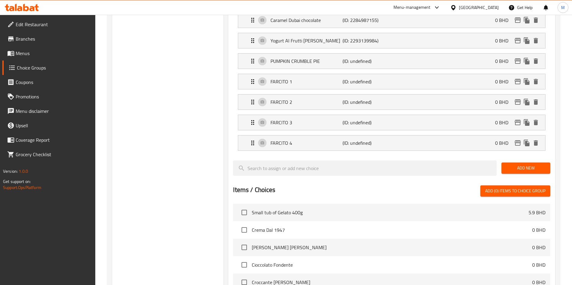
drag, startPoint x: 492, startPoint y: 162, endPoint x: 500, endPoint y: 153, distance: 11.8
click at [492, 181] on div at bounding box center [391, 183] width 317 height 5
click at [501, 158] on div "Add New" at bounding box center [526, 168] width 54 height 20
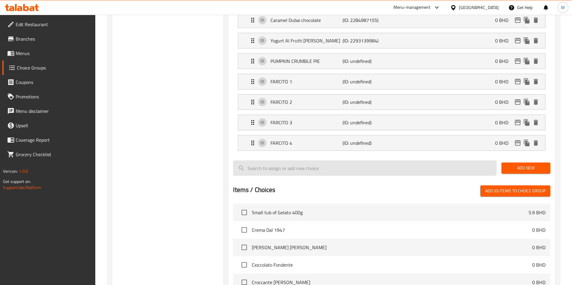
click at [507, 165] on span "Add New" at bounding box center [525, 169] width 39 height 8
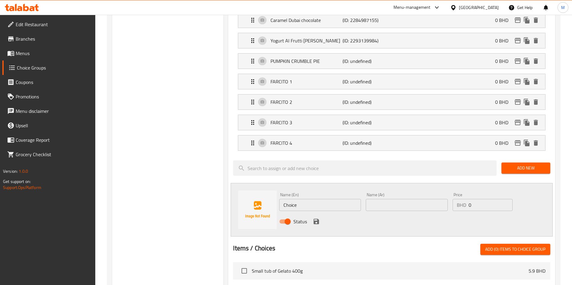
click at [334, 199] on input "Choice" at bounding box center [320, 205] width 82 height 12
paste input "Black Coffee"
type input "Black Coffee"
click at [366, 199] on input "text" at bounding box center [407, 205] width 82 height 12
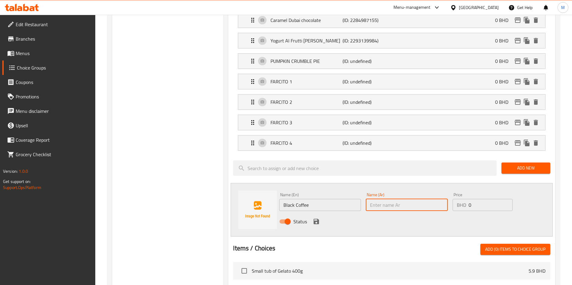
paste input "Black Coffee"
type input "Black Coffee"
click at [313, 218] on icon "save" at bounding box center [316, 221] width 7 height 7
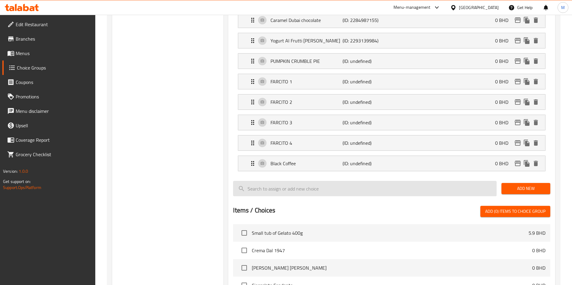
drag, startPoint x: 506, startPoint y: 171, endPoint x: 495, endPoint y: 171, distance: 10.9
click at [506, 185] on span "Add New" at bounding box center [525, 189] width 39 height 8
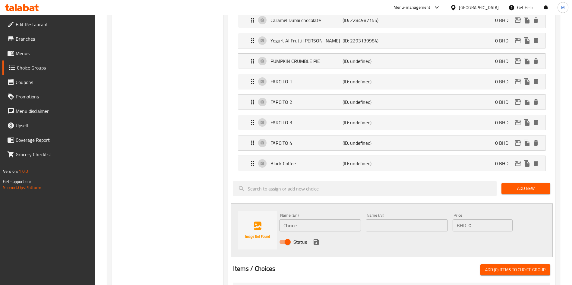
click at [315, 220] on input "Choice" at bounding box center [320, 226] width 82 height 12
paste input "CIOCCOLATO AL LATTE"
drag, startPoint x: 315, startPoint y: 209, endPoint x: 328, endPoint y: 209, distance: 12.7
click at [328, 220] on input "CIOCCOLATO AL LATTE" at bounding box center [320, 226] width 82 height 12
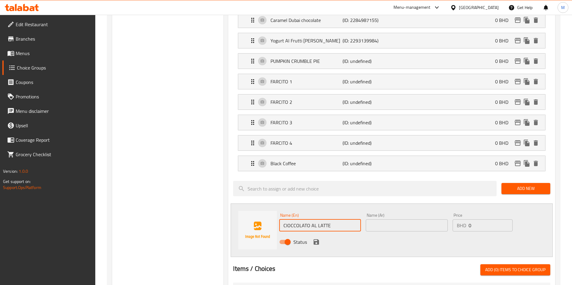
type input "CIOCCOLATO AL LATTE"
click at [367, 220] on input "text" at bounding box center [407, 226] width 82 height 12
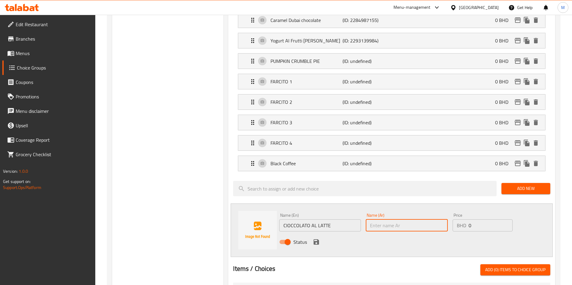
paste input "CIOCCOLATO AL LATTE"
type input "CIOCCOLATO AL LATTE"
click at [312, 238] on button "save" at bounding box center [316, 242] width 9 height 9
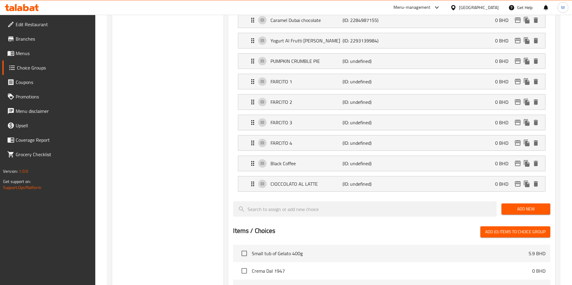
click at [511, 206] on span "Add New" at bounding box center [525, 210] width 39 height 8
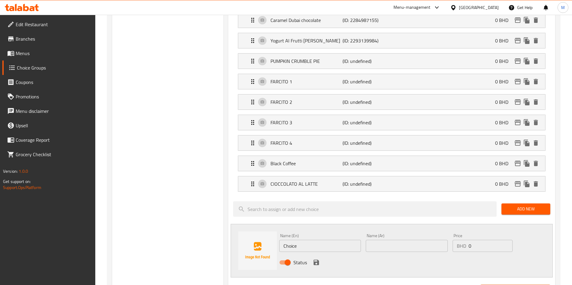
click at [316, 240] on input "Choice" at bounding box center [320, 246] width 82 height 12
paste input "Arachide Pralinata Al Cioccolato"
type input "Arachide Pralinata Al Cioccolato"
click at [386, 240] on input "text" at bounding box center [407, 246] width 82 height 12
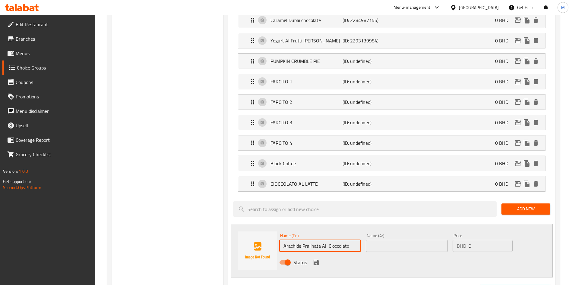
paste input "Arachide Pralinata Al Cioccolato"
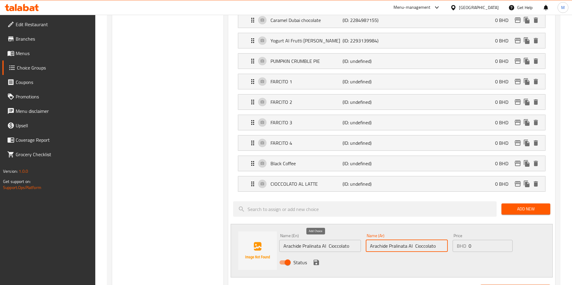
type input "Arachide Pralinata Al Cioccolato"
click at [318, 260] on icon "save" at bounding box center [315, 262] width 5 height 5
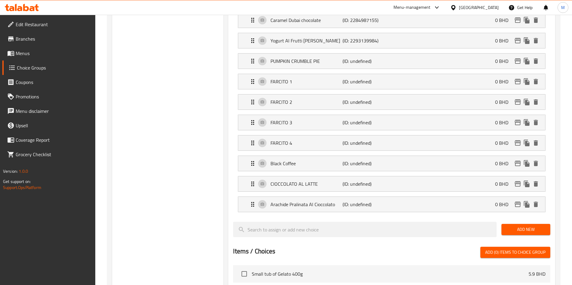
drag, startPoint x: 529, startPoint y: 201, endPoint x: 529, endPoint y: 209, distance: 8.7
click at [529, 220] on div "Add New" at bounding box center [526, 230] width 54 height 20
click at [529, 226] on span "Add New" at bounding box center [525, 230] width 39 height 8
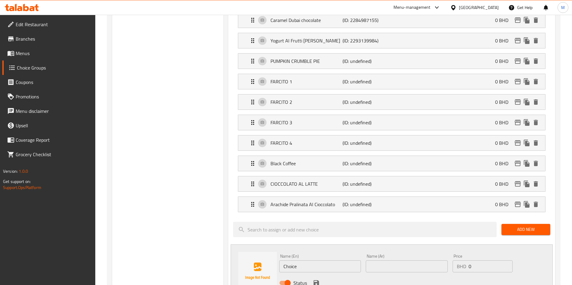
click at [323, 254] on div "Name (En) Choice Name (En)" at bounding box center [320, 263] width 82 height 18
click at [322, 261] on input "Choice" at bounding box center [320, 267] width 82 height 12
paste input "L'Altro Bacio Di Dama"
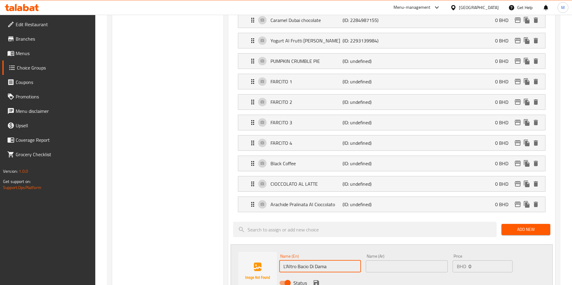
type input "L'Altro Bacio Di Dama"
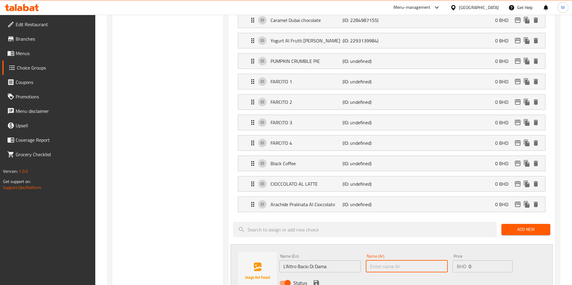
click at [398, 261] on input "text" at bounding box center [407, 267] width 82 height 12
paste input "L'Altro Bacio Di Dama"
type input "L'Altro Bacio Di Dama"
click at [314, 281] on icon "save" at bounding box center [315, 283] width 5 height 5
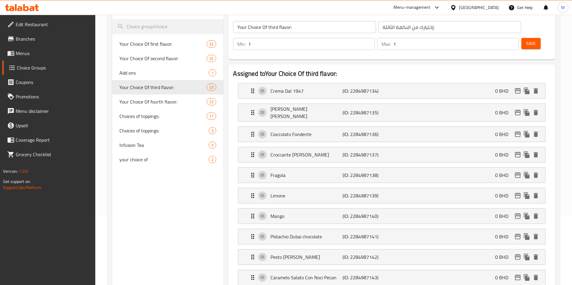
scroll to position [0, 0]
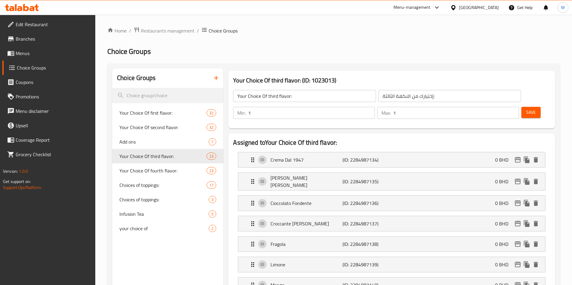
click at [526, 109] on span "Save" at bounding box center [531, 113] width 10 height 8
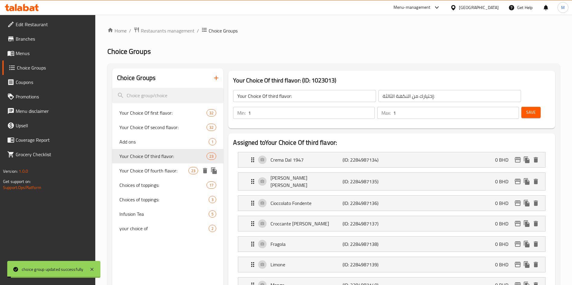
click at [157, 168] on span "Your Choice Of fourth flavor:" at bounding box center [153, 170] width 69 height 7
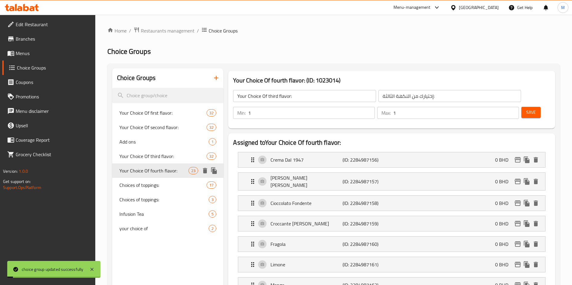
type input "Your Choice Of fourth flavor:"
type input "إختيارك من النكهة الرابعة:"
click at [160, 171] on span "Your Choice Of fourth flavor:" at bounding box center [153, 170] width 69 height 7
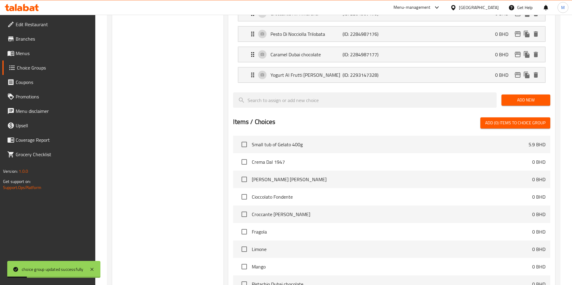
scroll to position [588, 0]
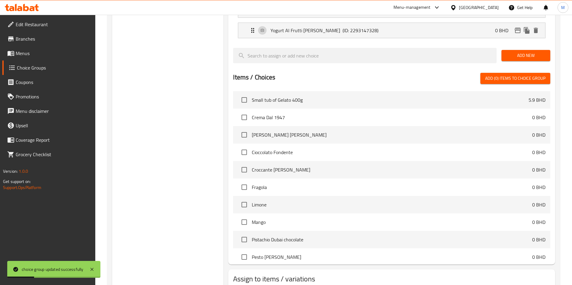
click at [515, 46] on div "Add New" at bounding box center [526, 56] width 54 height 20
click at [517, 52] on span "Add New" at bounding box center [525, 56] width 39 height 8
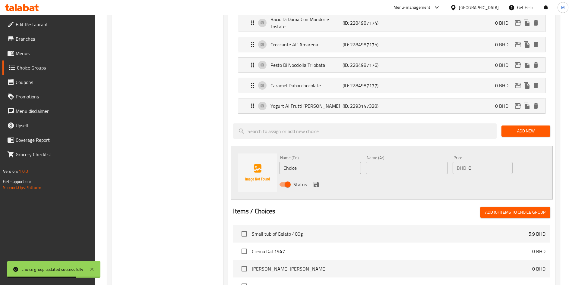
scroll to position [497, 0]
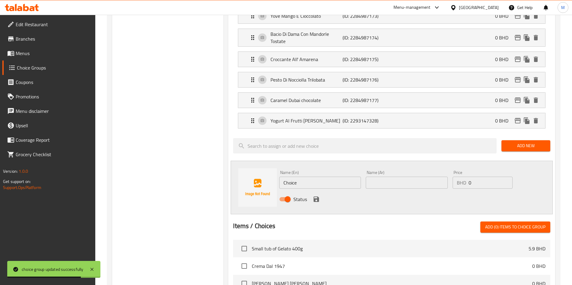
click at [317, 177] on input "Choice" at bounding box center [320, 183] width 82 height 12
paste input "PUMPKIN CRUMBLE PIE"
type input "PUMPKIN CRUMBLE PIE"
click at [386, 177] on input "text" at bounding box center [407, 183] width 82 height 12
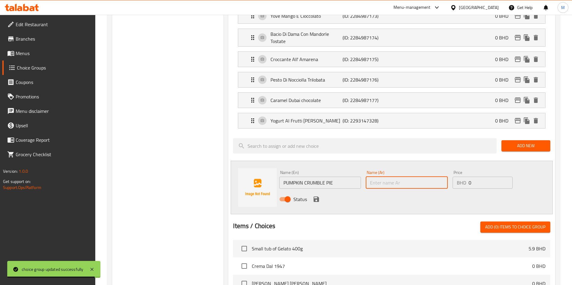
paste input "PUMPKIN CRUMBLE PIE"
type input "PUMPKIN CRUMBLE PIE"
click at [315, 197] on icon "save" at bounding box center [315, 199] width 5 height 5
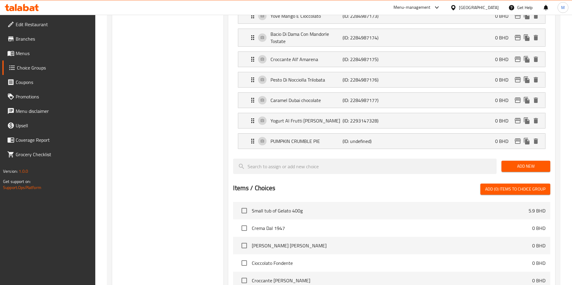
drag, startPoint x: 506, startPoint y: 145, endPoint x: 472, endPoint y: 152, distance: 35.4
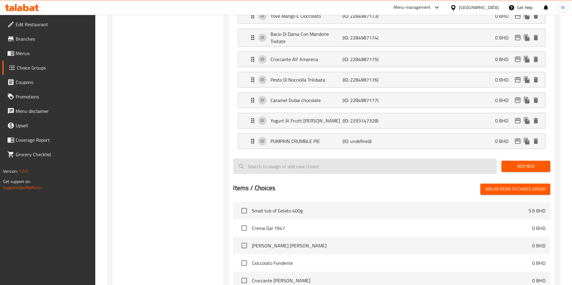
click at [506, 163] on span "Add New" at bounding box center [525, 167] width 39 height 8
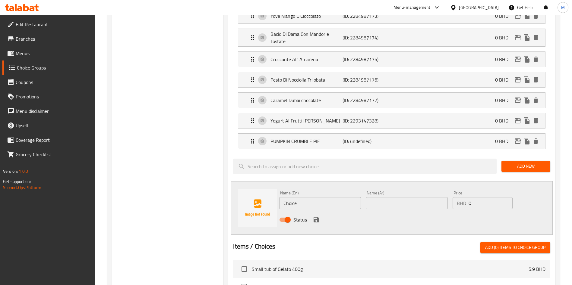
click at [296, 197] on input "Choice" at bounding box center [320, 203] width 82 height 12
paste input "FARCITO 1"
type input "FARCITO 1"
click at [365, 189] on div "Name (Ar) Name (Ar)" at bounding box center [406, 200] width 86 height 23
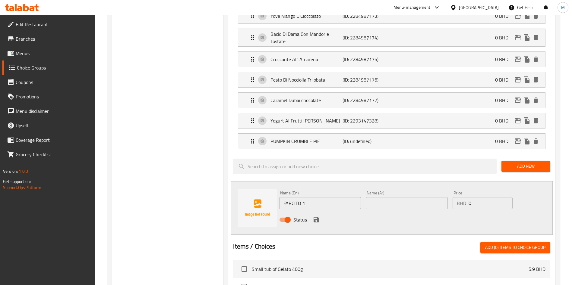
click at [370, 197] on input "text" at bounding box center [407, 203] width 82 height 12
paste input "FARCITO 1"
type input "FARCITO 1"
click at [315, 216] on icon "save" at bounding box center [316, 219] width 7 height 7
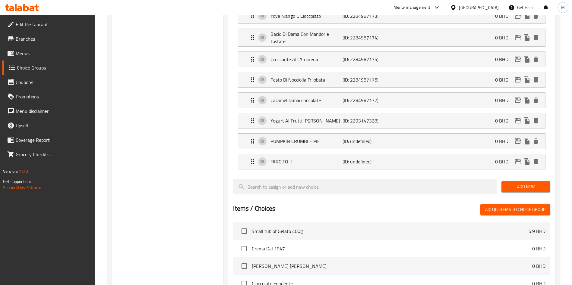
drag, startPoint x: 525, startPoint y: 169, endPoint x: 519, endPoint y: 169, distance: 5.7
click at [524, 183] on span "Add New" at bounding box center [525, 187] width 39 height 8
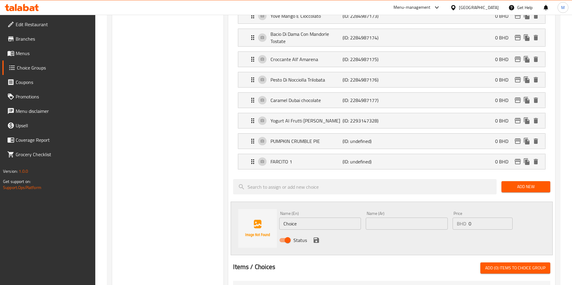
click at [311, 218] on input "Choice" at bounding box center [320, 224] width 82 height 12
paste input "FARCITO 2"
type input "FARCITO 2"
click at [369, 218] on input "text" at bounding box center [407, 224] width 82 height 12
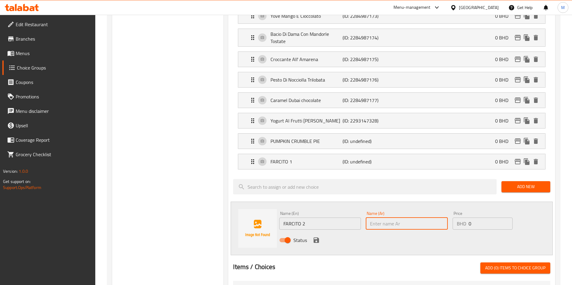
paste input "FARCITO 2"
type input "FARCITO 2"
click at [309, 232] on div "Status" at bounding box center [406, 240] width 259 height 16
click at [314, 238] on icon "save" at bounding box center [315, 240] width 5 height 5
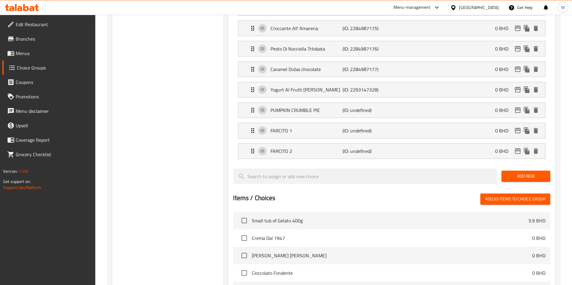
scroll to position [542, 0]
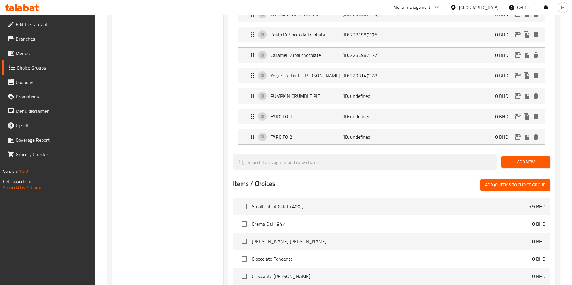
drag, startPoint x: 514, startPoint y: 141, endPoint x: 449, endPoint y: 152, distance: 66.2
click at [514, 159] on span "Add New" at bounding box center [525, 163] width 39 height 8
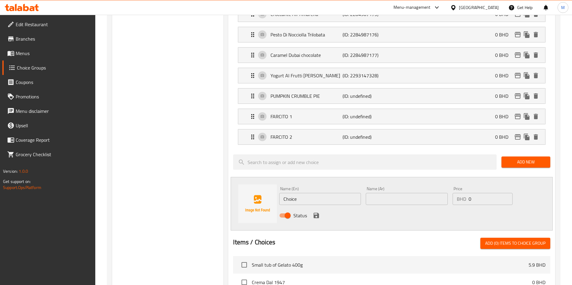
click at [300, 193] on input "Choice" at bounding box center [320, 199] width 82 height 12
paste input "FARCITO 3"
drag, startPoint x: 300, startPoint y: 182, endPoint x: 430, endPoint y: 183, distance: 129.9
click at [424, 184] on div "Name (En) FARCITO 3 Name (En) Name (Ar) Name (Ar) Price BHD 0 Price Status" at bounding box center [406, 203] width 259 height 39
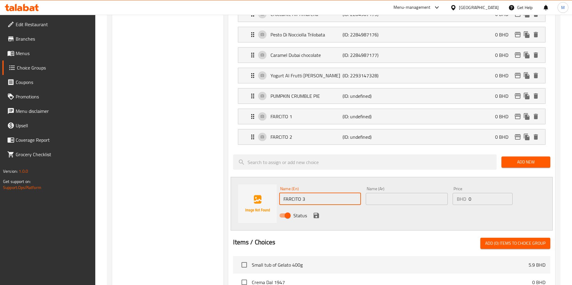
type input "FARCITO 3"
click at [430, 193] on input "text" at bounding box center [407, 199] width 82 height 12
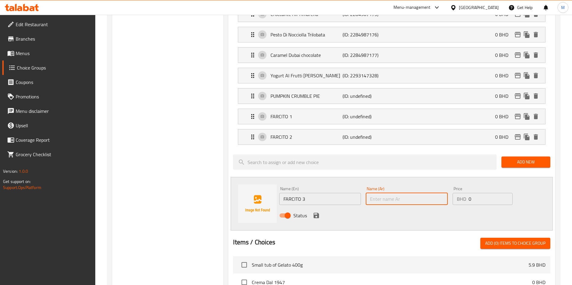
paste input "FARCITO 3"
type input "FARCITO 3"
click at [322, 208] on div "Status" at bounding box center [406, 216] width 259 height 16
click at [315, 212] on icon "save" at bounding box center [316, 215] width 7 height 7
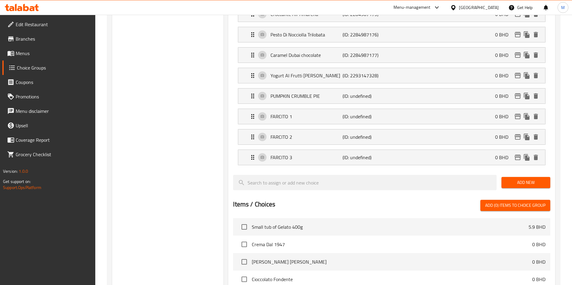
drag, startPoint x: 514, startPoint y: 159, endPoint x: 509, endPoint y: 159, distance: 5.4
click at [514, 177] on button "Add New" at bounding box center [525, 182] width 49 height 11
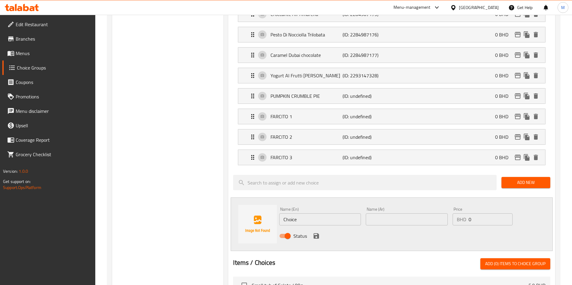
click at [314, 214] on input "Choice" at bounding box center [320, 220] width 82 height 12
paste input "FARCITO 4"
type input "FARCITO 4"
drag, startPoint x: 397, startPoint y: 199, endPoint x: 359, endPoint y: 204, distance: 38.9
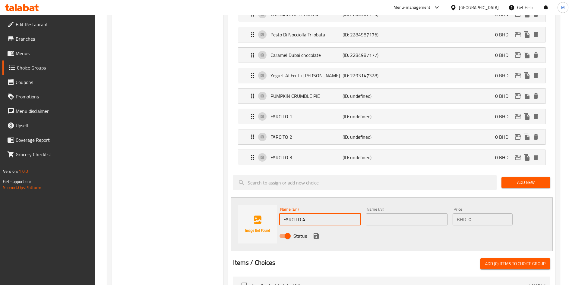
click at [397, 214] on input "text" at bounding box center [407, 220] width 82 height 12
paste input "FARCITO 4"
type input "FARCITO 4"
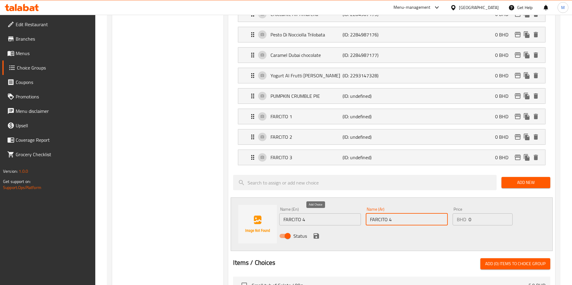
click at [313, 234] on icon "save" at bounding box center [315, 236] width 5 height 5
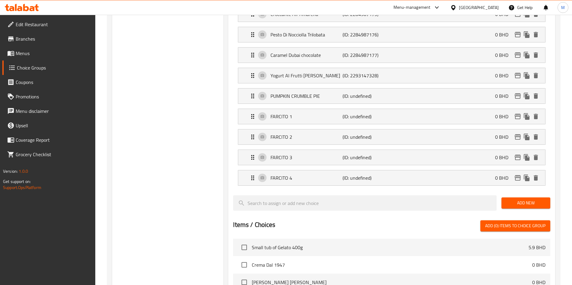
drag, startPoint x: 507, startPoint y: 193, endPoint x: 512, endPoint y: 182, distance: 11.8
click at [507, 193] on div "Add New" at bounding box center [526, 203] width 54 height 20
click at [512, 200] on span "Add New" at bounding box center [525, 204] width 39 height 8
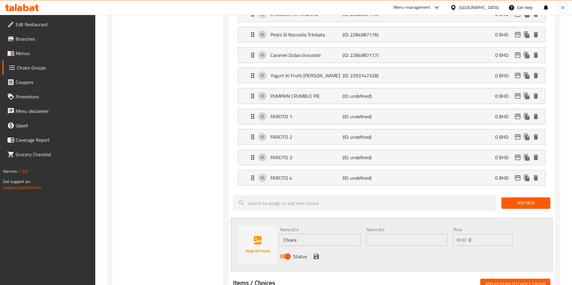
click at [300, 234] on input "Choice" at bounding box center [320, 240] width 82 height 12
paste input "Black Coffee"
type input "Black Coffee"
click at [378, 234] on input "text" at bounding box center [407, 240] width 82 height 12
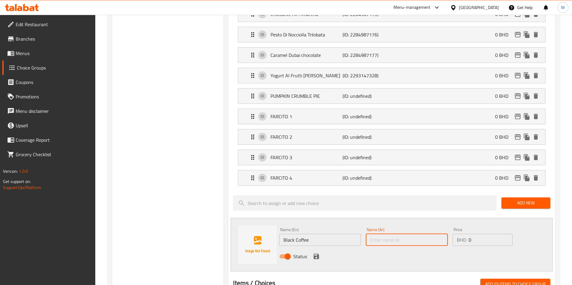
paste input "Black Coffee"
type input "Black Coffee"
click at [316, 254] on icon "save" at bounding box center [315, 256] width 5 height 5
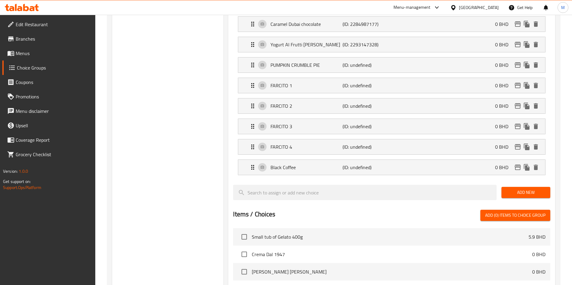
scroll to position [588, 0]
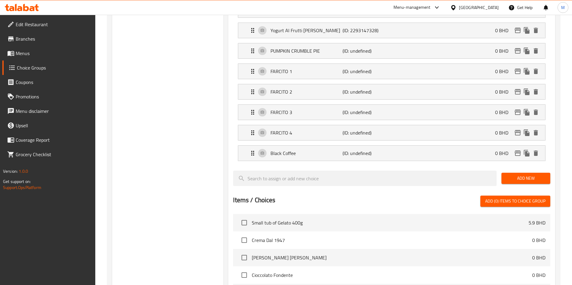
click at [537, 175] on span "Add New" at bounding box center [525, 179] width 39 height 8
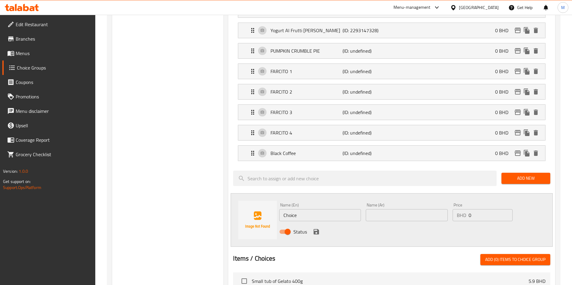
click at [288, 209] on input "Choice" at bounding box center [320, 215] width 82 height 12
paste input "CIOCCOLATO AL LATTE"
type input "CIOCCOLATO AL LATTE"
click at [372, 209] on input "text" at bounding box center [407, 215] width 82 height 12
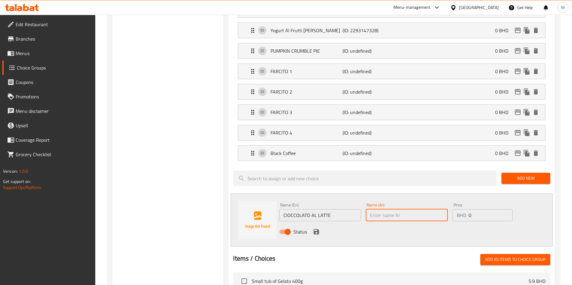
paste input "CIOCCOLATO AL LATTE"
type input "CIOCCOLATO AL LATTE"
click at [316, 228] on icon "save" at bounding box center [316, 231] width 7 height 7
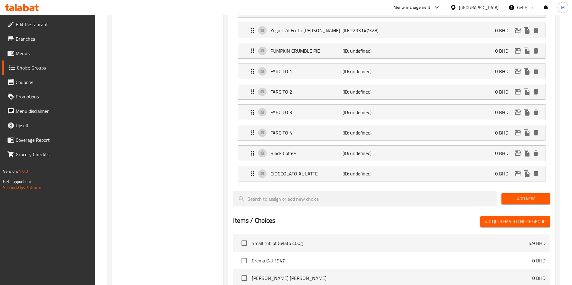
click at [516, 195] on span "Add New" at bounding box center [525, 199] width 39 height 8
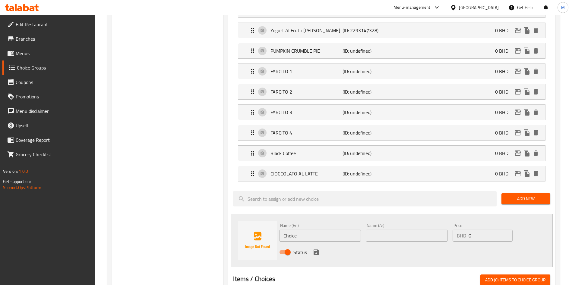
click at [316, 224] on div "Name (En) Choice Name (En)" at bounding box center [320, 233] width 82 height 18
click at [314, 223] on div "Name (En) Choice Name (En)" at bounding box center [320, 232] width 86 height 23
click at [312, 230] on input "Choice" at bounding box center [320, 236] width 82 height 12
paste input "Arachide Pralinata Al Cioccolato"
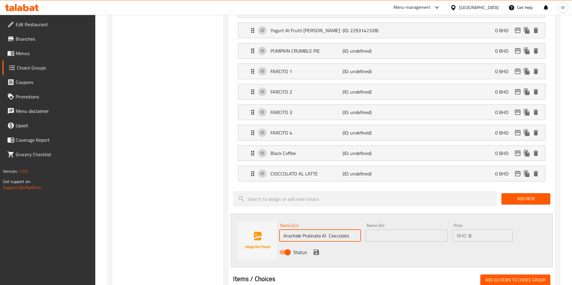
type input "Arachide Pralinata Al Cioccolato"
click at [385, 230] on input "text" at bounding box center [407, 236] width 82 height 12
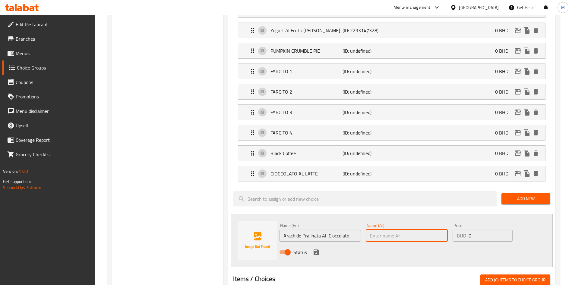
paste input "Arachide Pralinata Al Cioccolato"
type input "Arachide Pralinata Al Cioccolato"
click at [311, 244] on div "Status" at bounding box center [406, 252] width 259 height 16
click at [315, 249] on icon "save" at bounding box center [316, 252] width 7 height 7
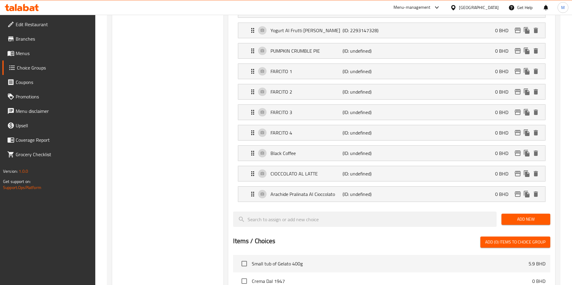
click at [513, 209] on div "Add New" at bounding box center [526, 219] width 54 height 20
click at [513, 216] on span "Add New" at bounding box center [525, 220] width 39 height 8
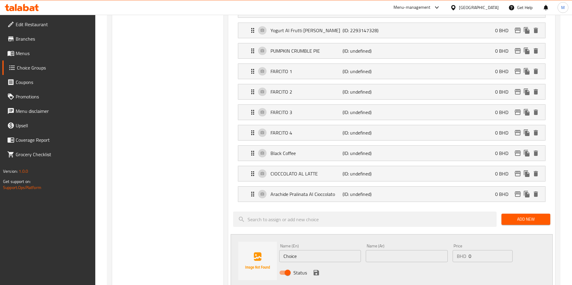
click at [308, 250] on input "Choice" at bounding box center [320, 256] width 82 height 12
paste input "L'Altro Bacio Di Dama"
type input "L'Altro Bacio Di Dama"
click at [369, 250] on input "text" at bounding box center [407, 256] width 82 height 12
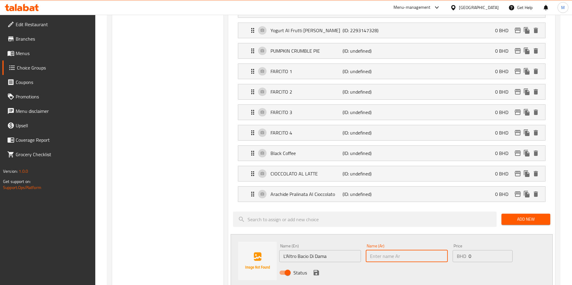
paste input "L'Altro Bacio Di Dama"
type input "L'Altro Bacio Di Dama"
click at [316, 270] on icon "save" at bounding box center [315, 272] width 5 height 5
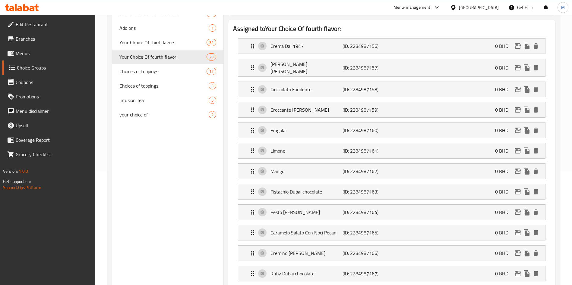
scroll to position [0, 0]
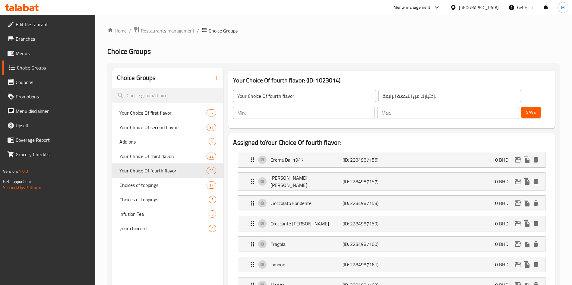
click at [526, 109] on span "Save" at bounding box center [531, 113] width 10 height 8
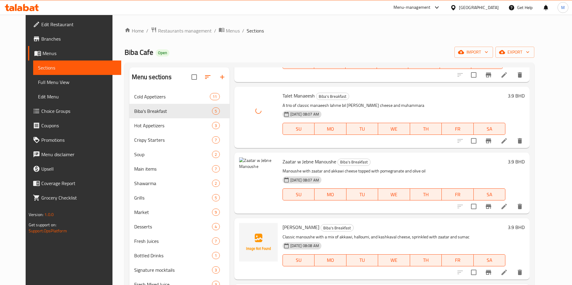
scroll to position [66, 0]
click at [244, 97] on icon "upload picture" at bounding box center [247, 99] width 7 height 7
click at [244, 166] on icon "upload picture" at bounding box center [247, 165] width 7 height 7
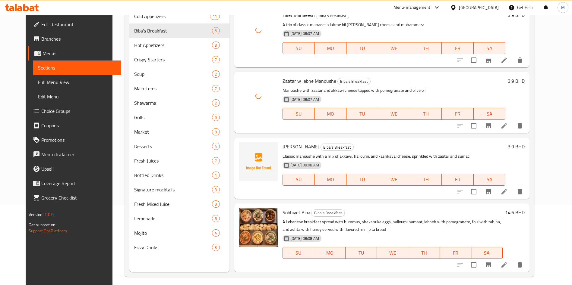
scroll to position [84, 0]
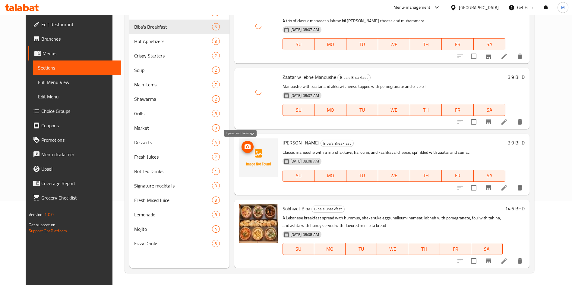
click at [241, 152] on button "upload picture" at bounding box center [247, 147] width 12 height 12
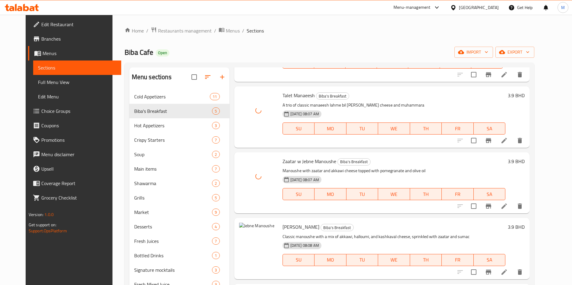
scroll to position [0, 0]
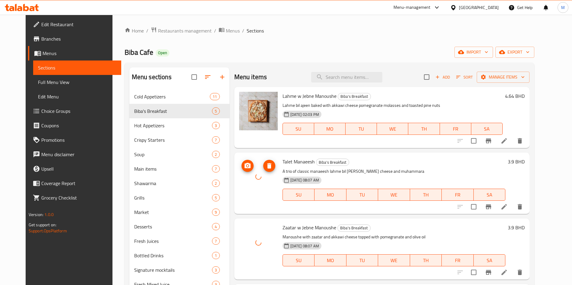
click at [246, 166] on circle "upload picture" at bounding box center [247, 166] width 2 height 2
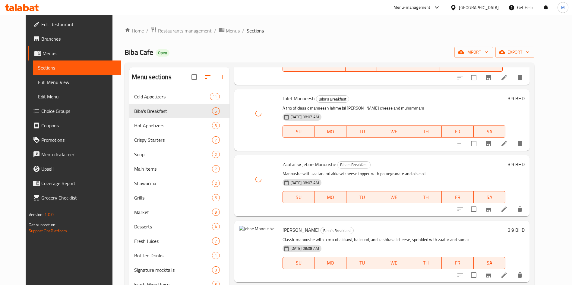
scroll to position [66, 0]
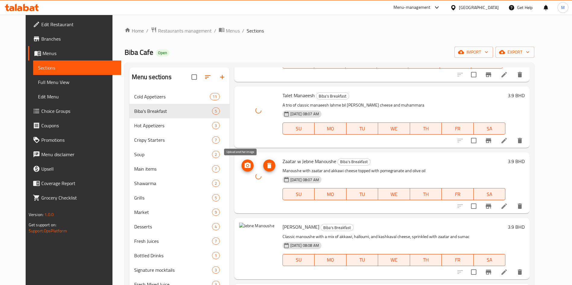
click at [244, 163] on icon "upload picture" at bounding box center [247, 165] width 6 height 5
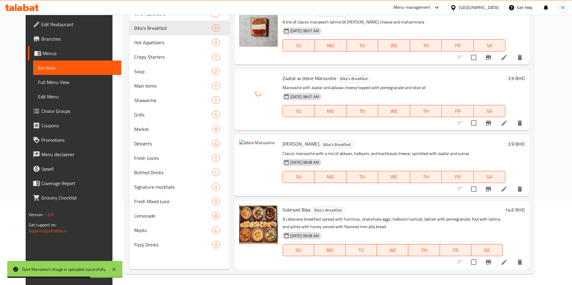
scroll to position [84, 0]
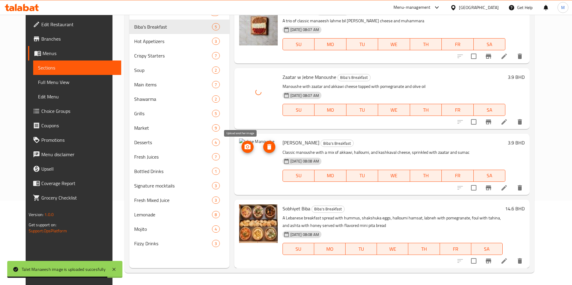
click at [244, 145] on icon "upload picture" at bounding box center [247, 146] width 7 height 7
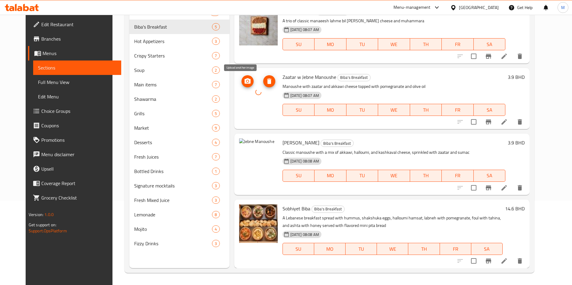
click at [244, 80] on icon "upload picture" at bounding box center [247, 81] width 7 height 7
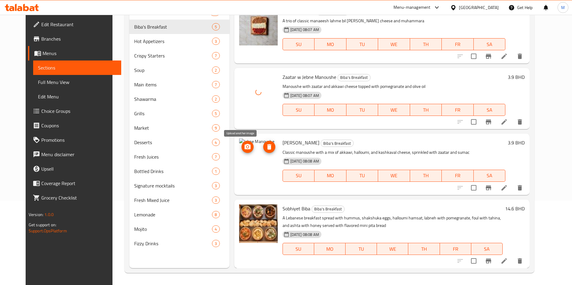
click at [244, 148] on icon "upload picture" at bounding box center [247, 146] width 6 height 5
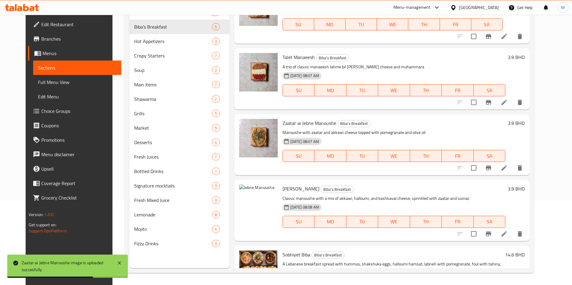
scroll to position [66, 0]
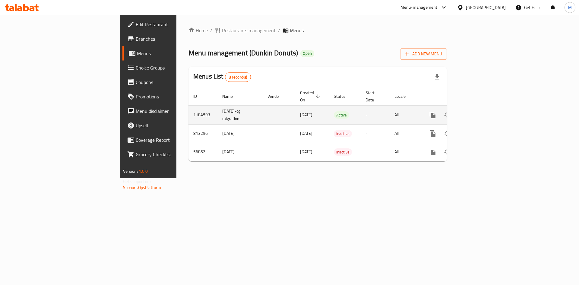
click at [488, 105] on td "enhanced table" at bounding box center [454, 114] width 68 height 19
click at [483, 108] on link "enhanced table" at bounding box center [476, 115] width 14 height 14
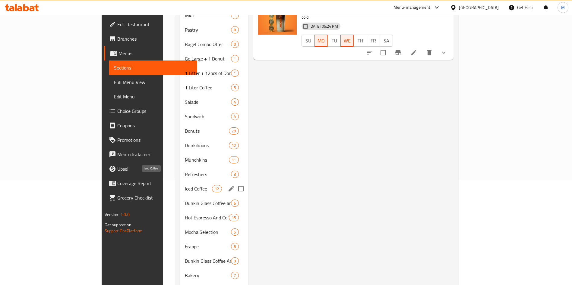
scroll to position [136, 0]
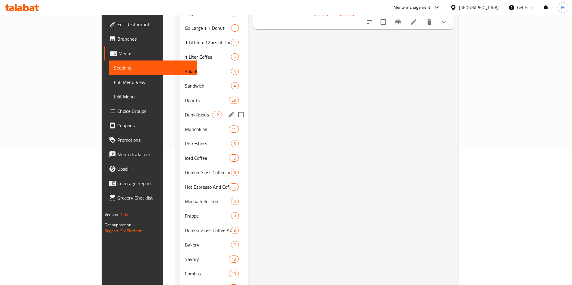
click at [180, 112] on div "Dunkilicious 12" at bounding box center [214, 115] width 68 height 14
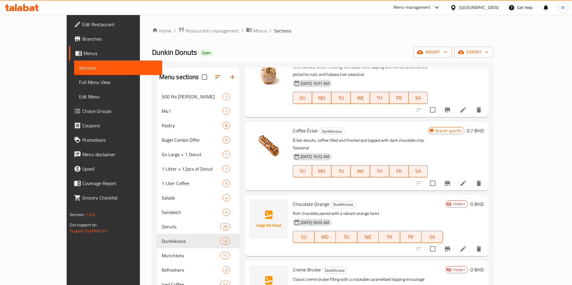
scroll to position [347, 0]
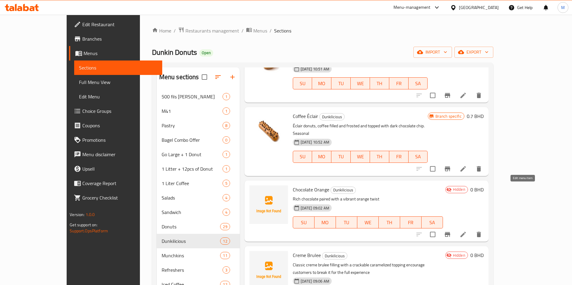
click at [467, 231] on icon at bounding box center [462, 234] width 7 height 7
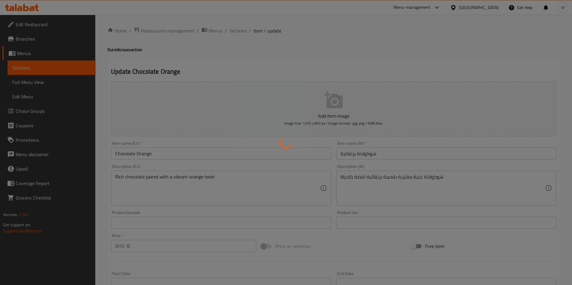
click at [150, 245] on div at bounding box center [286, 142] width 572 height 285
click at [149, 244] on div at bounding box center [286, 142] width 572 height 285
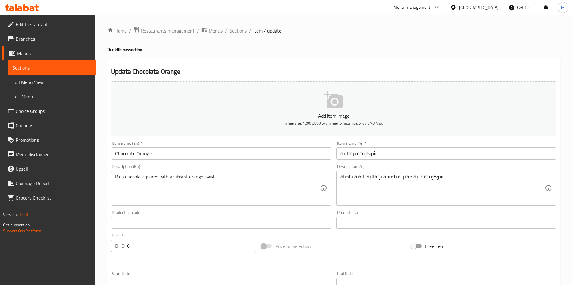
click at [149, 244] on input "0" at bounding box center [191, 246] width 129 height 12
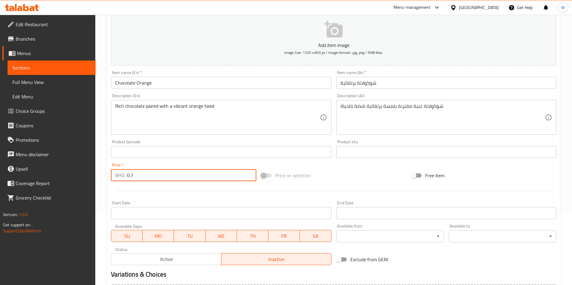
scroll to position [140, 0]
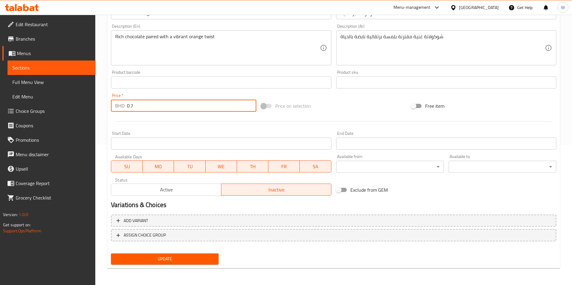
type input "0.7"
click at [152, 260] on span "Update" at bounding box center [165, 260] width 98 height 8
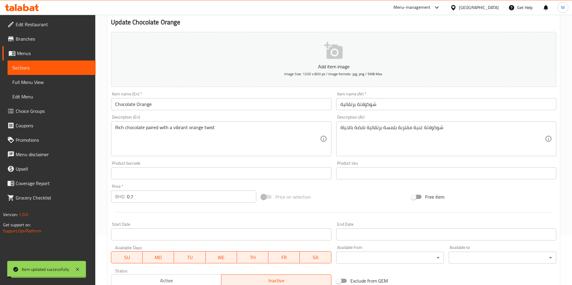
scroll to position [0, 0]
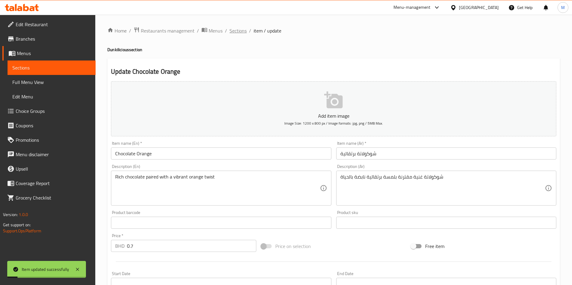
click at [245, 31] on span "Sections" at bounding box center [237, 30] width 17 height 7
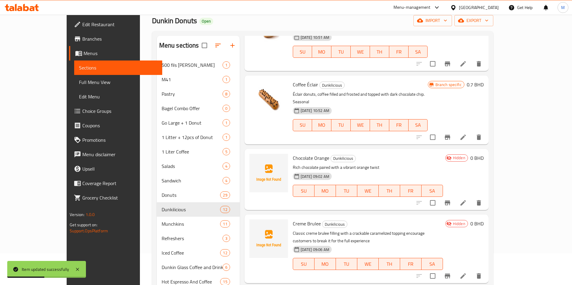
scroll to position [90, 0]
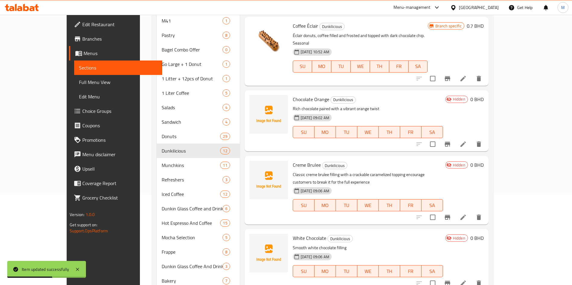
click at [471, 212] on li at bounding box center [462, 217] width 17 height 11
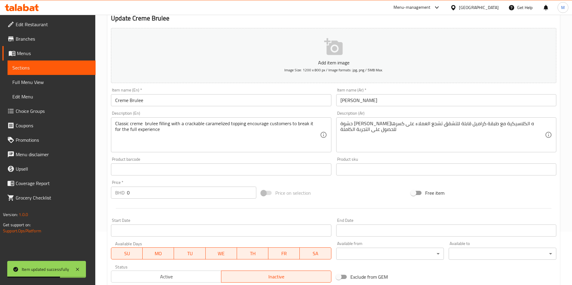
scroll to position [140, 0]
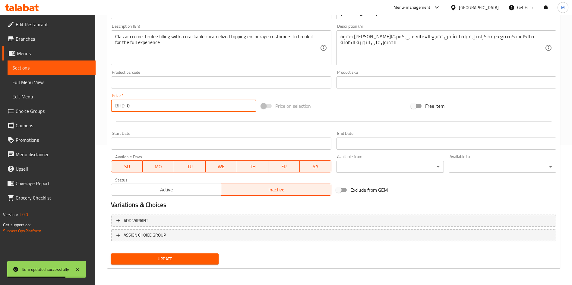
click at [153, 108] on input "0" at bounding box center [191, 106] width 129 height 12
type input "0.7"
click at [190, 267] on div "Update" at bounding box center [164, 259] width 112 height 16
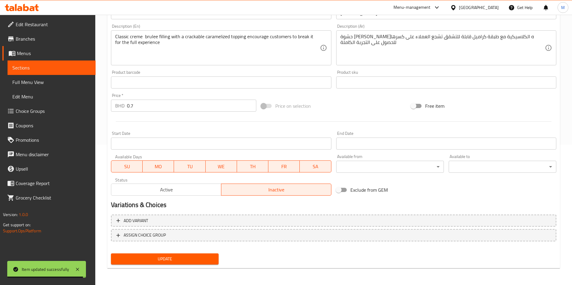
click at [190, 261] on span "Update" at bounding box center [165, 260] width 98 height 8
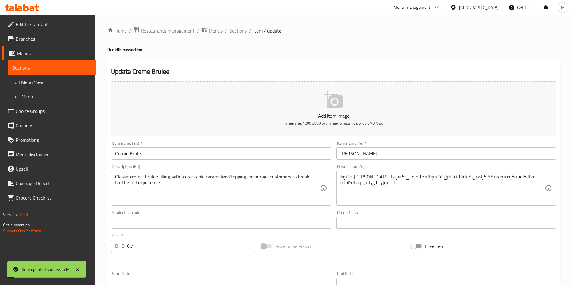
click at [239, 30] on span "Sections" at bounding box center [237, 30] width 17 height 7
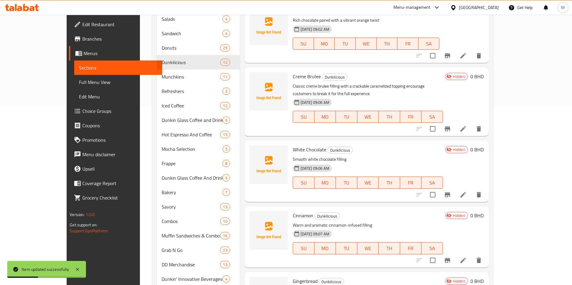
scroll to position [181, 0]
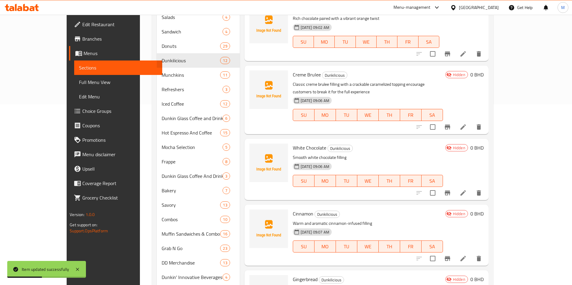
click at [467, 190] on icon at bounding box center [462, 193] width 7 height 7
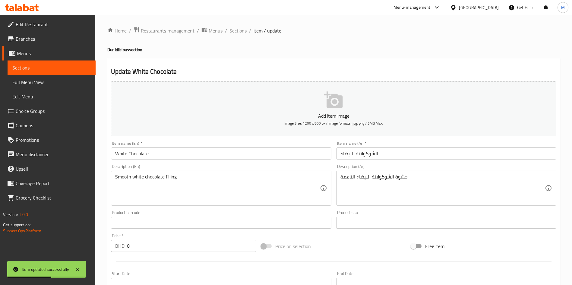
click at [181, 254] on div "Price   * BHD 0 Price *" at bounding box center [183, 242] width 150 height 23
click at [174, 243] on input "0" at bounding box center [191, 246] width 129 height 12
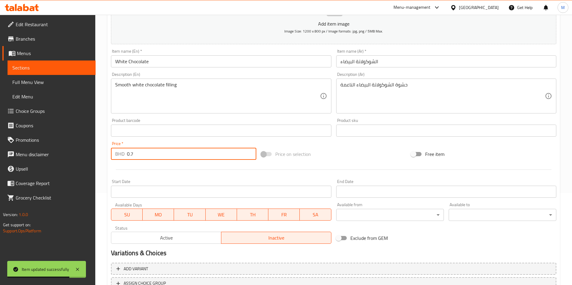
scroll to position [140, 0]
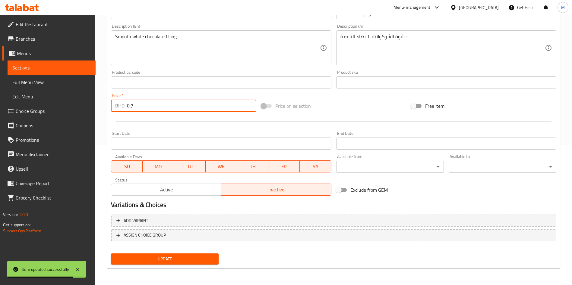
type input "0.7"
click at [163, 256] on span "Update" at bounding box center [165, 260] width 98 height 8
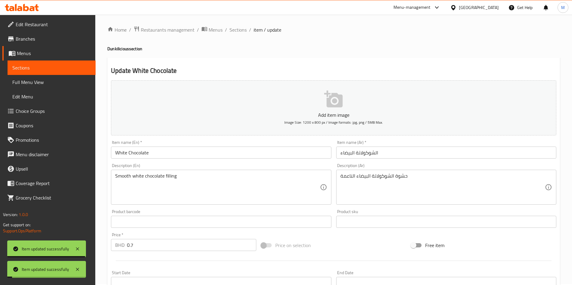
scroll to position [0, 0]
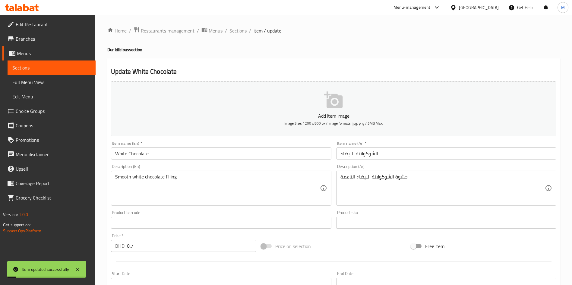
click at [242, 30] on span "Sections" at bounding box center [237, 30] width 17 height 7
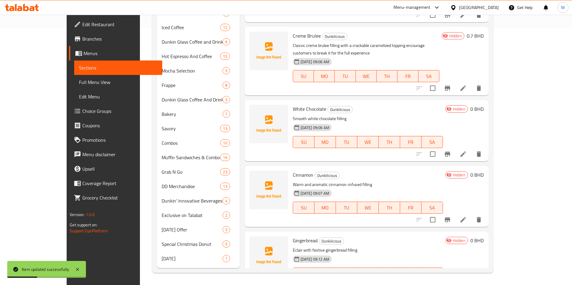
scroll to position [256, 0]
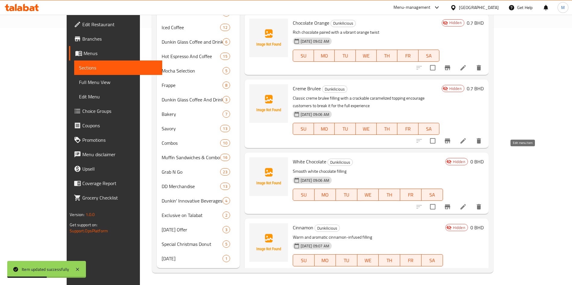
click at [467, 203] on icon at bounding box center [462, 206] width 7 height 7
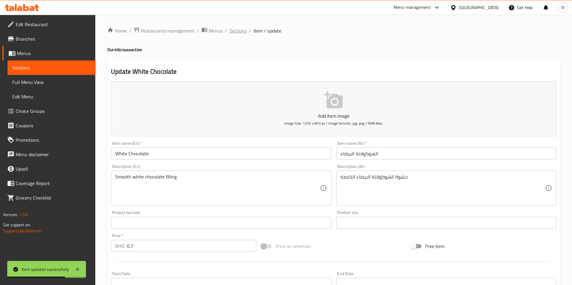
click at [240, 29] on span "Sections" at bounding box center [237, 30] width 17 height 7
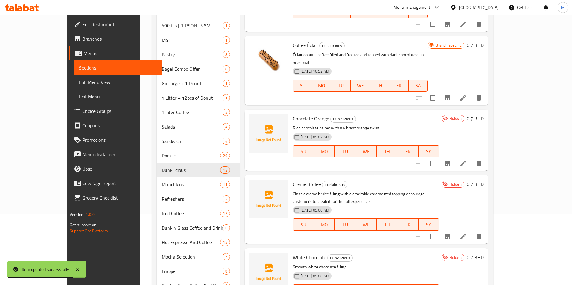
scroll to position [257, 0]
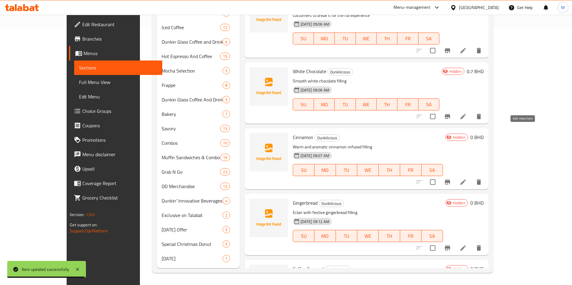
click at [467, 179] on icon at bounding box center [462, 182] width 7 height 7
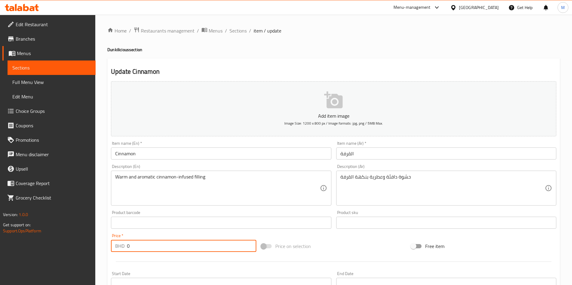
click at [168, 247] on input "0" at bounding box center [191, 246] width 129 height 12
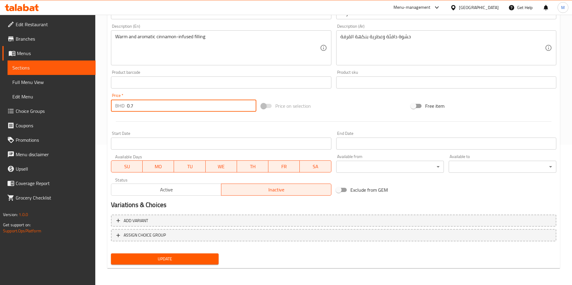
type input "0.7"
click at [141, 260] on span "Update" at bounding box center [165, 260] width 98 height 8
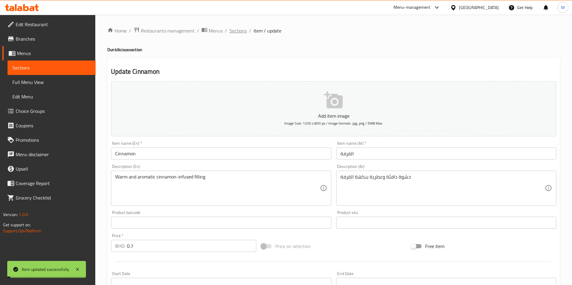
click at [234, 27] on span "Sections" at bounding box center [237, 30] width 17 height 7
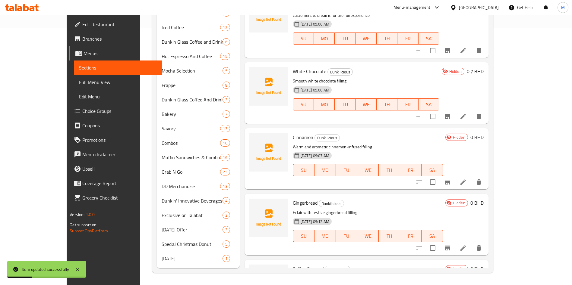
click at [467, 245] on icon at bounding box center [462, 248] width 7 height 7
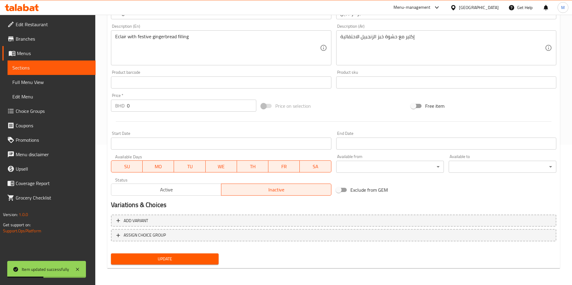
click at [142, 104] on input "0" at bounding box center [191, 106] width 129 height 12
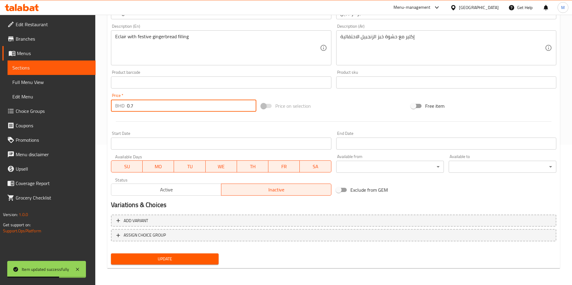
type input "0.7"
click at [178, 261] on span "Update" at bounding box center [165, 260] width 98 height 8
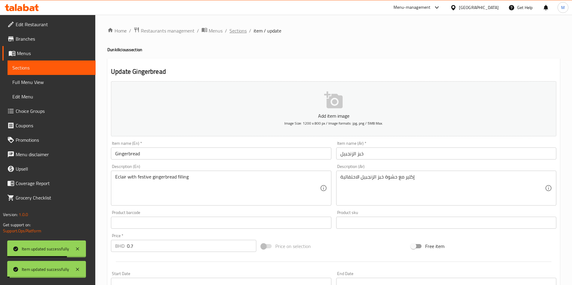
click at [238, 30] on span "Sections" at bounding box center [237, 30] width 17 height 7
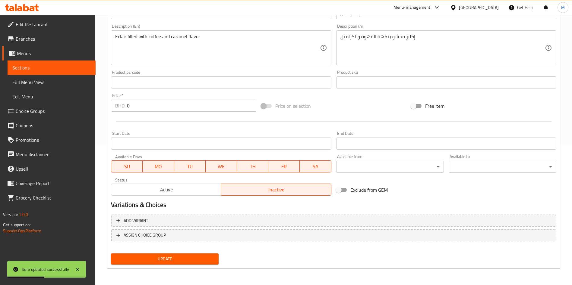
drag, startPoint x: 164, startPoint y: 116, endPoint x: 164, endPoint y: 110, distance: 6.3
click at [164, 116] on div at bounding box center [333, 121] width 450 height 15
click at [164, 106] on input "0" at bounding box center [191, 106] width 129 height 12
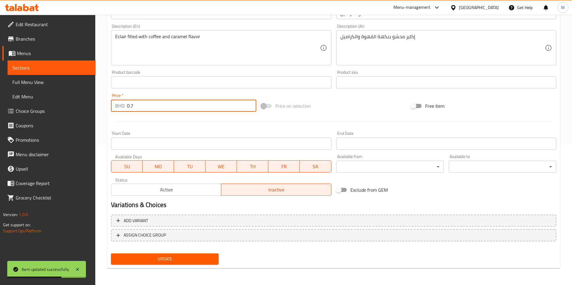
type input "0.7"
click at [156, 264] on button "Update" at bounding box center [165, 259] width 108 height 11
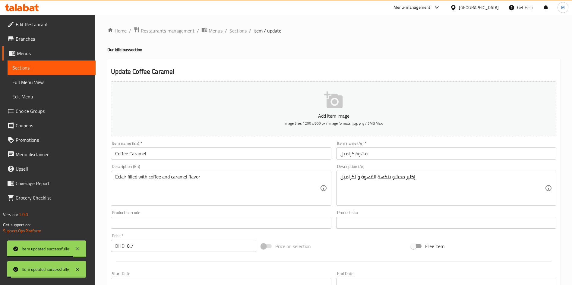
click at [242, 30] on span "Sections" at bounding box center [237, 30] width 17 height 7
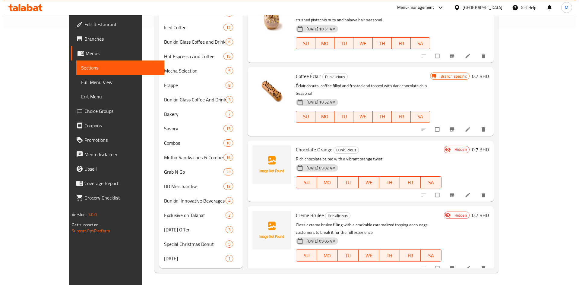
scroll to position [136, 0]
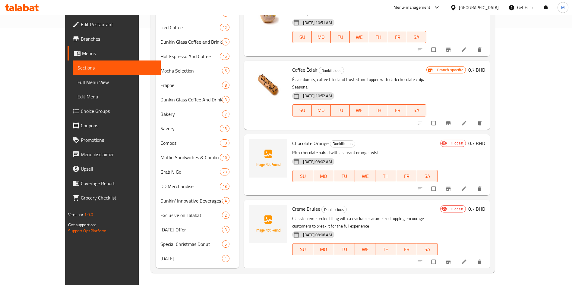
click at [451, 186] on icon "Branch-specific-item" at bounding box center [448, 189] width 6 height 6
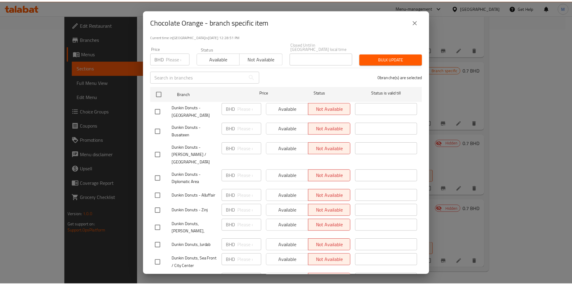
scroll to position [45, 0]
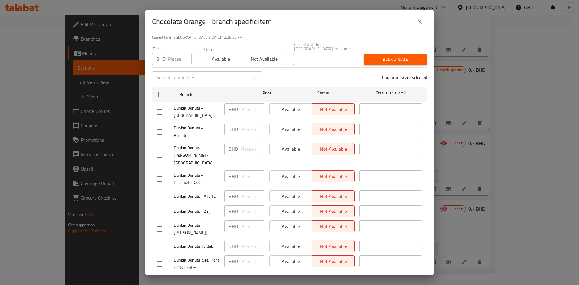
click at [419, 25] on button "close" at bounding box center [419, 21] width 14 height 14
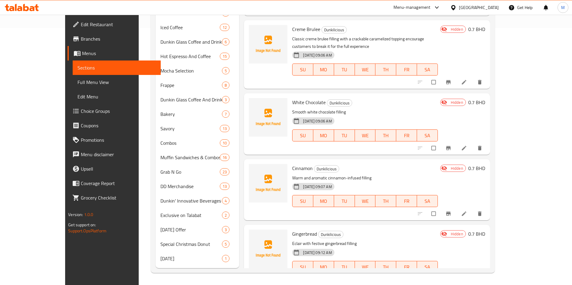
scroll to position [301, 0]
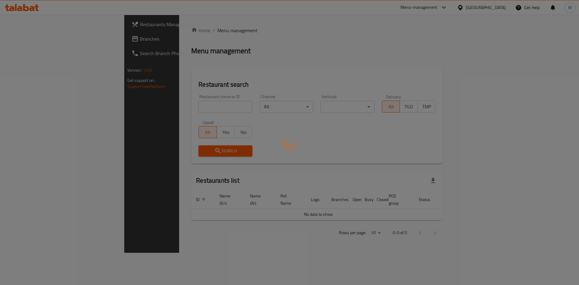
click at [177, 106] on div at bounding box center [289, 142] width 579 height 285
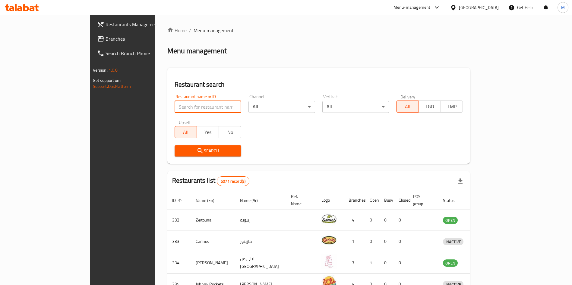
click at [174, 108] on input "search" at bounding box center [207, 107] width 67 height 12
paste input "776765"
type input "776765"
click button "Search" at bounding box center [207, 151] width 67 height 11
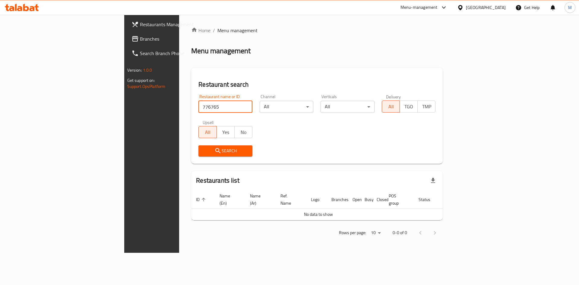
click at [198, 108] on input "776765" at bounding box center [225, 107] width 54 height 12
click at [198, 105] on input "search" at bounding box center [225, 107] width 54 height 12
paste input "VIRIDIAN"
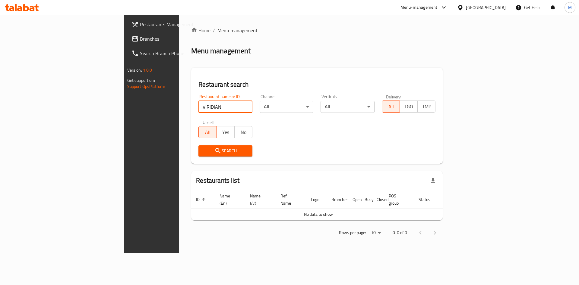
type input "VIRIDIAN"
click button "Search" at bounding box center [225, 151] width 54 height 11
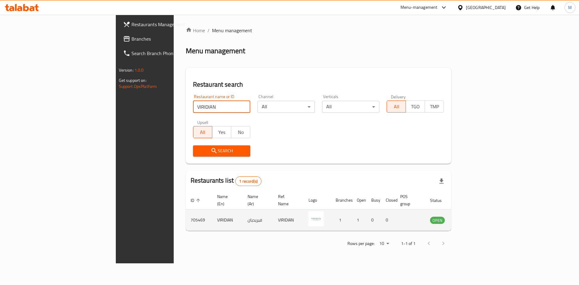
click at [186, 212] on td "705469" at bounding box center [199, 220] width 27 height 21
copy td "705469"
click at [473, 217] on link "enhanced table" at bounding box center [466, 220] width 11 height 7
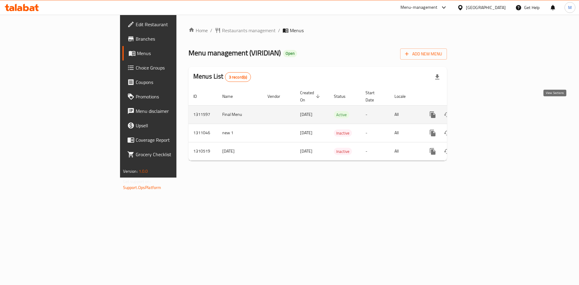
click at [479, 111] on icon "enhanced table" at bounding box center [475, 114] width 7 height 7
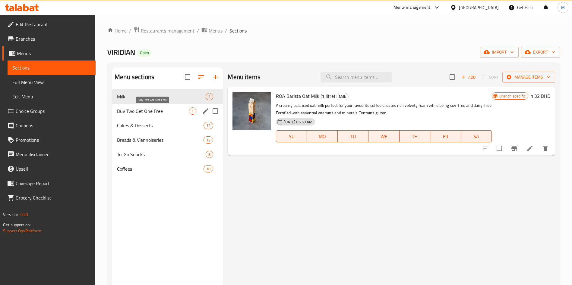
click at [161, 108] on span "Buy Two Get One Free" at bounding box center [153, 111] width 72 height 7
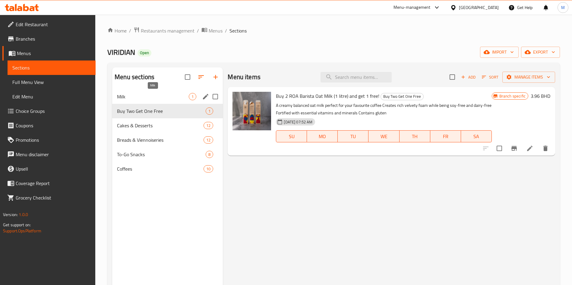
click at [162, 97] on span "Milk" at bounding box center [153, 96] width 72 height 7
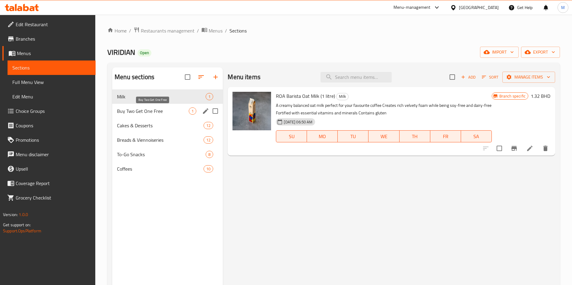
click at [165, 109] on span "Buy Two Get One Free" at bounding box center [153, 111] width 72 height 7
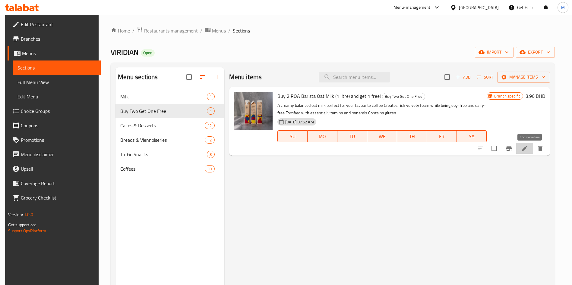
click at [528, 147] on icon at bounding box center [524, 148] width 7 height 7
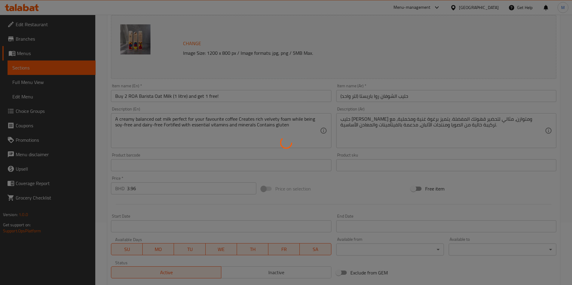
scroll to position [90, 0]
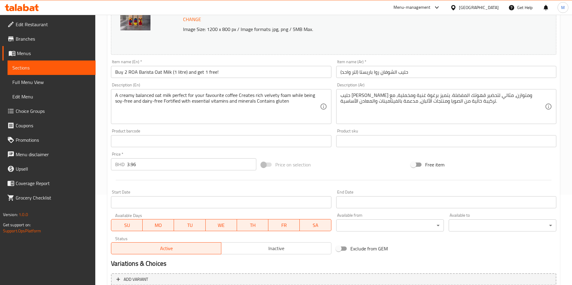
click at [156, 163] on input "3.96" at bounding box center [191, 165] width 129 height 12
type input "3"
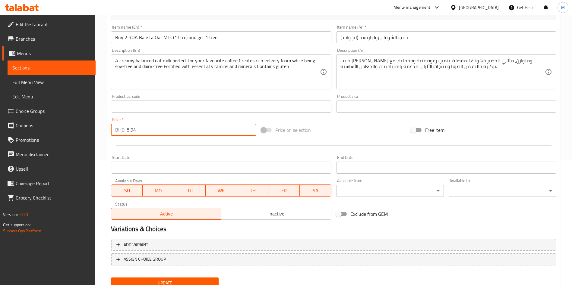
scroll to position [149, 0]
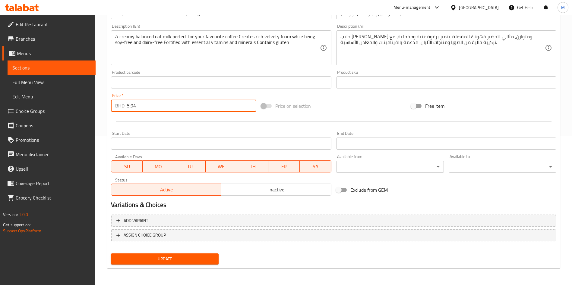
type input "5.94"
click at [160, 251] on div "Add variant ASSIGN CHOICE GROUP" at bounding box center [333, 231] width 450 height 39
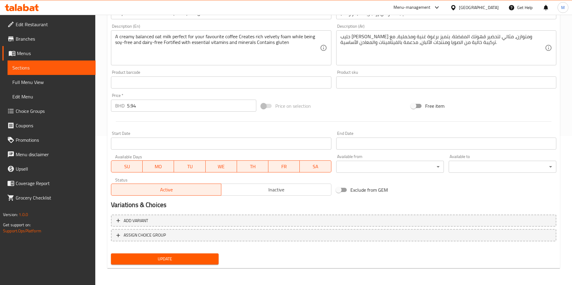
click at [162, 263] on span "Update" at bounding box center [165, 260] width 98 height 8
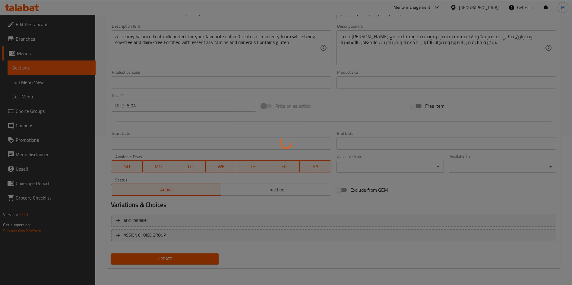
scroll to position [0, 0]
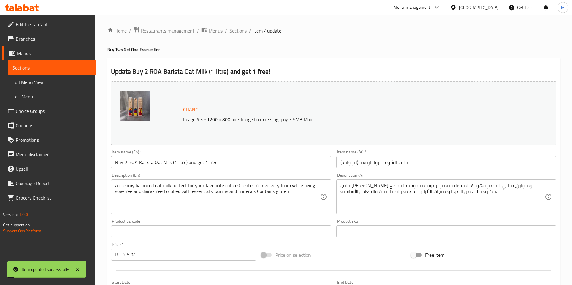
click at [237, 27] on span "Sections" at bounding box center [237, 30] width 17 height 7
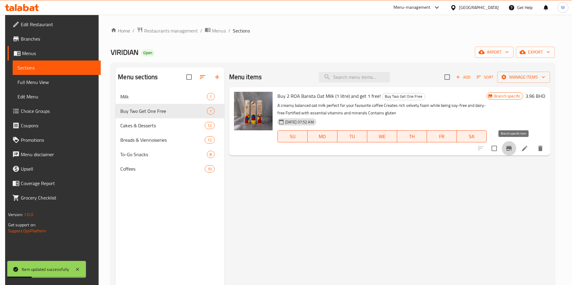
click at [512, 150] on icon "Branch-specific-item" at bounding box center [508, 148] width 7 height 7
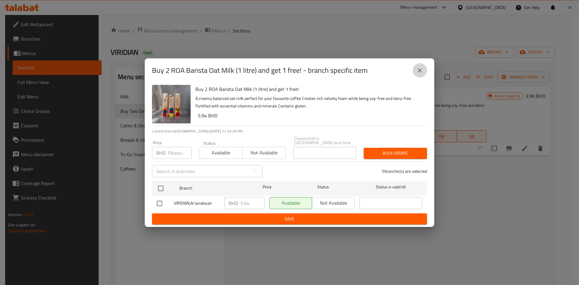
click at [417, 77] on button "close" at bounding box center [419, 70] width 14 height 14
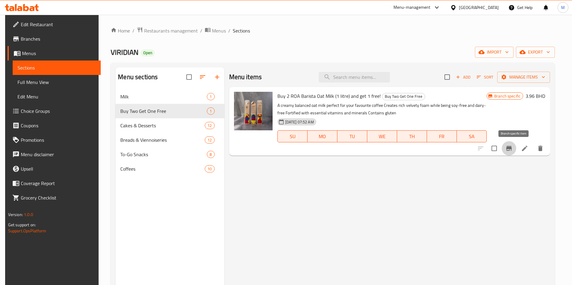
click at [509, 151] on button "Branch-specific-item" at bounding box center [508, 148] width 14 height 14
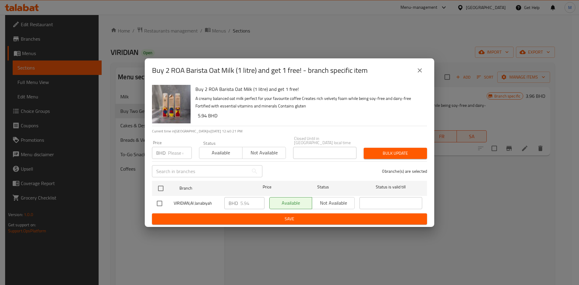
click at [422, 71] on icon "close" at bounding box center [419, 70] width 7 height 7
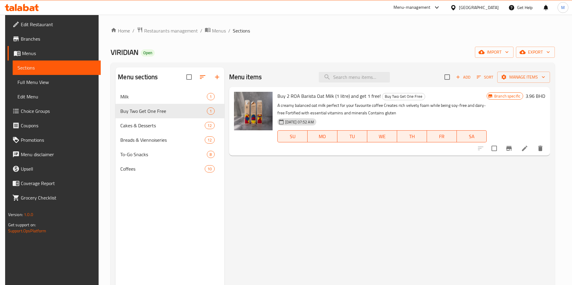
click at [533, 146] on li at bounding box center [524, 148] width 17 height 11
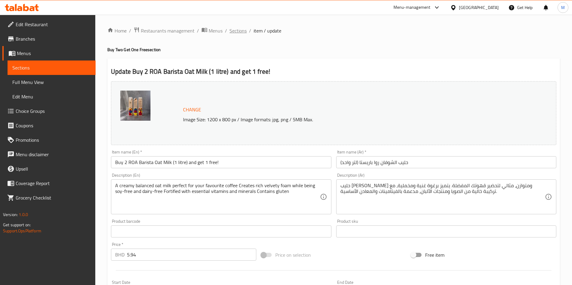
click at [242, 34] on span "Sections" at bounding box center [237, 30] width 17 height 7
